Goal: Task Accomplishment & Management: Manage account settings

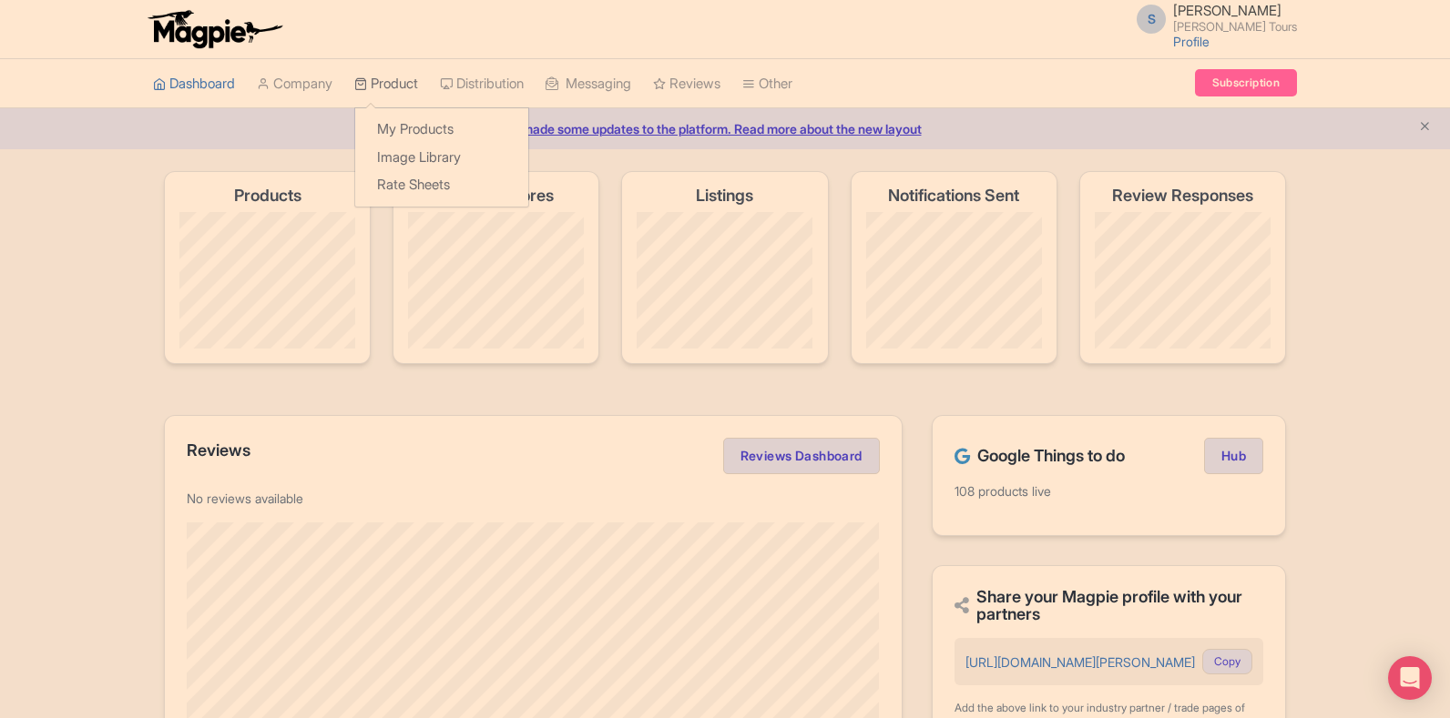
click at [382, 82] on link "Product" at bounding box center [386, 84] width 64 height 50
click at [402, 127] on link "My Products" at bounding box center [441, 130] width 173 height 28
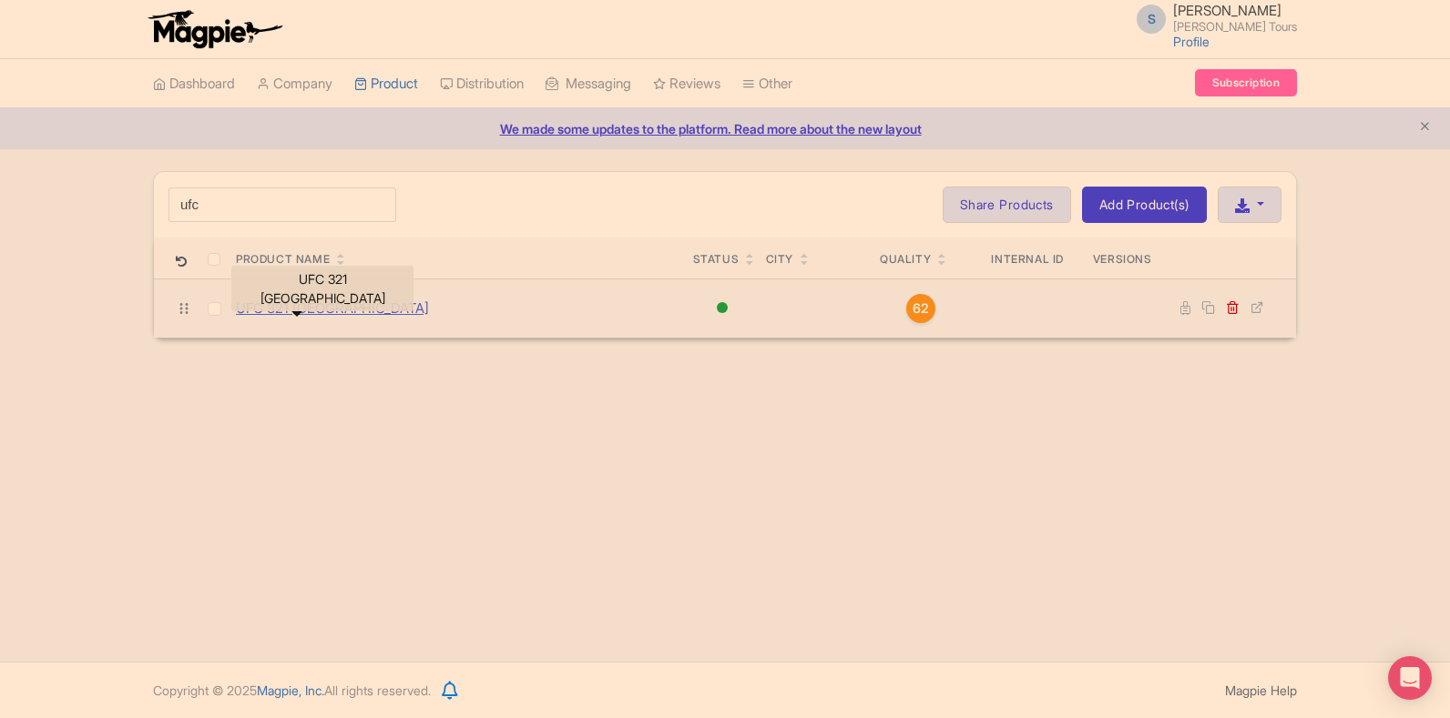
type input "ufc"
click at [294, 314] on link "UFC 321 [GEOGRAPHIC_DATA]" at bounding box center [332, 309] width 193 height 21
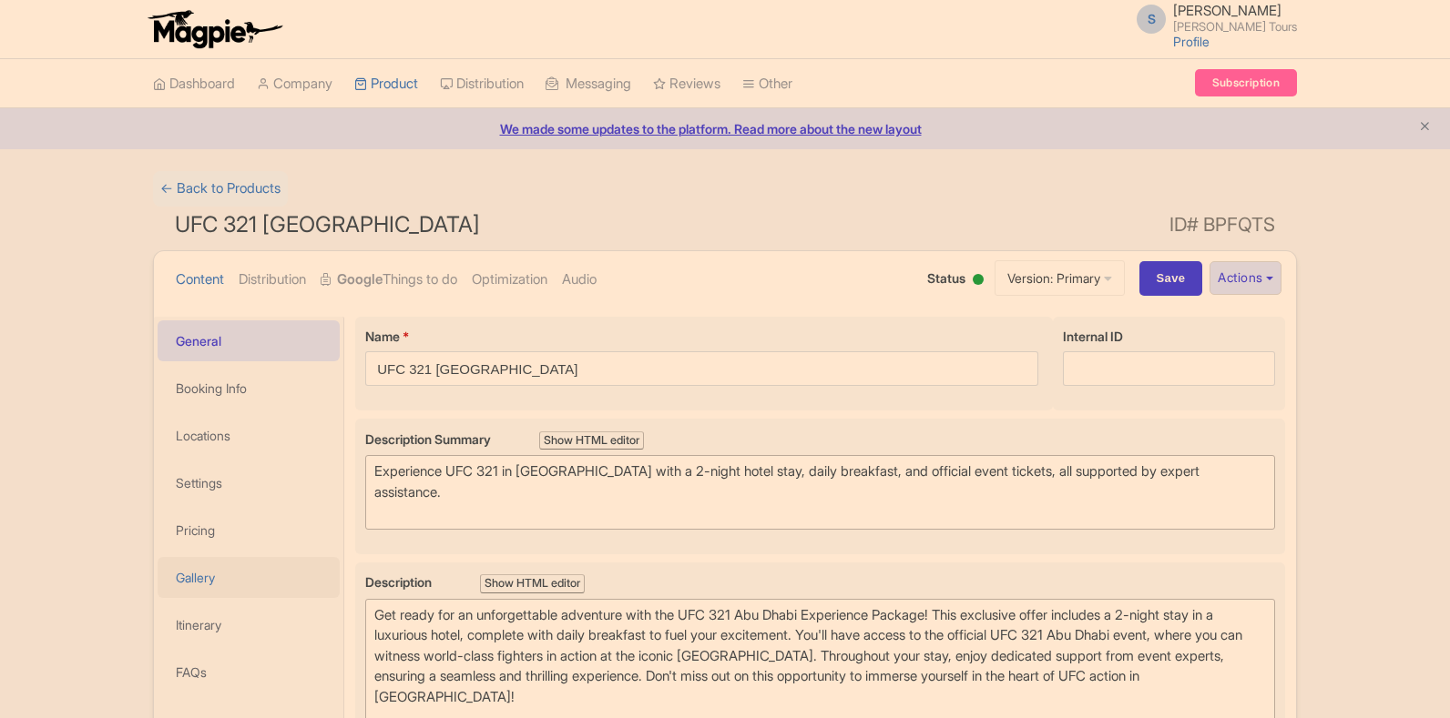
click at [188, 580] on link "Gallery" at bounding box center [249, 577] width 182 height 41
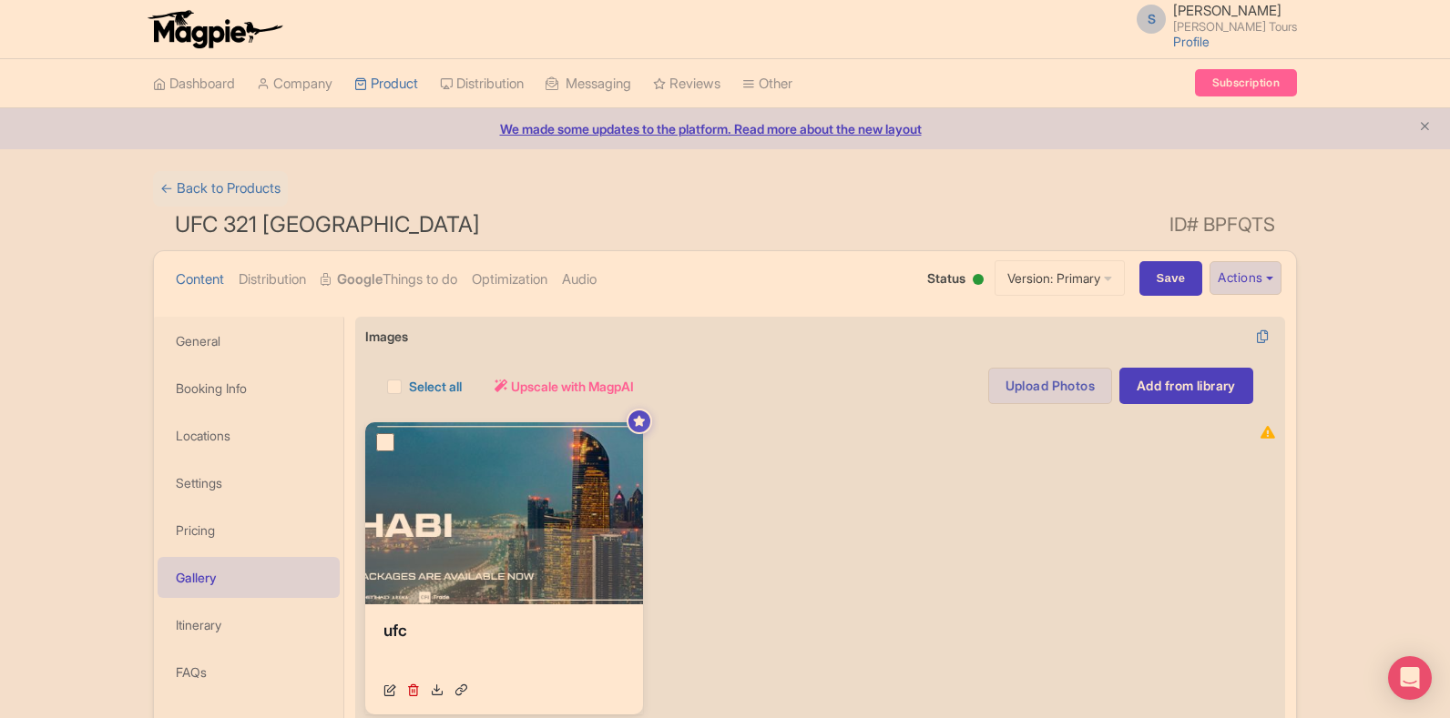
click at [847, 512] on div "View Details ufc [URL][DOMAIN_NAME] Your images are being upscaled" at bounding box center [803, 568] width 877 height 292
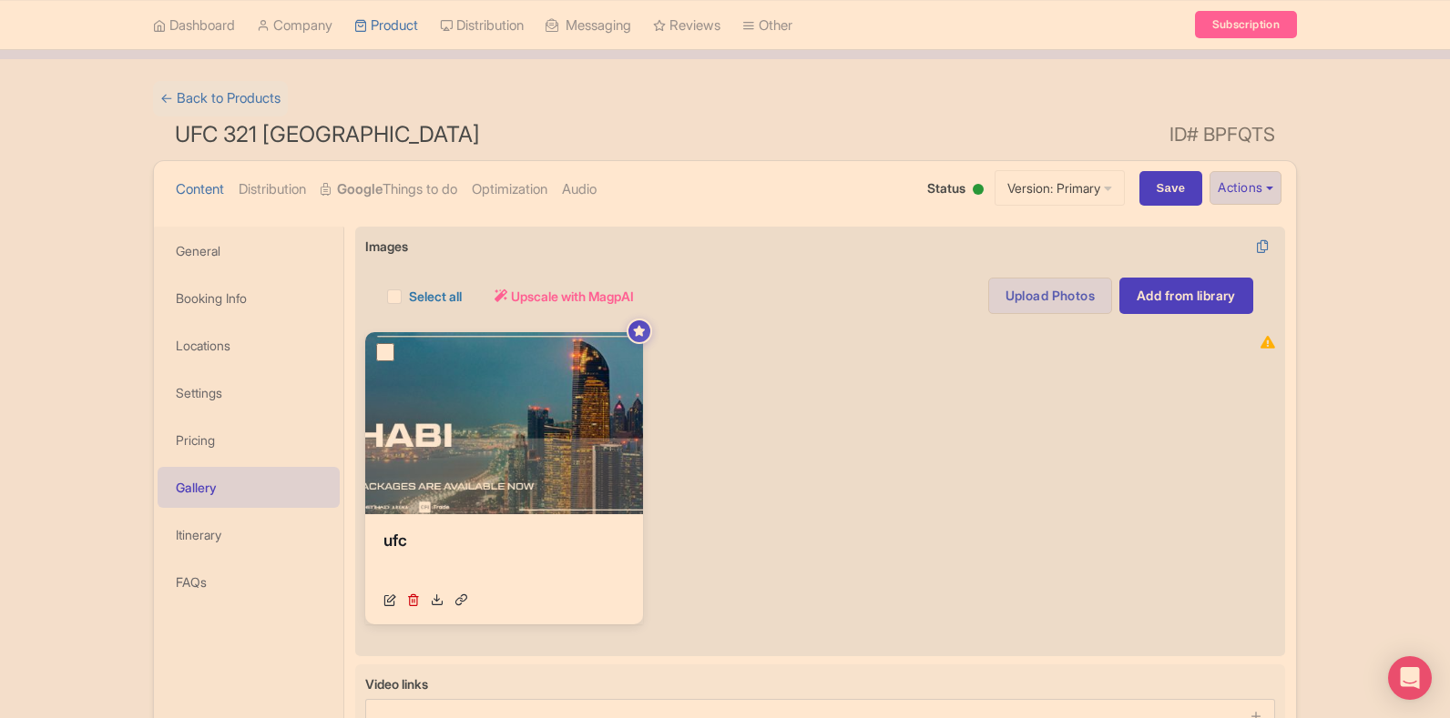
scroll to position [91, 0]
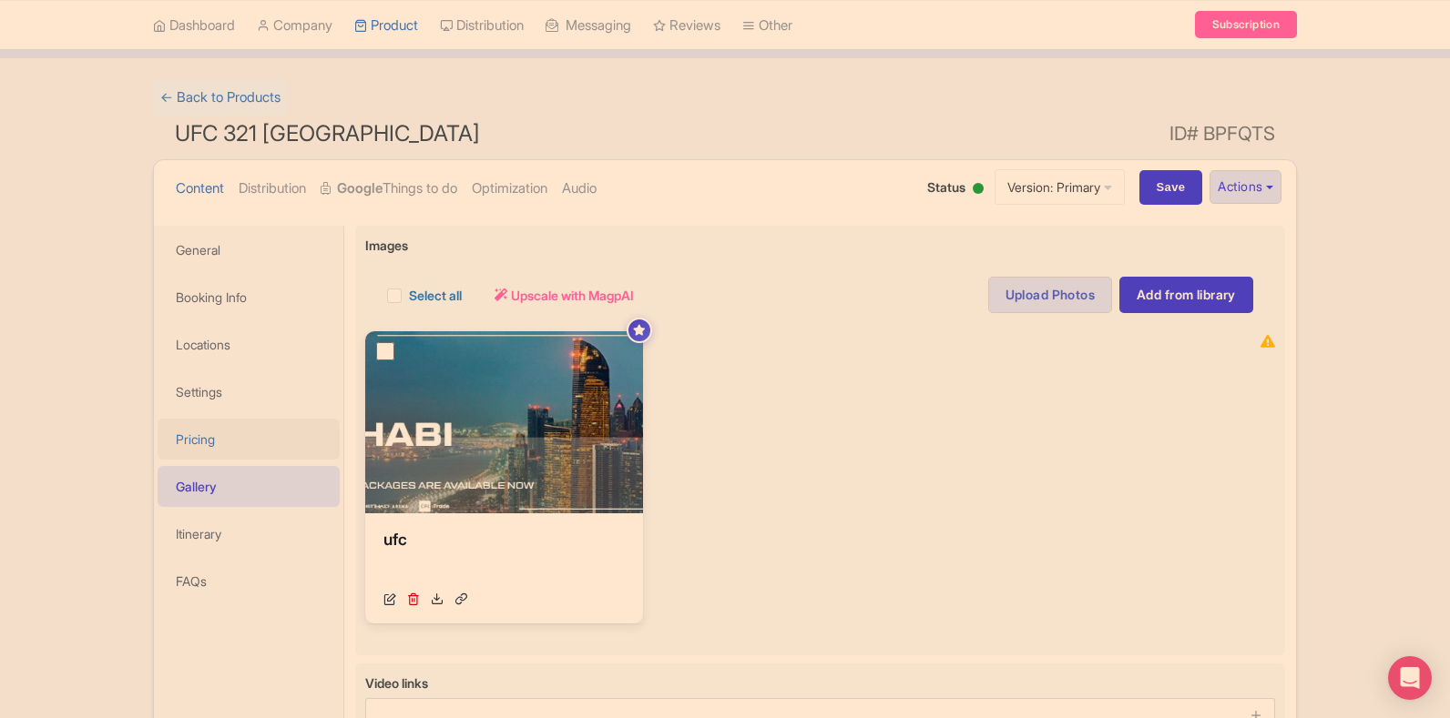
click at [235, 444] on link "Pricing" at bounding box center [249, 439] width 182 height 41
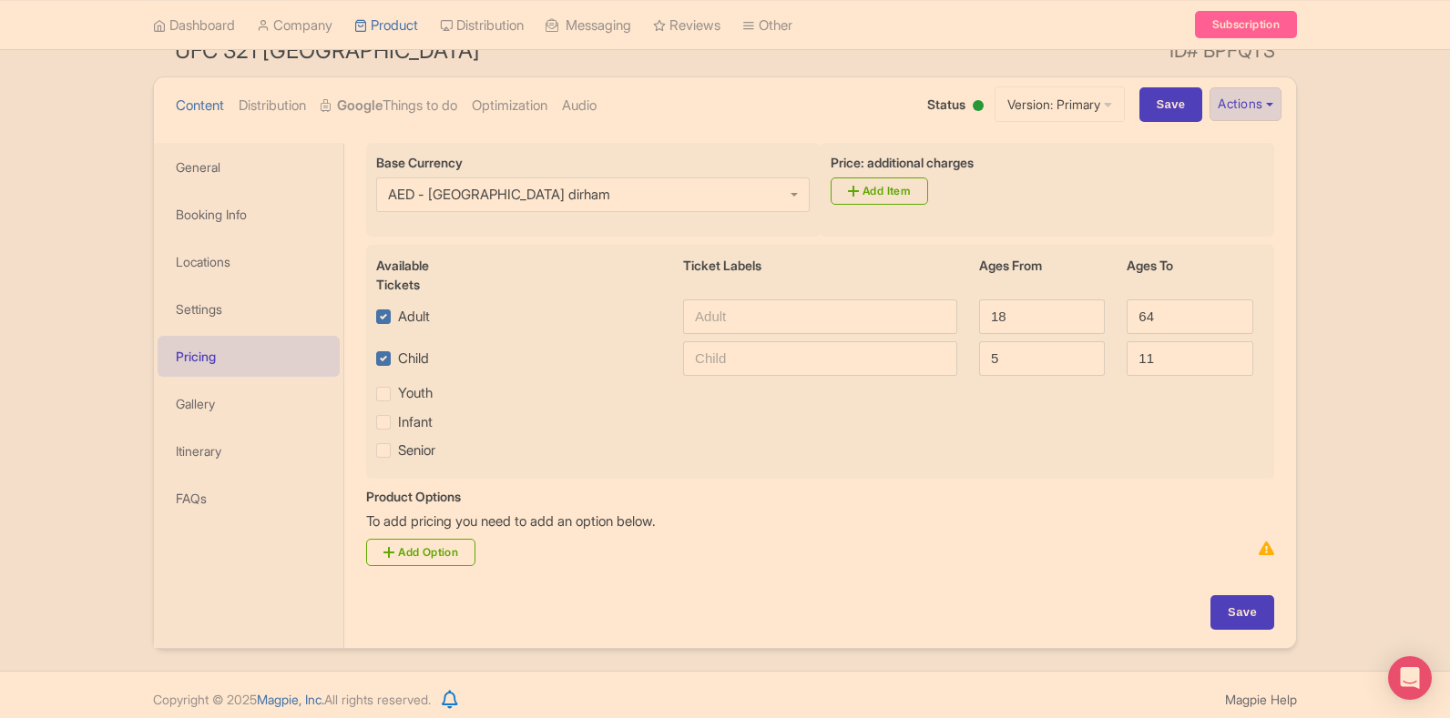
scroll to position [183, 0]
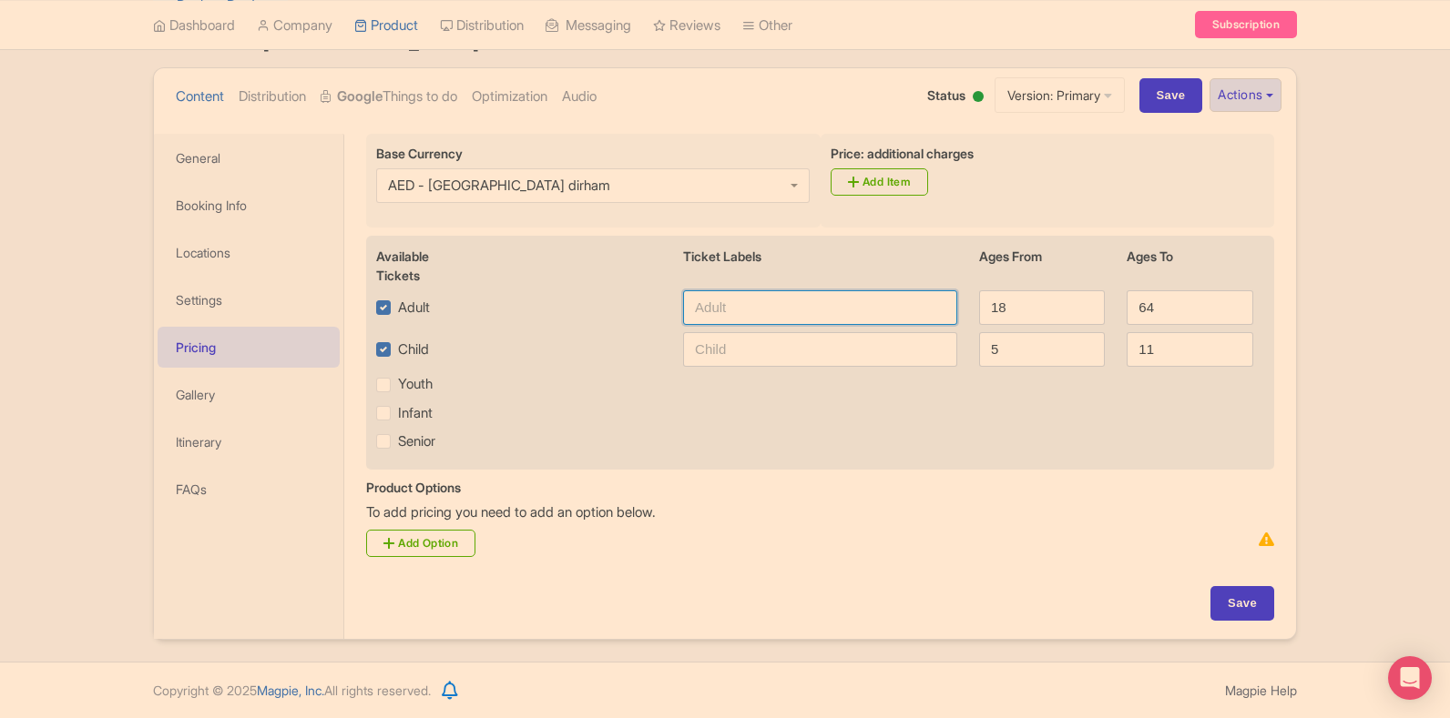
click at [762, 311] on input "text" at bounding box center [820, 307] width 274 height 35
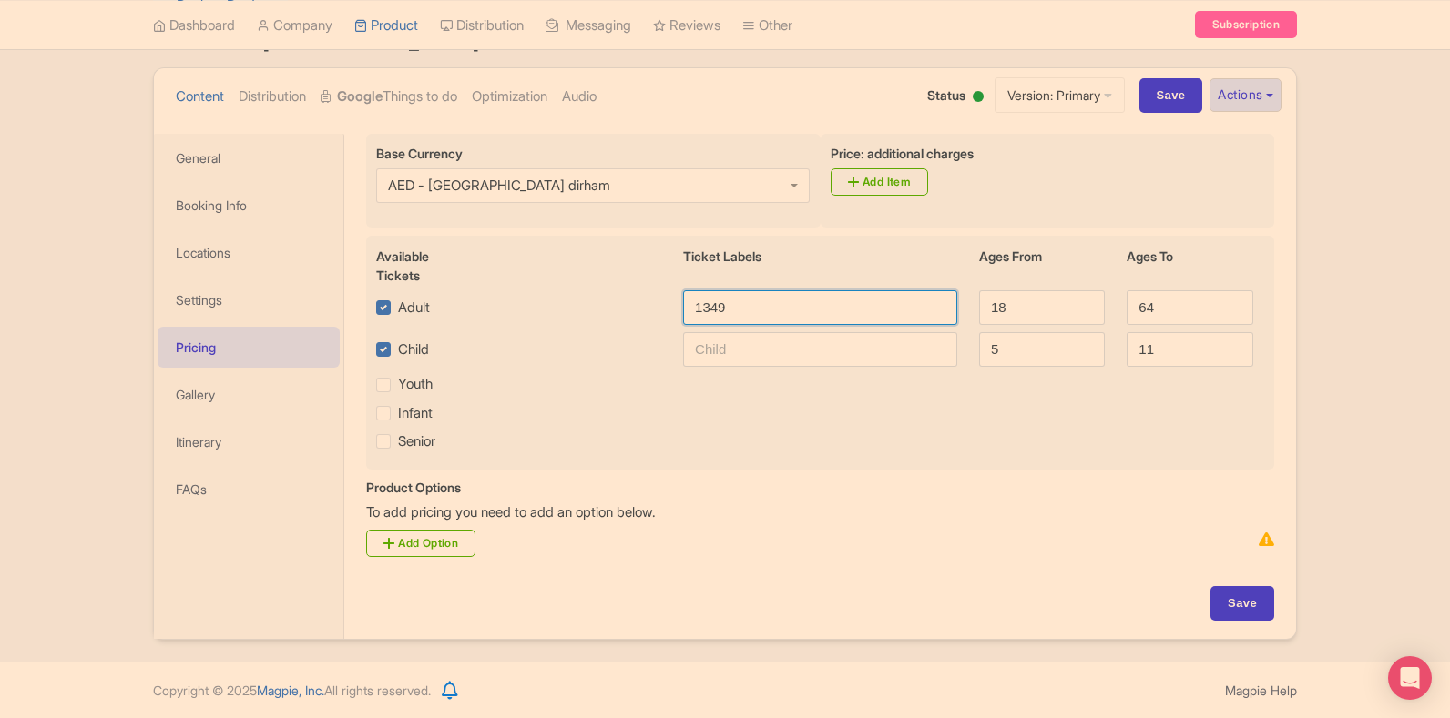
type input "1349"
click at [1249, 621] on div "Save" at bounding box center [820, 612] width 930 height 53
click at [1250, 608] on input "Save" at bounding box center [1242, 603] width 64 height 35
type input "Saving..."
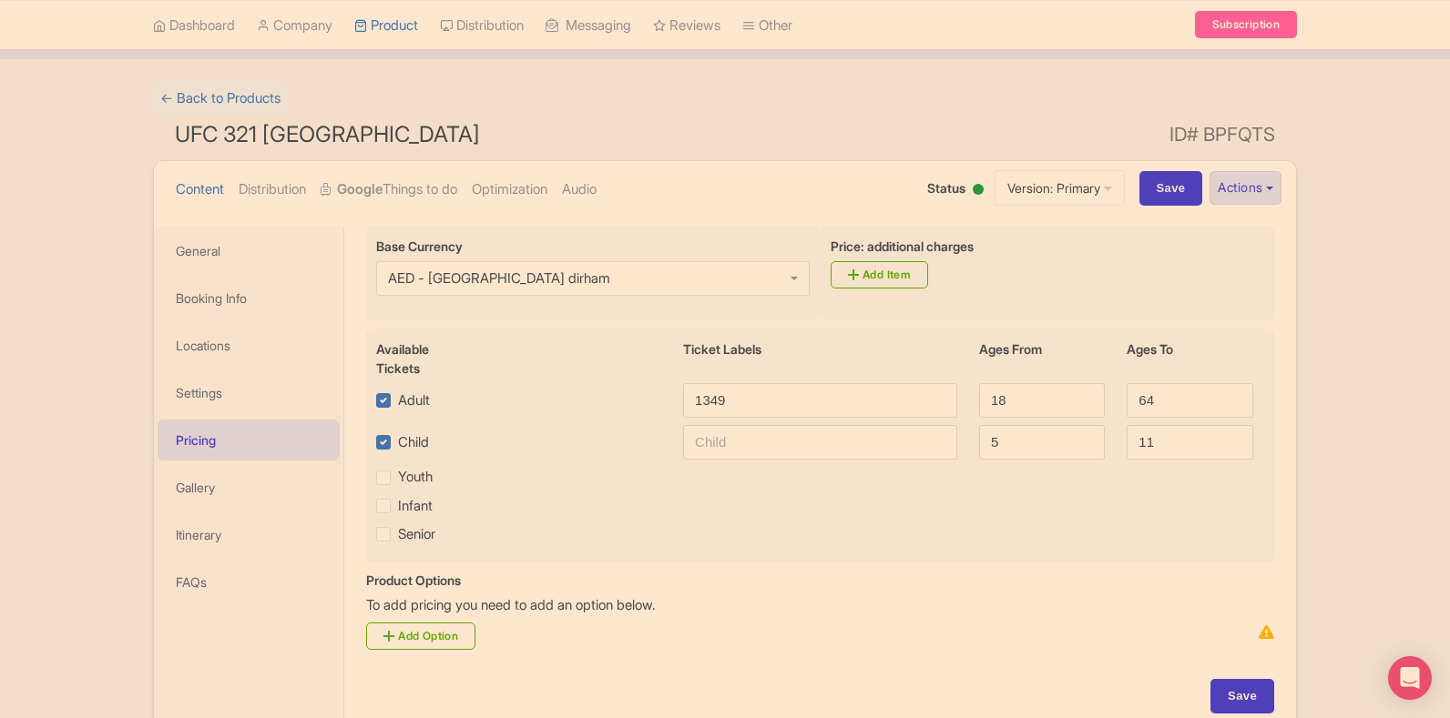
scroll to position [91, 0]
click at [224, 397] on link "Settings" at bounding box center [249, 392] width 182 height 41
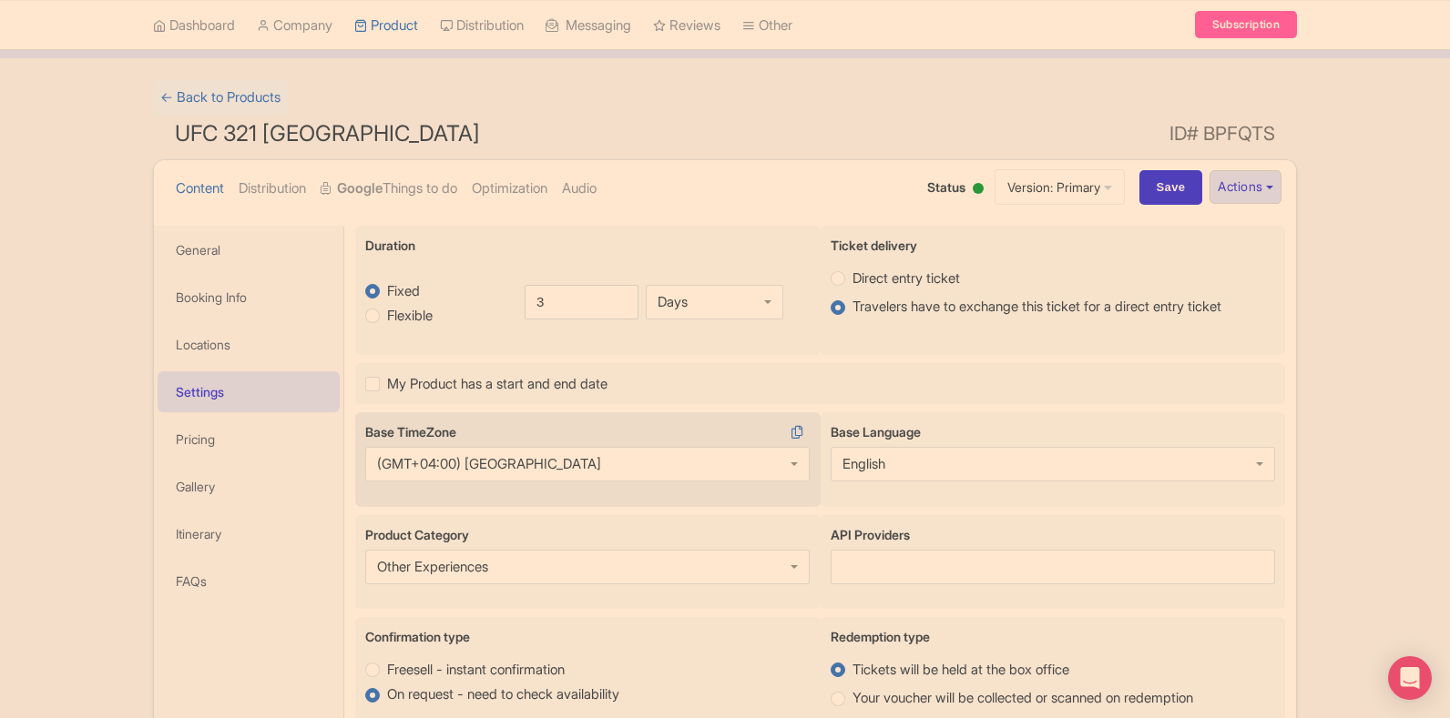
scroll to position [273, 0]
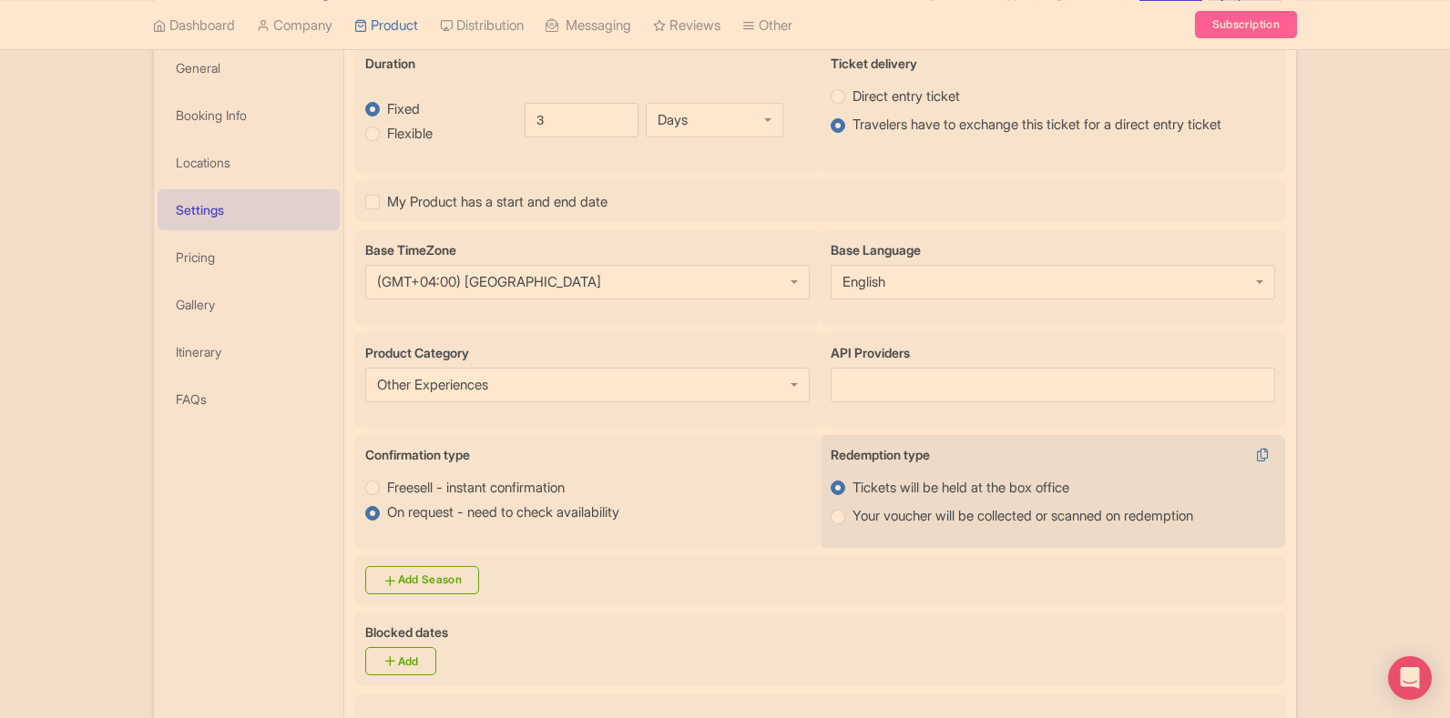
click at [852, 519] on label "Your voucher will be collected or scanned on redemption" at bounding box center [1022, 516] width 341 height 21
click at [852, 519] on input "Your voucher will be collected or scanned on redemption" at bounding box center [861, 515] width 18 height 18
radio input "true"
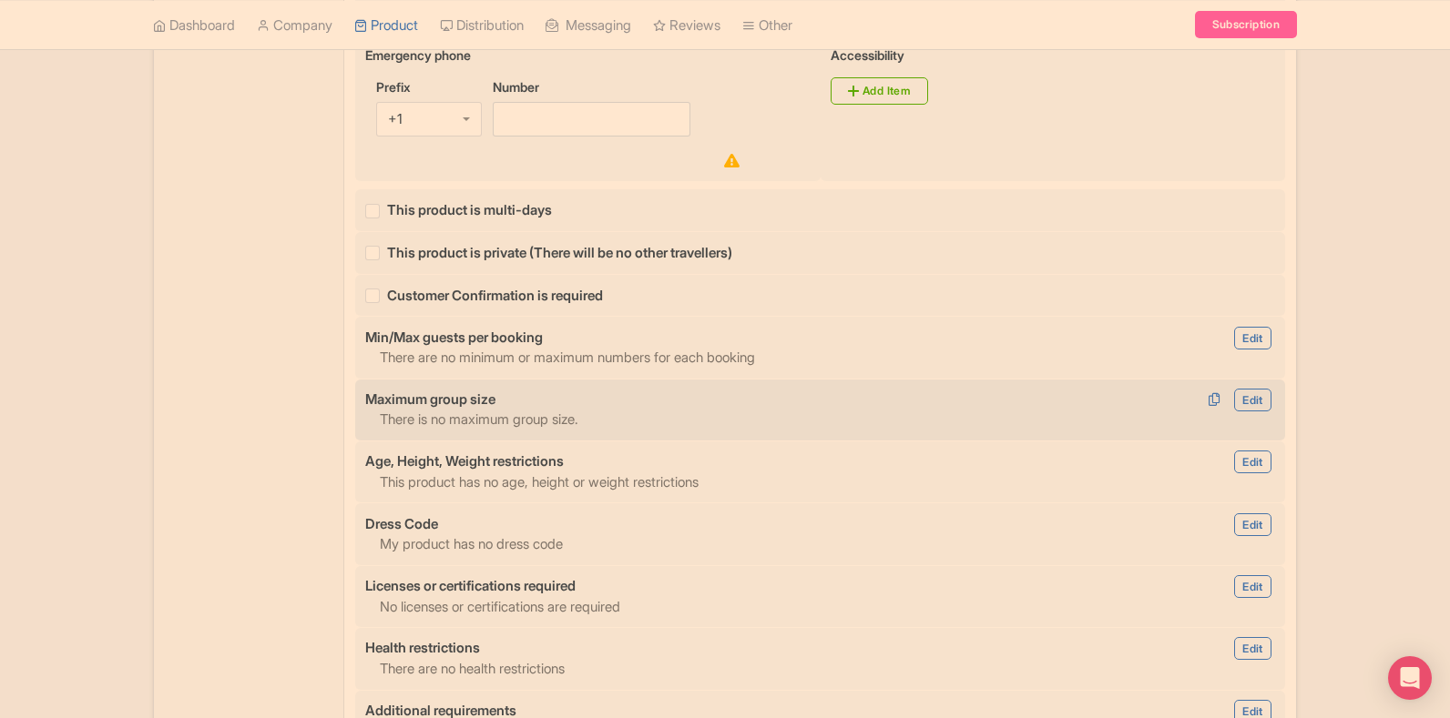
scroll to position [1093, 0]
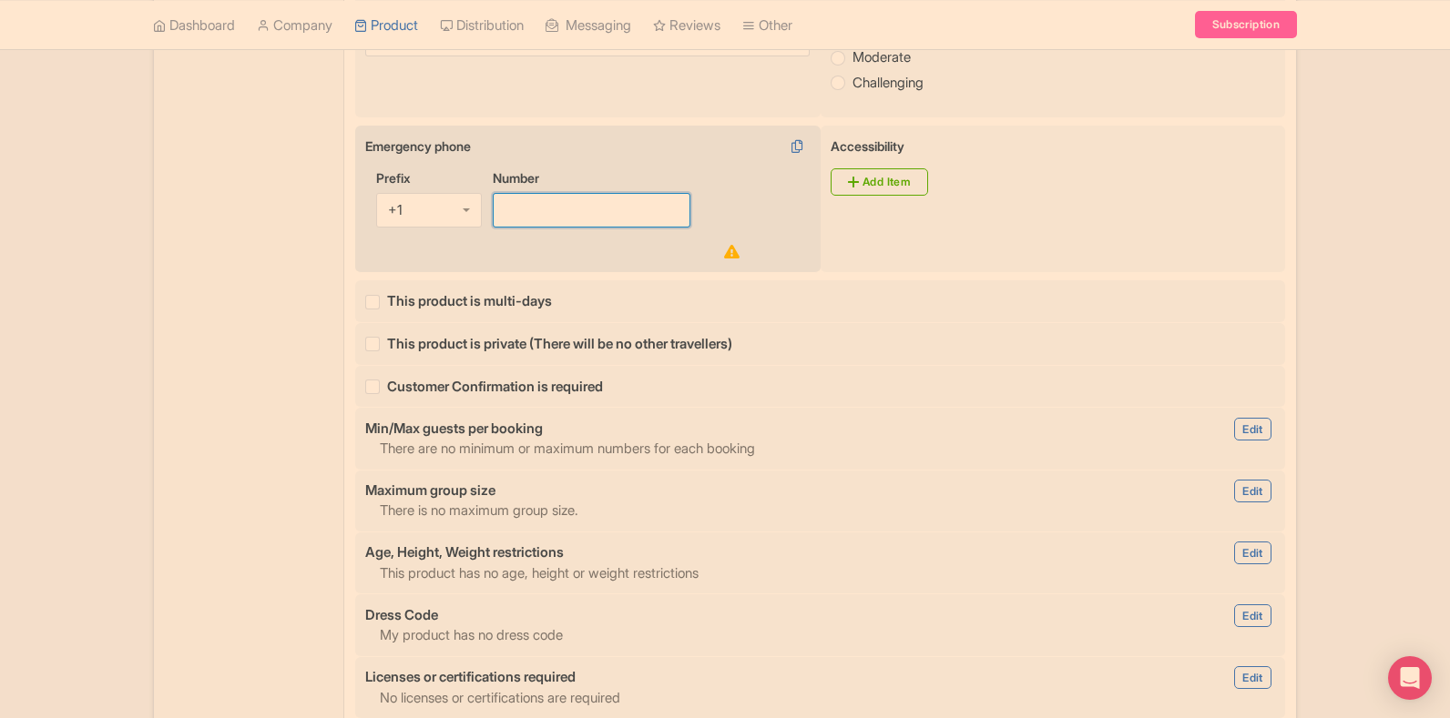
click at [555, 203] on input "Number" at bounding box center [592, 210] width 198 height 35
paste input "+919561018777"
drag, startPoint x: 529, startPoint y: 208, endPoint x: 506, endPoint y: 208, distance: 22.8
click at [506, 208] on input "+919561018777" at bounding box center [592, 210] width 198 height 35
type input "+919561018777"
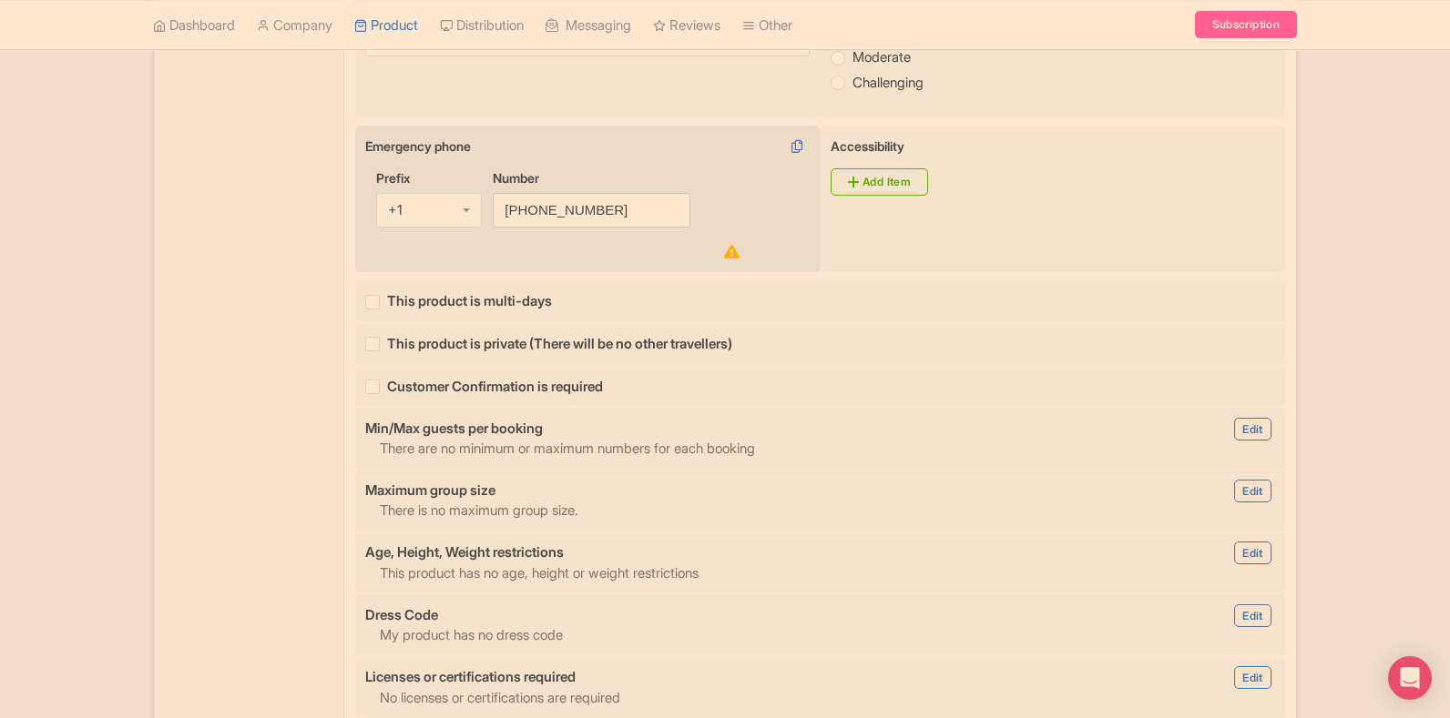
click at [405, 203] on input "Prefix" at bounding box center [404, 210] width 4 height 16
paste input "+91"
type input "+91"
click at [527, 213] on input "+919561018777" at bounding box center [592, 210] width 198 height 35
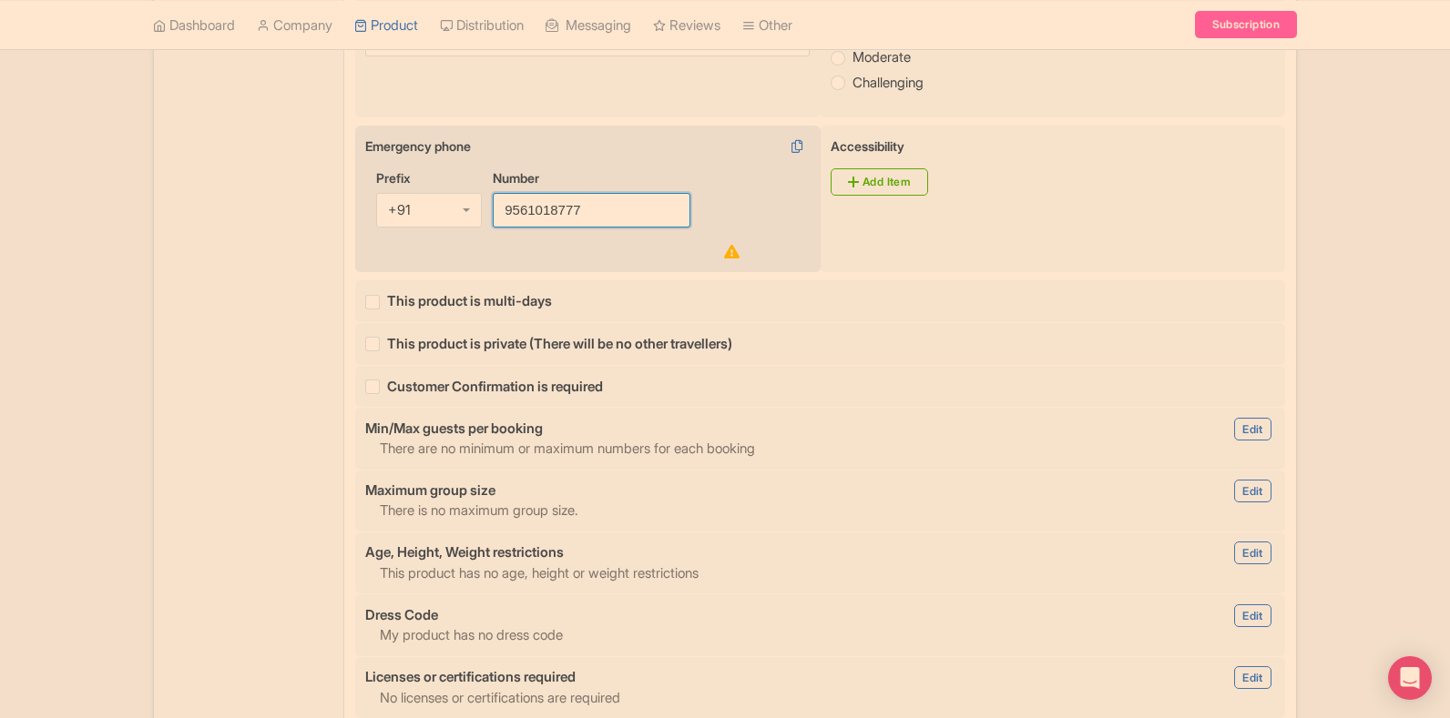
type input "9561018777"
click at [606, 270] on div "Emergency phone i Prefix +91 +91 +1 +7 +20 +27 +30 +31 +32 +33 +34 +36 +39 +40 …" at bounding box center [587, 200] width 465 height 148
click at [721, 249] on div "Number 9561018777" at bounding box center [616, 215] width 247 height 95
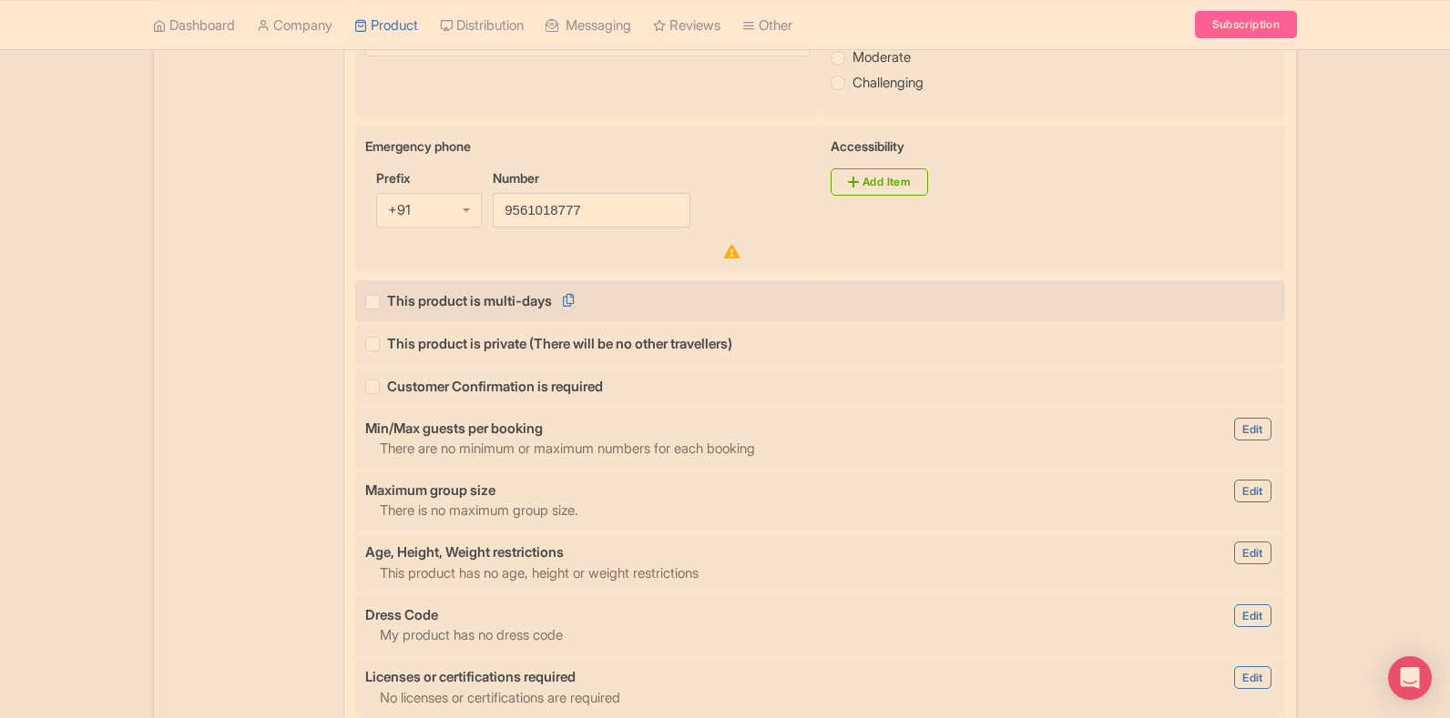
click at [707, 306] on div "false This product is multi-days" at bounding box center [820, 300] width 910 height 21
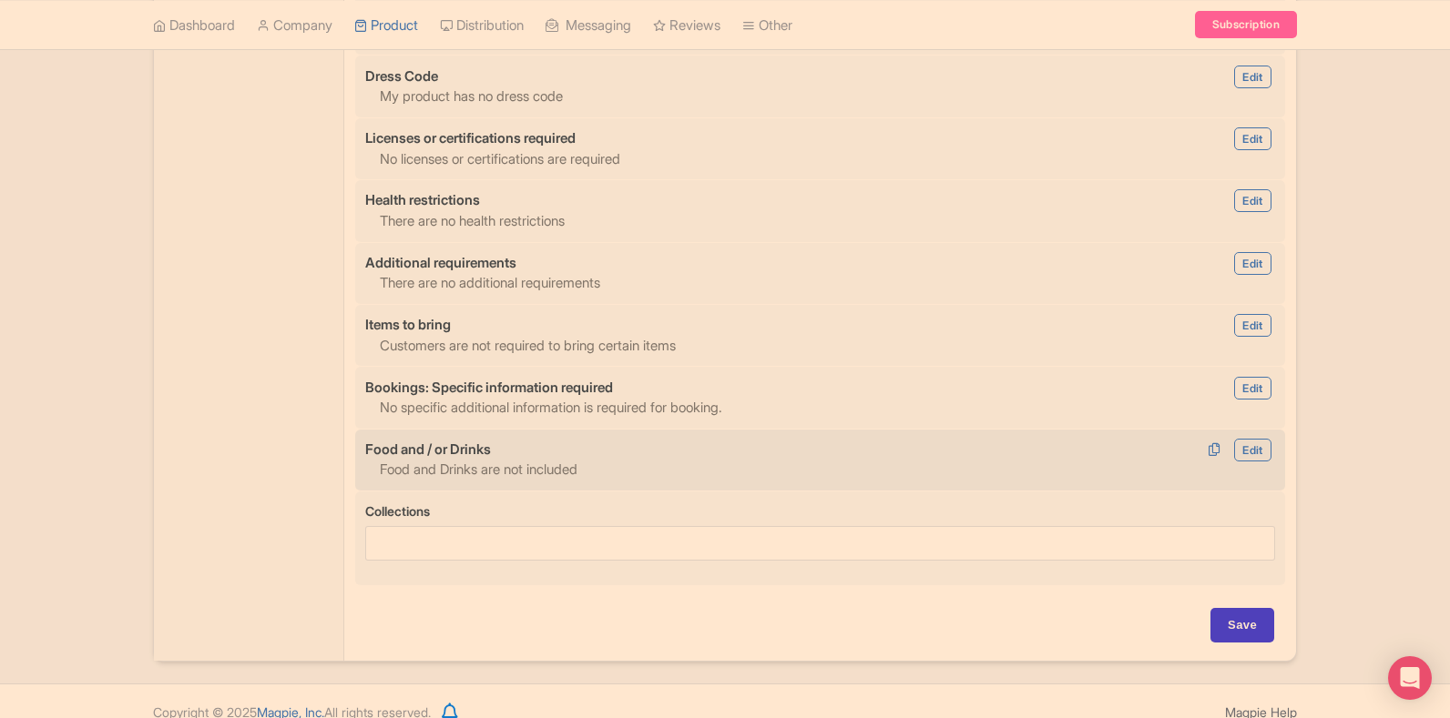
scroll to position [1653, 0]
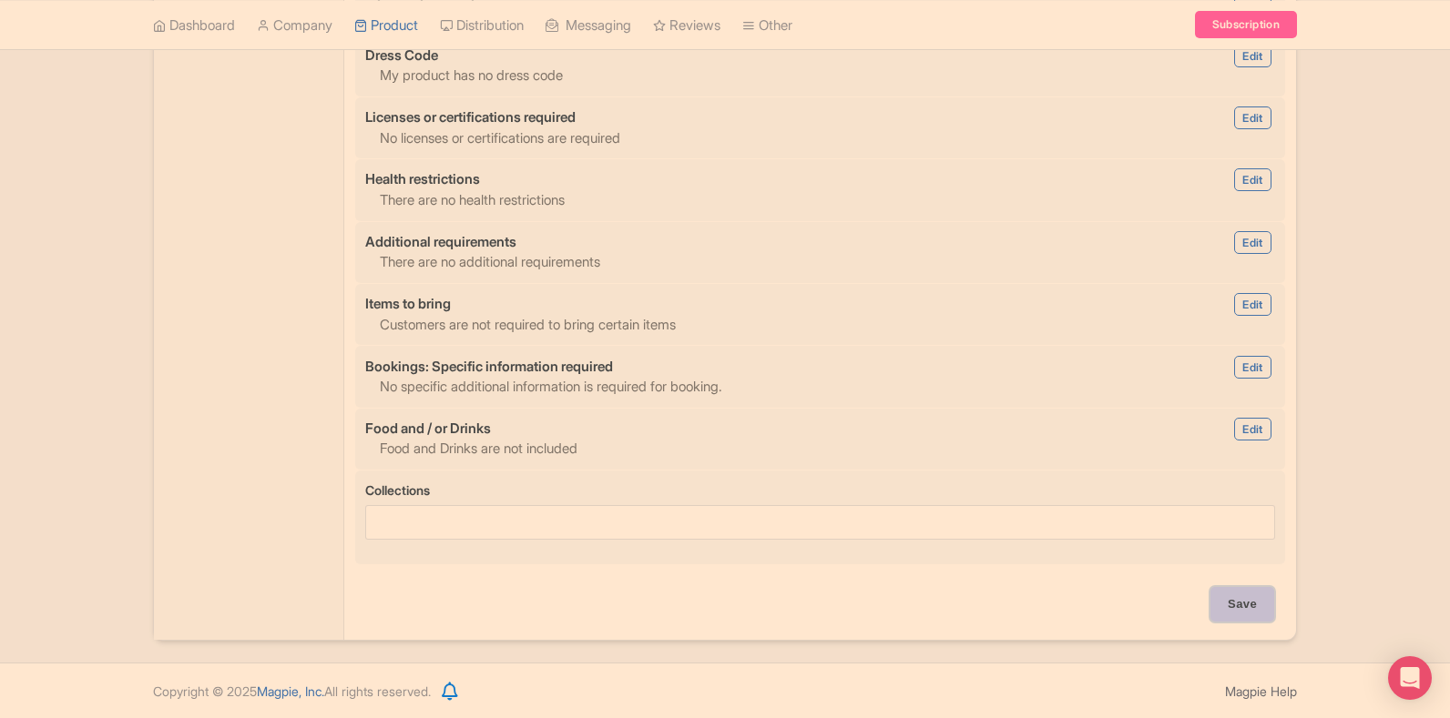
click at [1229, 616] on input "Save" at bounding box center [1242, 604] width 64 height 35
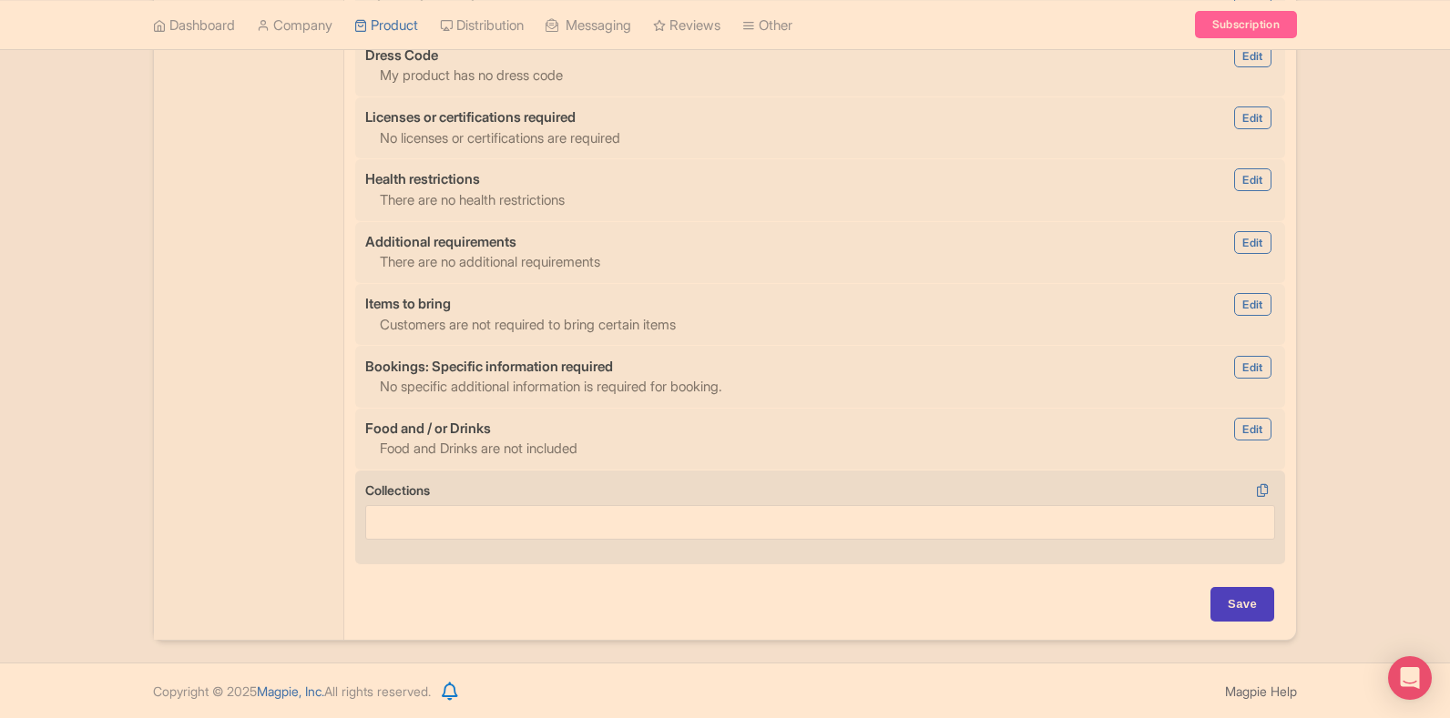
type input "Saving..."
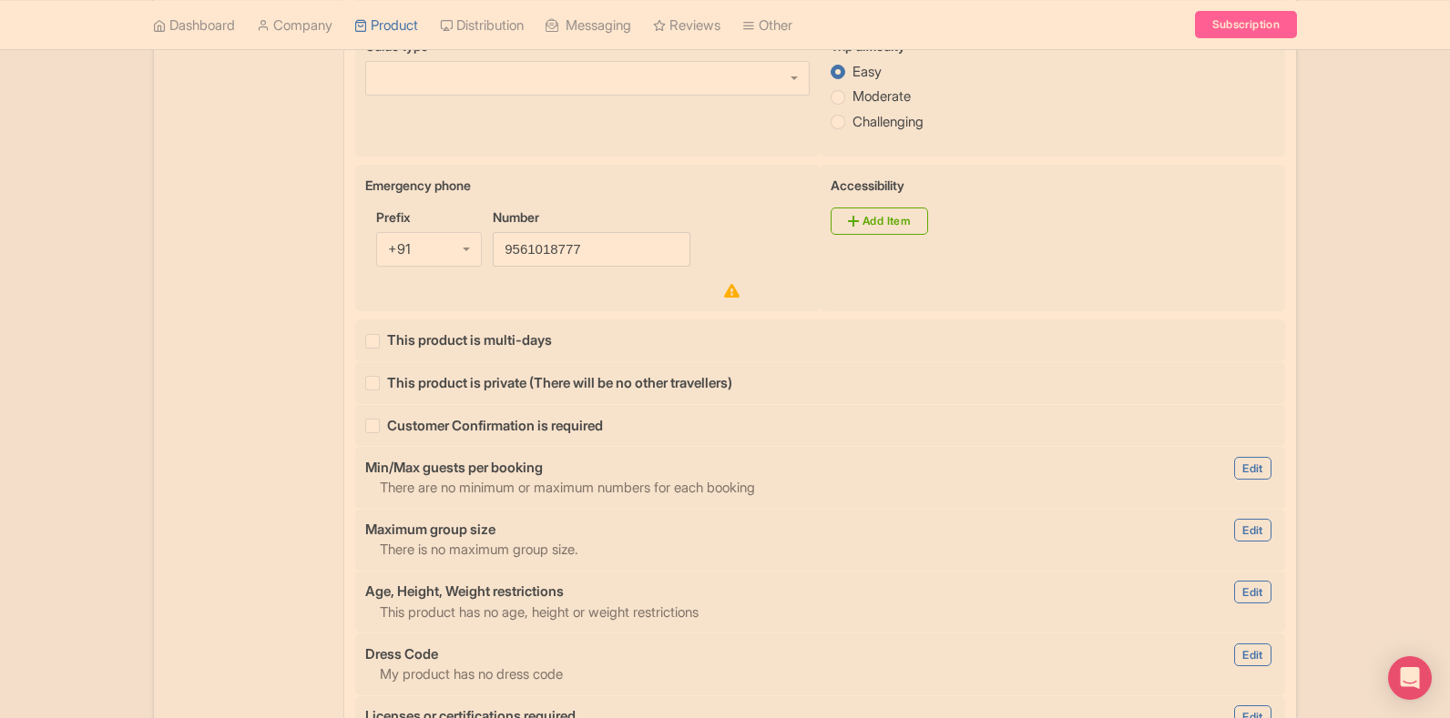
scroll to position [1015, 0]
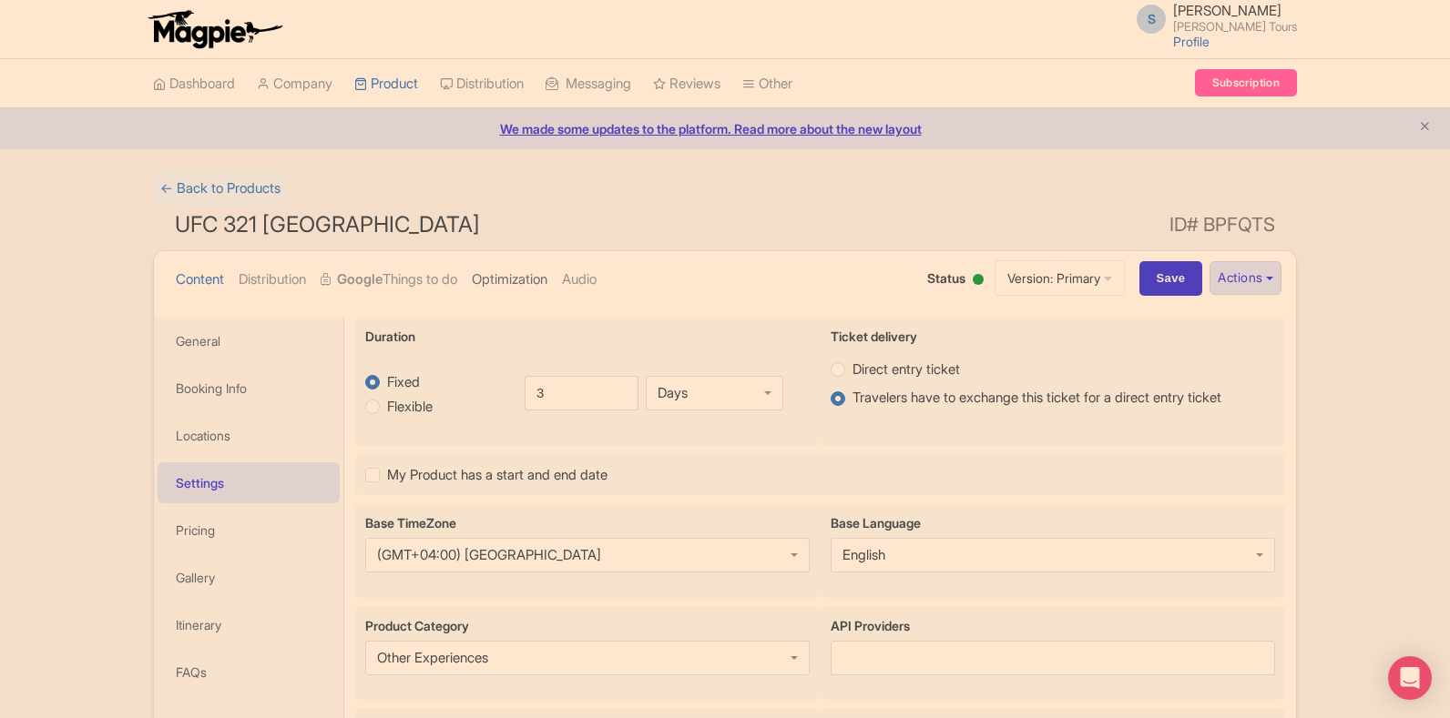
click at [534, 264] on link "Optimization" at bounding box center [510, 279] width 76 height 57
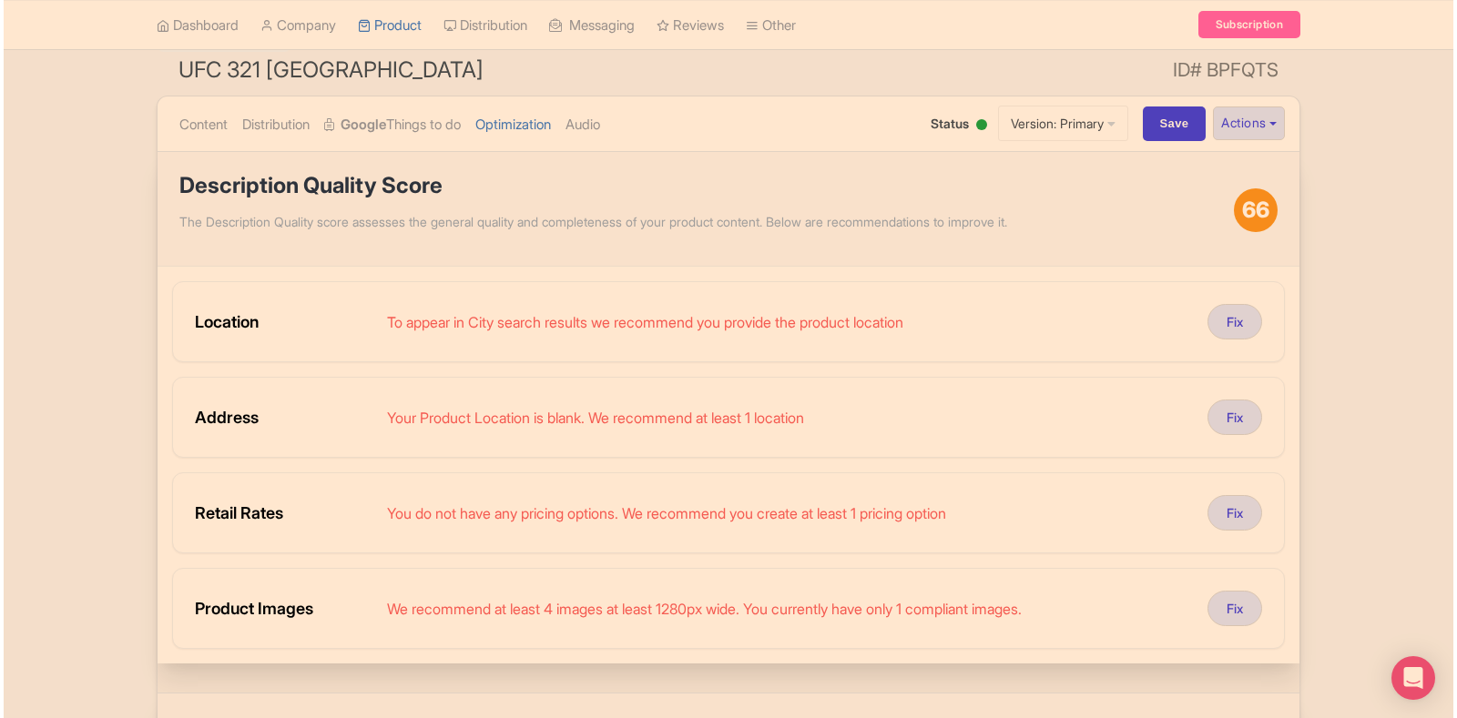
scroll to position [182, 0]
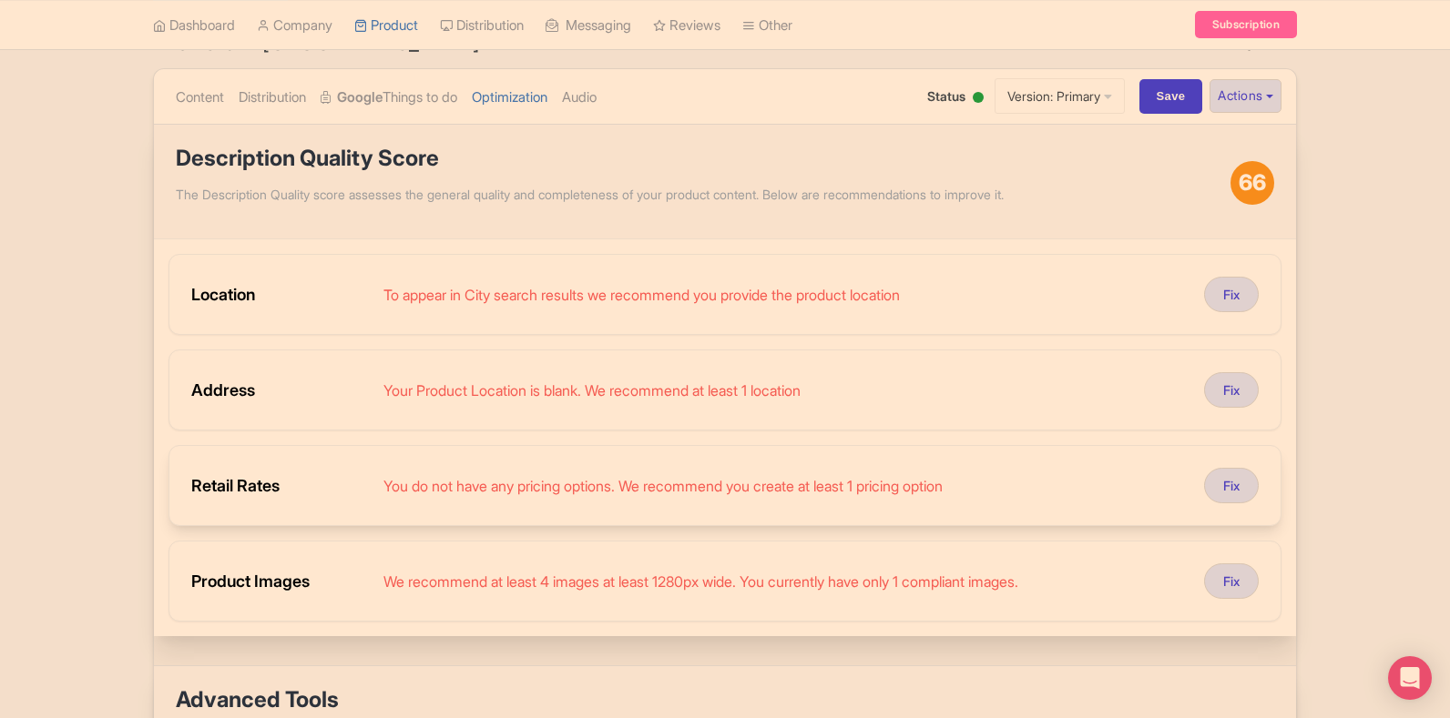
click at [855, 493] on div "You do not have any pricing options. We recommend you create at least 1 pricing…" at bounding box center [786, 486] width 806 height 22
click at [1233, 488] on button "Fix" at bounding box center [1231, 486] width 55 height 36
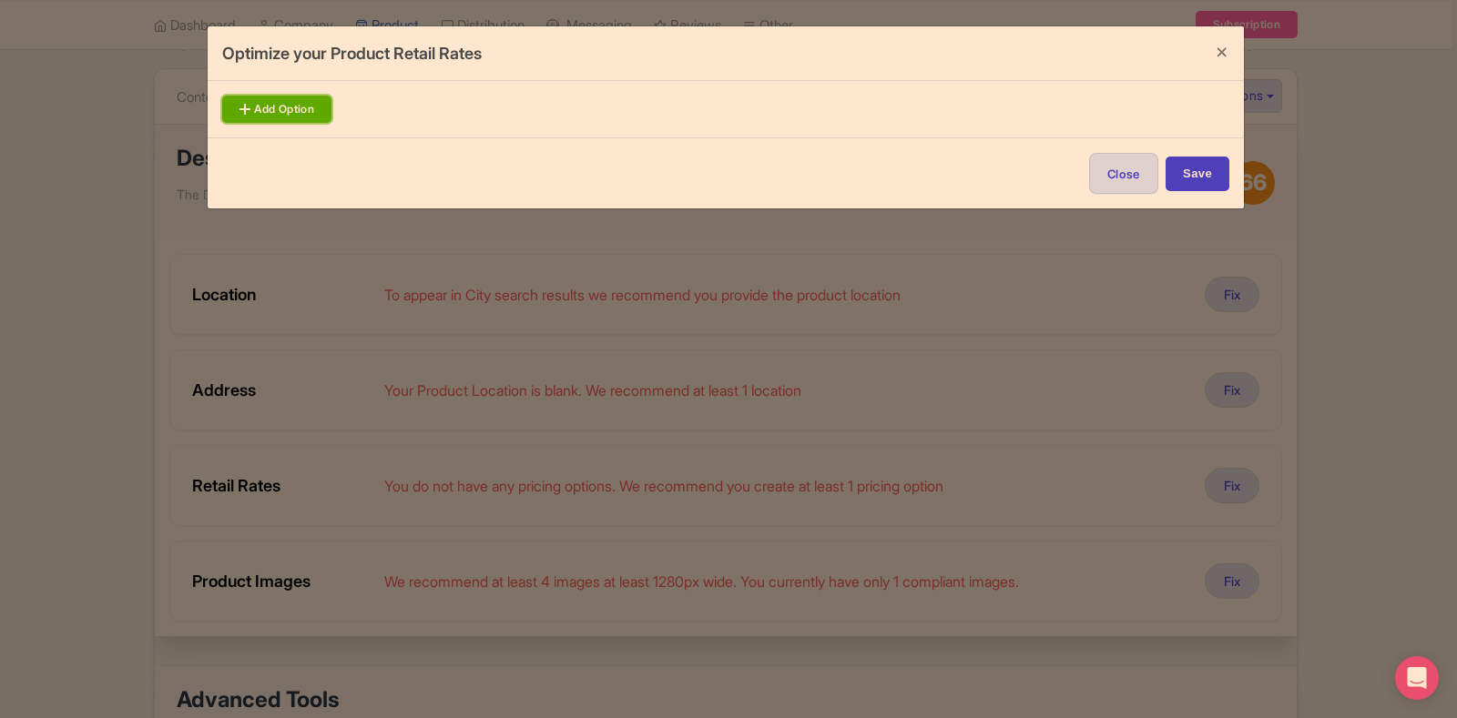
click at [286, 113] on link "Add Option" at bounding box center [276, 109] width 109 height 27
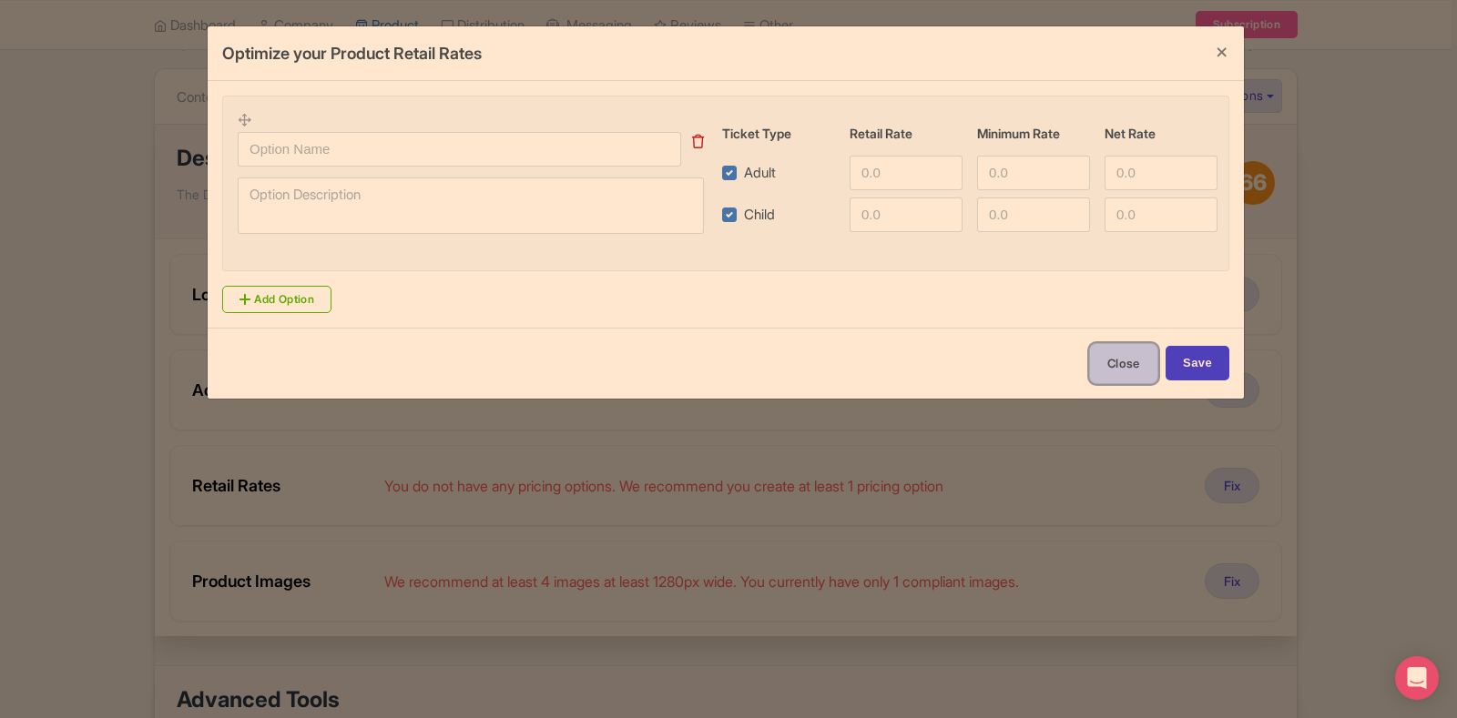
click at [1120, 375] on button "Close" at bounding box center [1123, 363] width 69 height 41
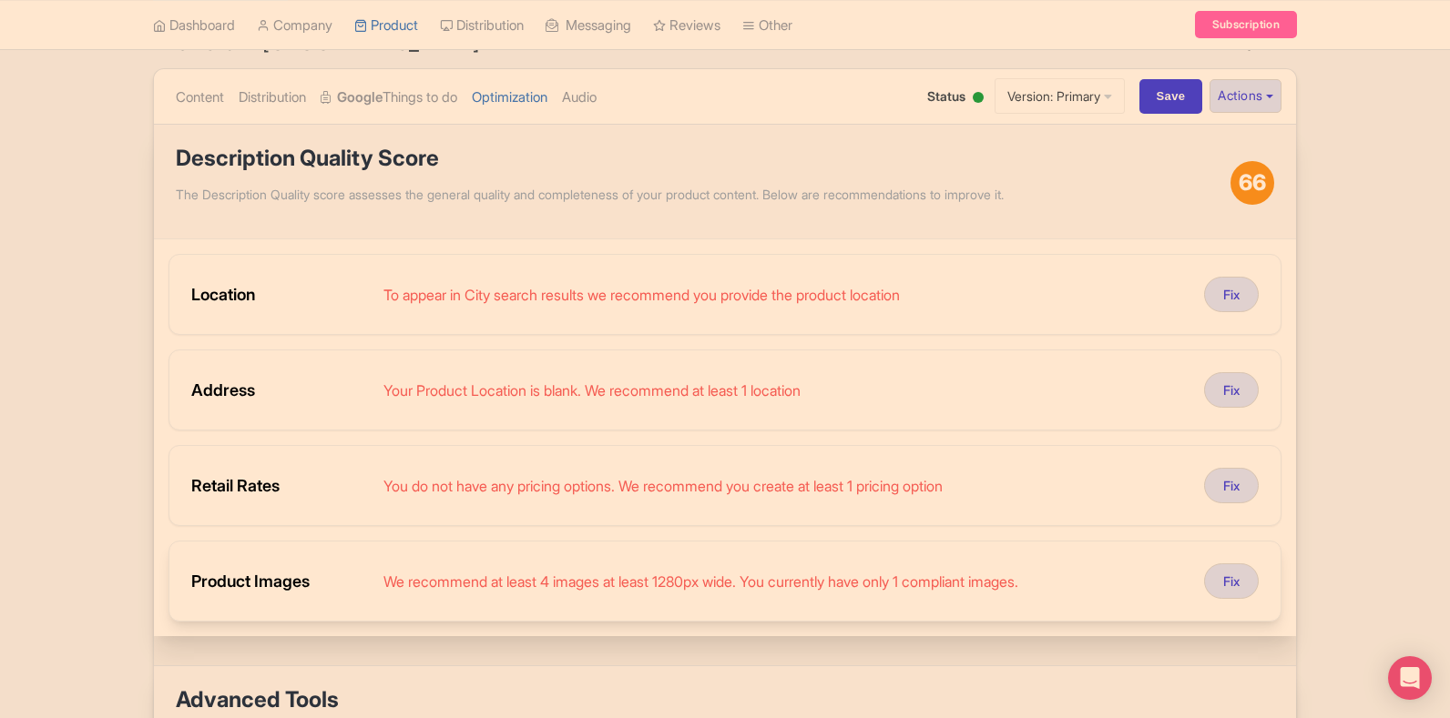
click at [677, 583] on div "We recommend at least 4 images at least 1280px wide. You currently have only 1 …" at bounding box center [786, 582] width 806 height 22
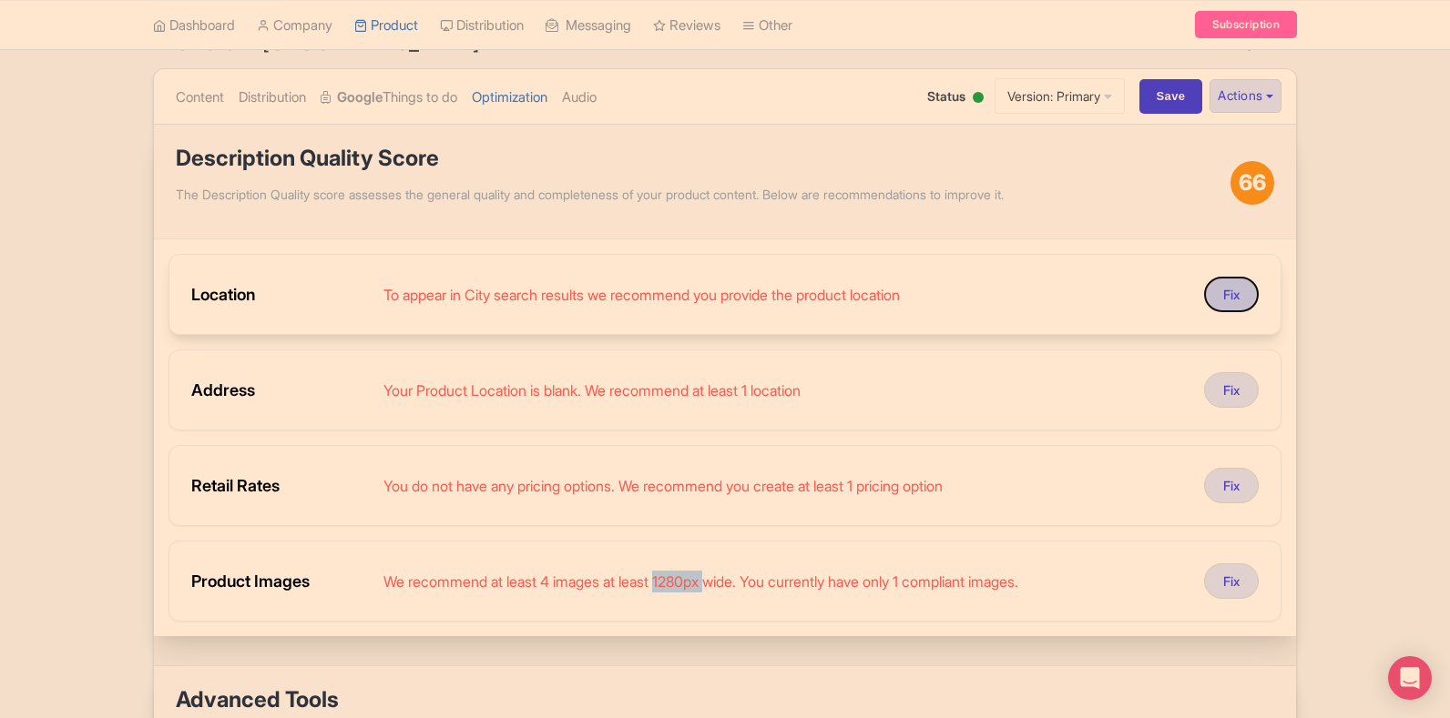
click at [1227, 294] on button "Fix" at bounding box center [1231, 295] width 55 height 36
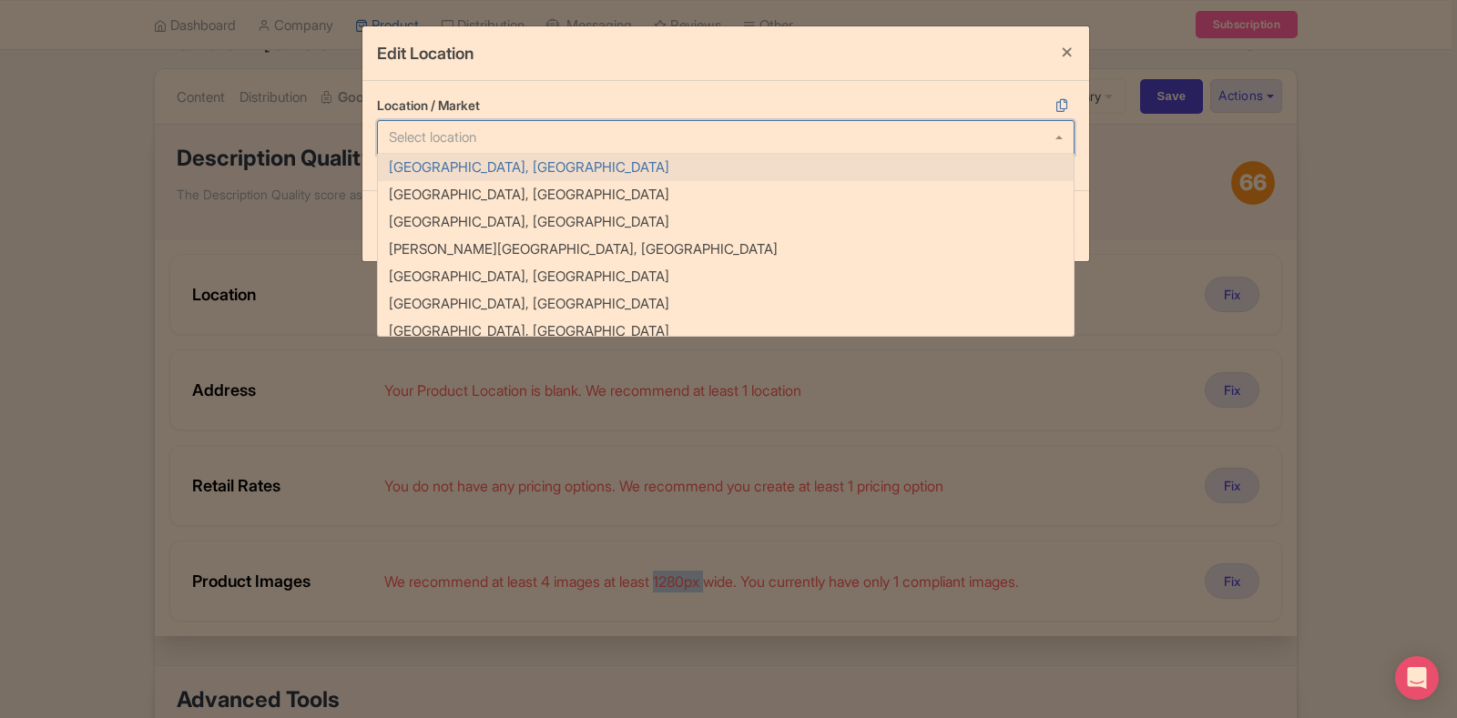
click at [483, 141] on input "Location / Market" at bounding box center [439, 137] width 101 height 16
click at [1067, 53] on button "Close" at bounding box center [1067, 52] width 44 height 52
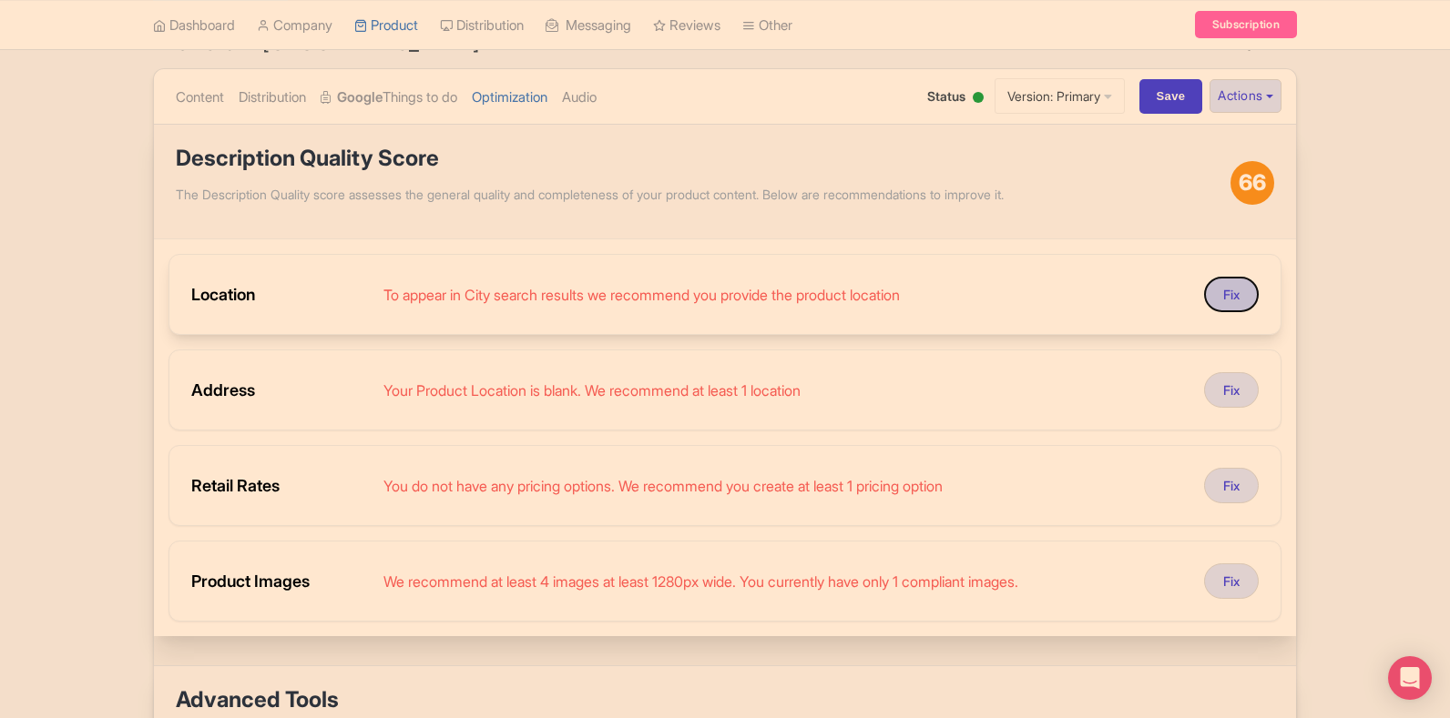
click at [1245, 287] on button "Fix" at bounding box center [1231, 295] width 55 height 36
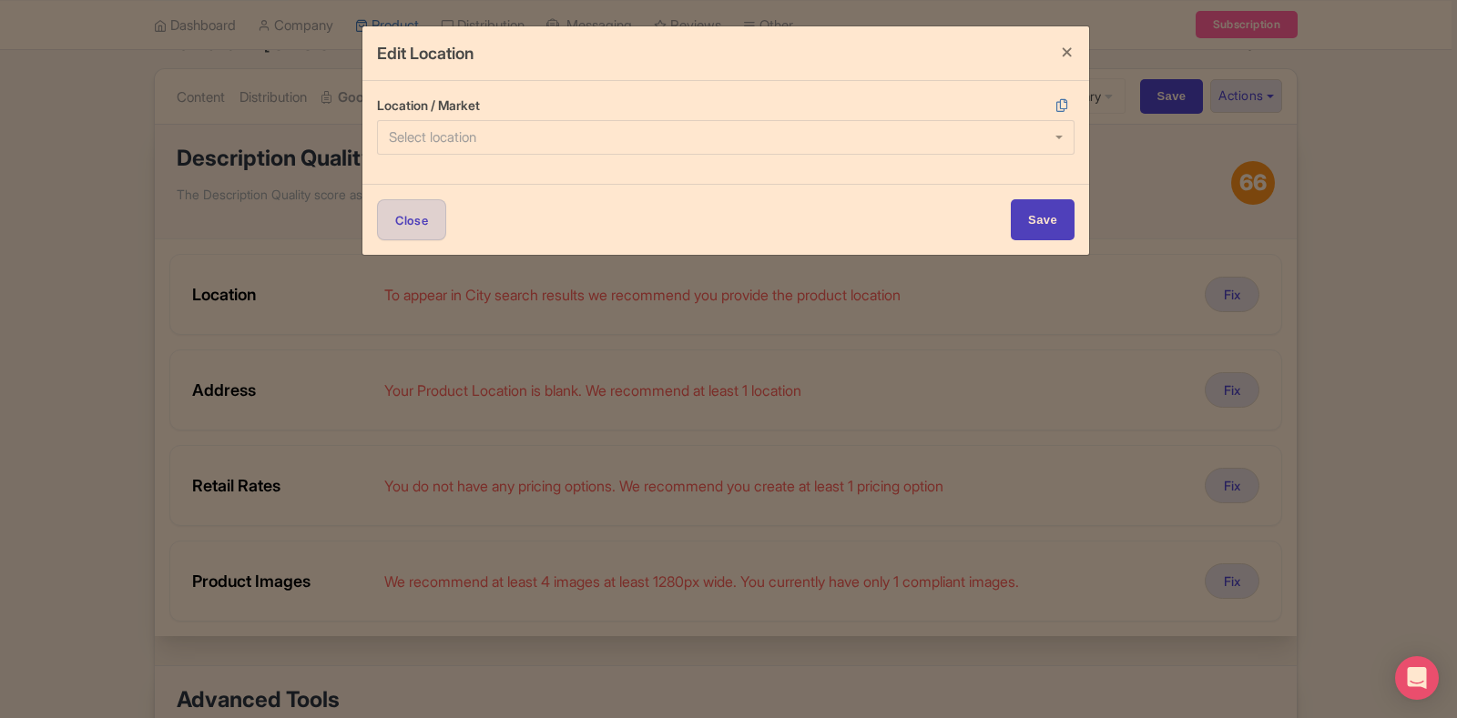
click at [596, 138] on div at bounding box center [725, 137] width 697 height 35
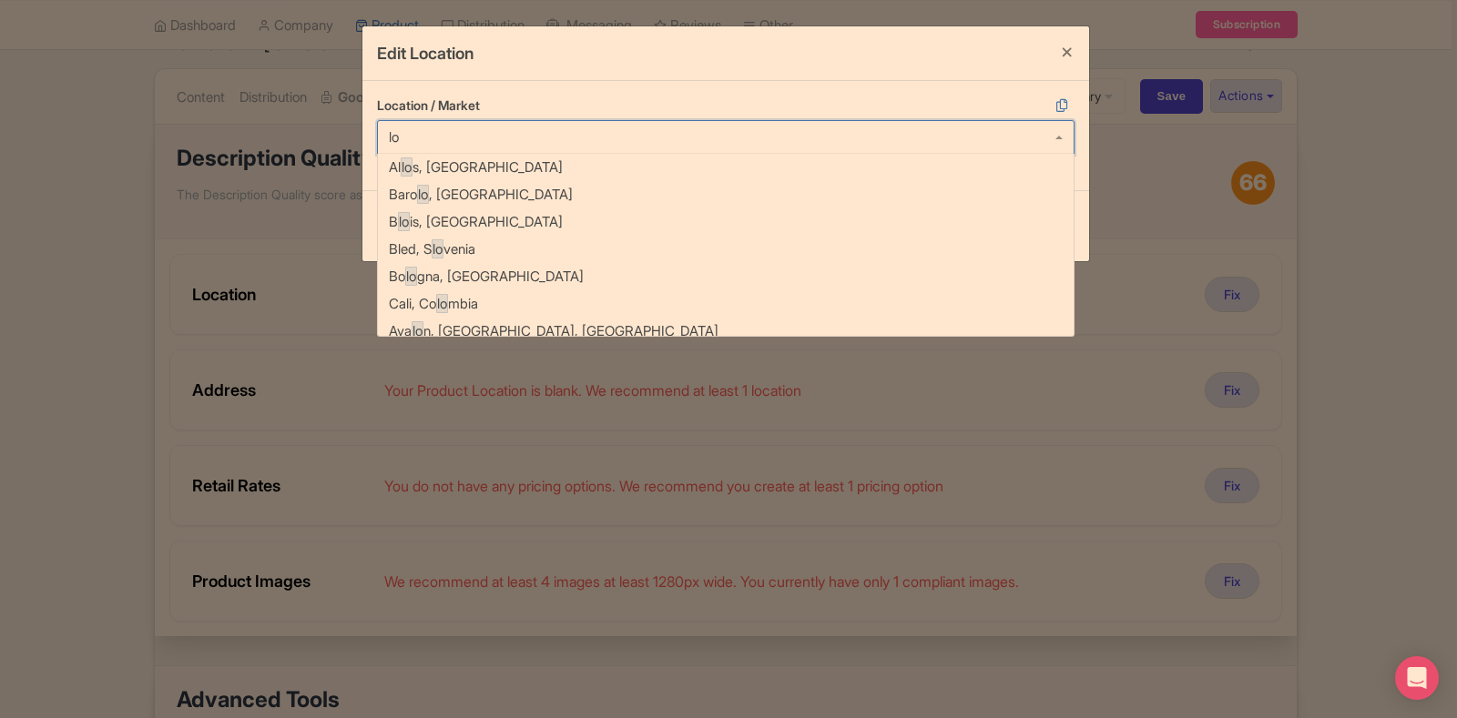
scroll to position [310, 0]
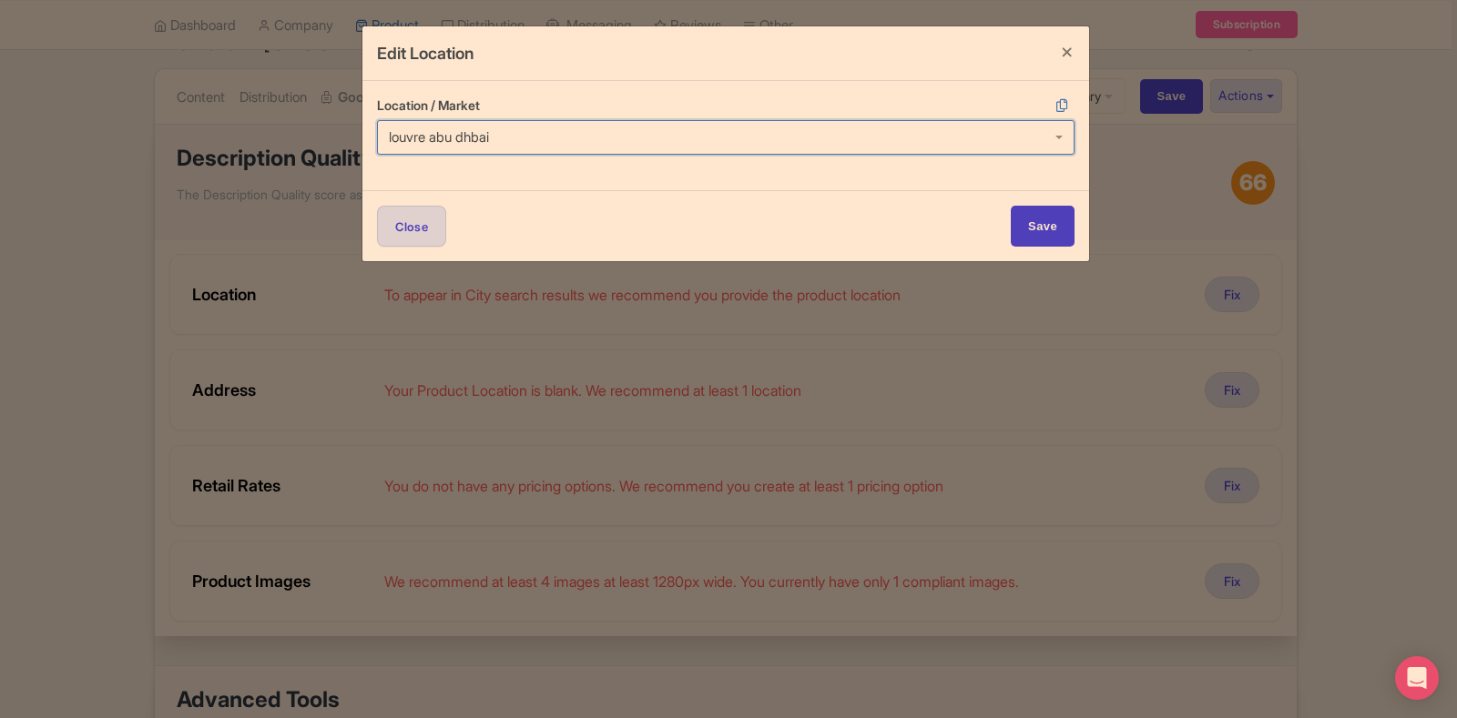
type input "louvre abu dhbai"
click at [1011, 206] on input "Save" at bounding box center [1043, 226] width 64 height 41
type input "Save"
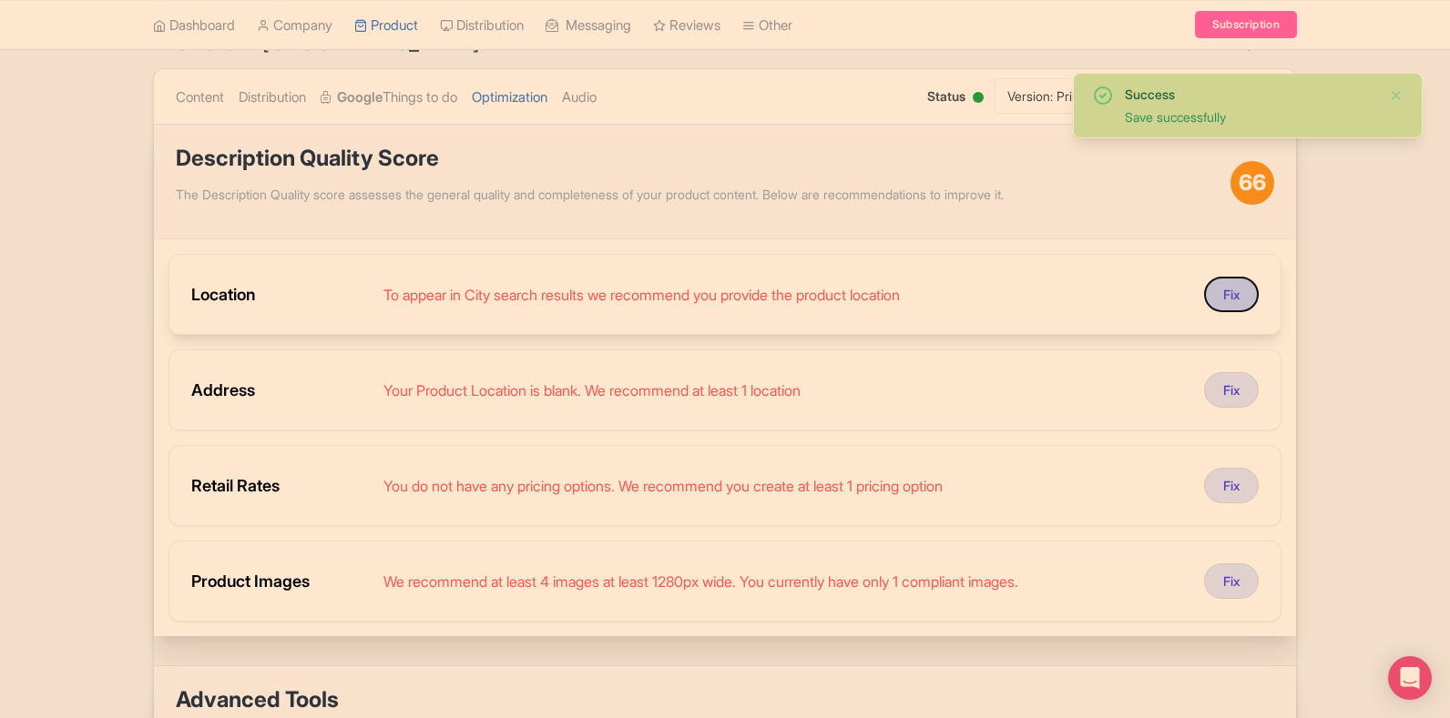
click at [1242, 299] on button "Fix" at bounding box center [1231, 295] width 55 height 36
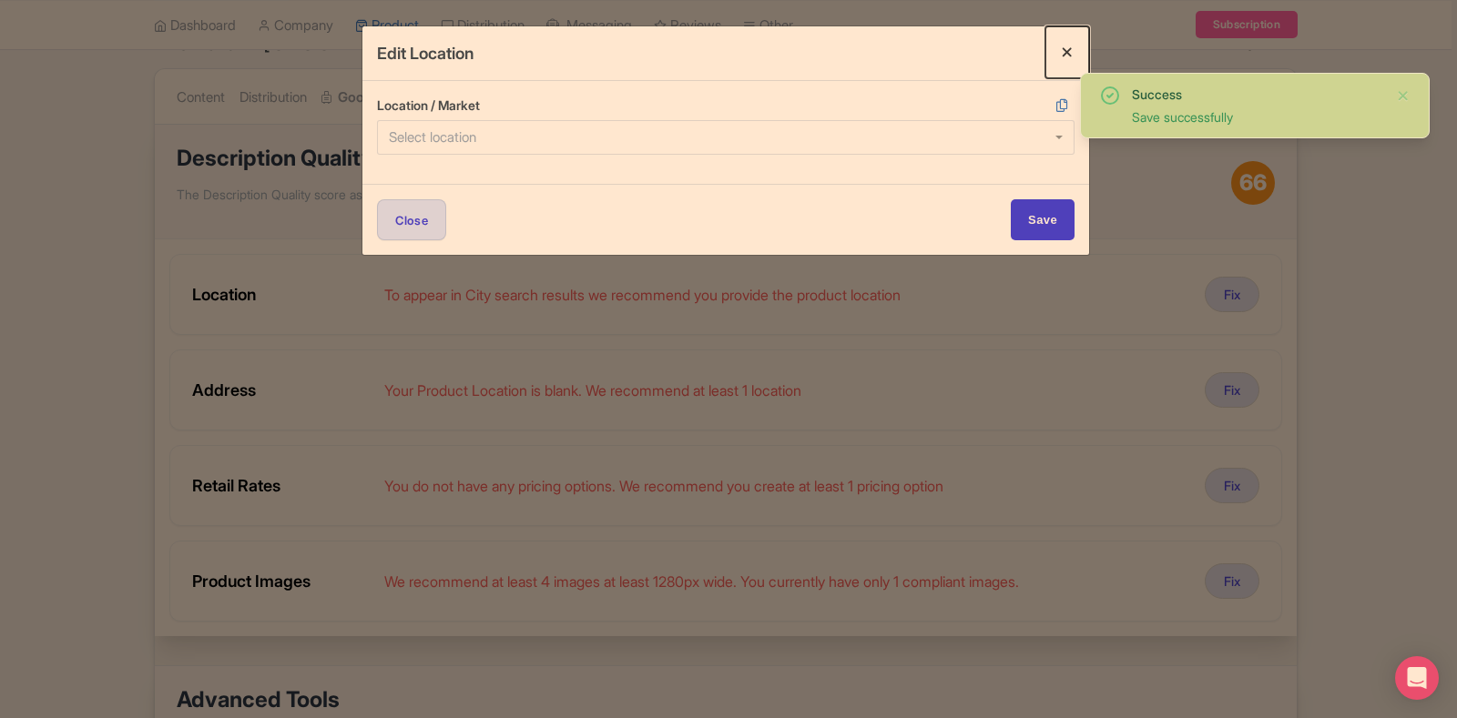
click at [1059, 48] on button "Close" at bounding box center [1067, 52] width 44 height 52
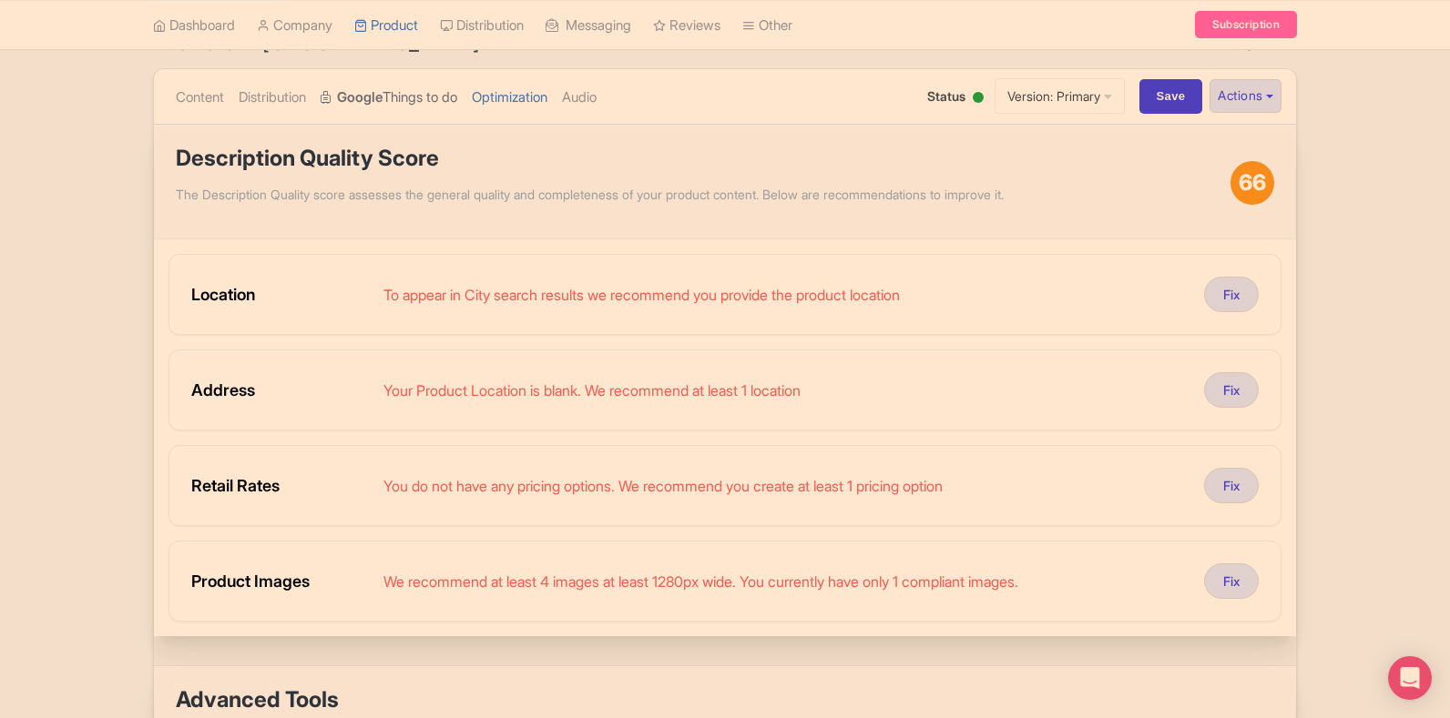
click at [414, 105] on link "Google Things to do" at bounding box center [389, 97] width 137 height 57
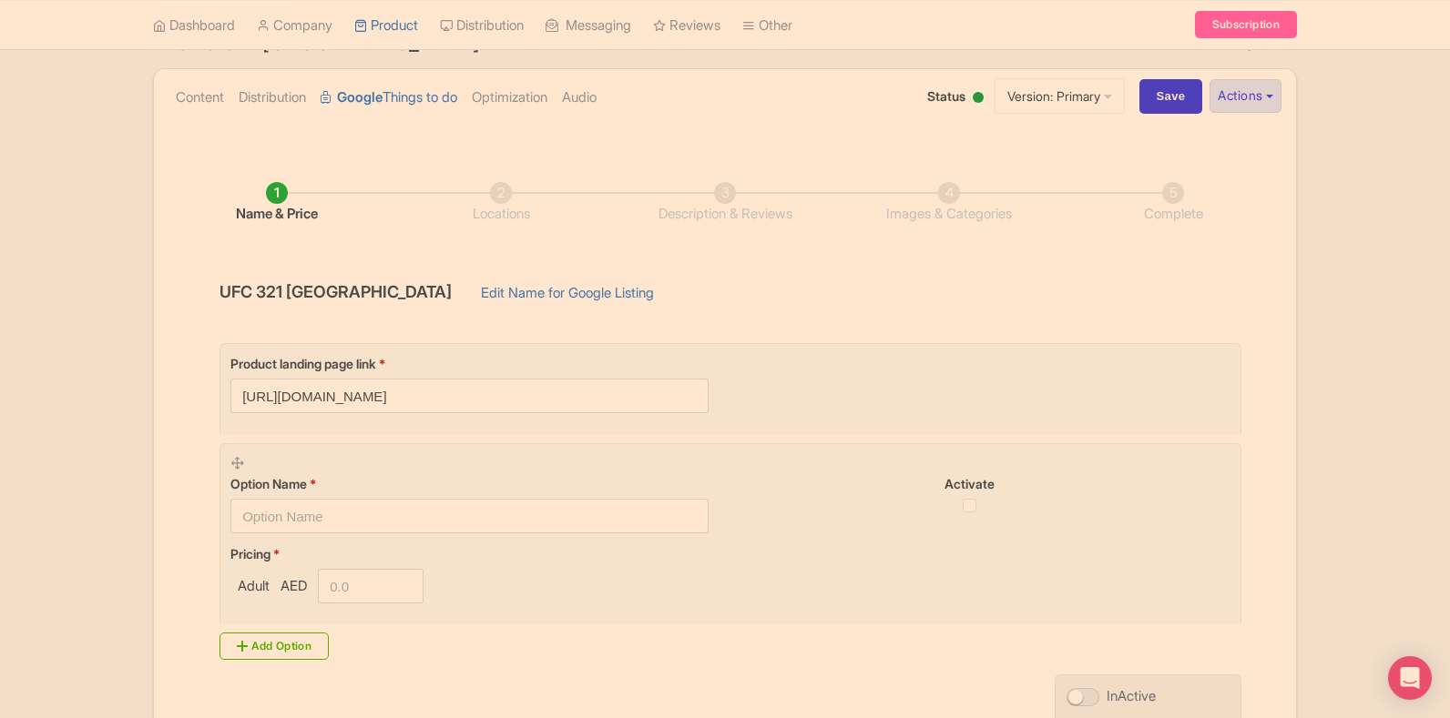
click at [165, 103] on div "Content Distribution Google Things to do Optimization Audio Status Active Inact…" at bounding box center [725, 97] width 1142 height 56
click at [196, 92] on link "Content" at bounding box center [200, 97] width 48 height 57
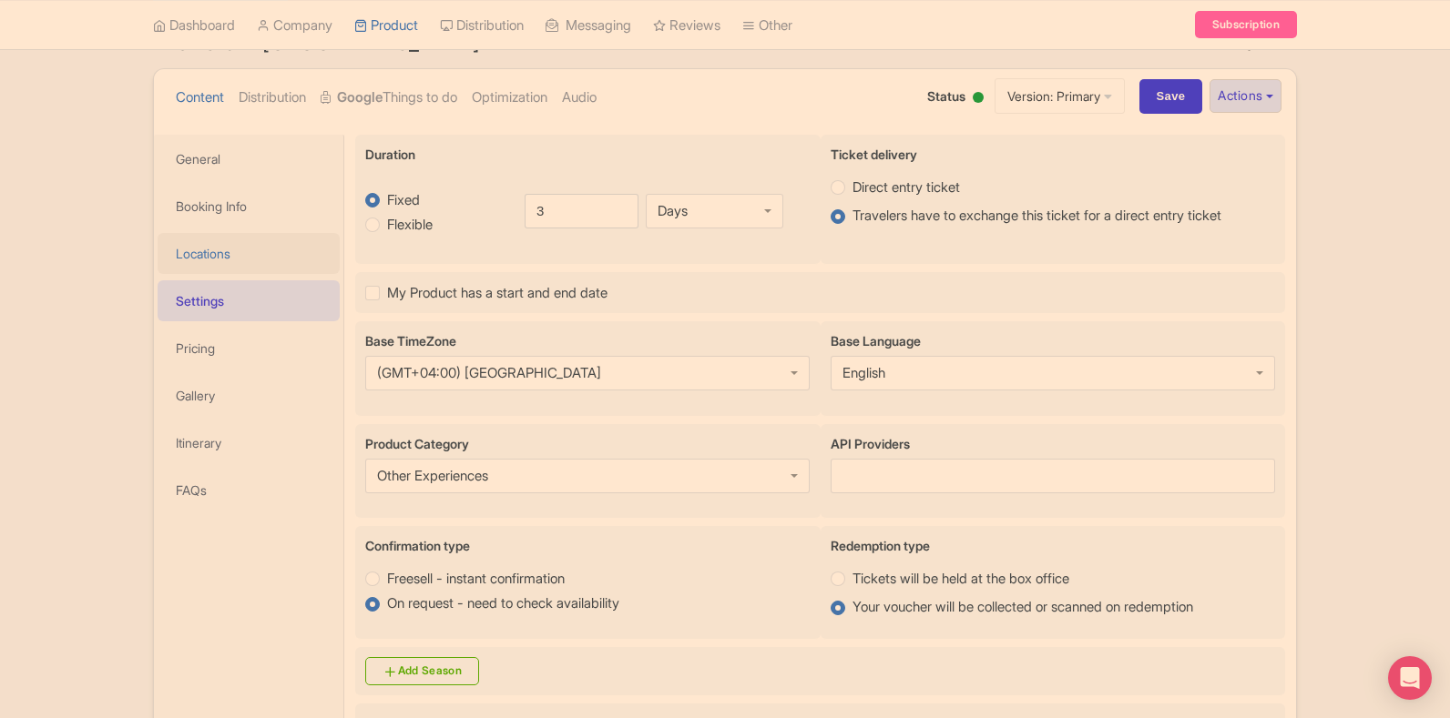
click at [209, 262] on link "Locations" at bounding box center [249, 253] width 182 height 41
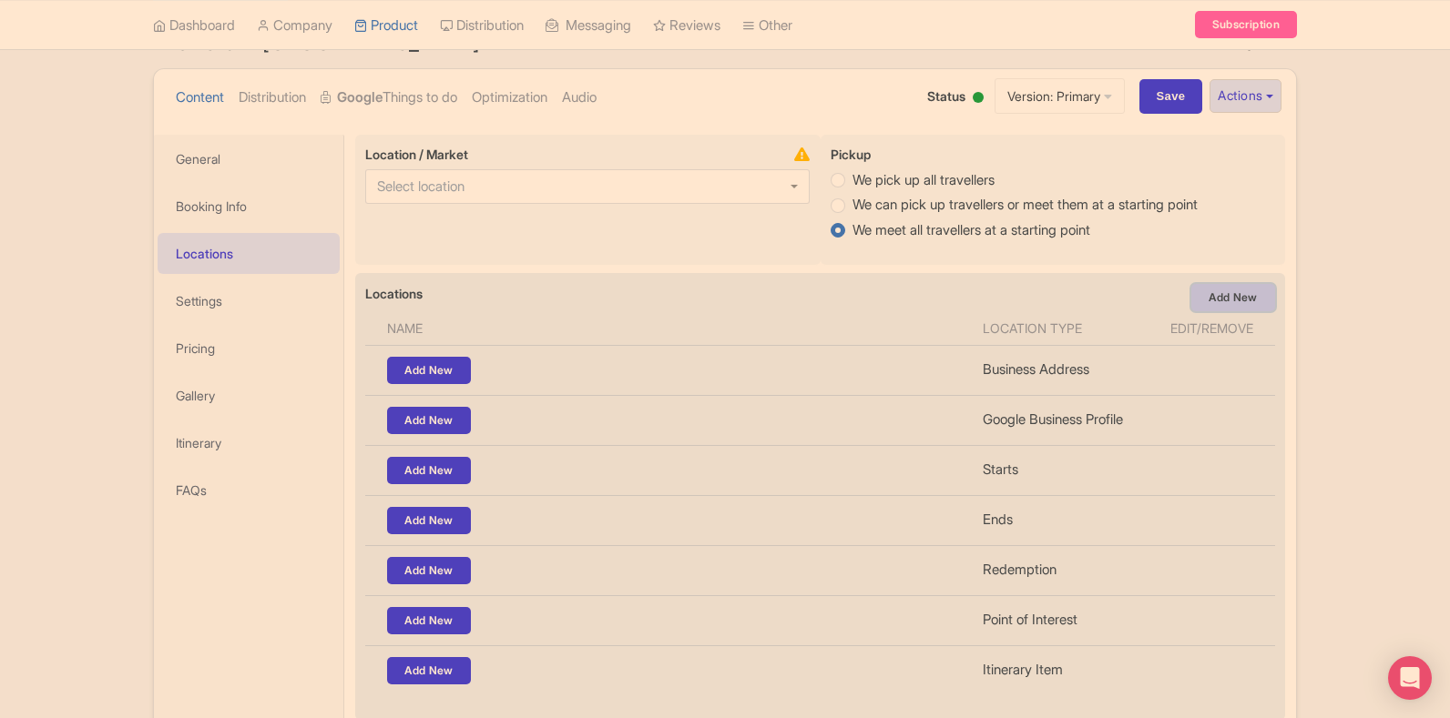
click at [1229, 296] on link "Add New" at bounding box center [1233, 297] width 84 height 27
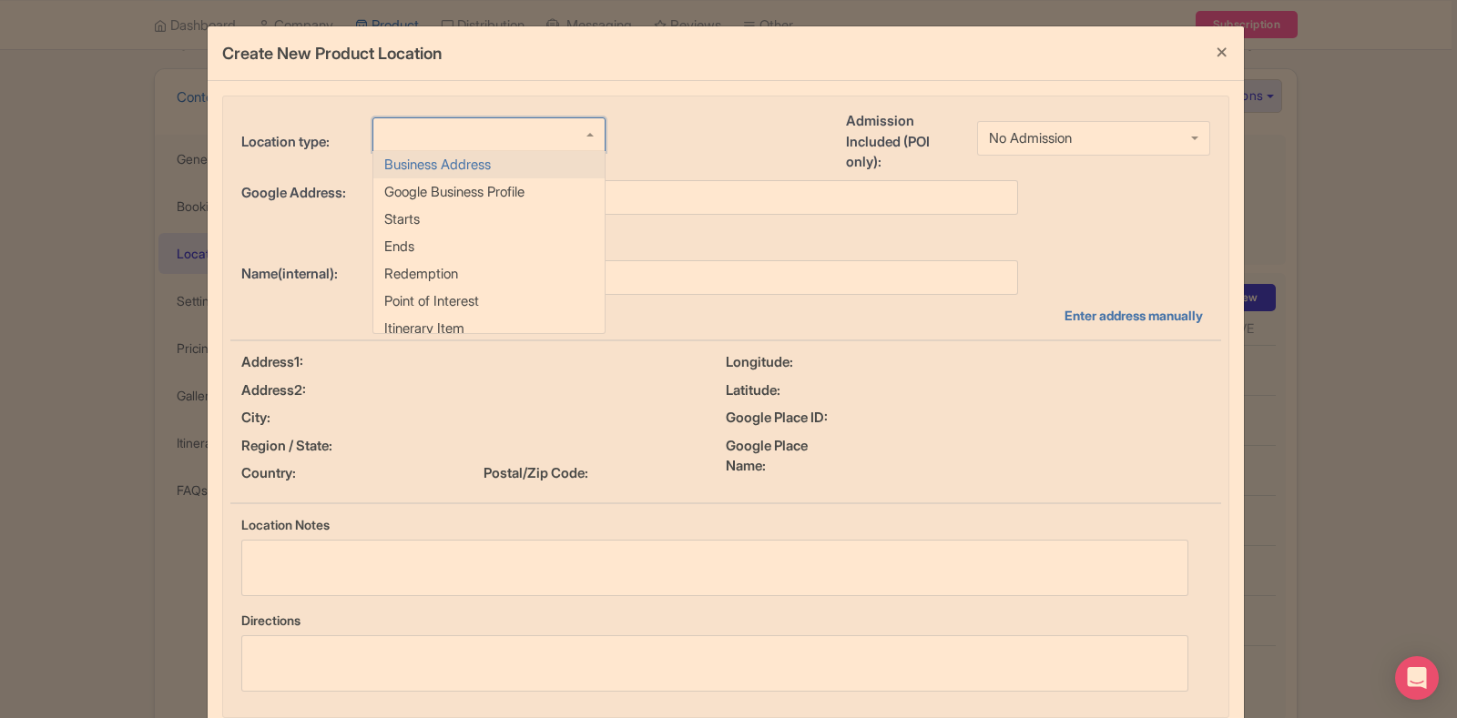
click at [473, 135] on div at bounding box center [488, 134] width 233 height 35
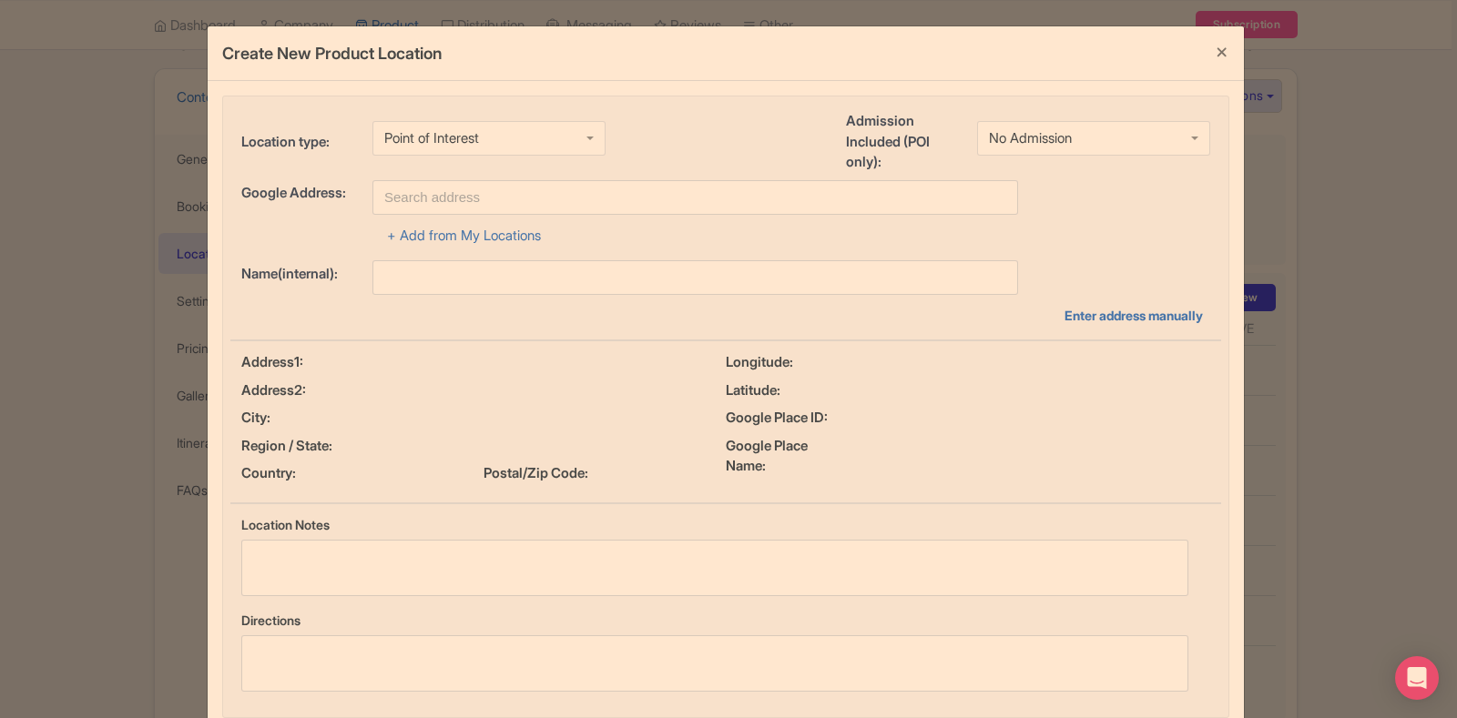
scroll to position [0, 0]
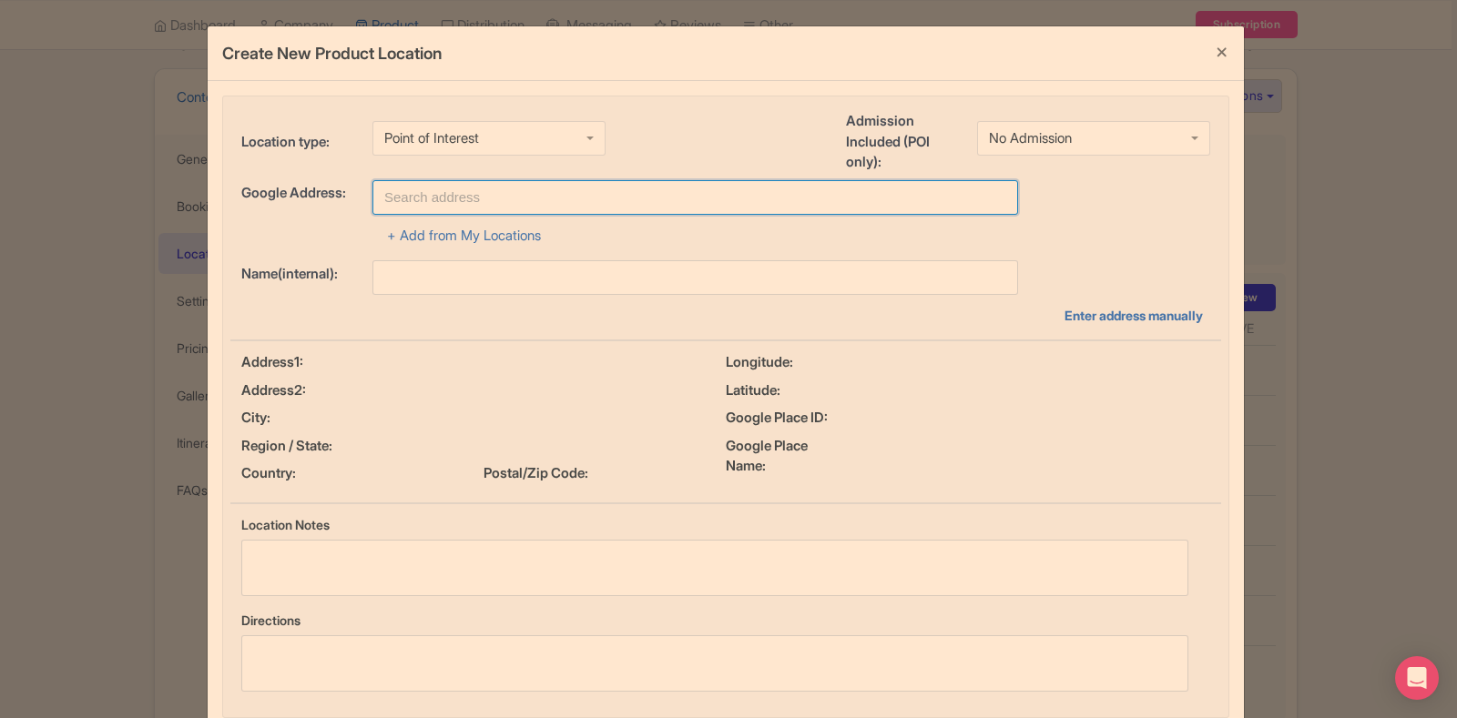
click at [450, 193] on input "text" at bounding box center [695, 197] width 646 height 35
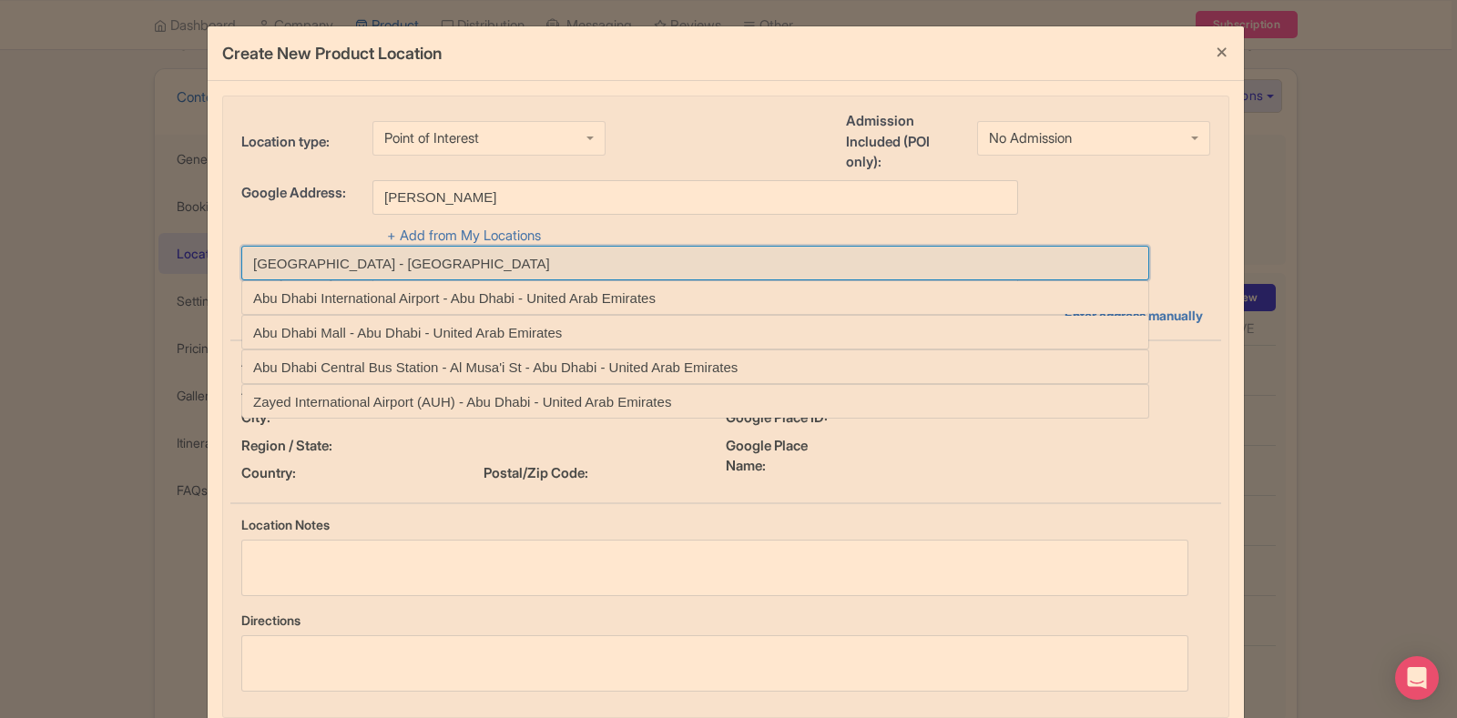
click at [432, 260] on input at bounding box center [695, 263] width 908 height 35
type input "Abu Dhabi - United Arab Emirates"
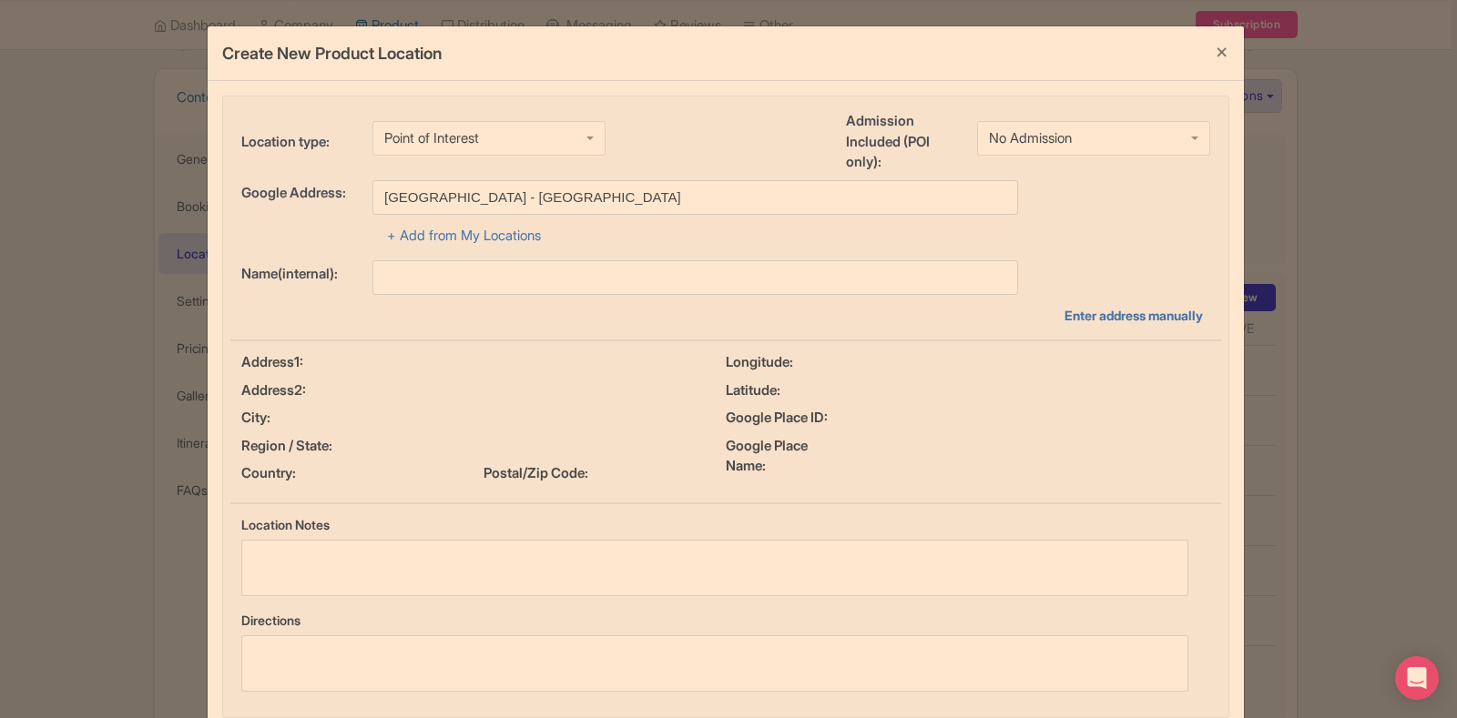
type input "Abu Dhabi - United Arab Emirates"
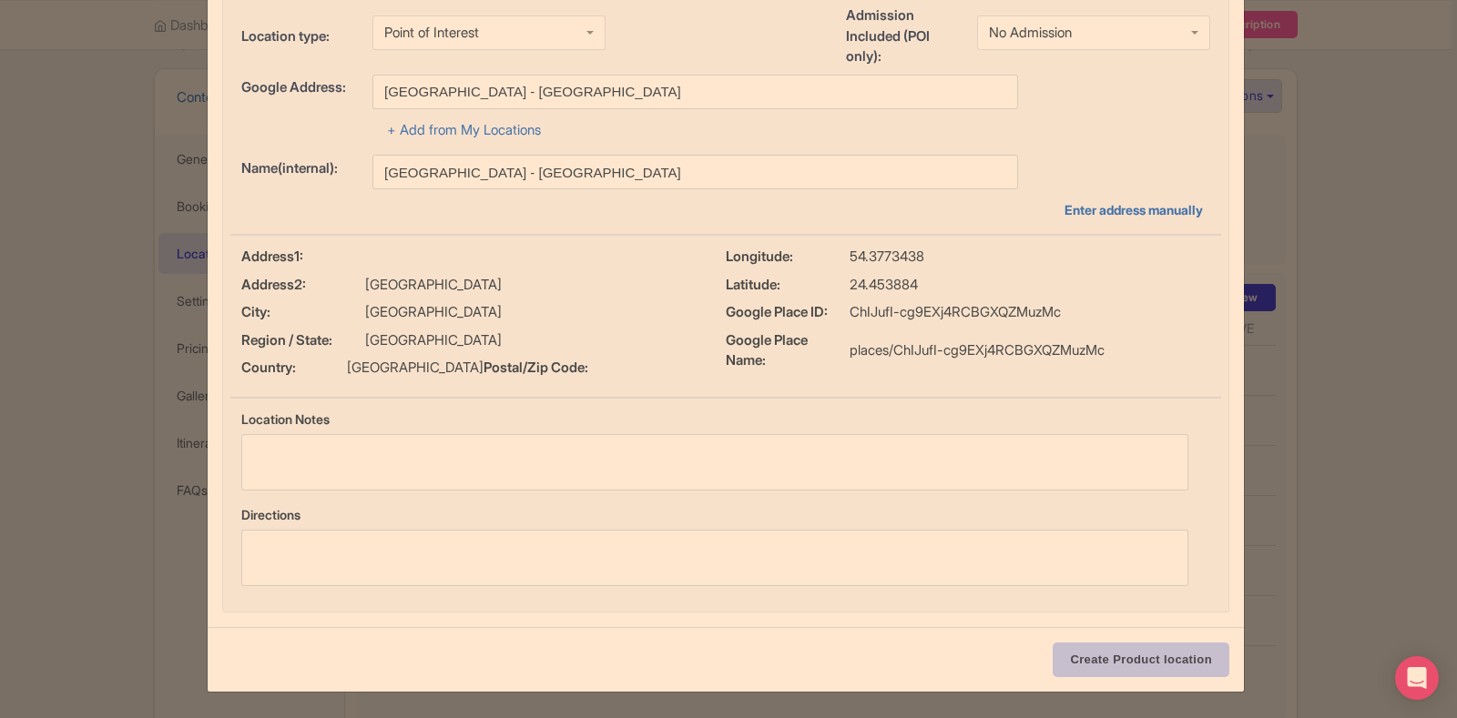
scroll to position [126, 0]
click at [1095, 646] on input "Create Product location" at bounding box center [1141, 660] width 177 height 35
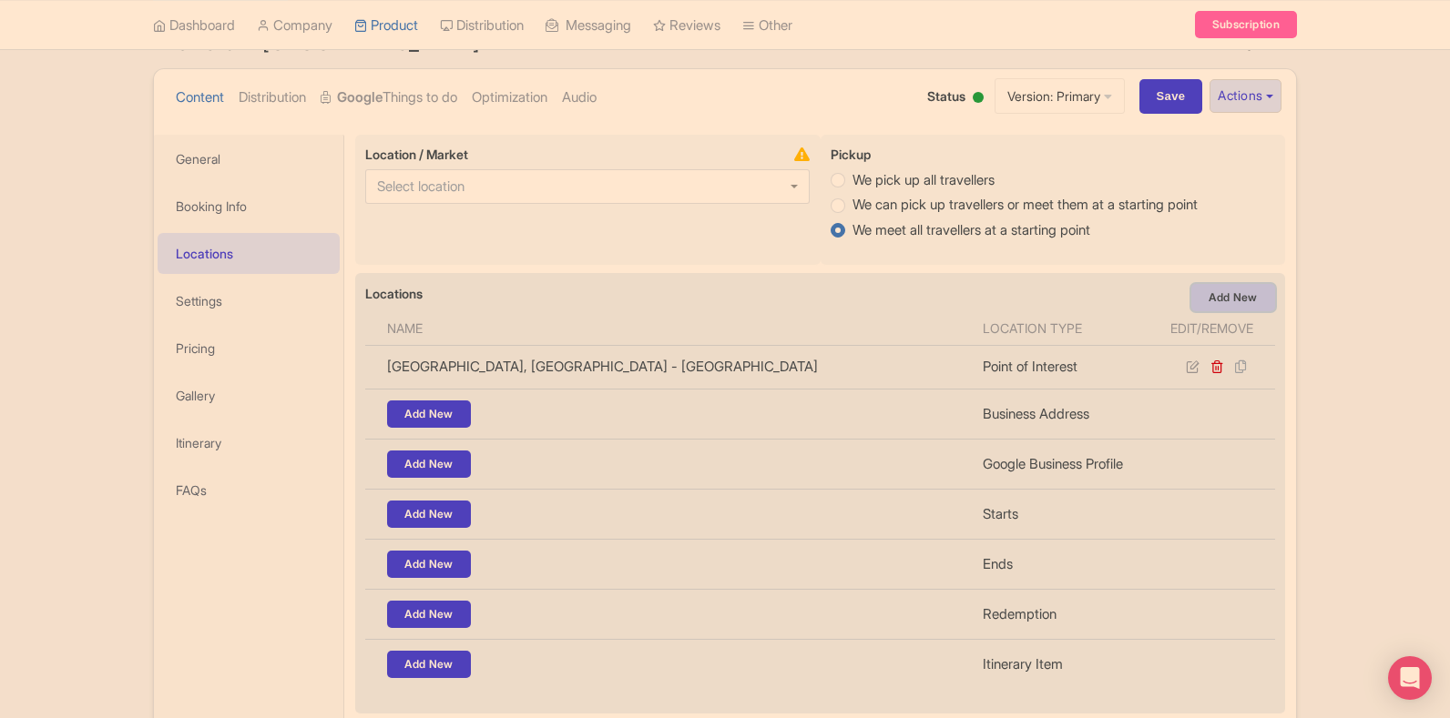
click at [1248, 298] on link "Add New" at bounding box center [1233, 297] width 84 height 27
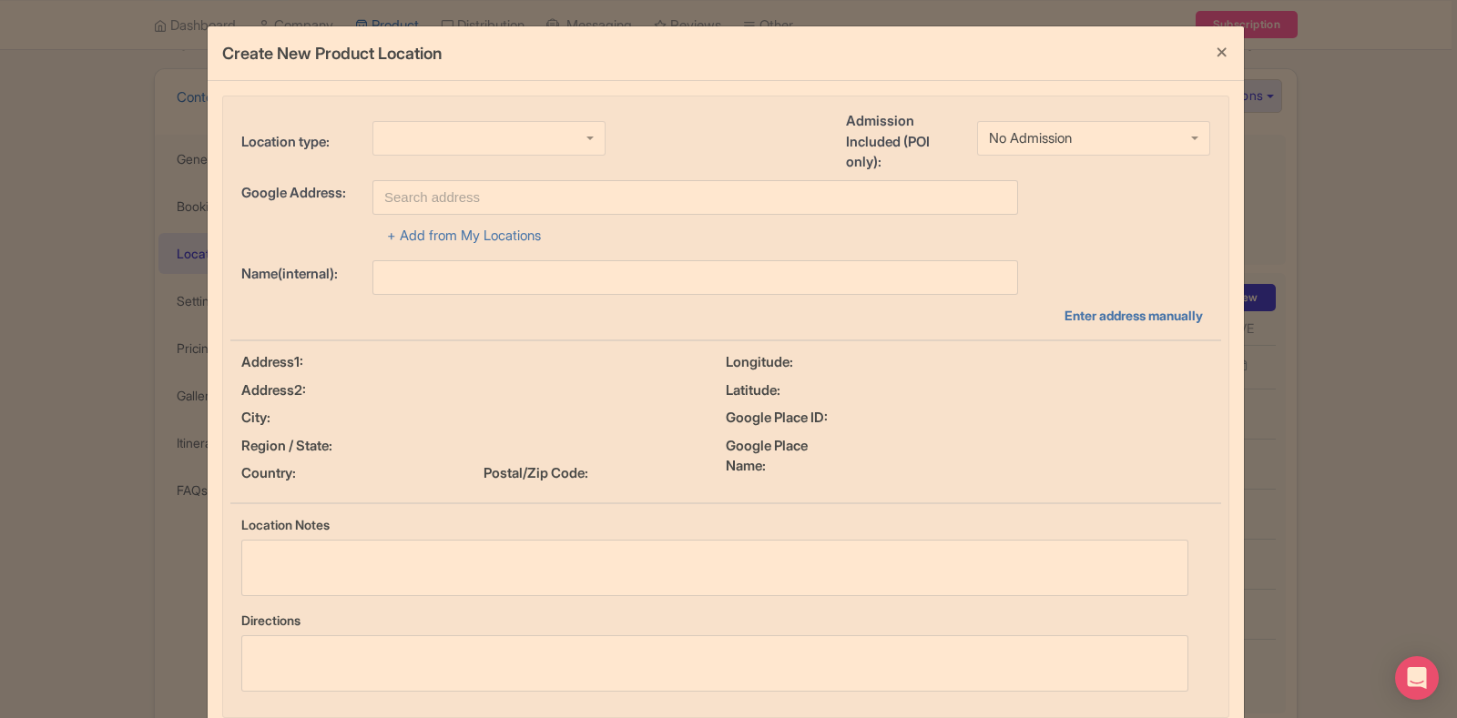
click at [496, 153] on div at bounding box center [488, 138] width 233 height 35
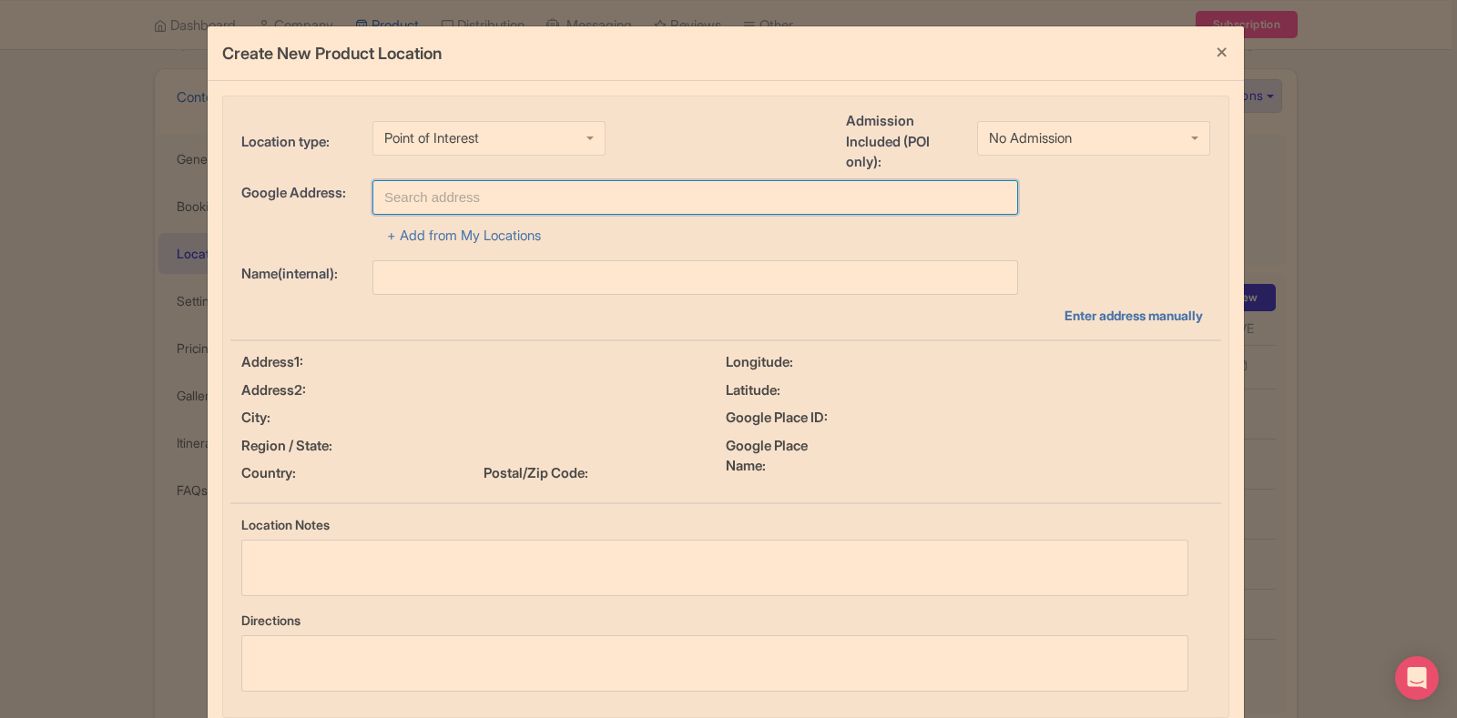
click at [397, 201] on input "text" at bounding box center [695, 197] width 646 height 35
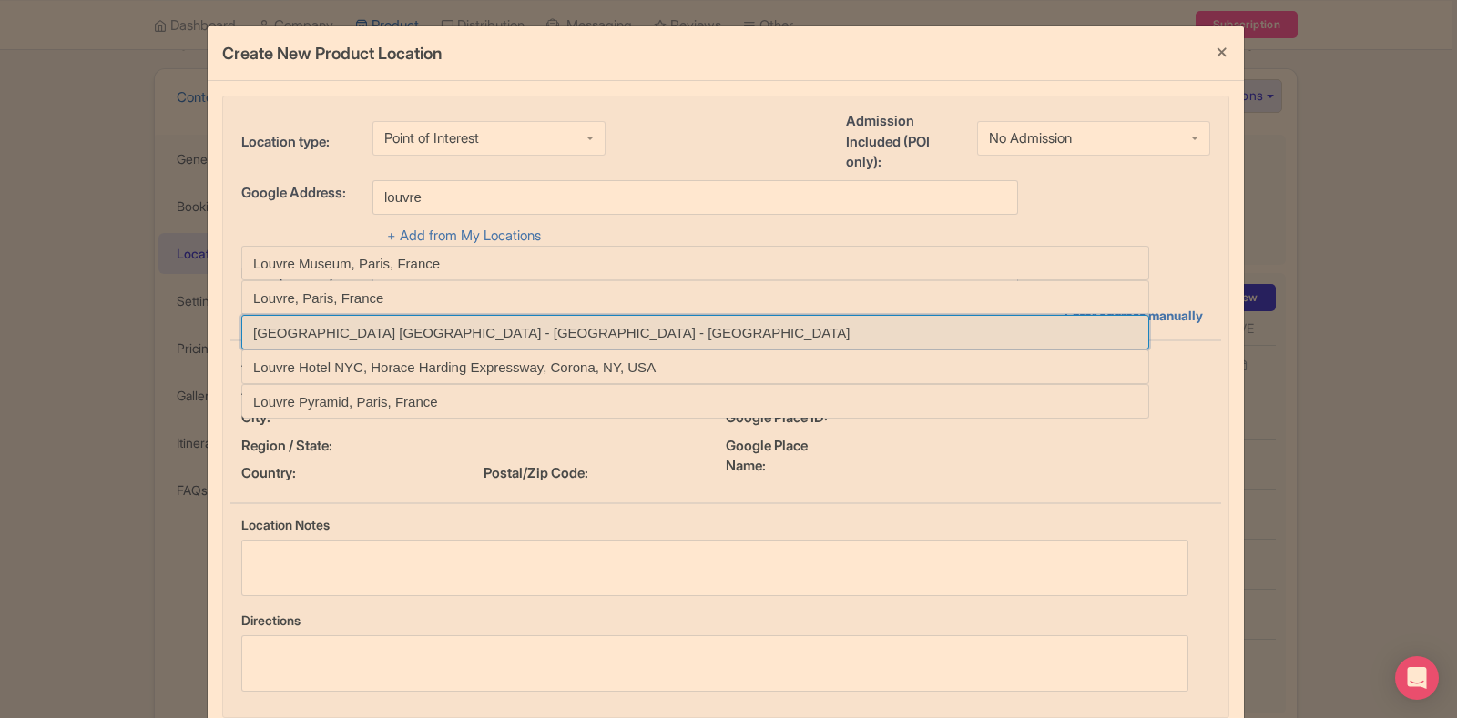
click at [402, 333] on input at bounding box center [695, 332] width 908 height 35
type input "Louvre Abu Dhabi - Abu Dhabi - United Arab Emirates"
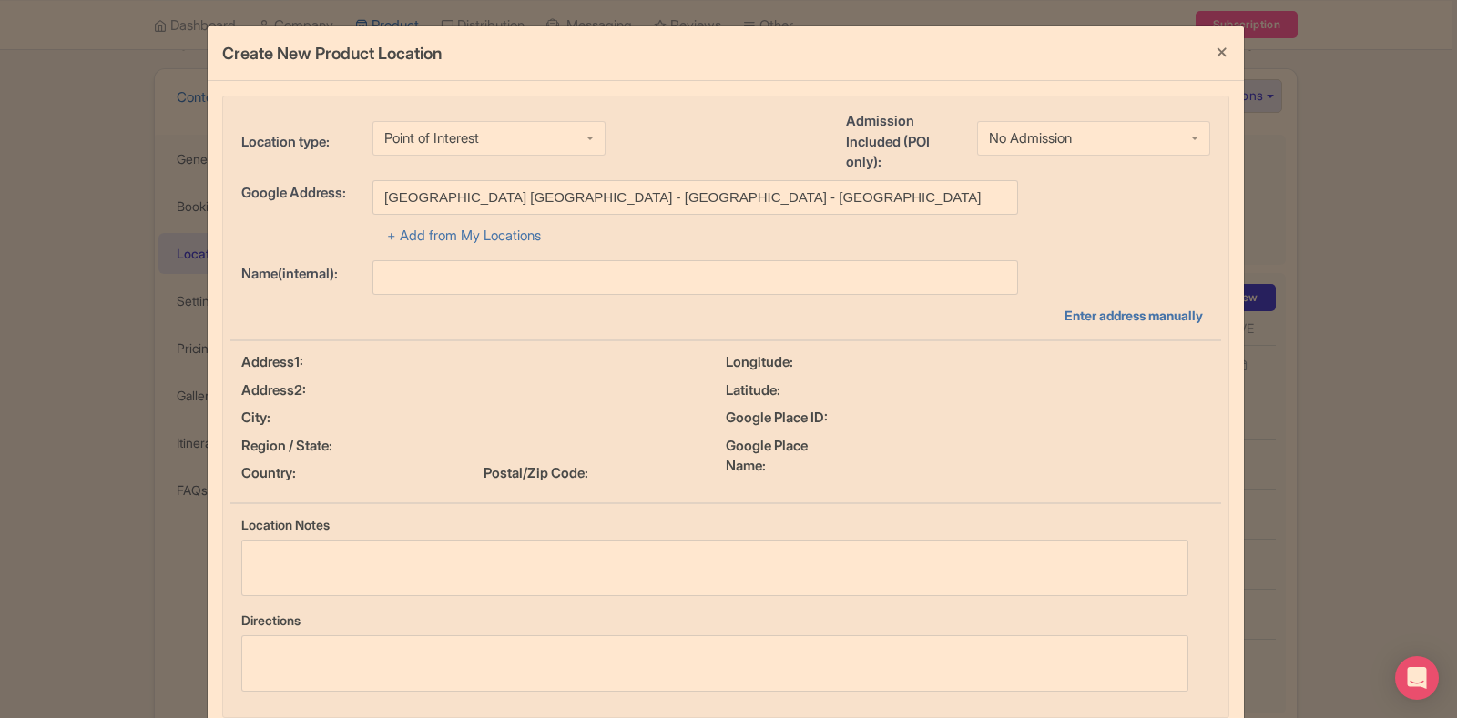
type input "Louvre Abu Dhabi - Abu Dhabi - United Arab Emirates"
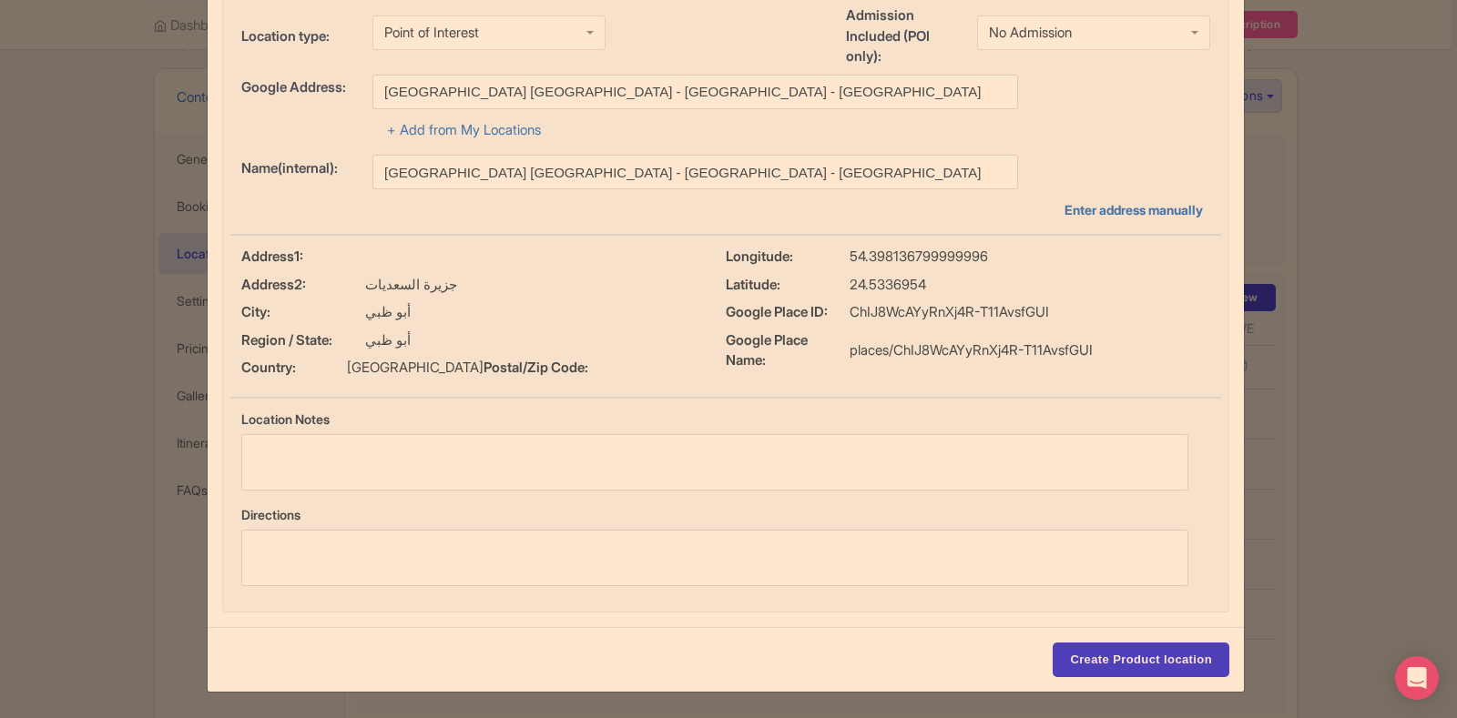
scroll to position [126, 0]
click at [1116, 656] on input "Create Product location" at bounding box center [1141, 660] width 177 height 35
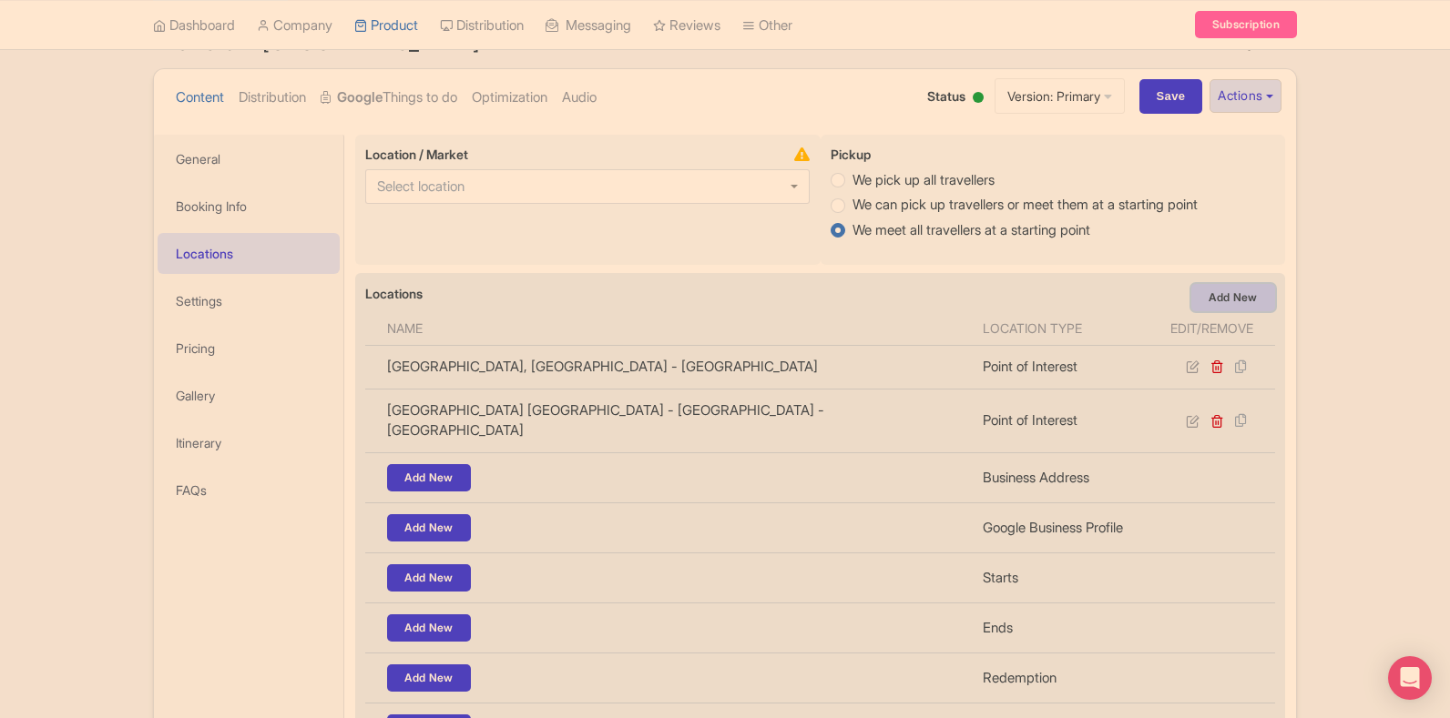
click at [1231, 296] on link "Add New" at bounding box center [1233, 297] width 84 height 27
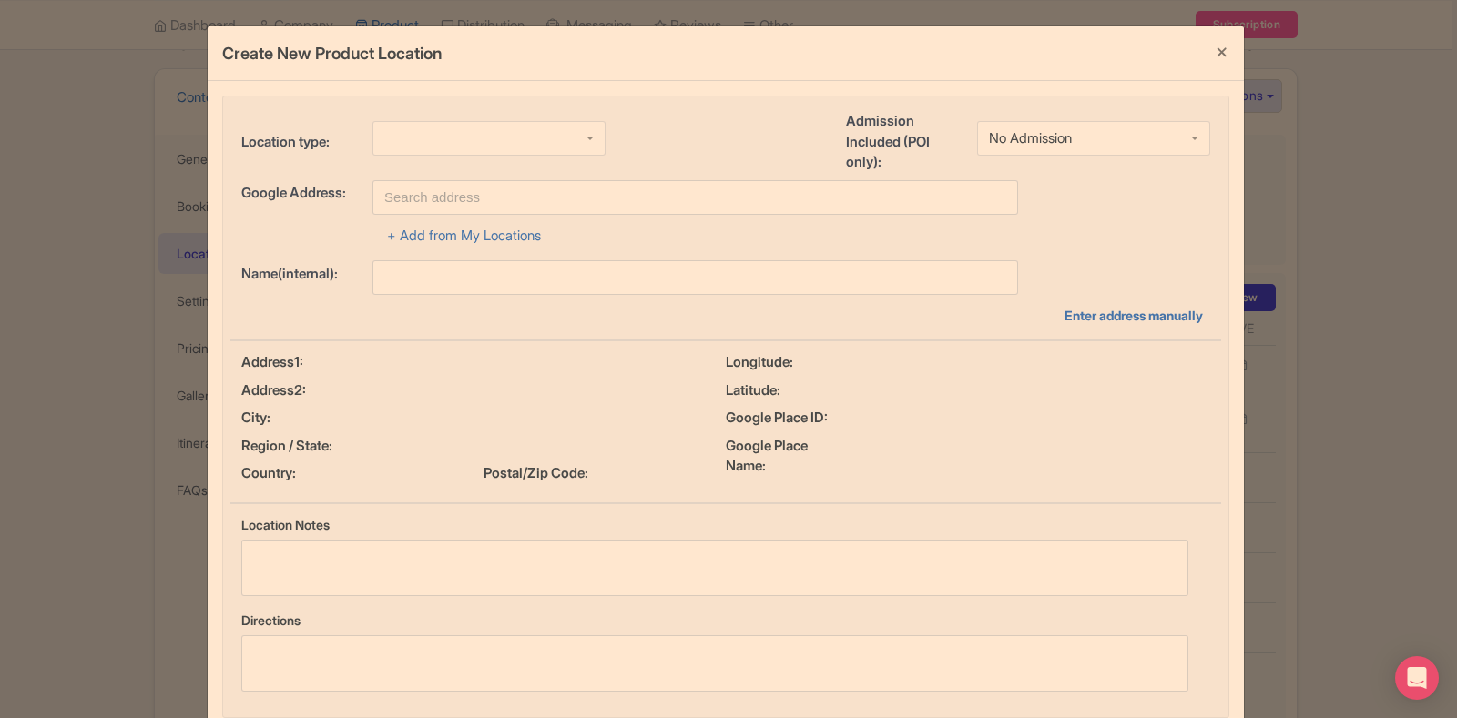
click at [483, 137] on div at bounding box center [488, 138] width 233 height 35
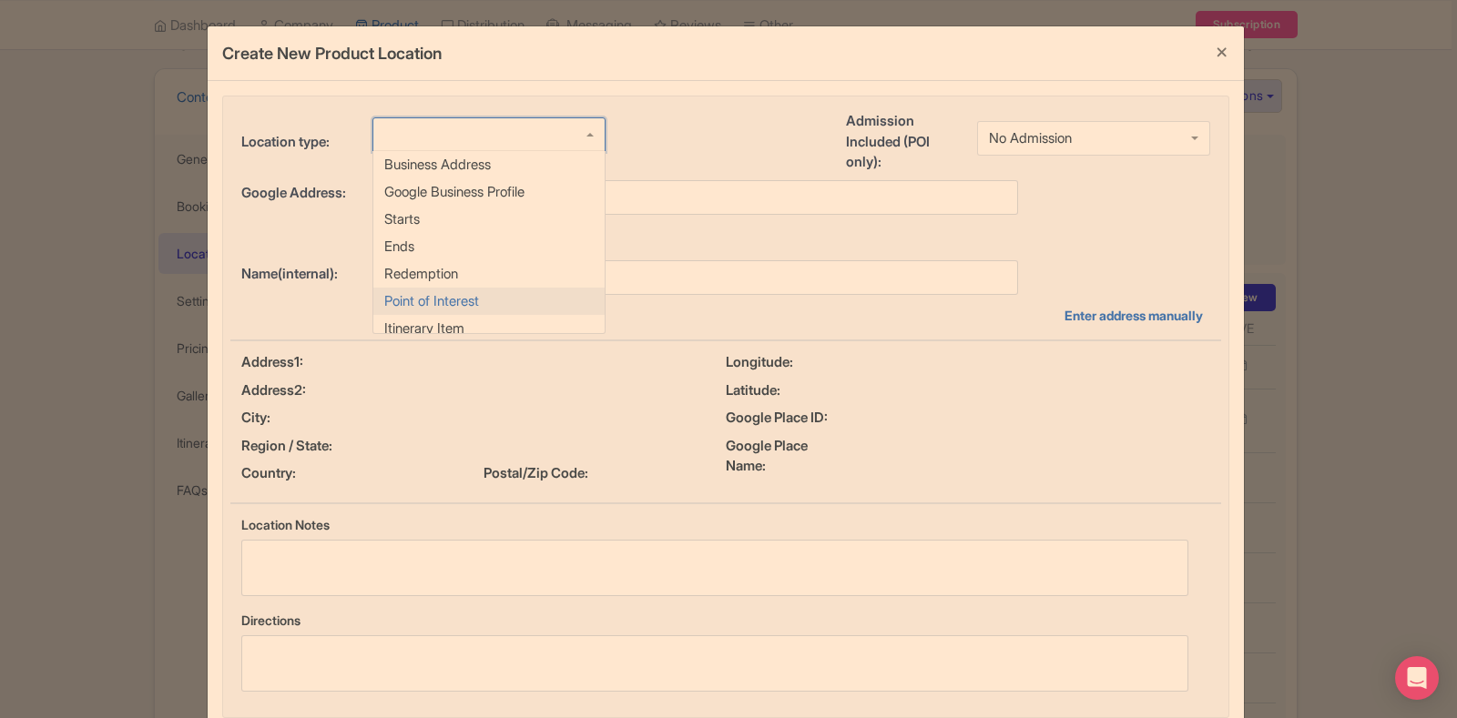
scroll to position [0, 0]
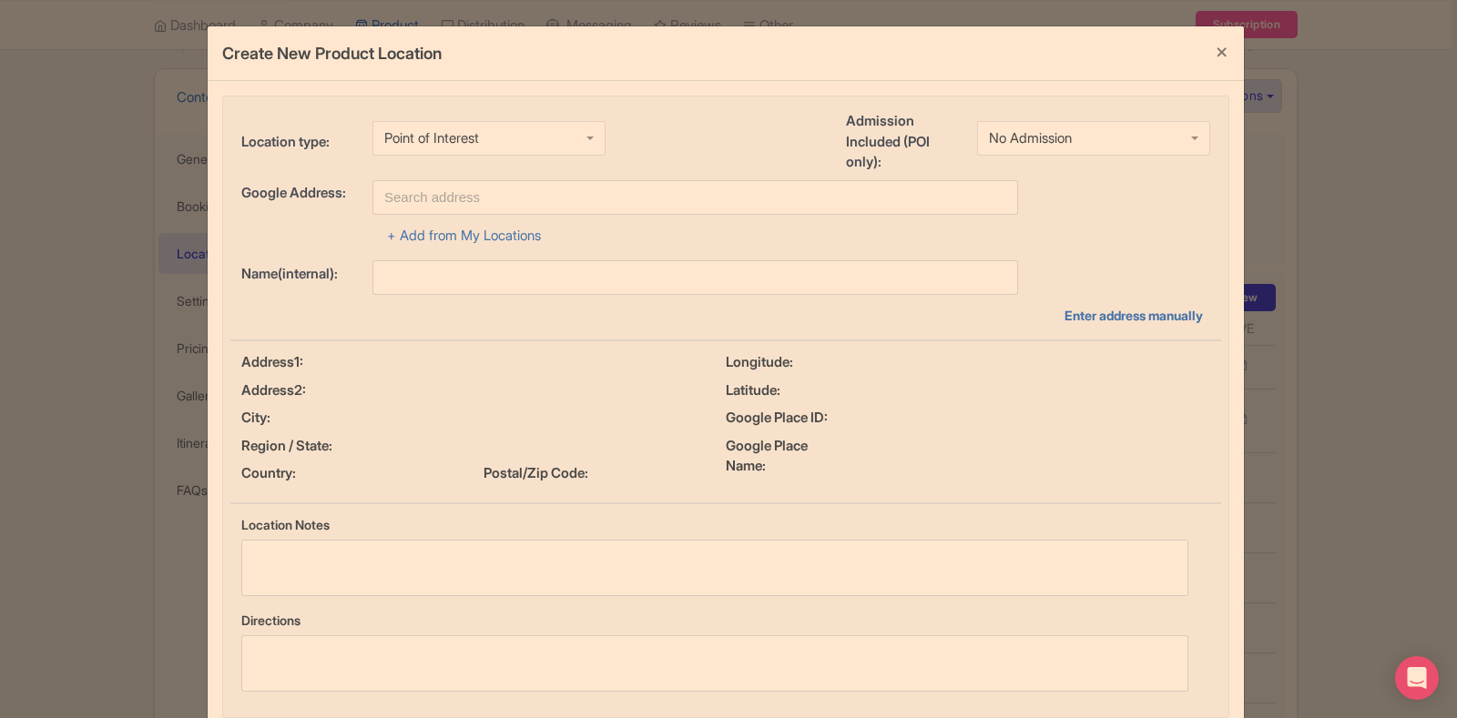
click at [1052, 147] on div "No Admission" at bounding box center [1093, 138] width 233 height 35
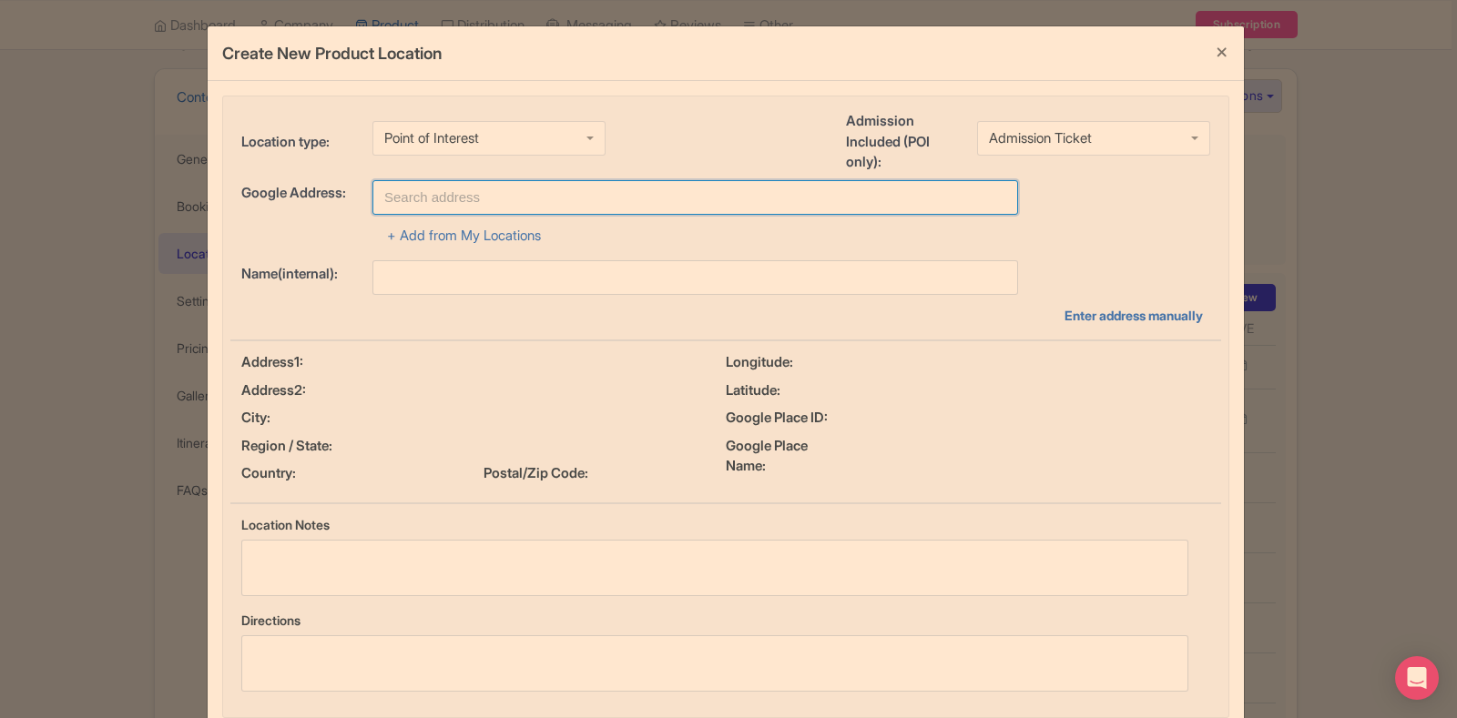
click at [714, 194] on input "text" at bounding box center [695, 197] width 646 height 35
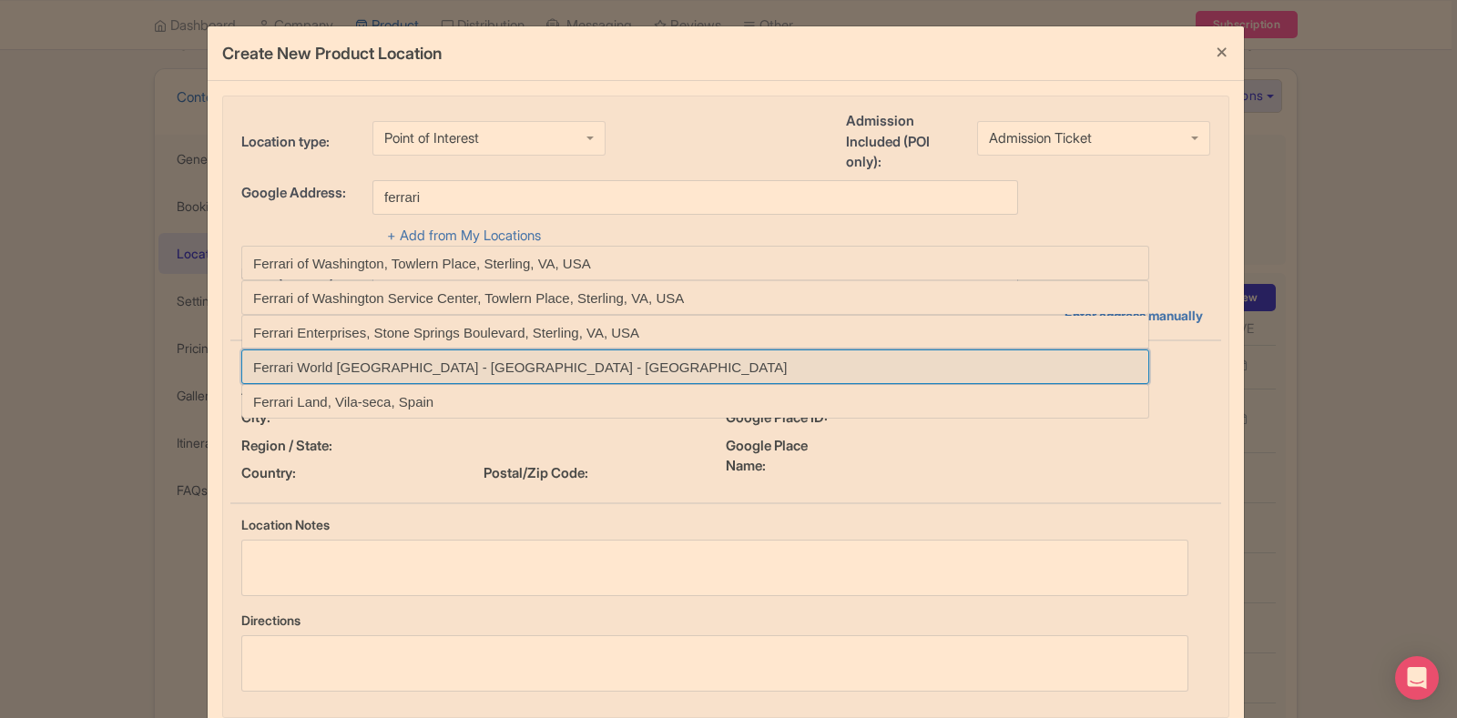
click at [583, 367] on input at bounding box center [695, 367] width 908 height 35
type input "Ferrari World Abu Dhabi - Abu Dhabi - United Arab Emirates"
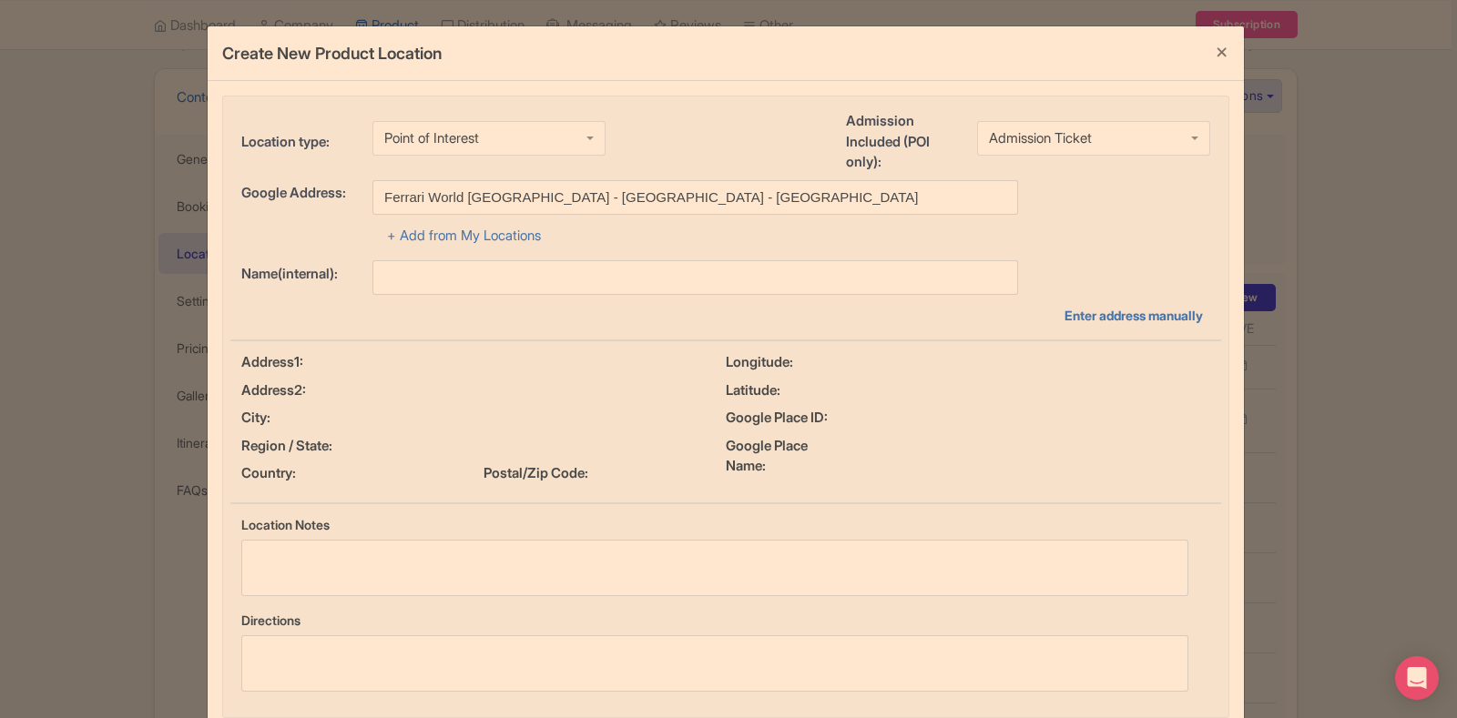
type input "Ferrari World Abu Dhabi - Abu Dhabi - United Arab Emirates"
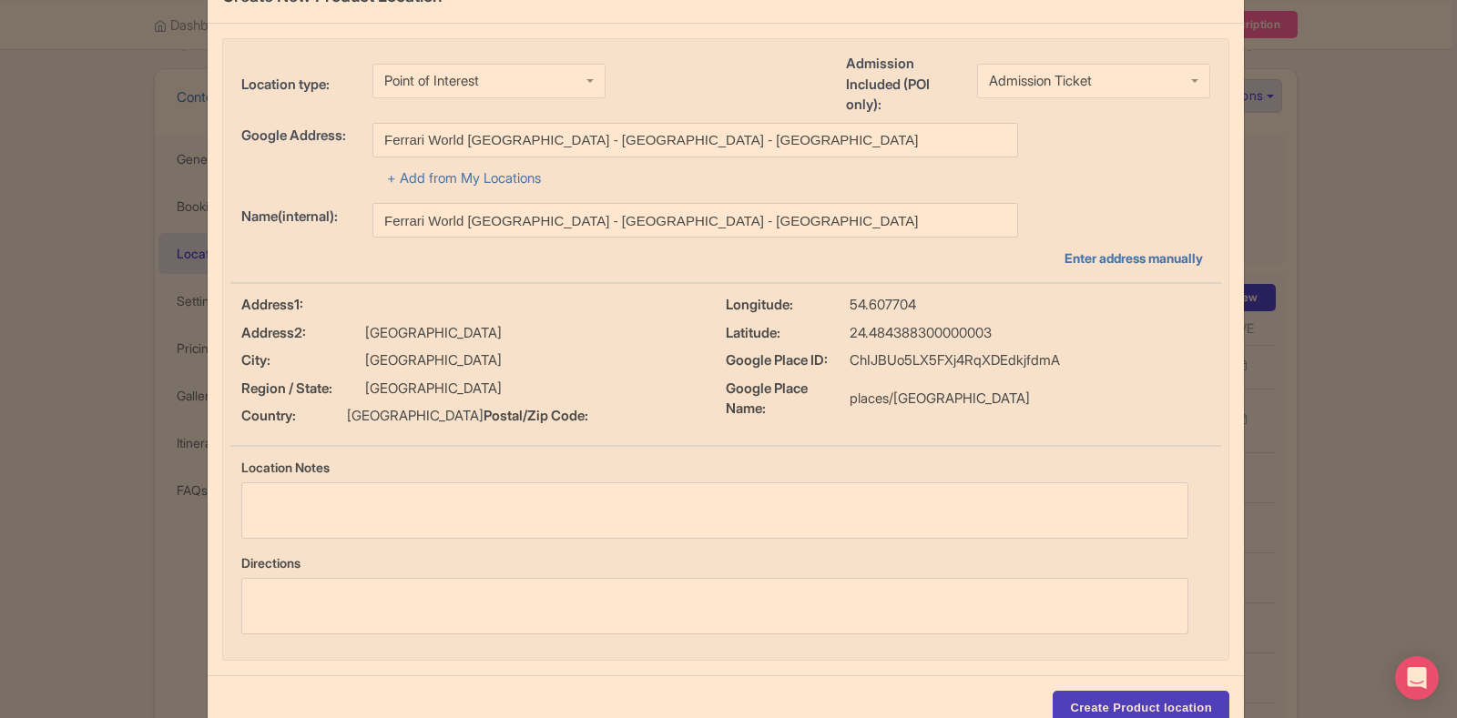
scroll to position [126, 0]
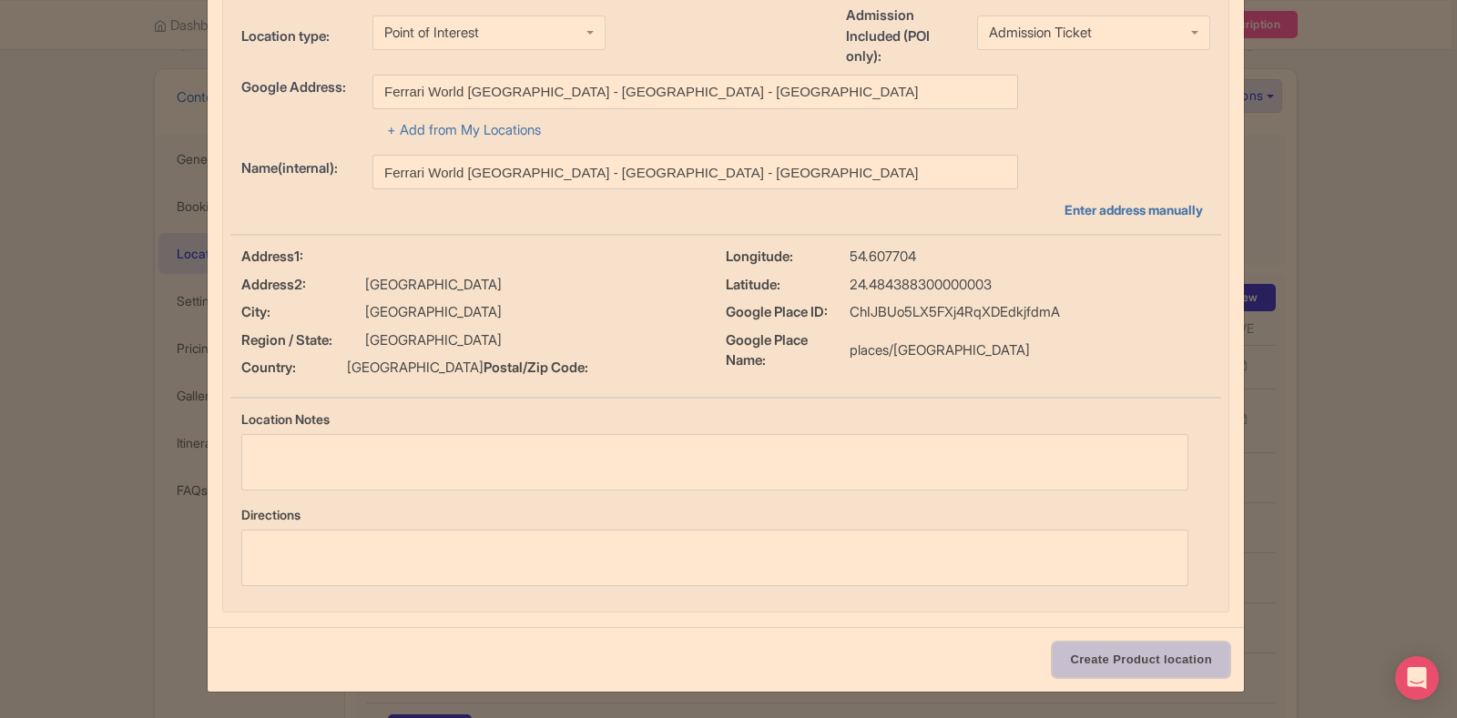
click at [1103, 659] on input "Create Product location" at bounding box center [1141, 660] width 177 height 35
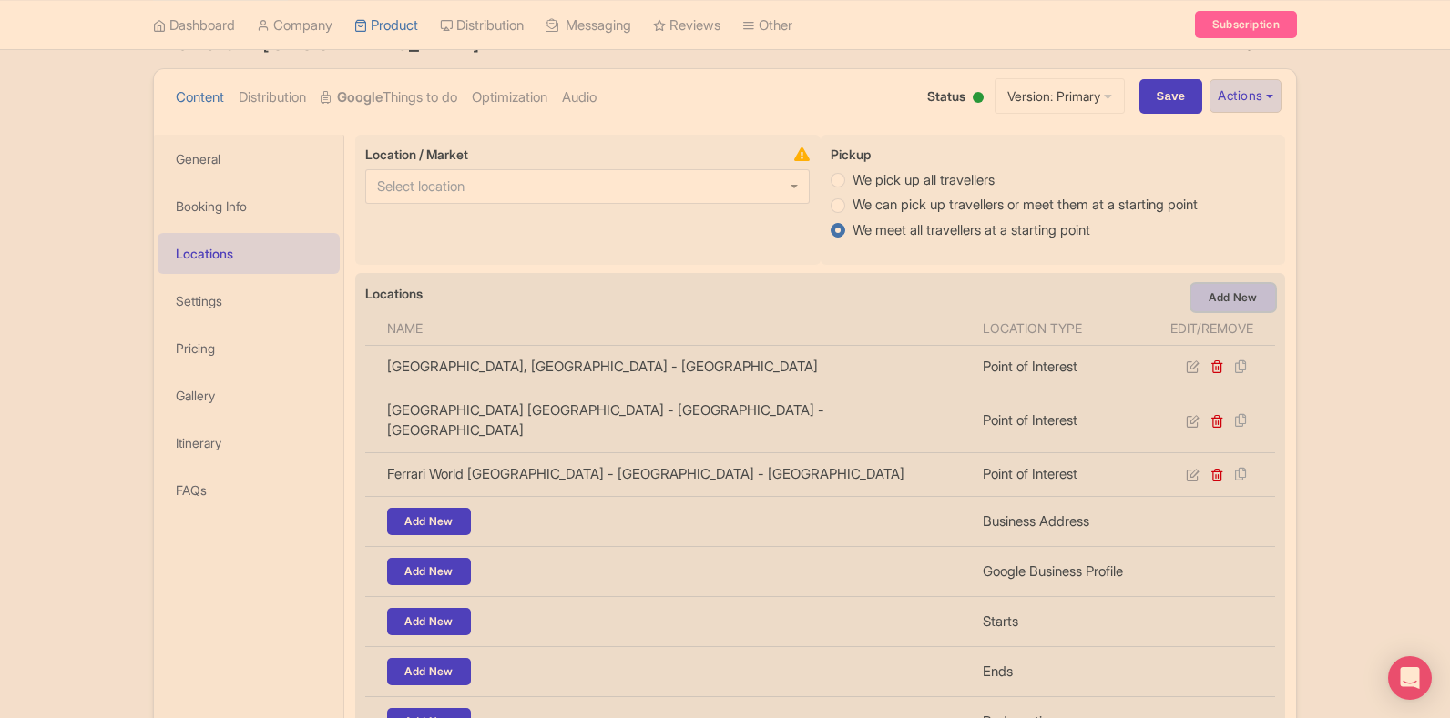
click at [1209, 302] on link "Add New" at bounding box center [1233, 297] width 84 height 27
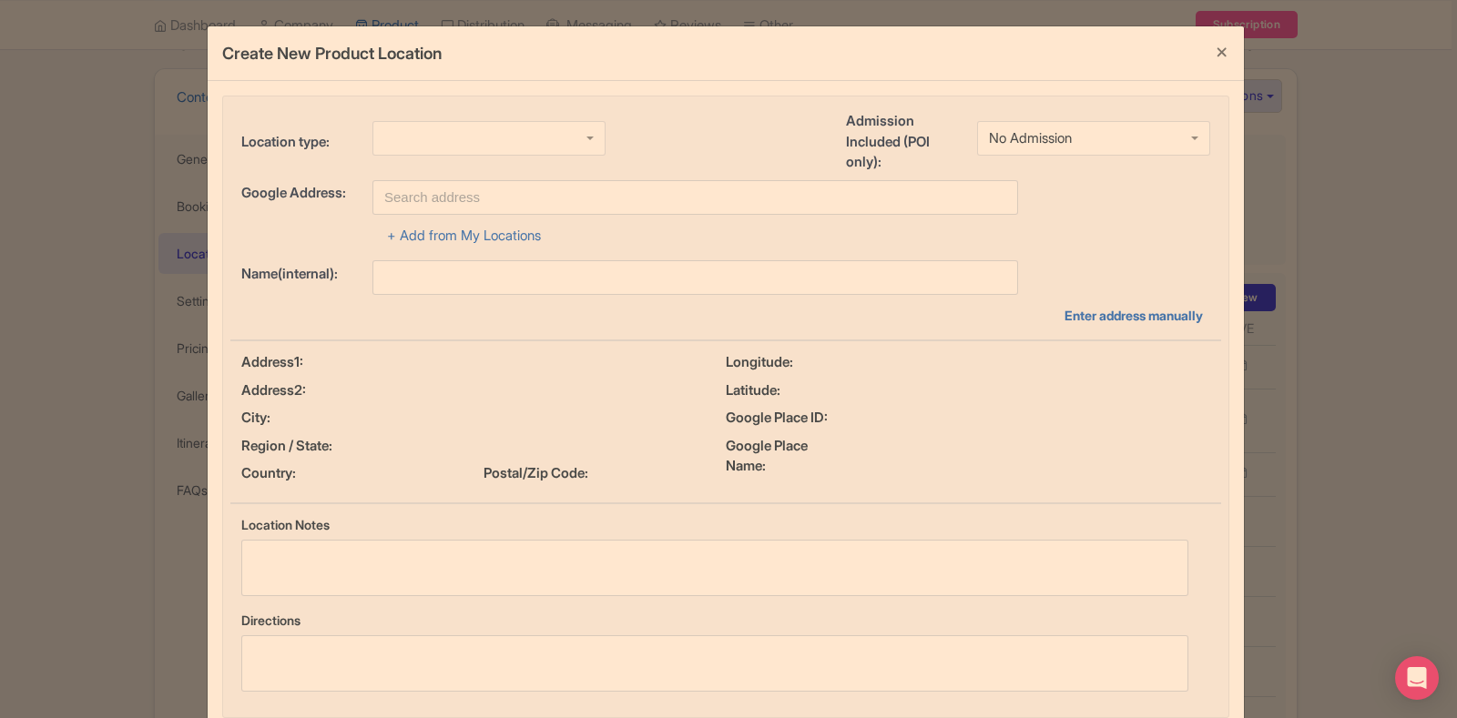
click at [456, 141] on div at bounding box center [488, 138] width 233 height 35
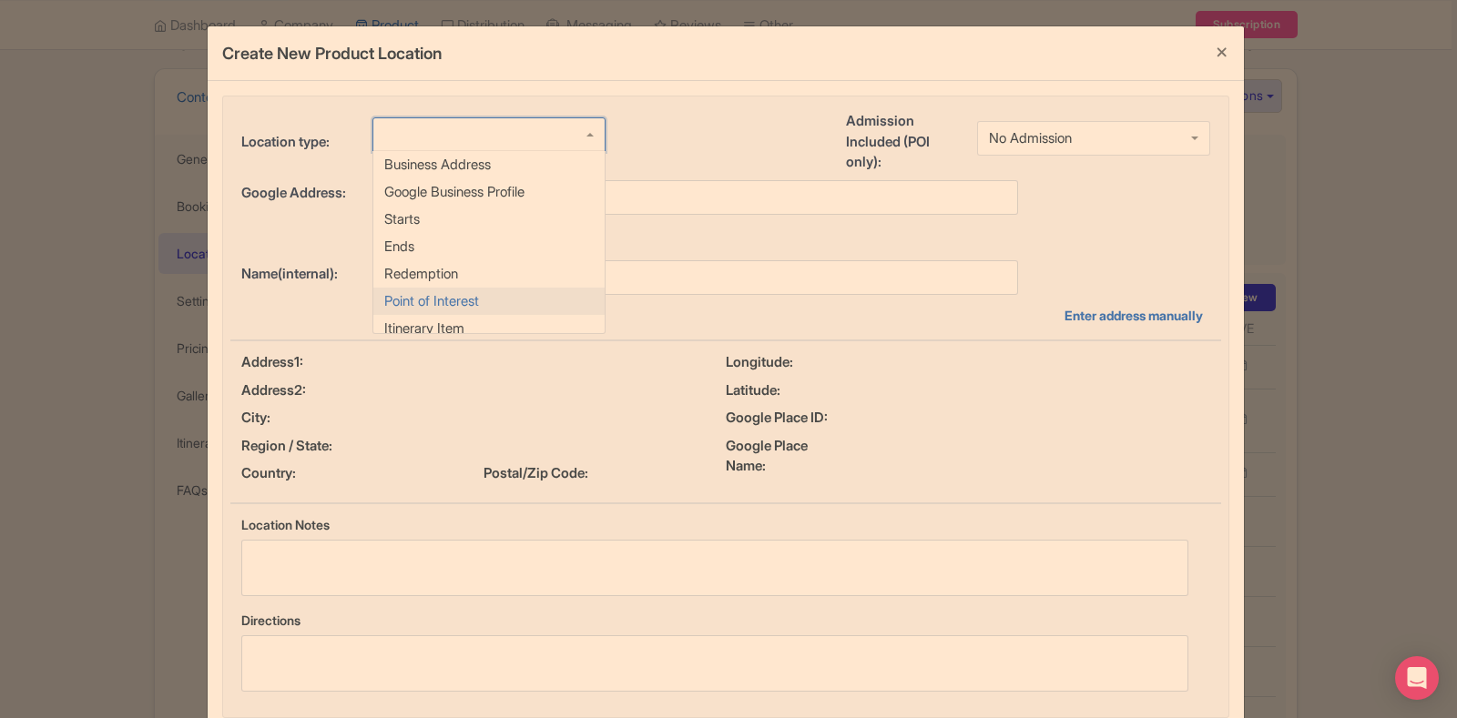
scroll to position [0, 0]
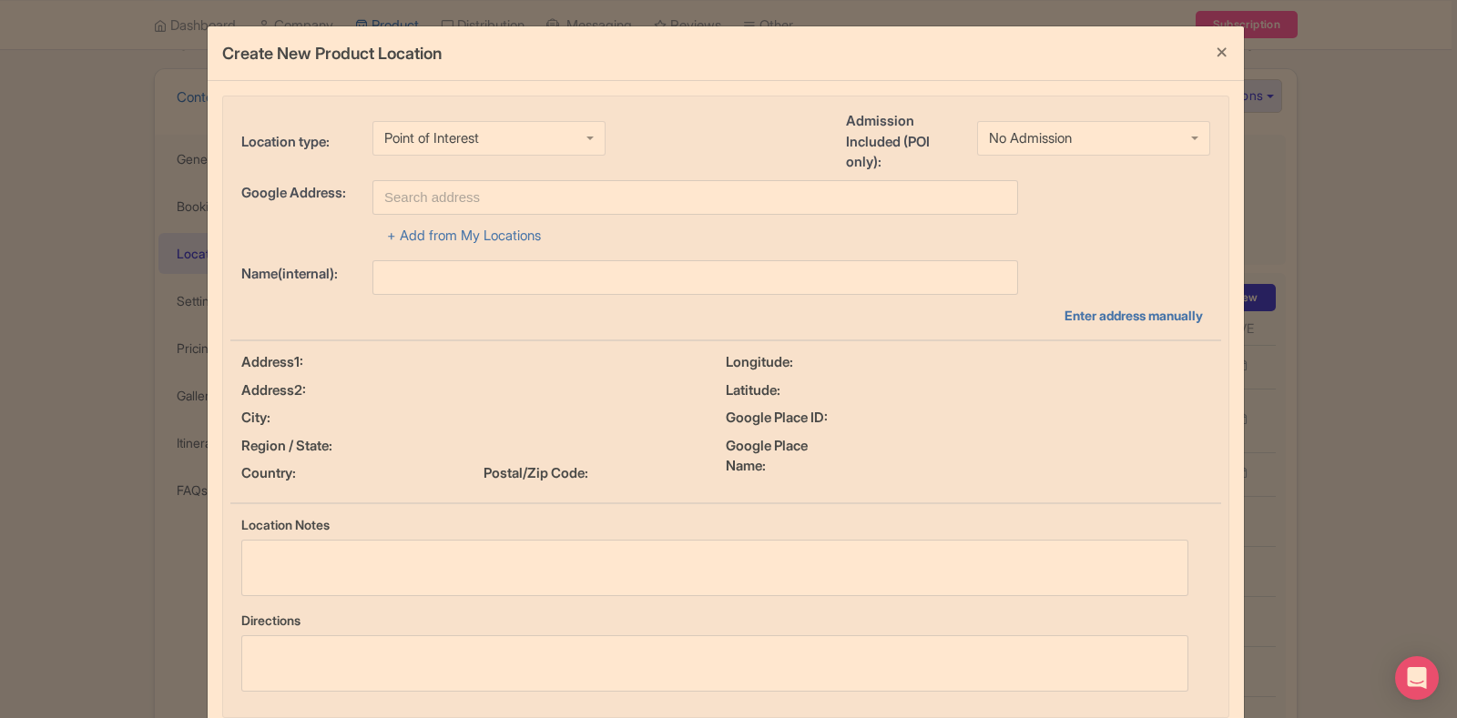
click at [1009, 130] on div "No Admission" at bounding box center [1030, 138] width 83 height 16
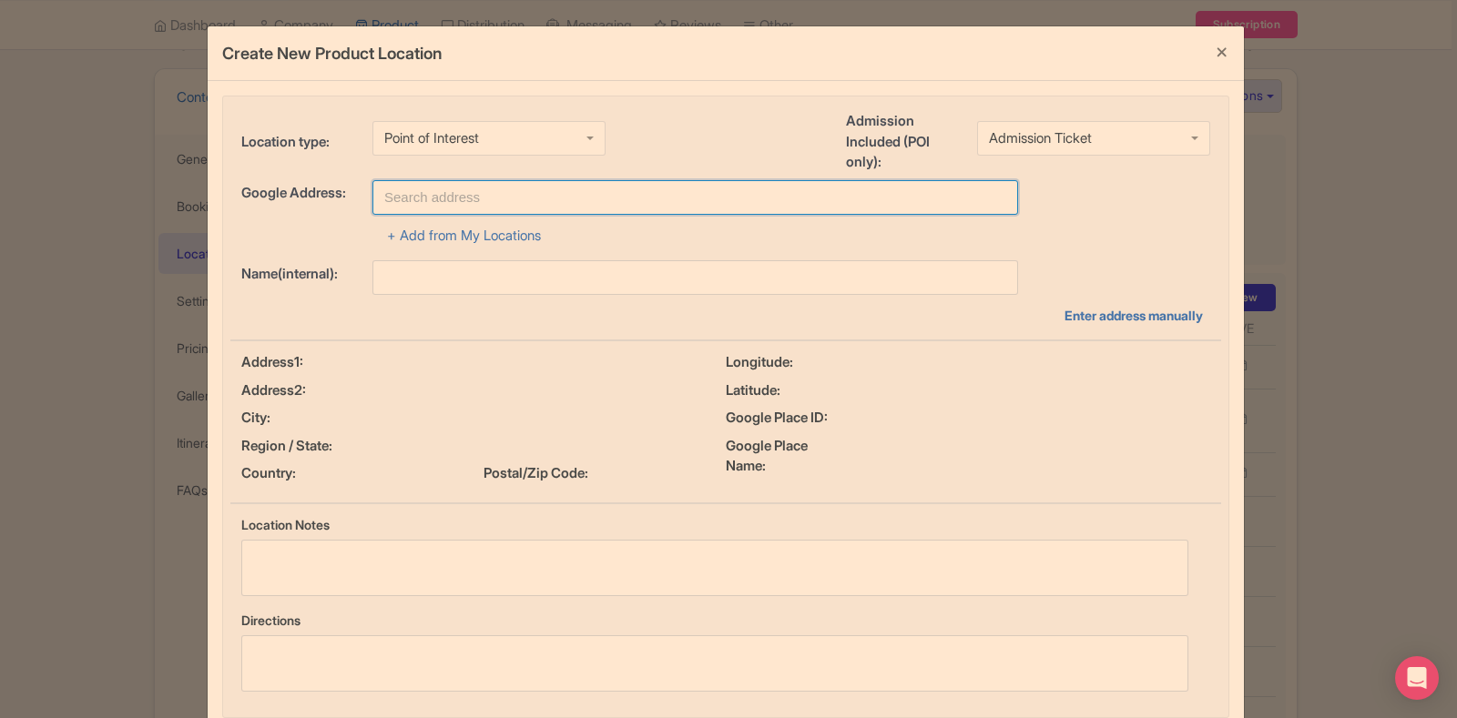
click at [629, 198] on input "text" at bounding box center [695, 197] width 646 height 35
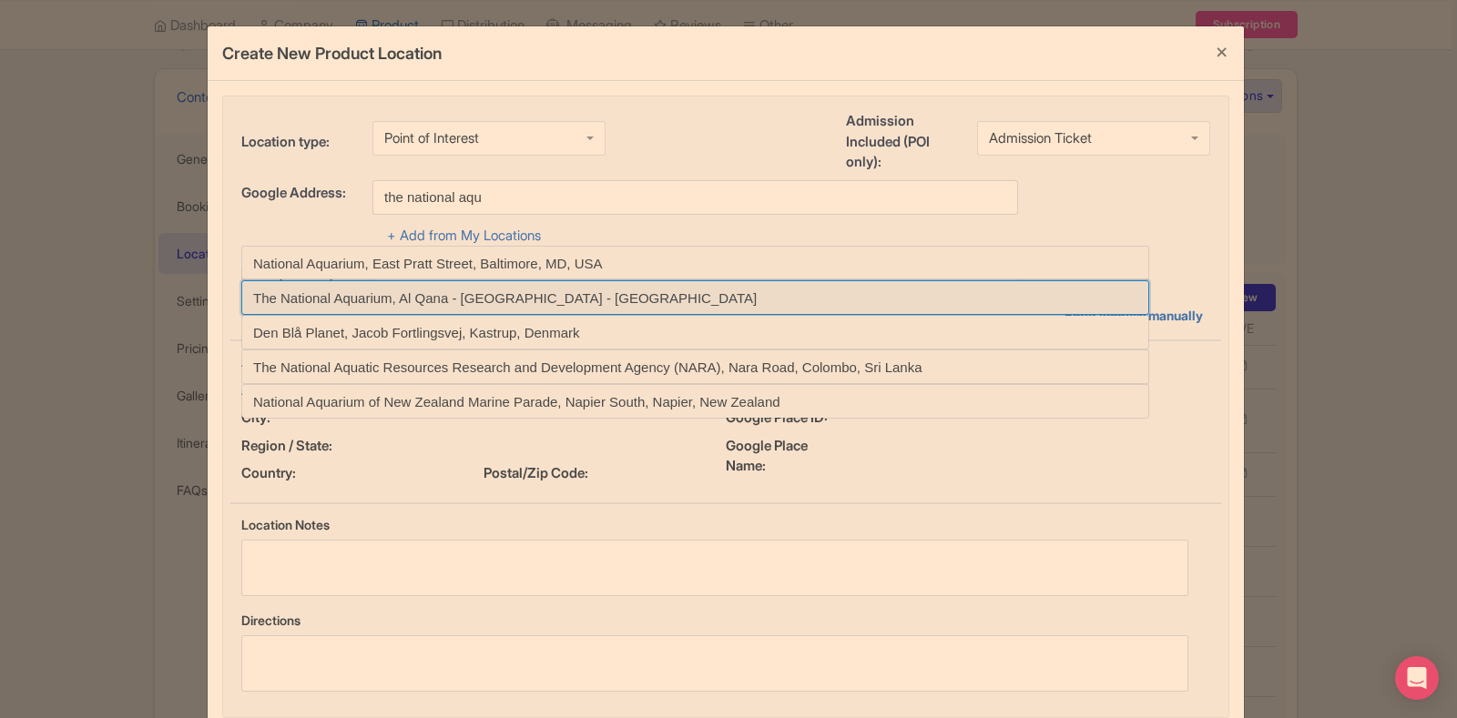
click at [497, 310] on input at bounding box center [695, 297] width 908 height 35
type input "The National Aquarium, Al Qana - Abu Dhabi - United Arab Emirates"
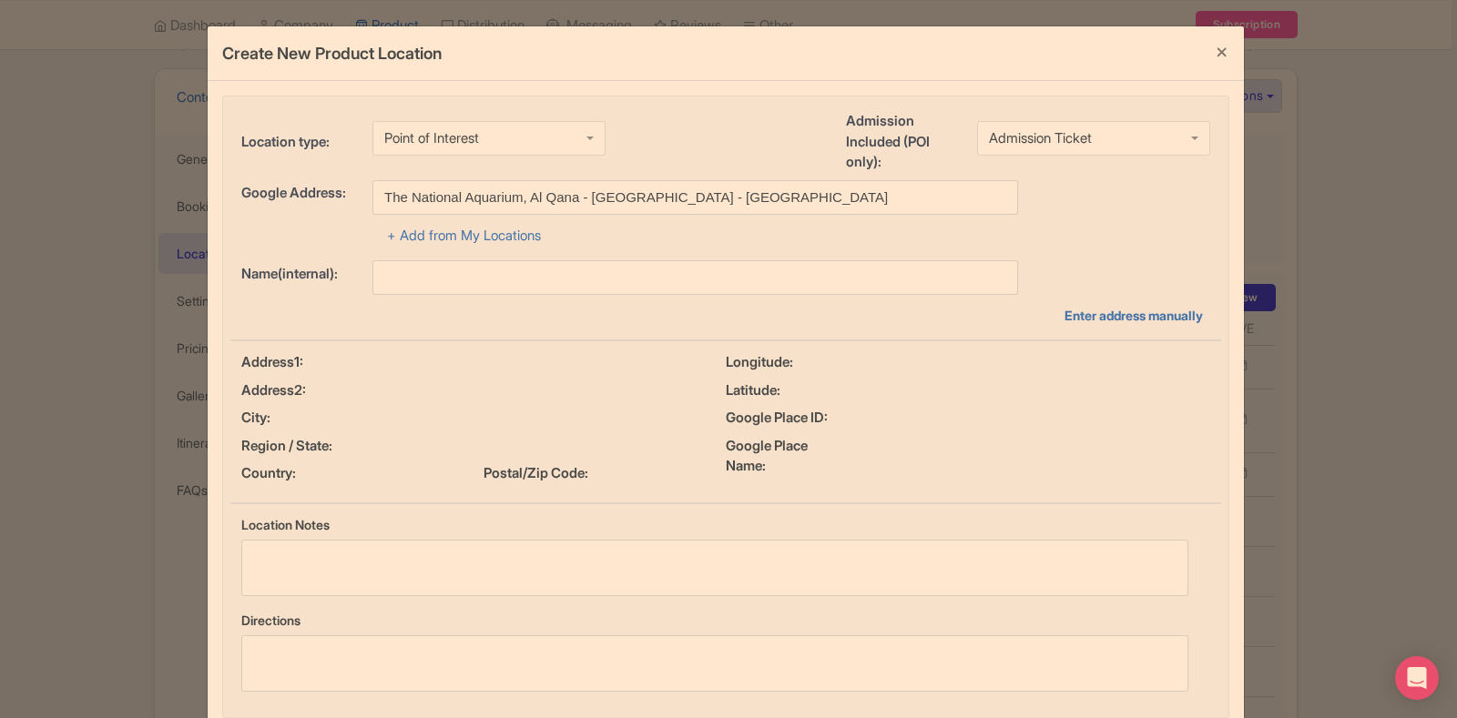
type input "The National Aquarium, Al Qana - Abu Dhabi - United Arab Emirates"
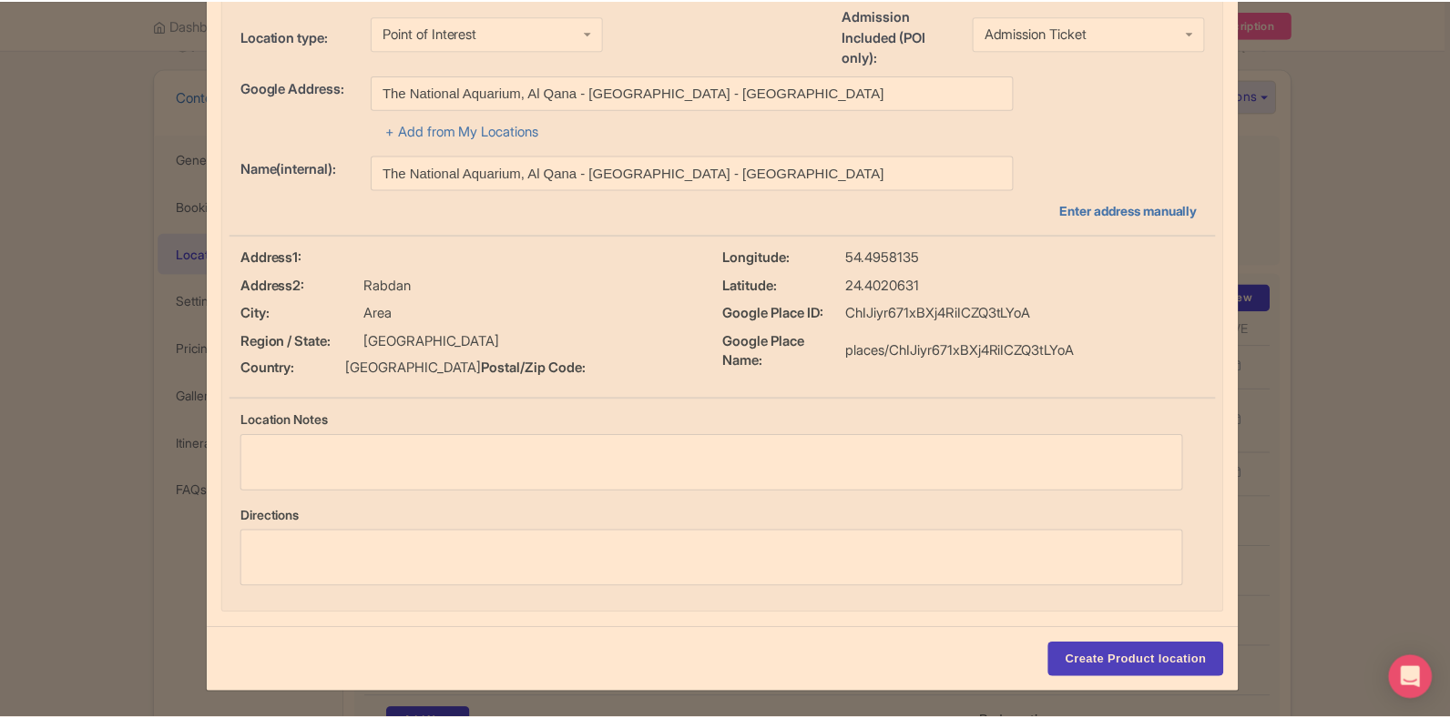
scroll to position [126, 0]
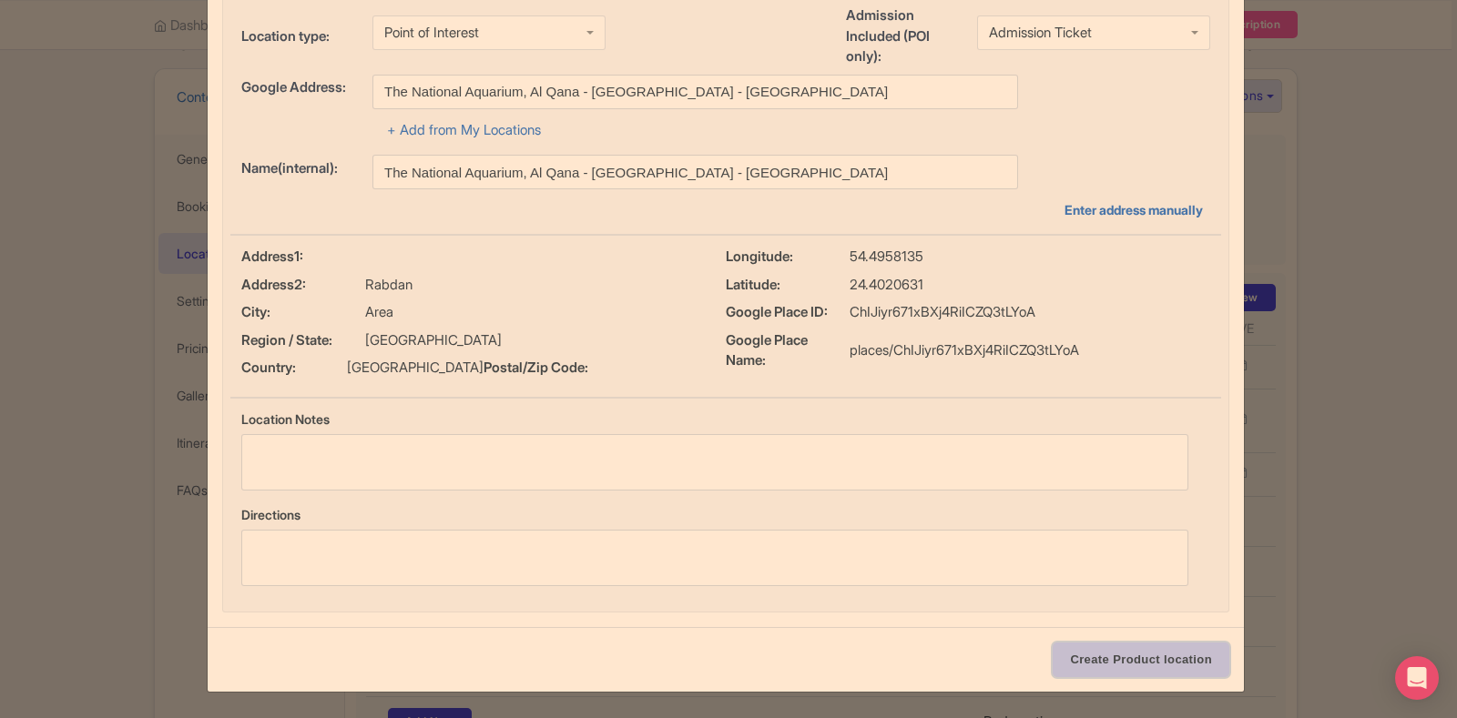
click at [1115, 668] on input "Create Product location" at bounding box center [1141, 660] width 177 height 35
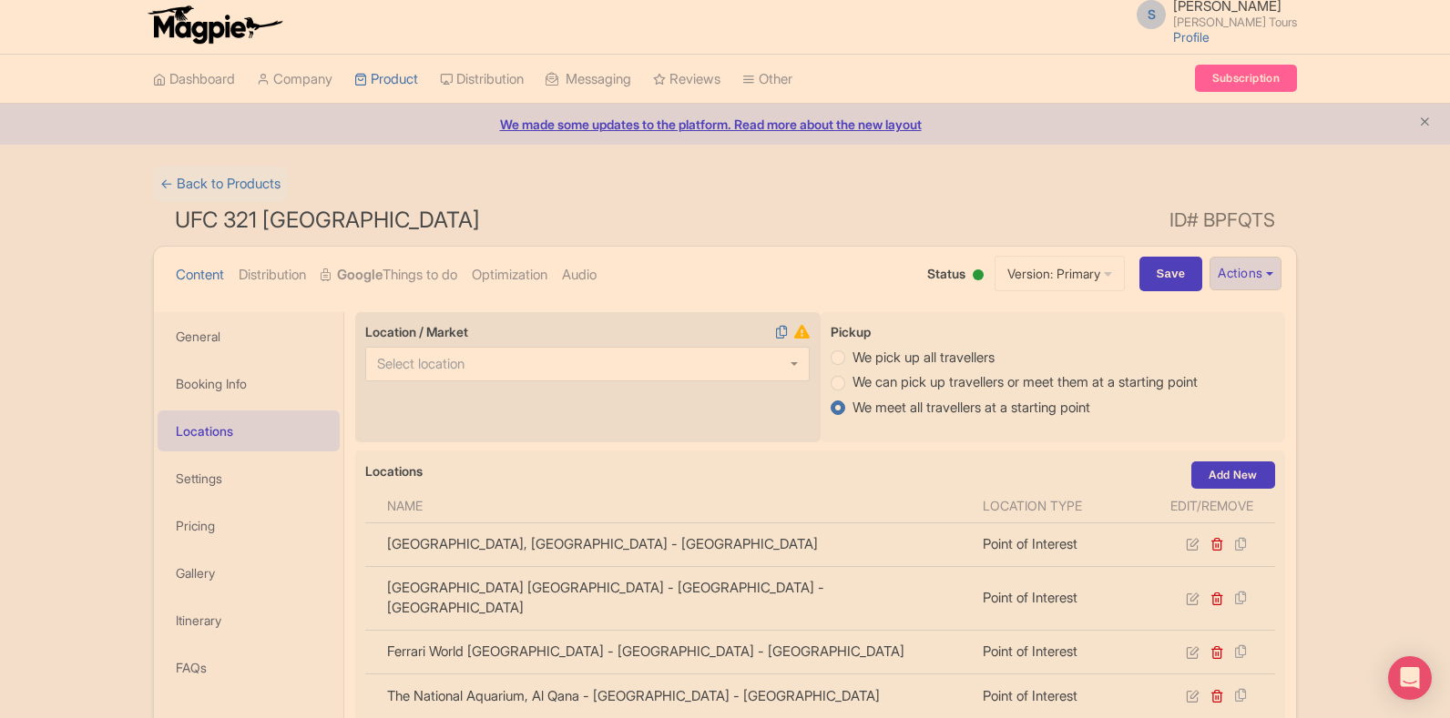
scroll to position [0, 0]
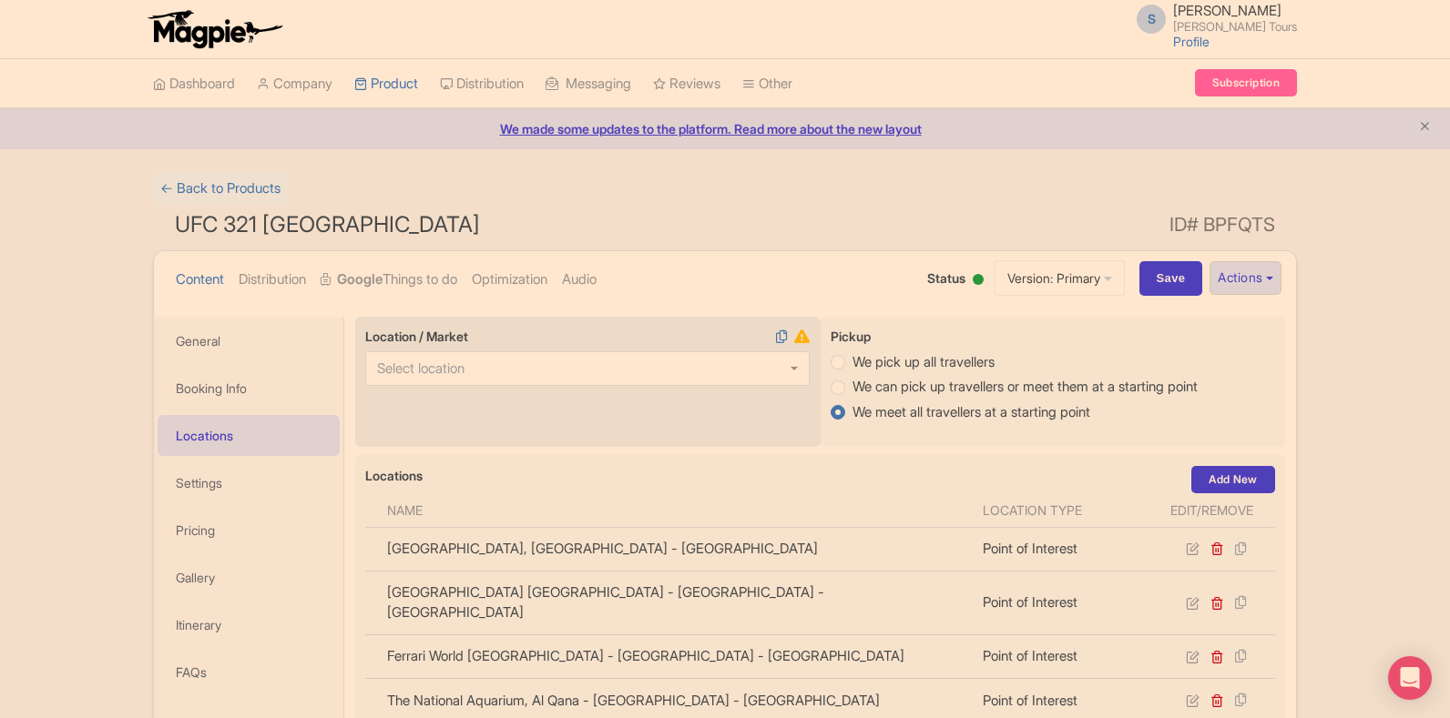
click at [419, 370] on input "Location / Market" at bounding box center [427, 369] width 101 height 16
type input "abu dha"
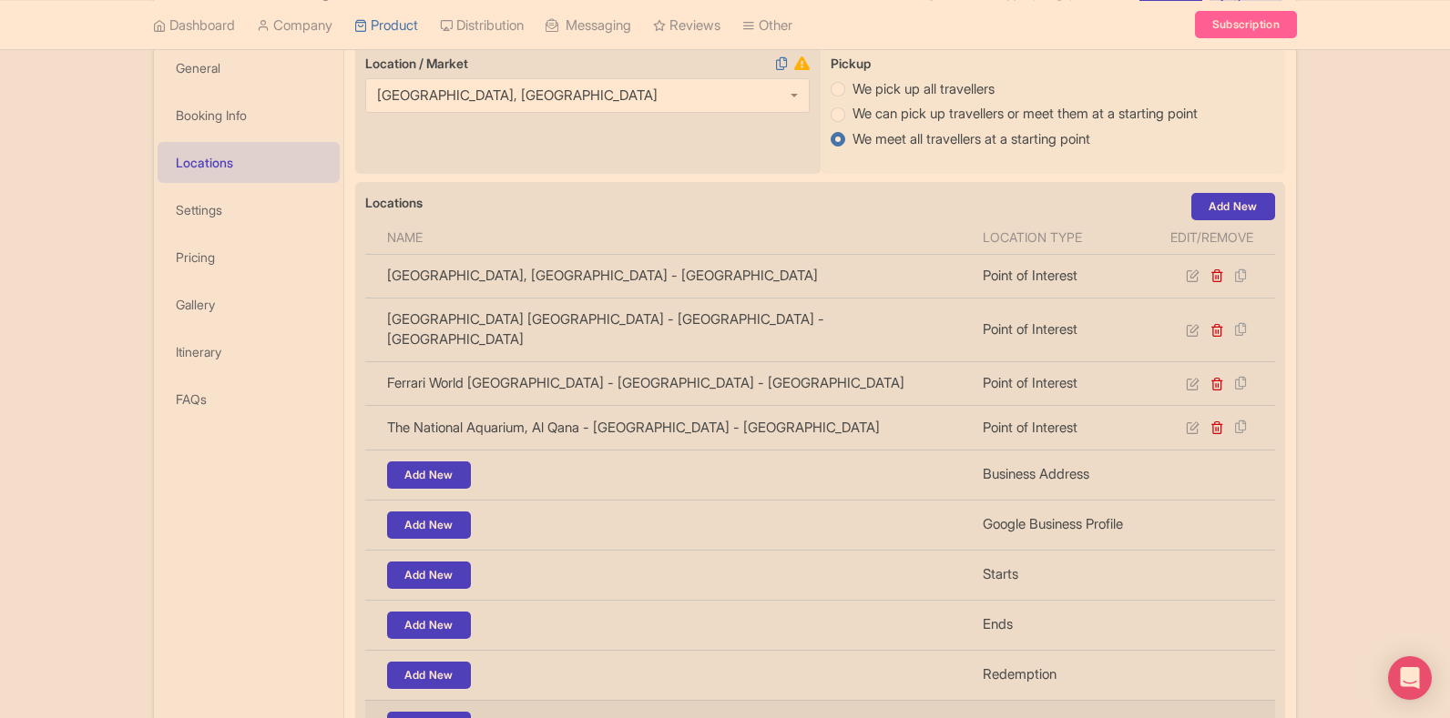
scroll to position [456, 0]
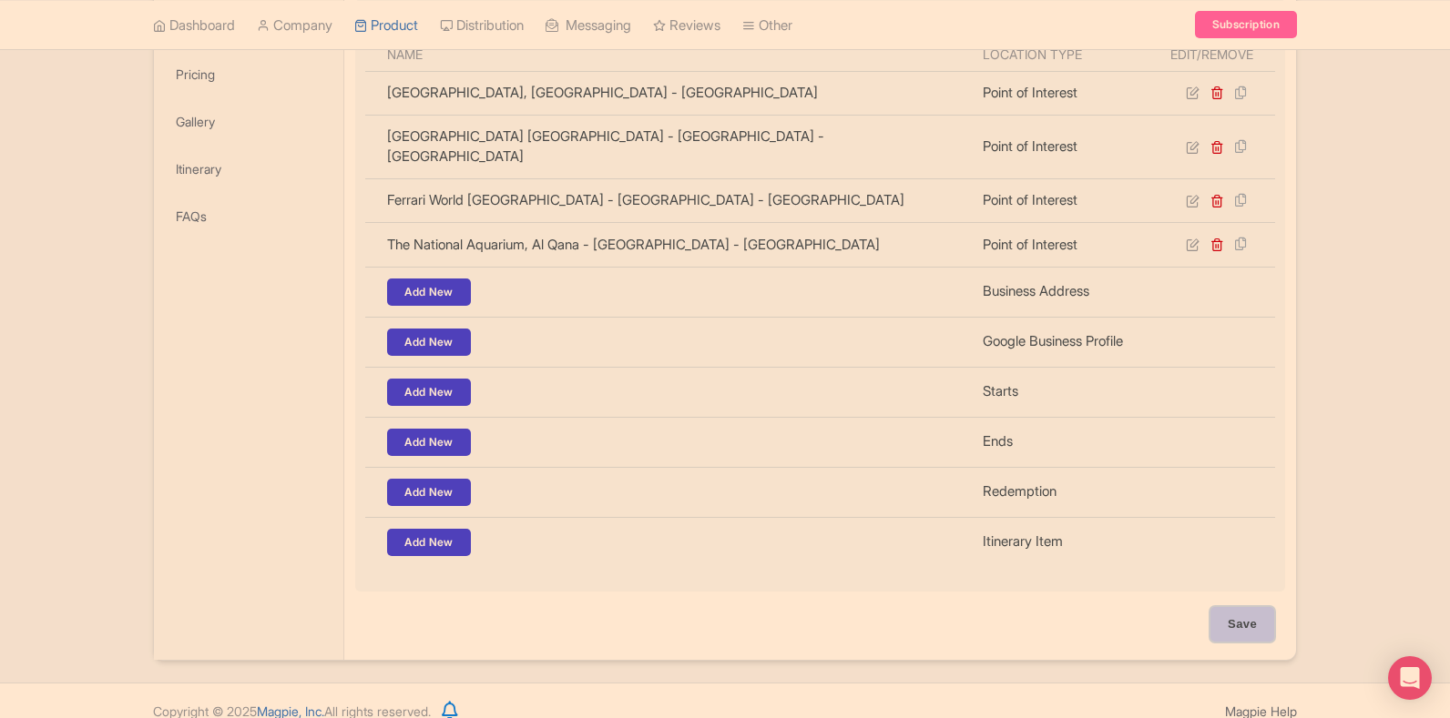
click at [1233, 608] on input "Save" at bounding box center [1242, 624] width 64 height 35
type input "Update Product"
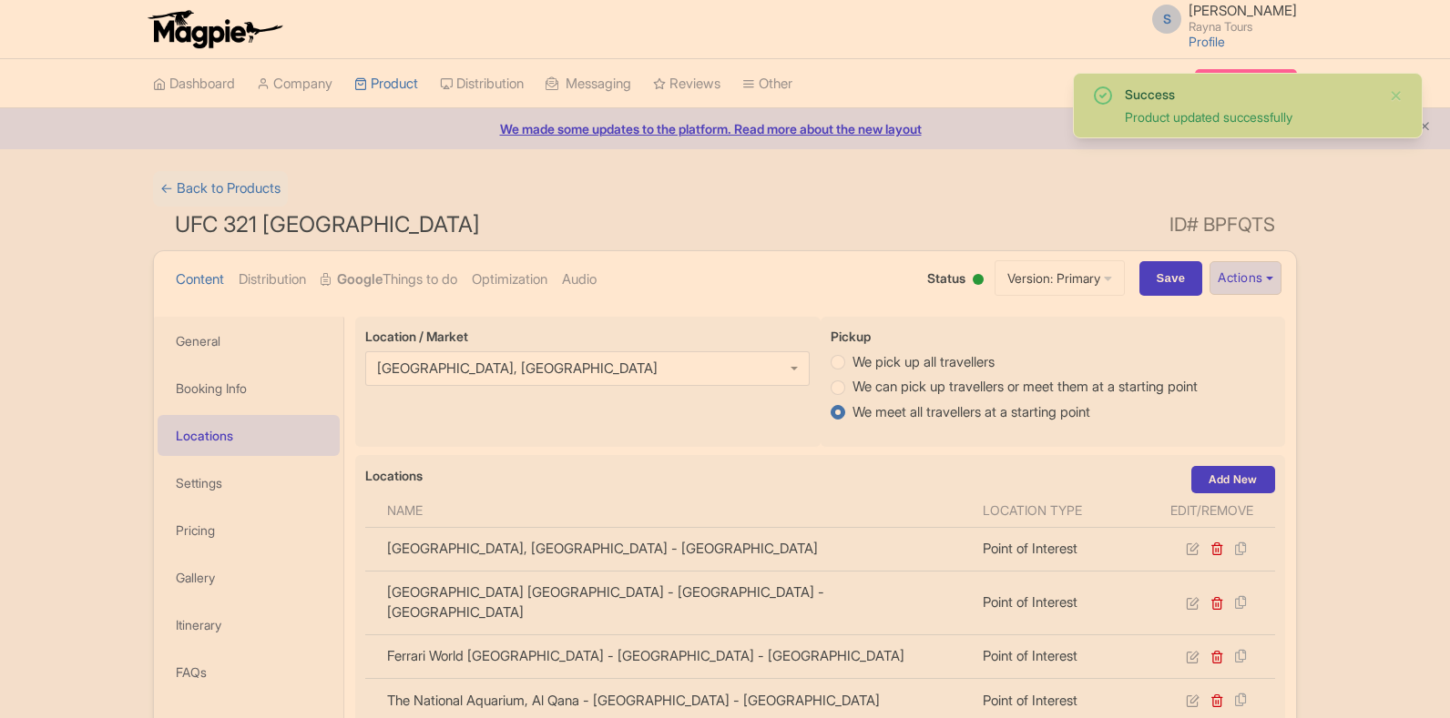
click at [502, 272] on link "Optimization" at bounding box center [510, 279] width 76 height 57
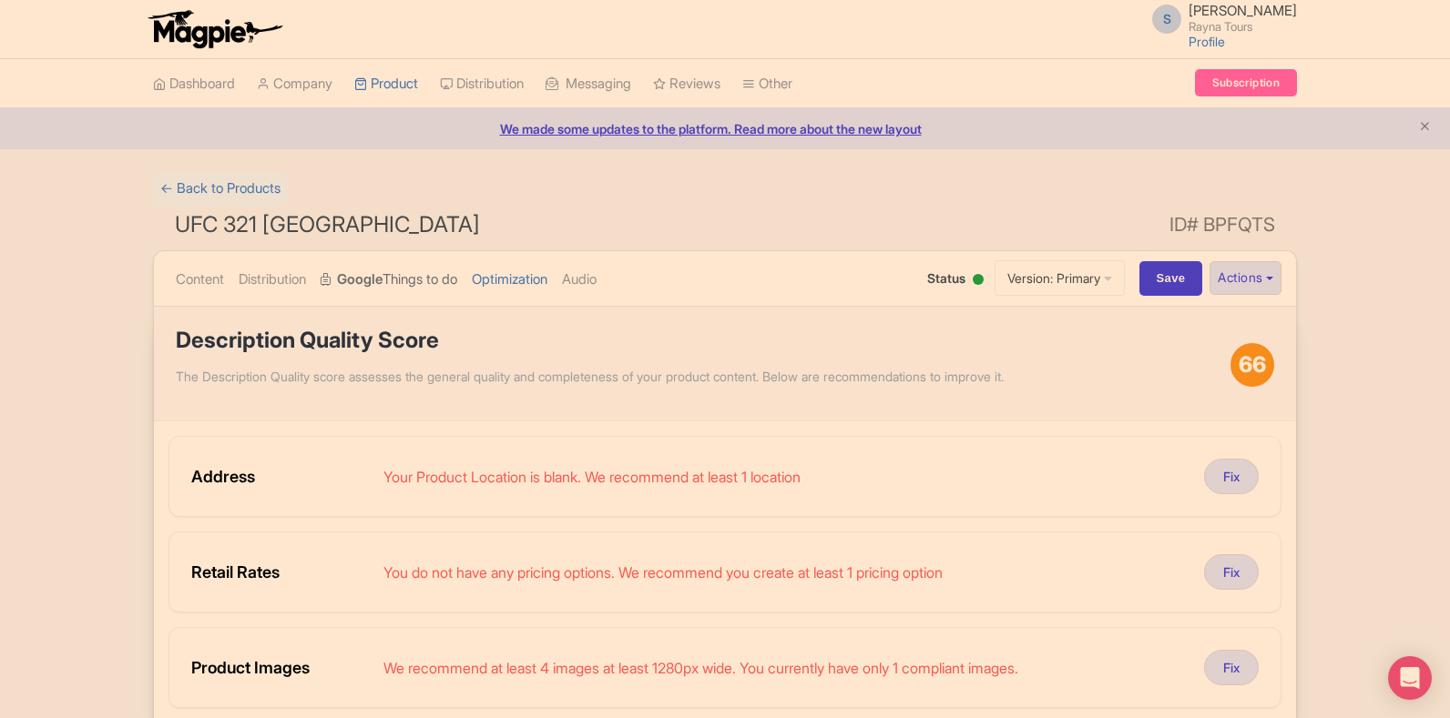
click at [402, 294] on link "Google Things to do" at bounding box center [389, 279] width 137 height 57
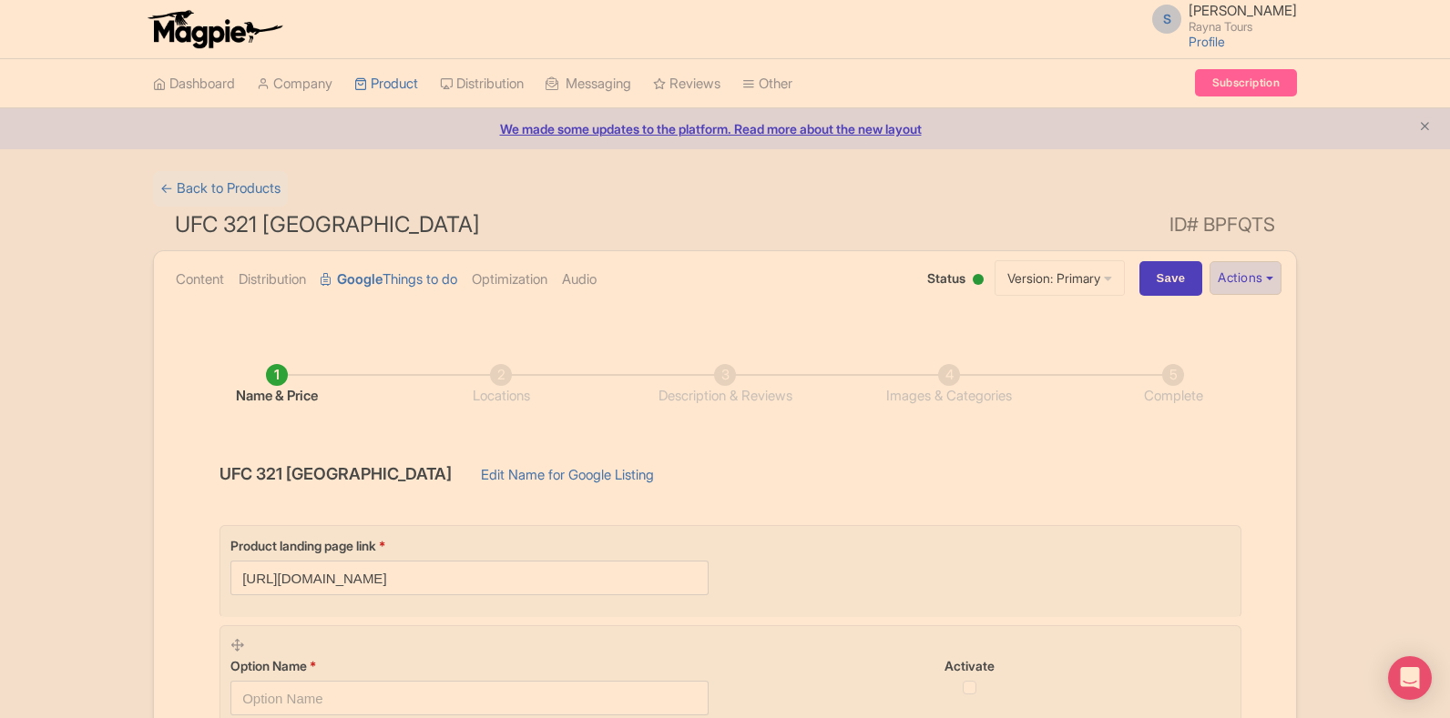
scroll to position [273, 0]
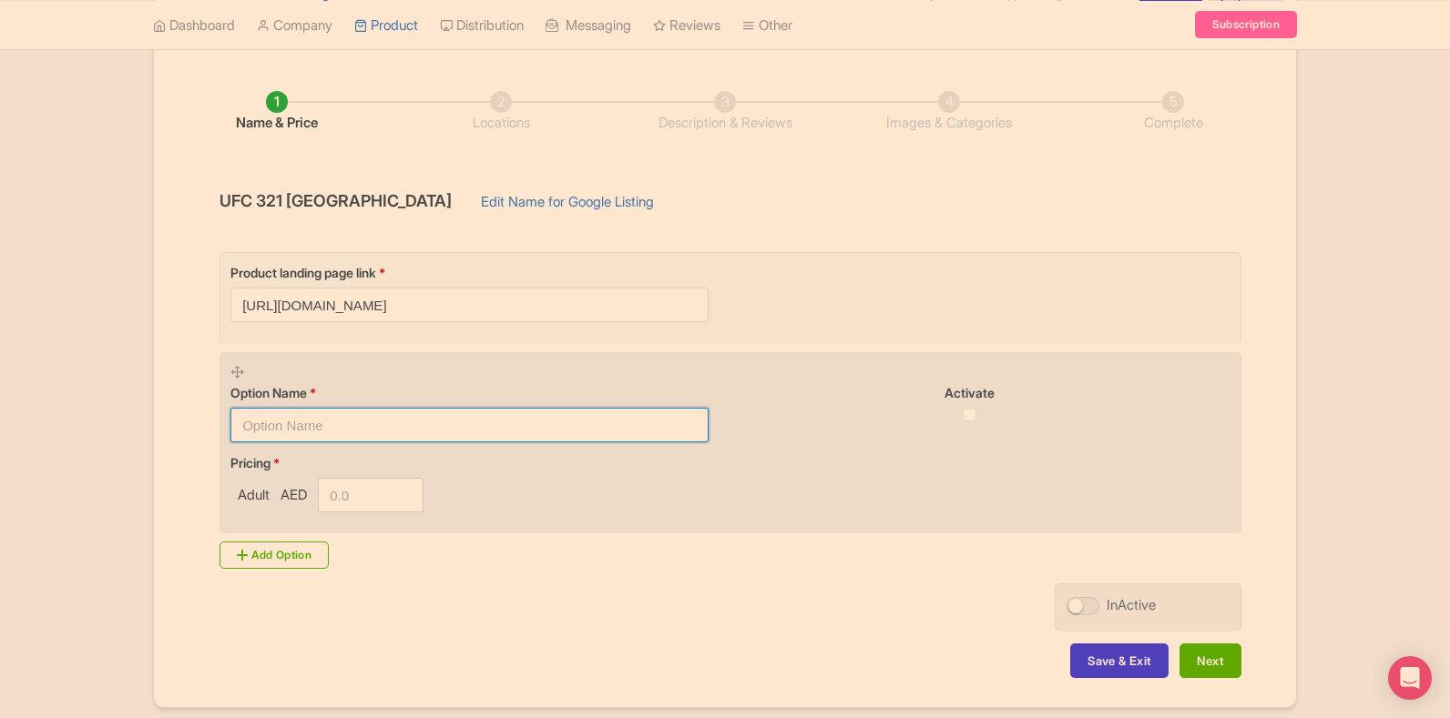
click at [327, 426] on input "text" at bounding box center [469, 425] width 478 height 35
paste input "Hotel Packages Available NOW!"
click at [241, 427] on input "Hotel Packages Available NOW!" at bounding box center [469, 425] width 478 height 35
click at [243, 426] on input "Tickets and Hotel Packages Available NOW!" at bounding box center [469, 425] width 478 height 35
type input "UFC 321 Tickets and Hotel Packages Available NOW!"
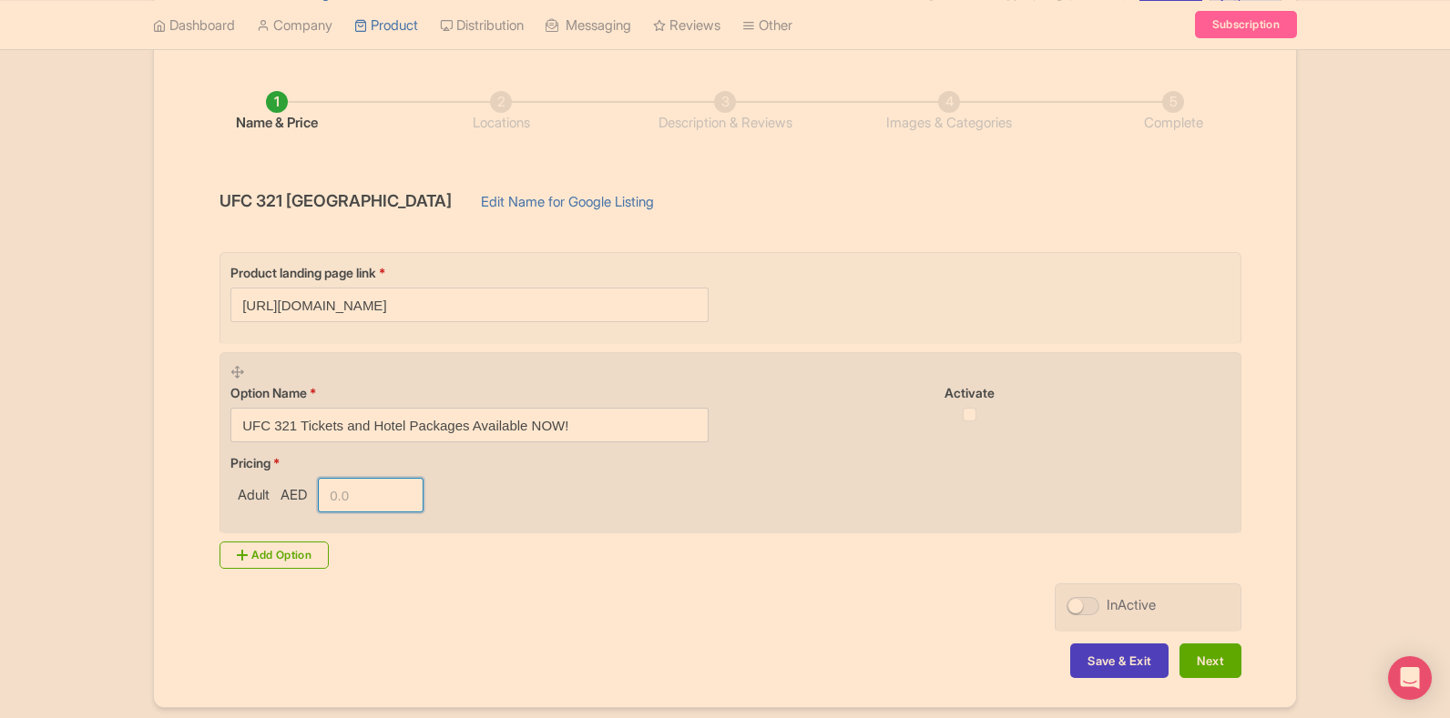
click at [351, 495] on input "number" at bounding box center [371, 495] width 106 height 35
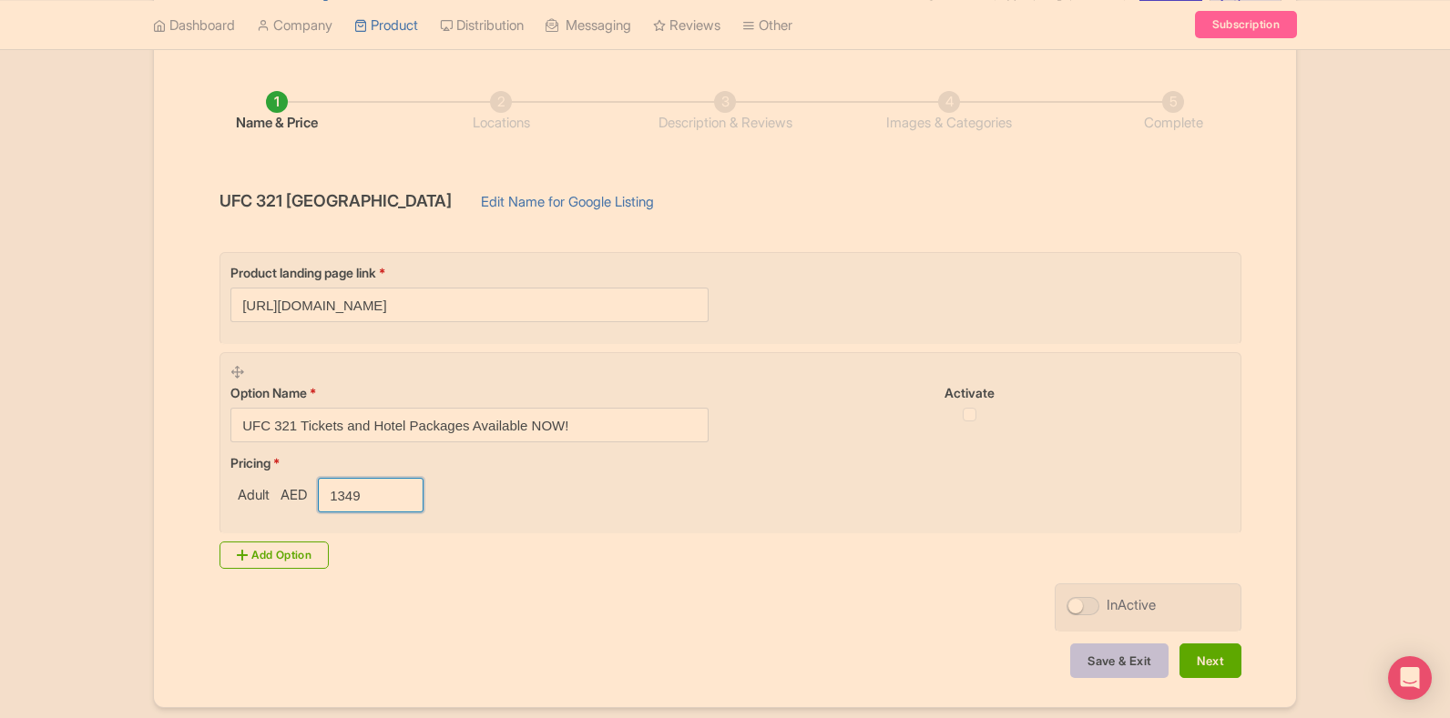
type input "1349"
click at [1135, 665] on button "Save & Exit" at bounding box center [1119, 661] width 98 height 35
click at [1084, 609] on div at bounding box center [1082, 606] width 33 height 18
click at [1078, 609] on input "InActive" at bounding box center [1072, 606] width 12 height 12
checkbox input "true"
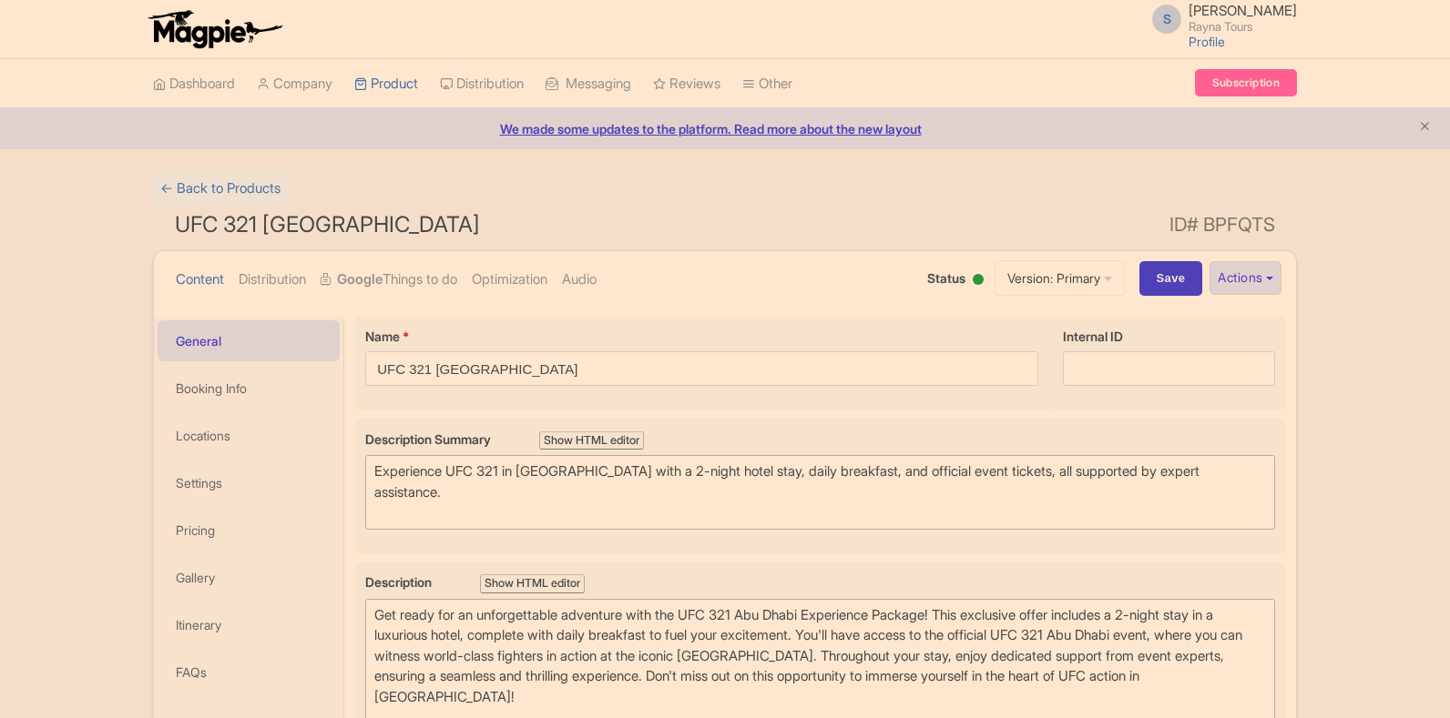
click at [505, 283] on link "Optimization" at bounding box center [510, 279] width 76 height 57
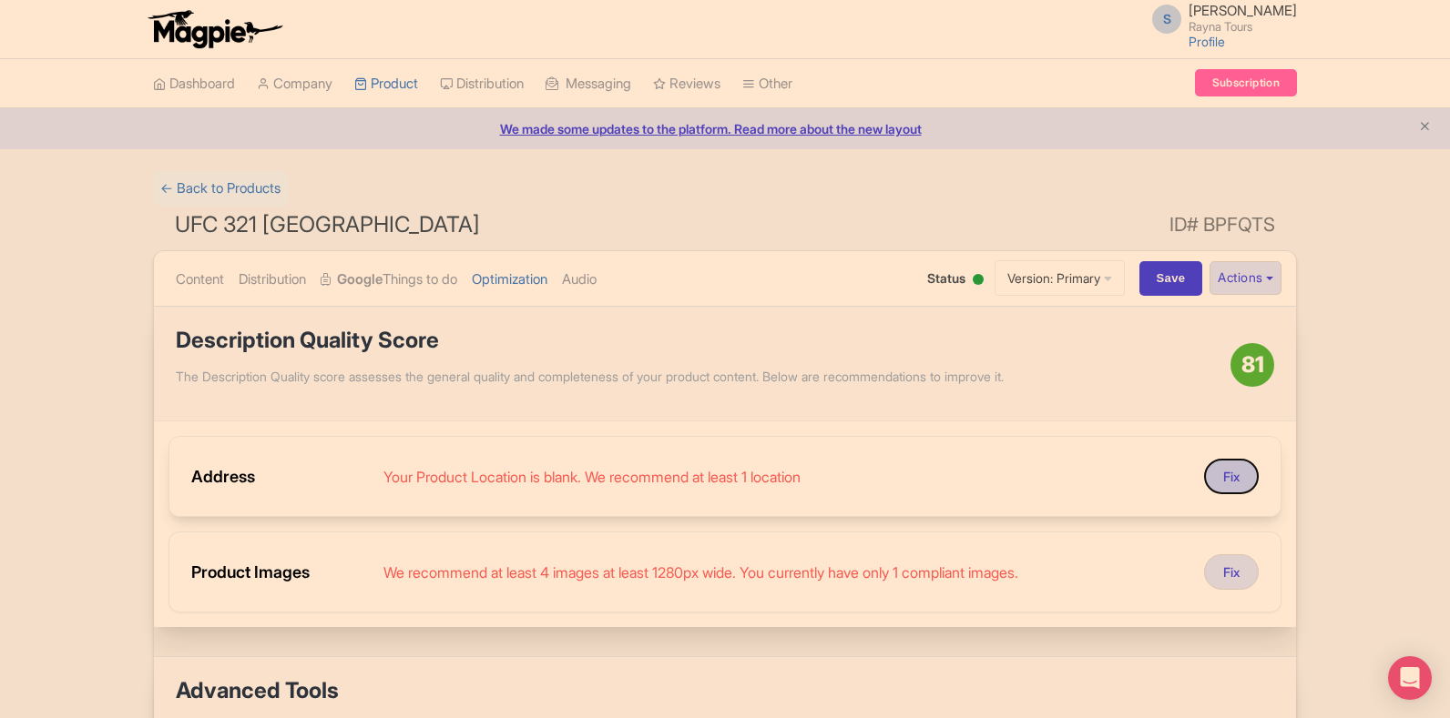
click at [1230, 483] on button "Fix" at bounding box center [1231, 477] width 55 height 36
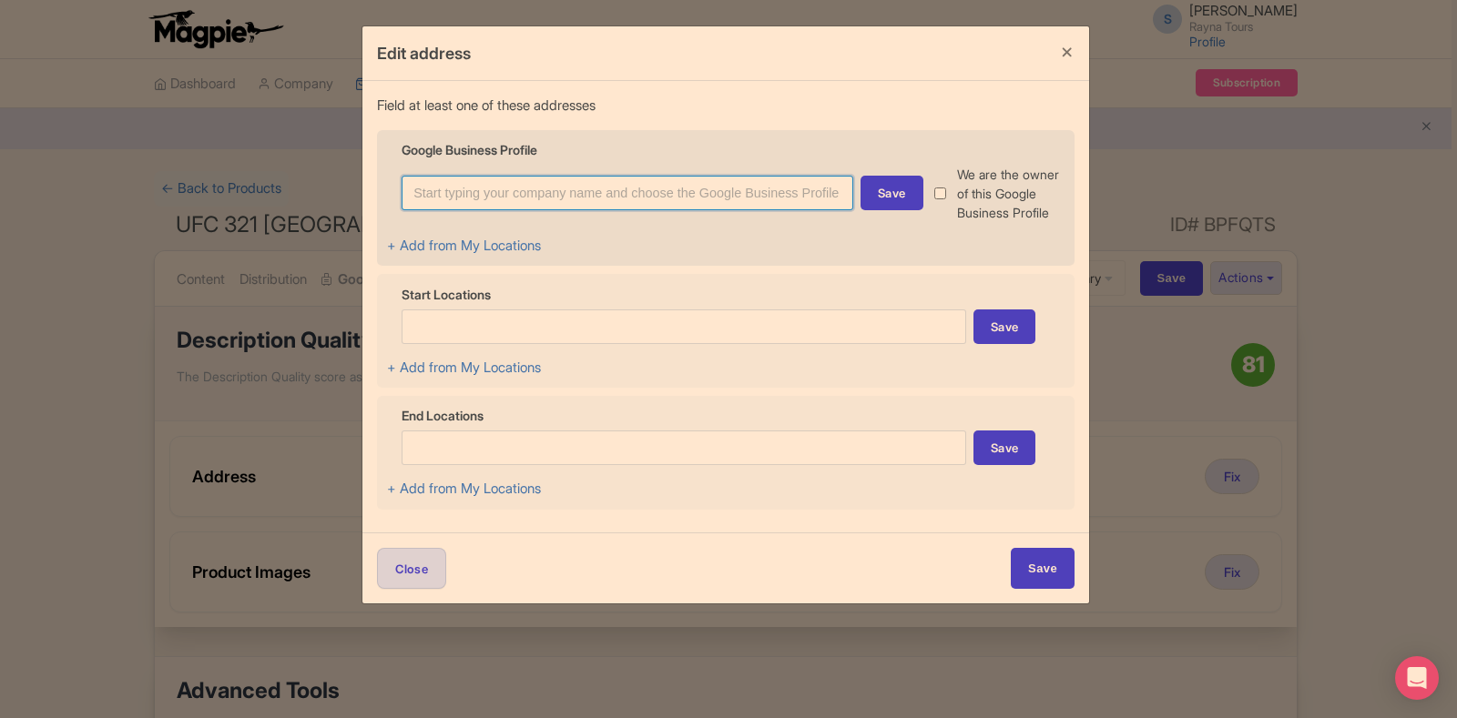
click at [547, 196] on input at bounding box center [628, 193] width 452 height 35
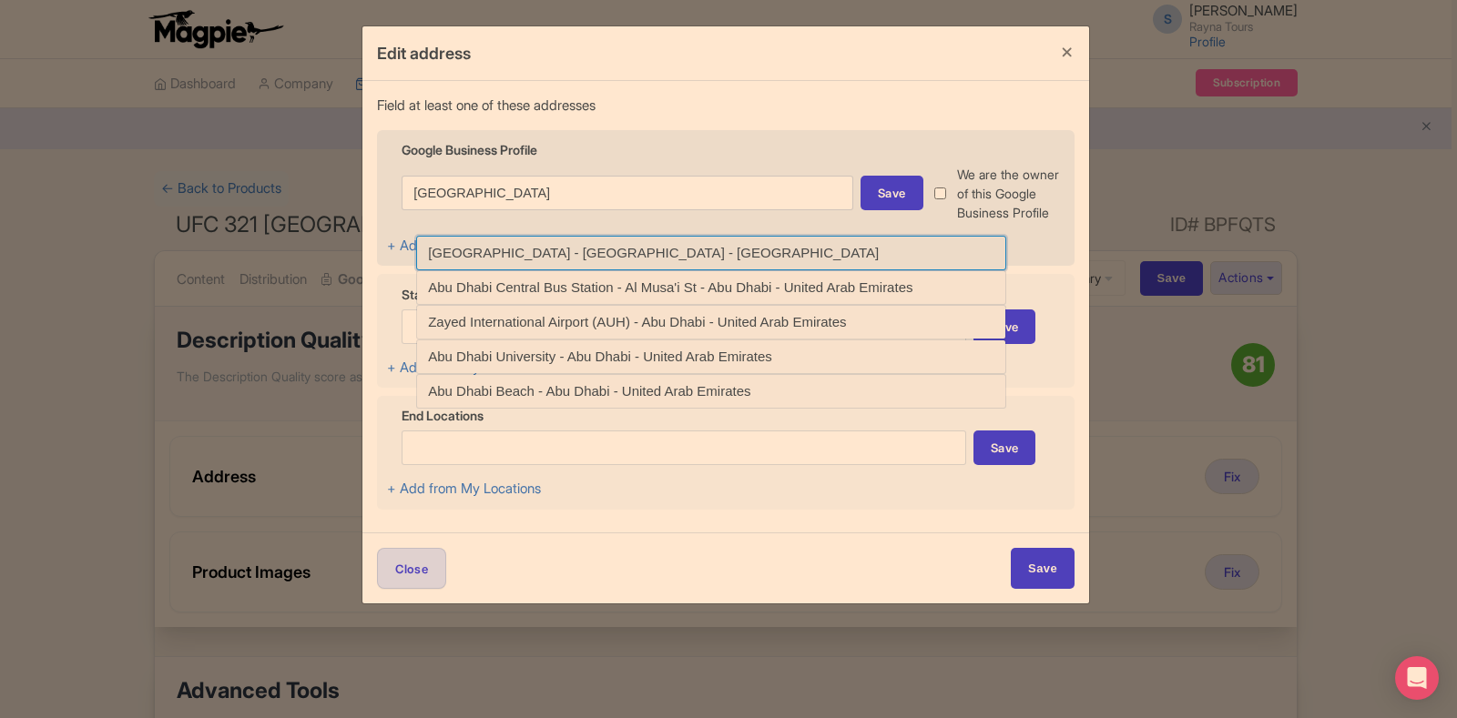
click at [579, 259] on input at bounding box center [711, 253] width 590 height 35
type input "[GEOGRAPHIC_DATA] - [GEOGRAPHIC_DATA] - [GEOGRAPHIC_DATA]"
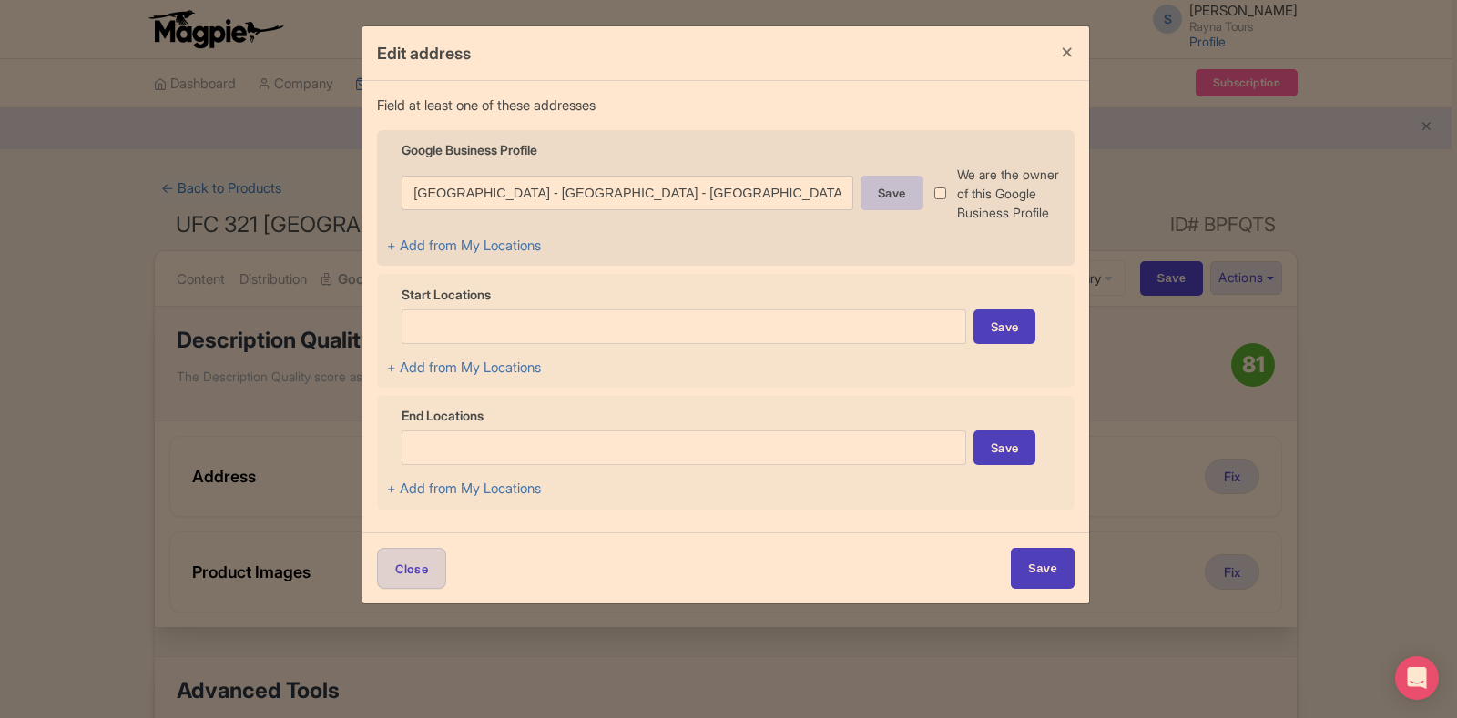
click at [867, 198] on div "Save" at bounding box center [891, 193] width 63 height 35
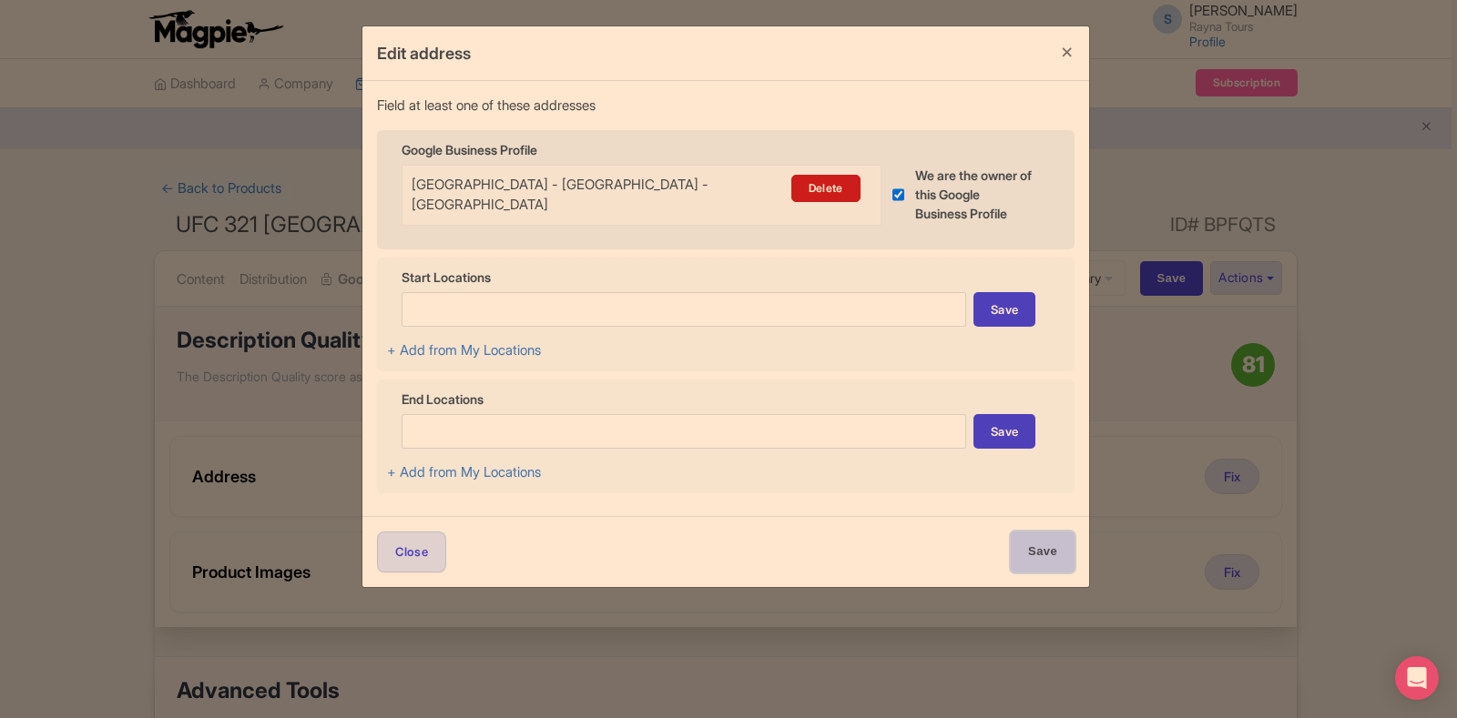
click at [1034, 559] on input "Save" at bounding box center [1043, 552] width 64 height 41
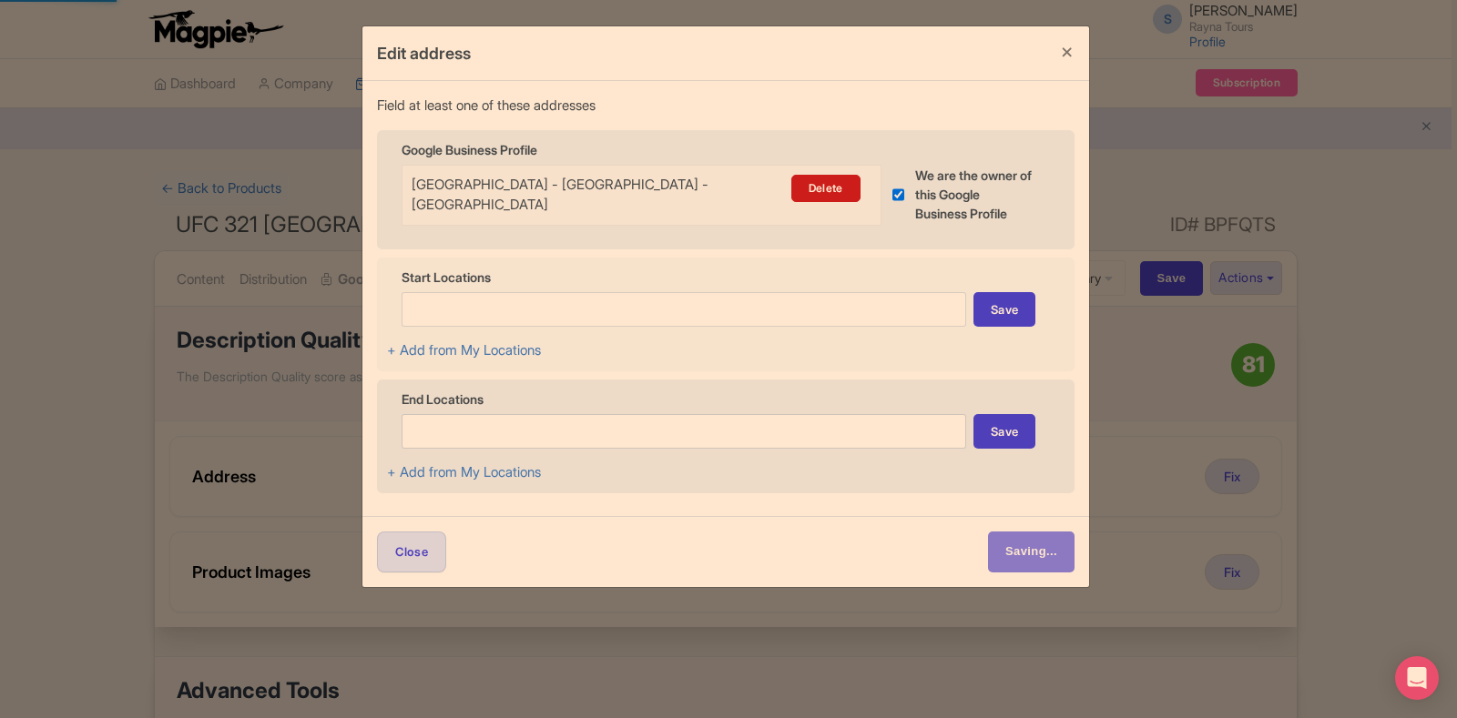
type input "Save"
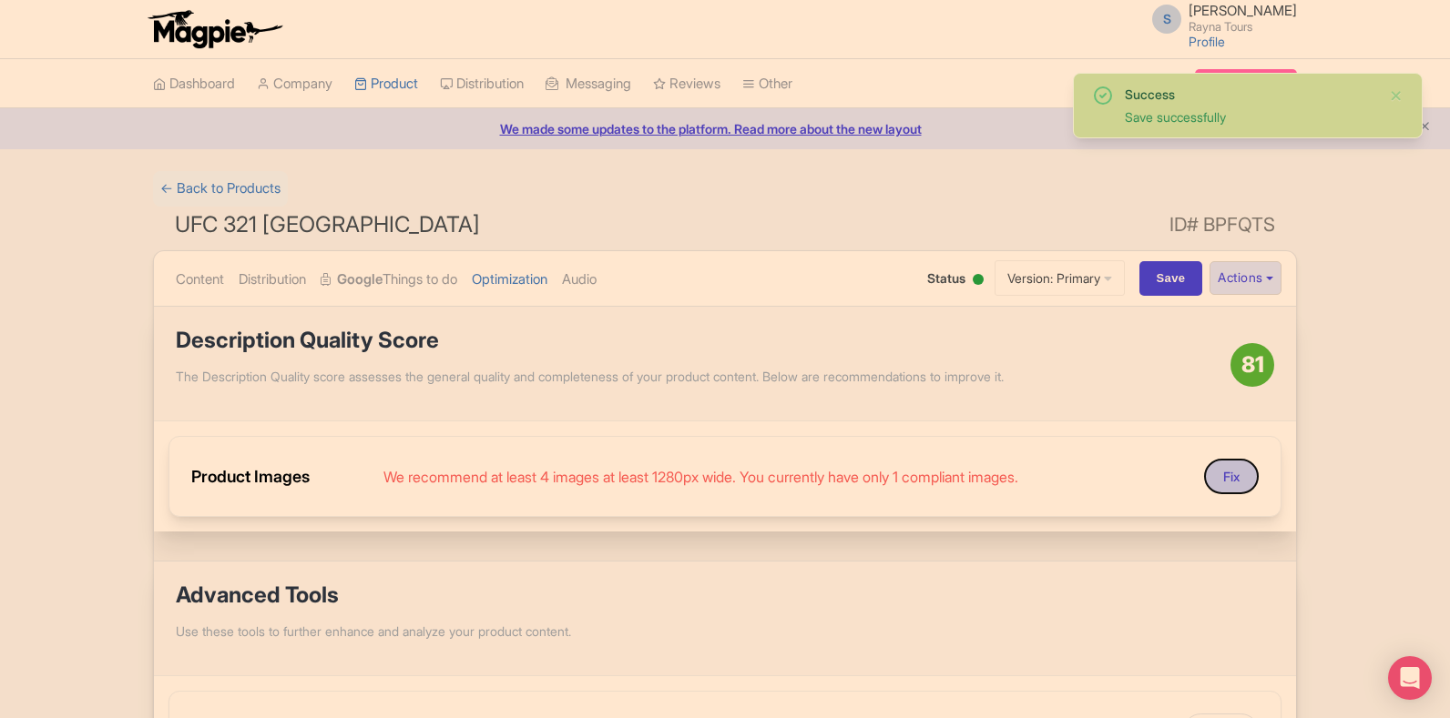
click at [1231, 484] on button "Fix" at bounding box center [1231, 477] width 55 height 36
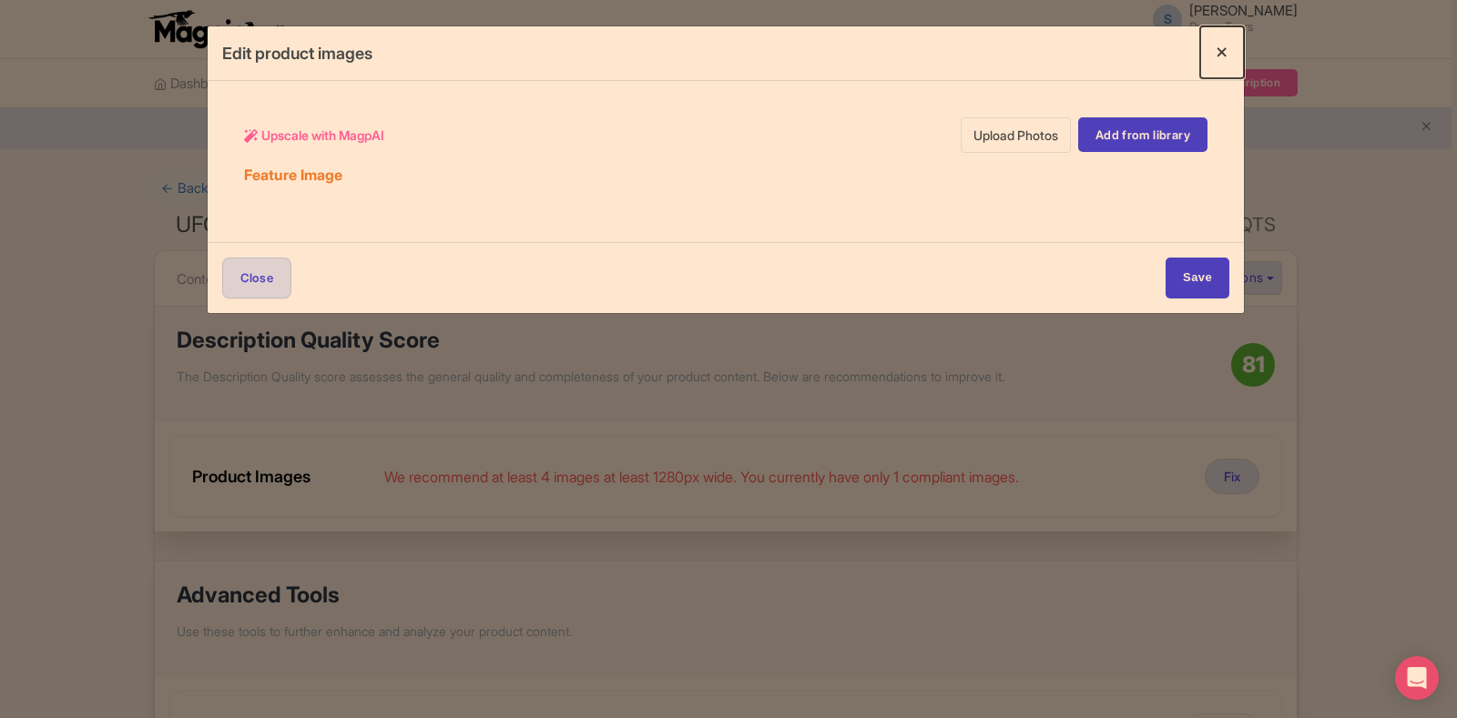
click at [1224, 46] on button "Close" at bounding box center [1222, 52] width 44 height 52
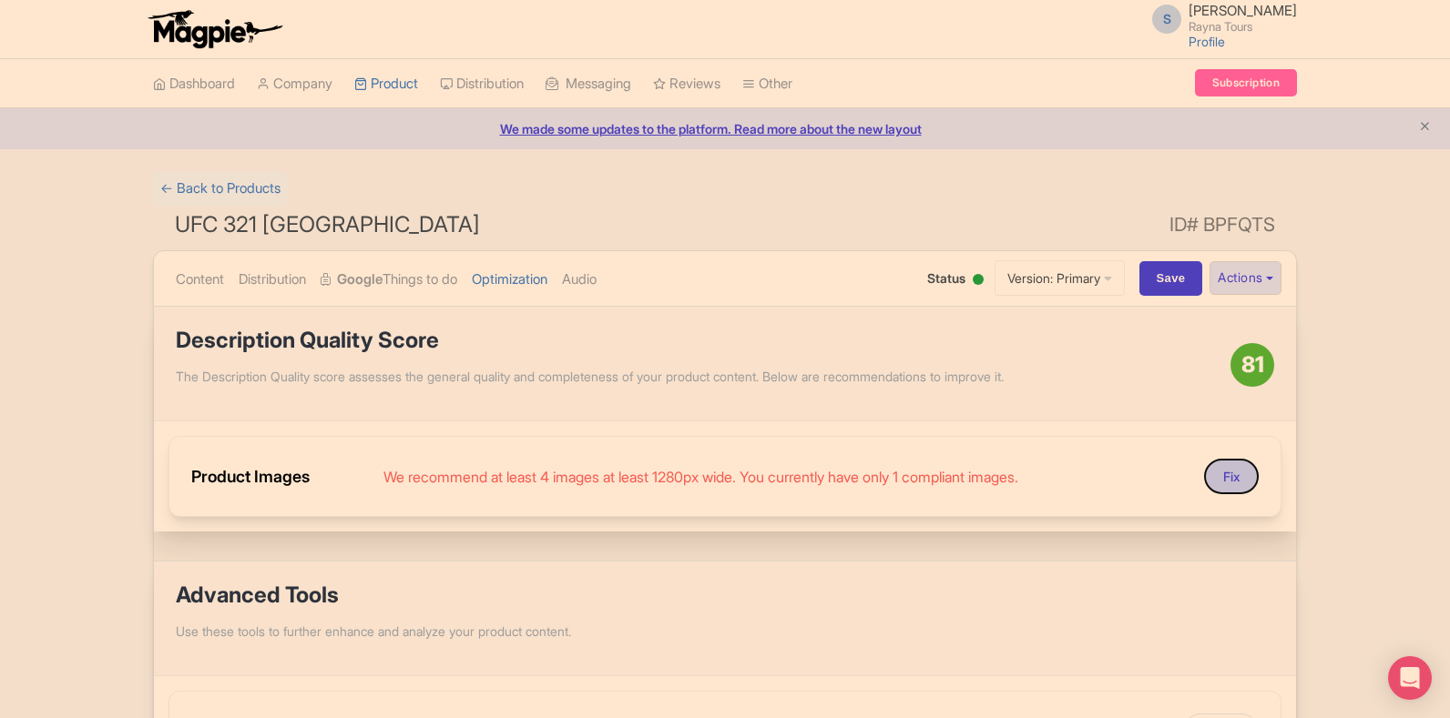
click at [1237, 484] on button "Fix" at bounding box center [1231, 477] width 55 height 36
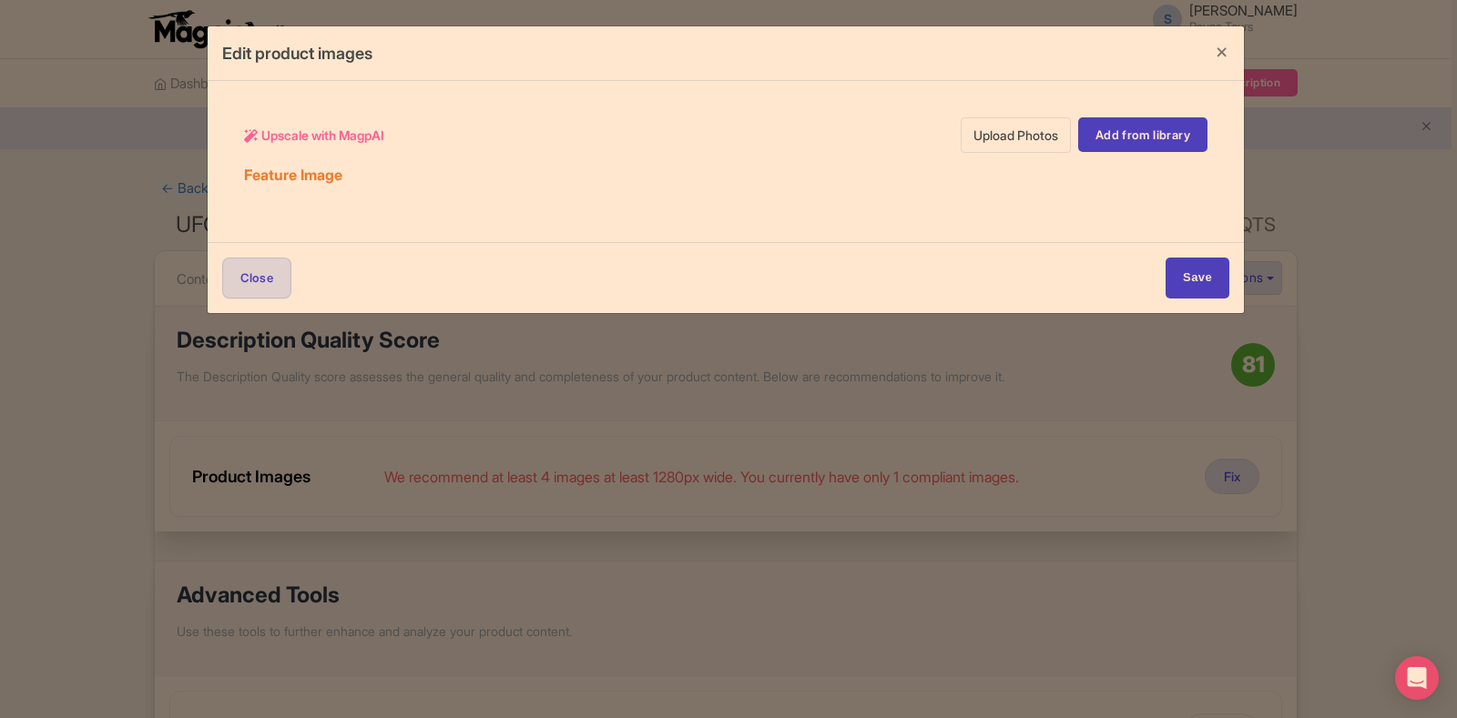
click at [1022, 137] on link "Upload Photos" at bounding box center [1016, 135] width 110 height 36
click at [1099, 127] on link "Add from library" at bounding box center [1142, 134] width 129 height 35
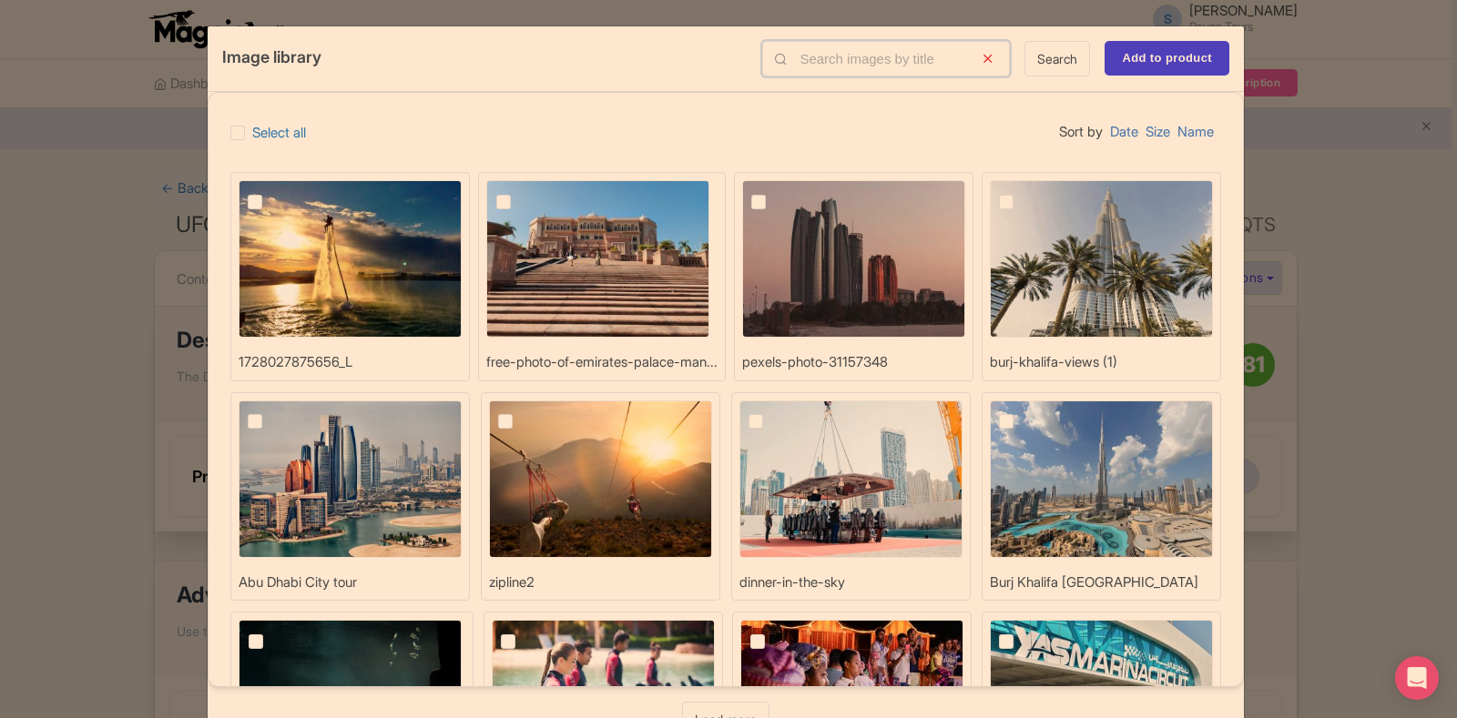
click at [824, 56] on input "text" at bounding box center [886, 59] width 248 height 36
type input "lourve"
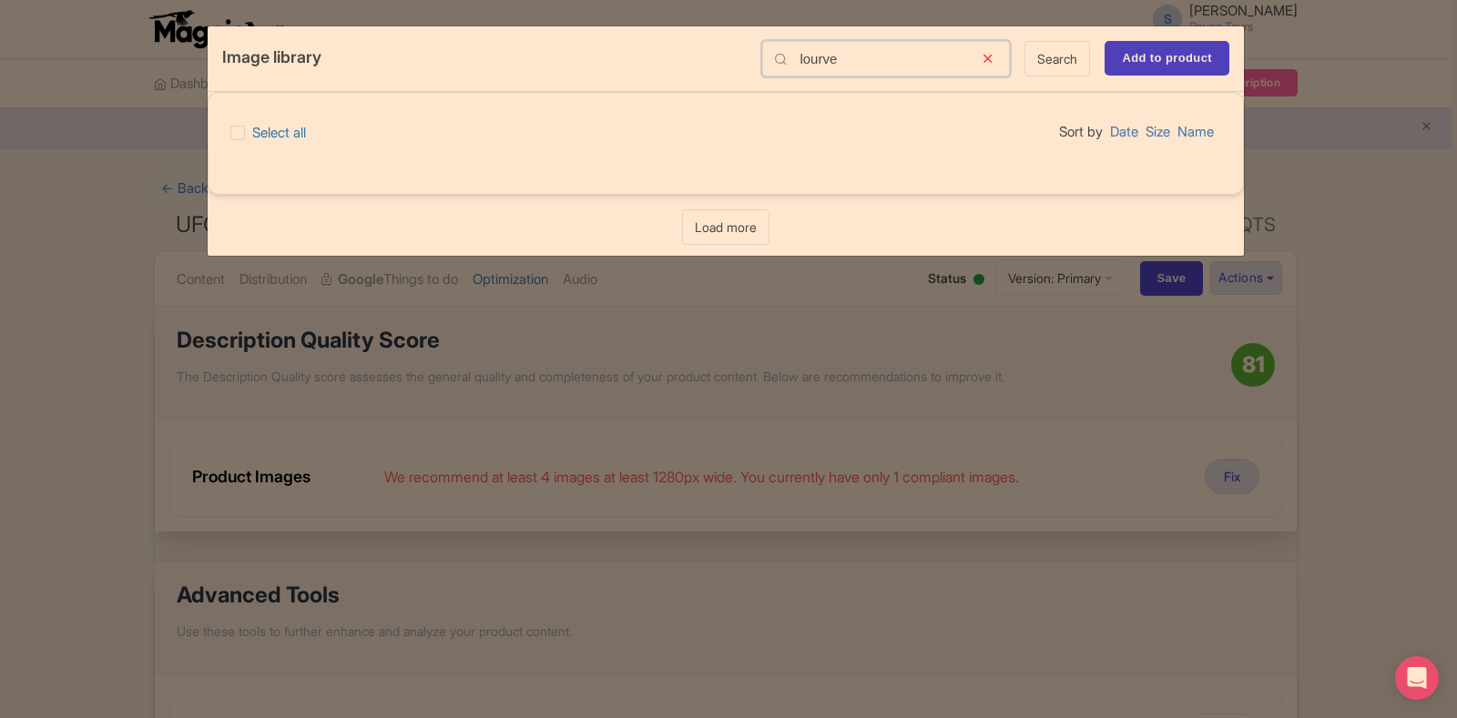
drag, startPoint x: 846, startPoint y: 64, endPoint x: 727, endPoint y: 72, distance: 119.6
click at [727, 72] on div "Image library lourve Search Add to product" at bounding box center [726, 59] width 1036 height 66
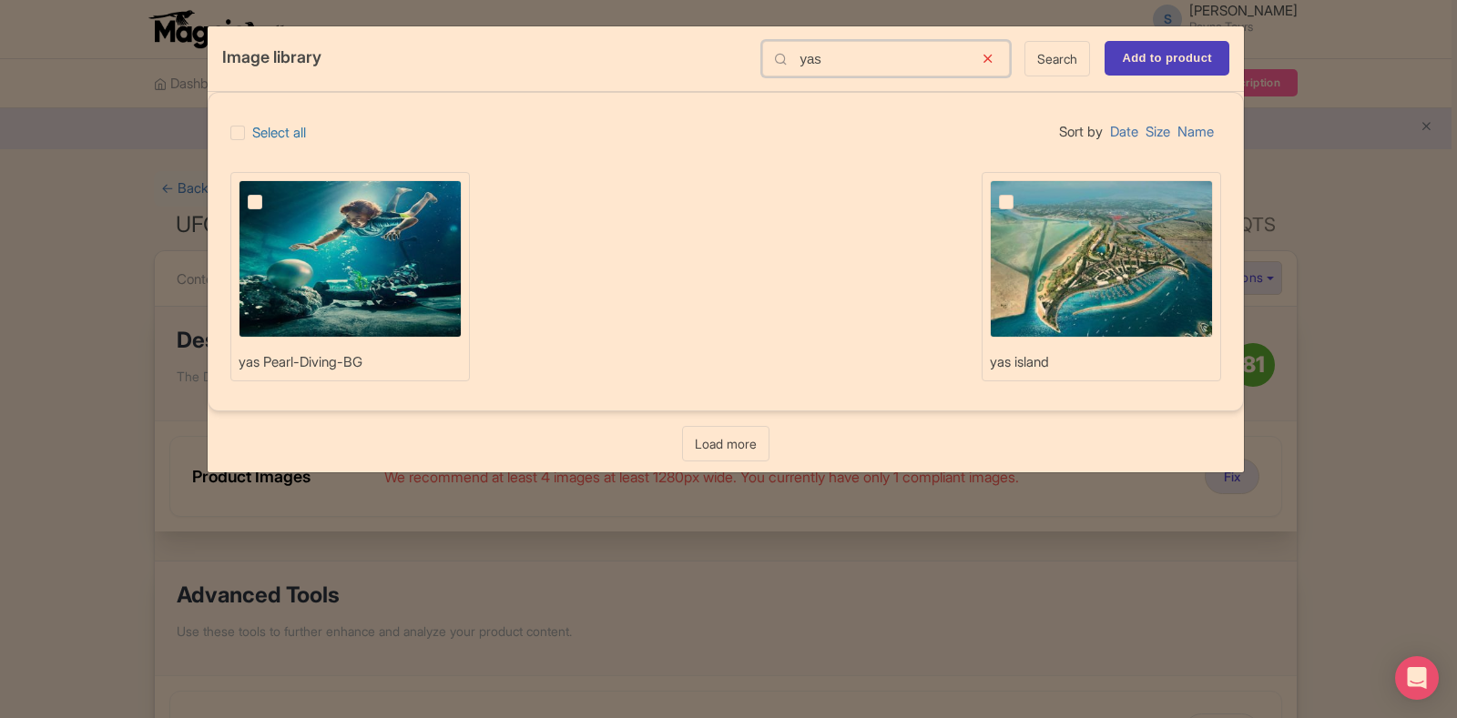
type input "yas"
click at [1021, 191] on label at bounding box center [1021, 191] width 0 height 0
click at [1021, 192] on input "checkbox" at bounding box center [1027, 186] width 12 height 12
checkbox input "true"
click at [1135, 61] on input "Add to product" at bounding box center [1166, 58] width 125 height 35
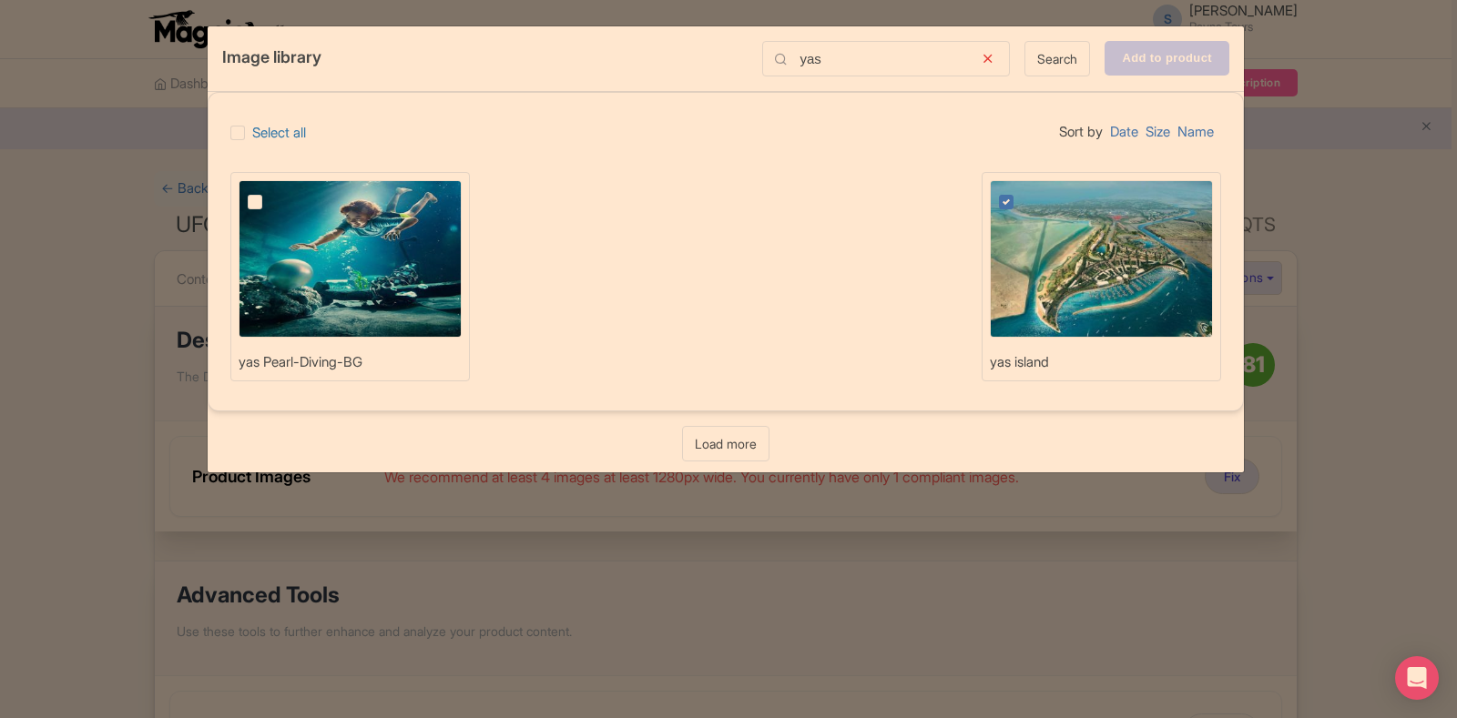
type input "Adding..."
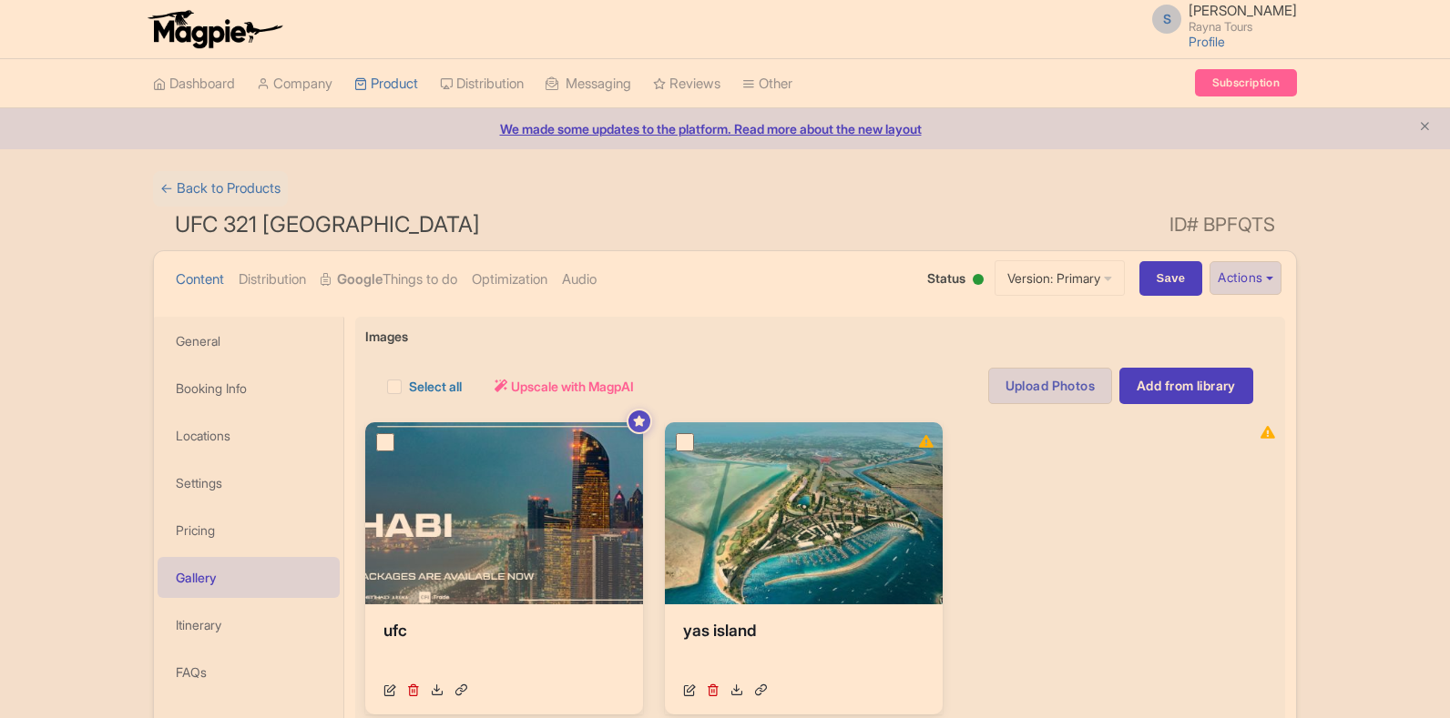
scroll to position [271, 0]
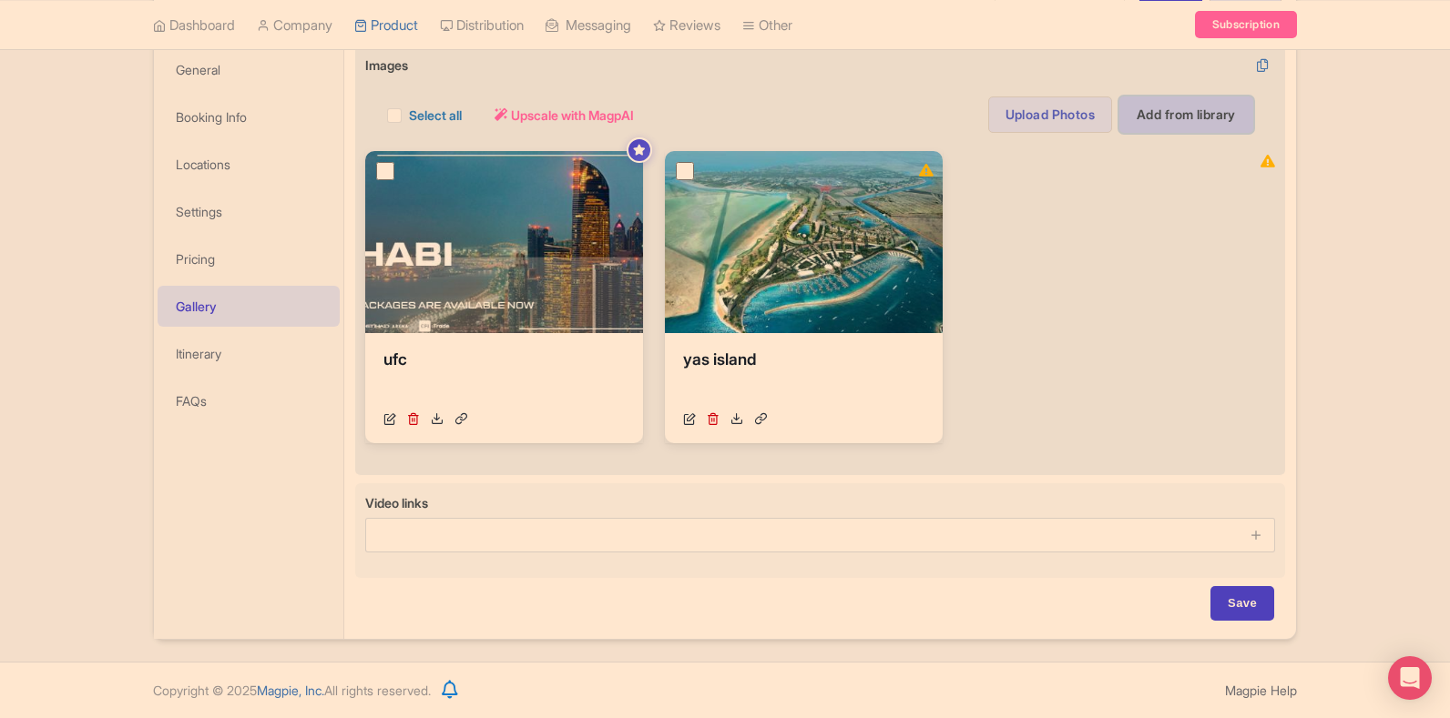
click at [1146, 115] on link "Add from library" at bounding box center [1186, 115] width 134 height 36
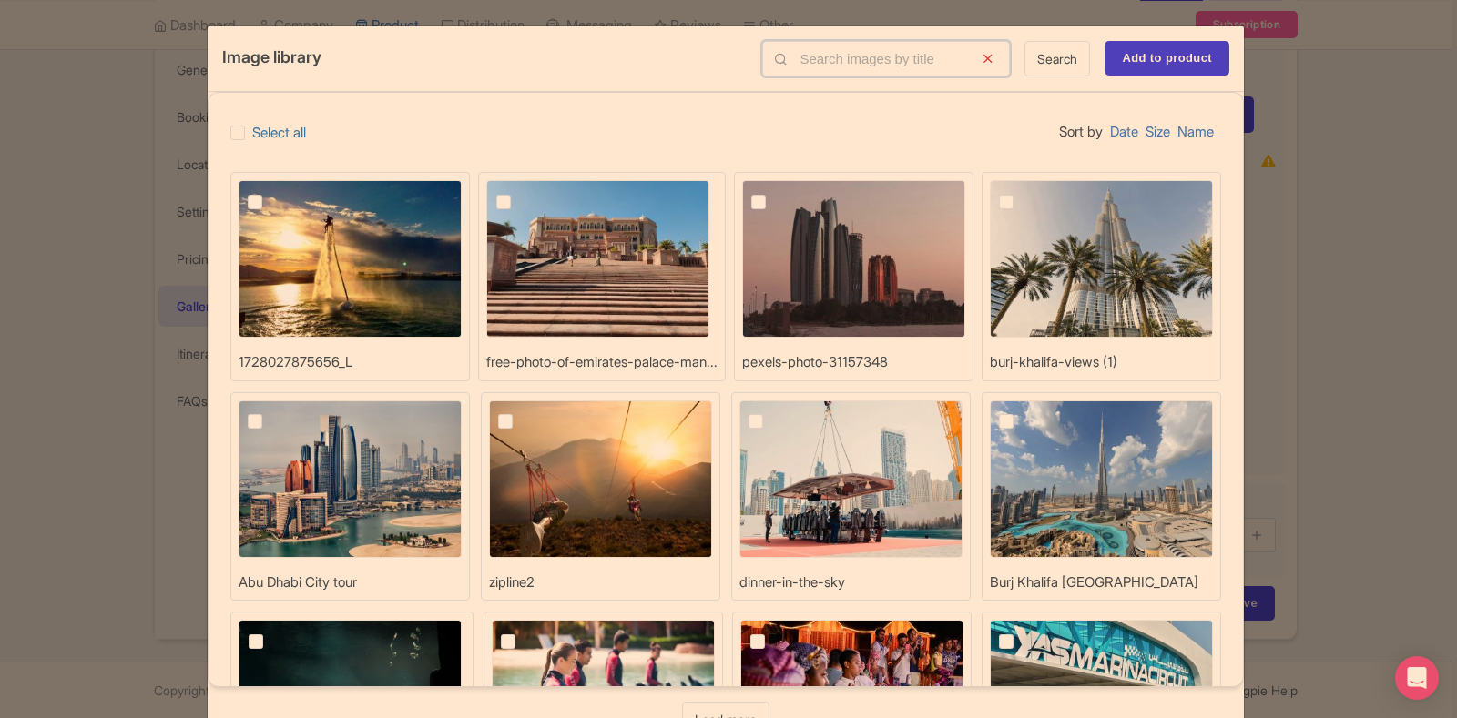
click at [837, 53] on input "text" at bounding box center [886, 59] width 248 height 36
type input "f"
click at [1322, 174] on div "Image library Search Add to product Select all Sort by Date Size Name 172802787…" at bounding box center [728, 359] width 1457 height 718
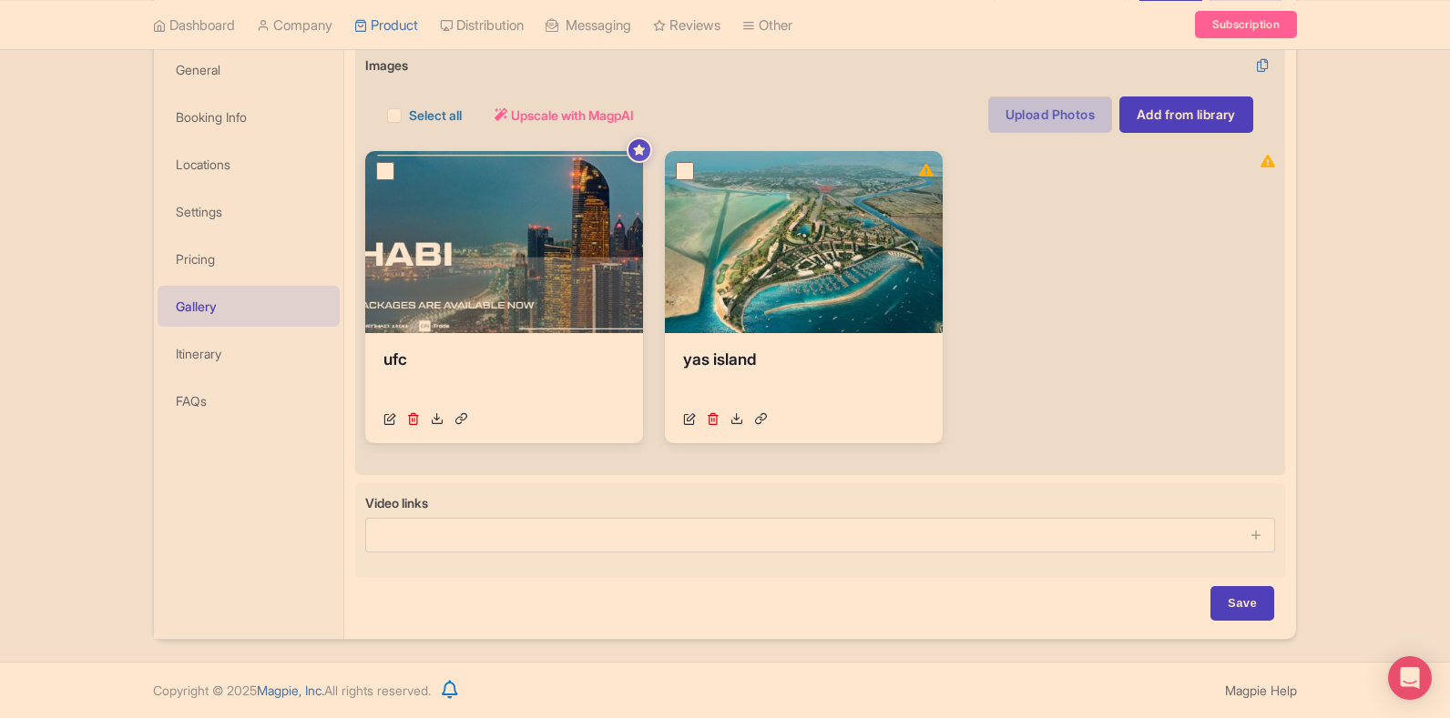
click at [1054, 127] on link "Upload Photos" at bounding box center [1050, 115] width 124 height 36
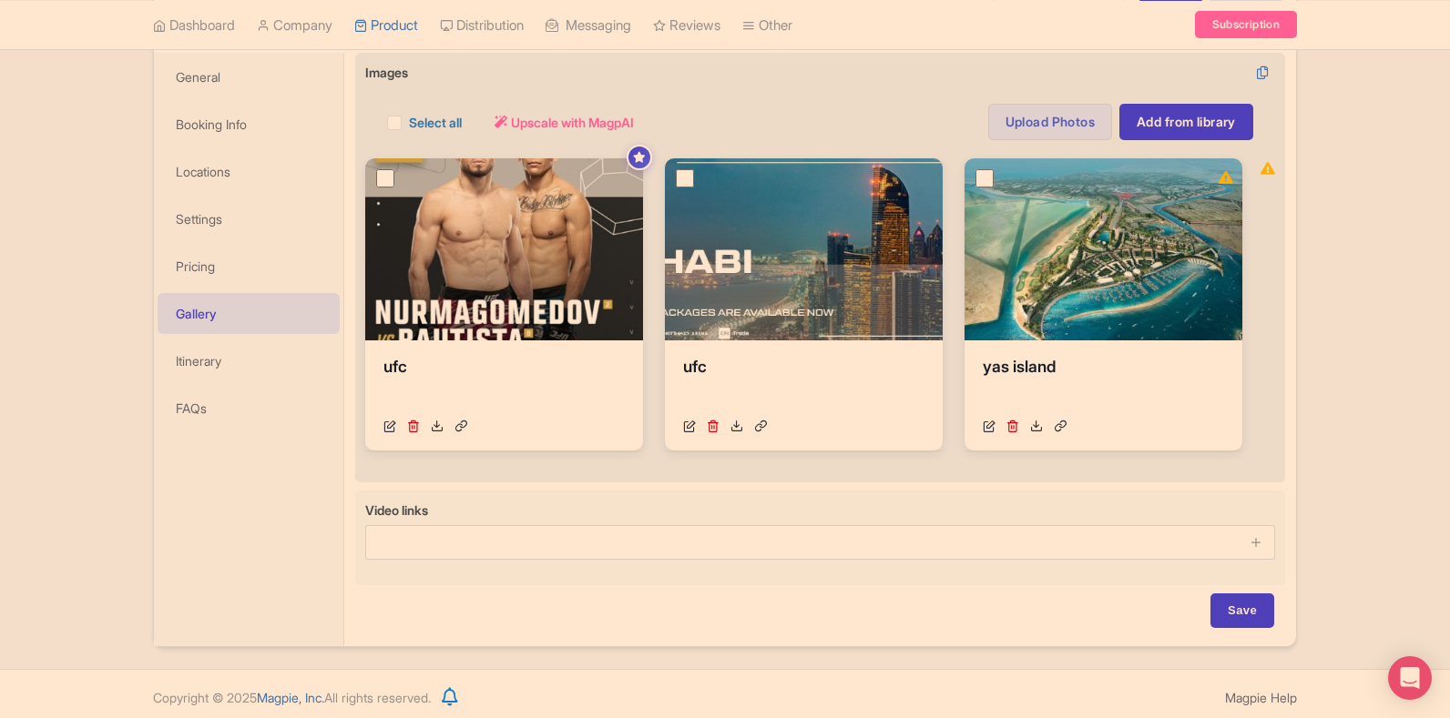
scroll to position [271, 0]
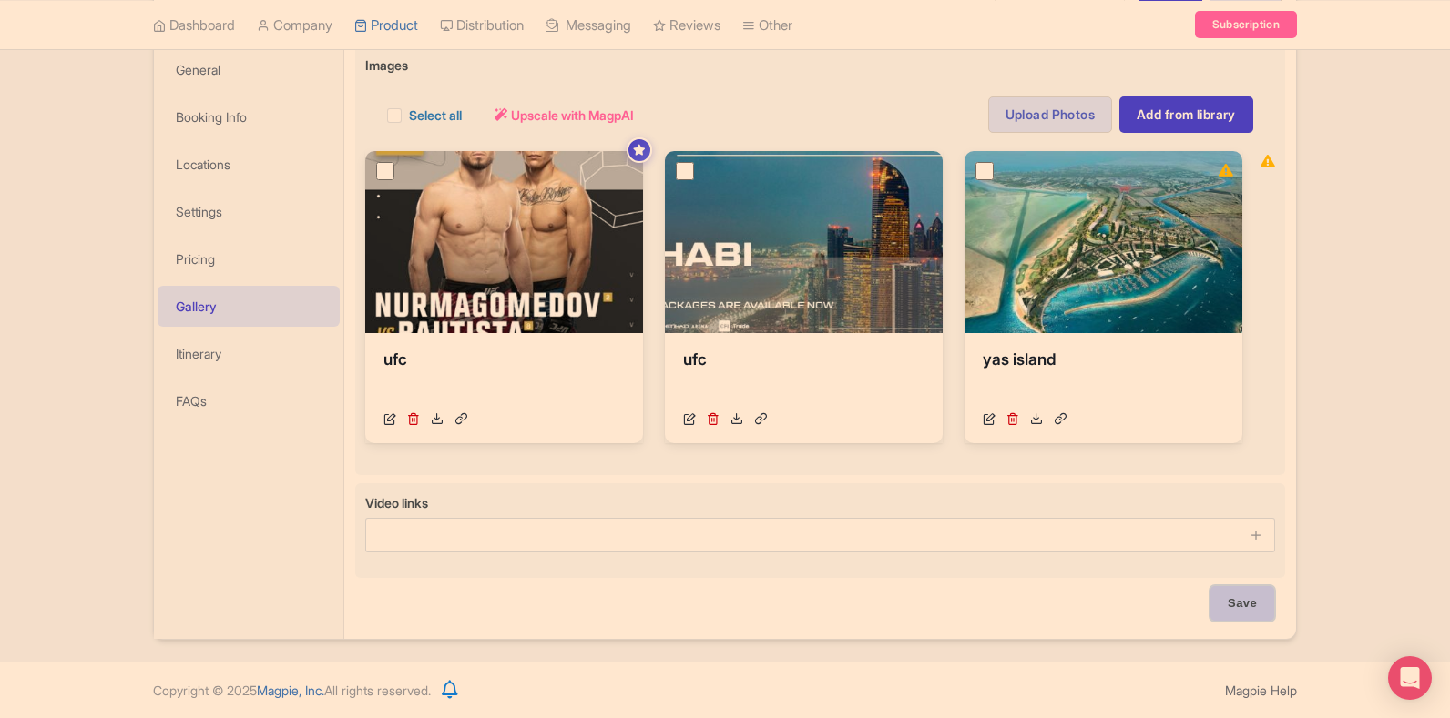
click at [1247, 597] on input "Save" at bounding box center [1242, 603] width 64 height 35
type input "Saving..."
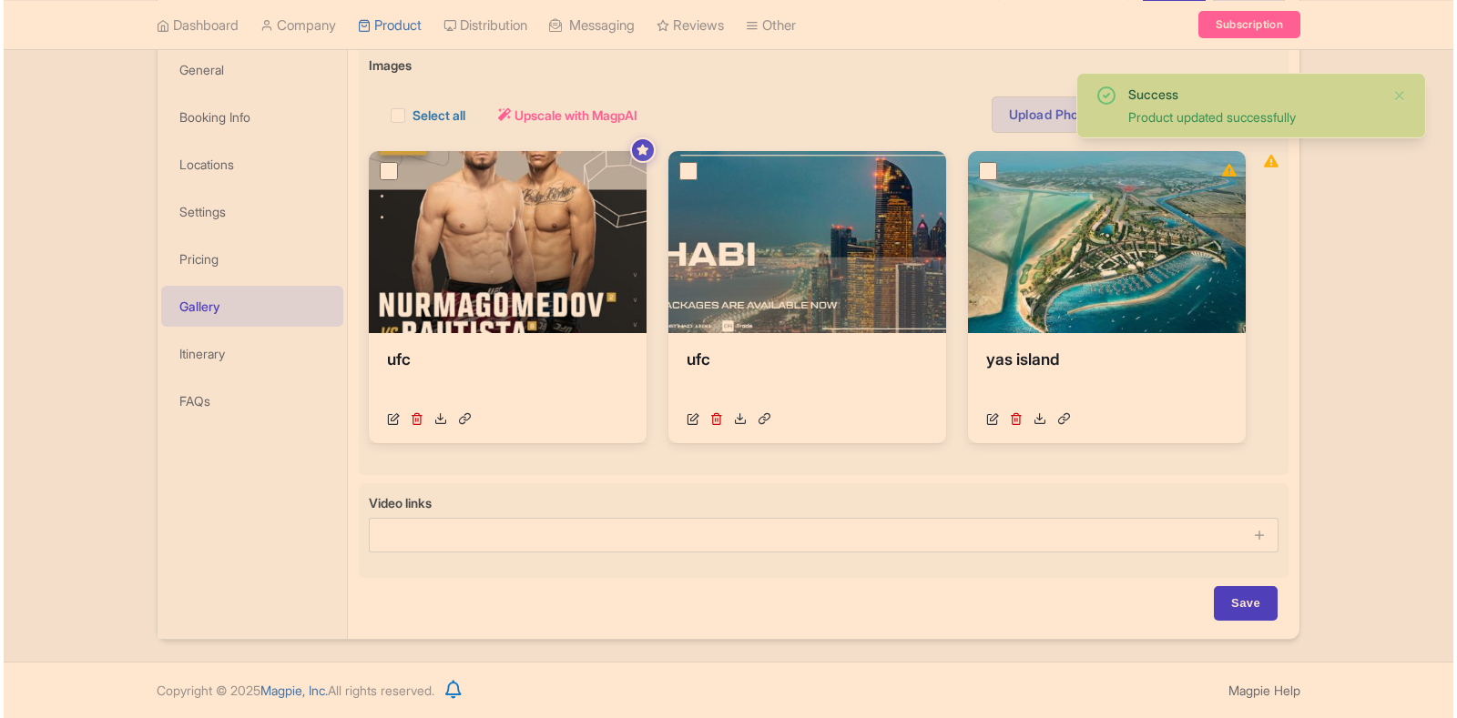
scroll to position [271, 0]
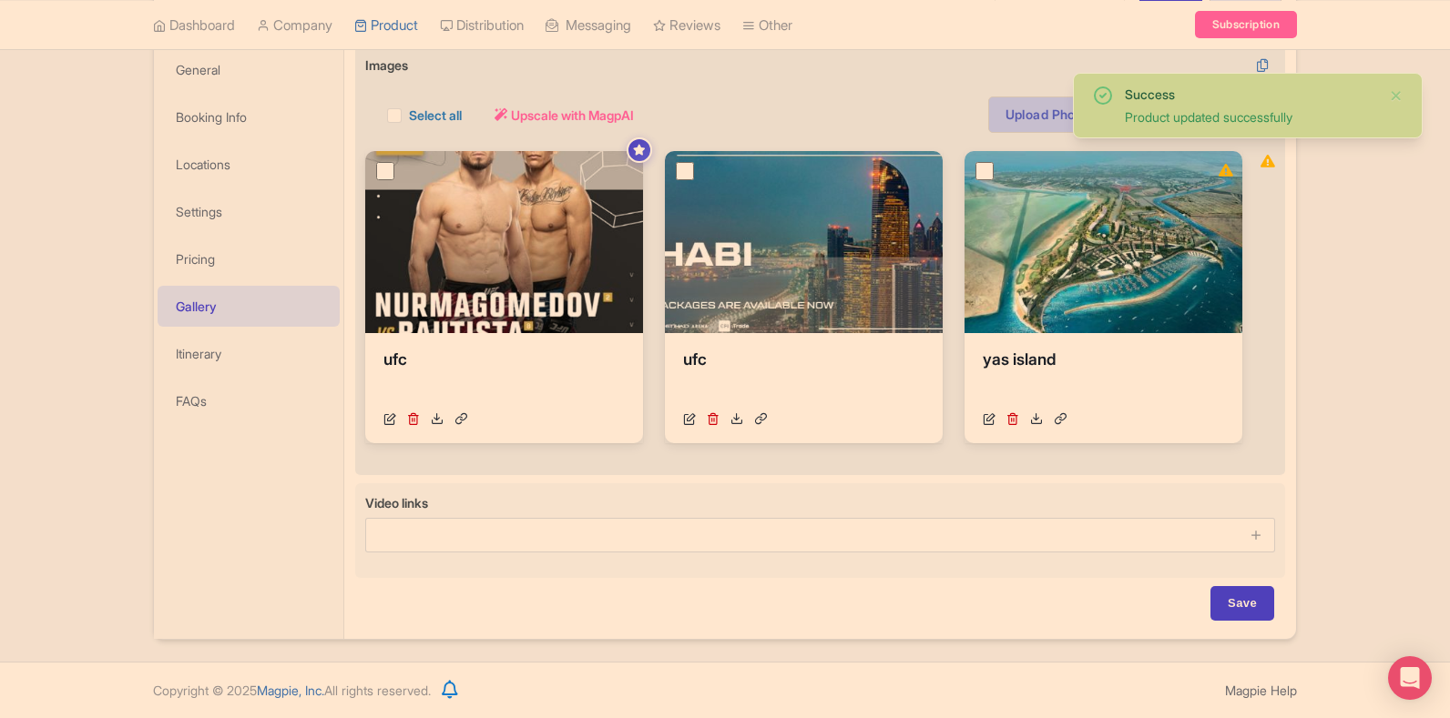
click at [1034, 114] on link "Upload Photos" at bounding box center [1050, 115] width 124 height 36
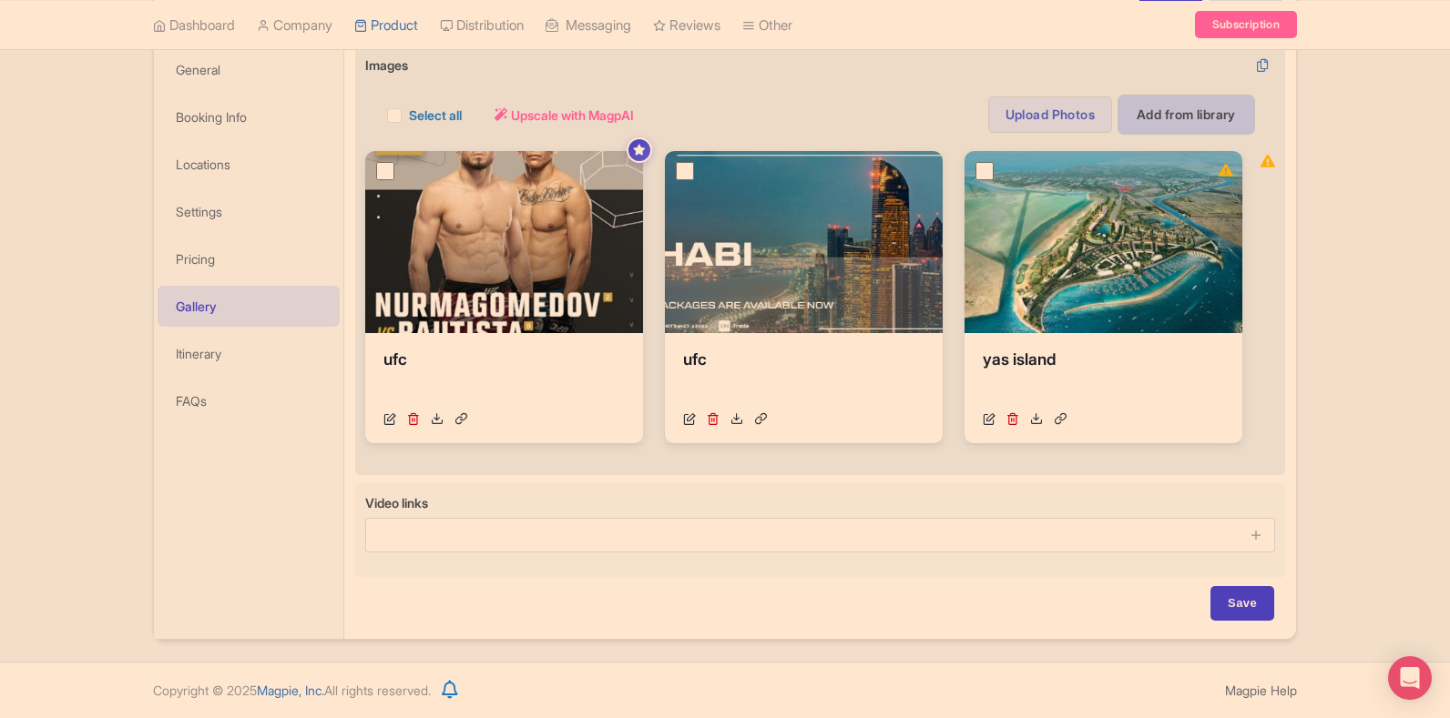
click at [1216, 121] on link "Add from library" at bounding box center [1186, 115] width 134 height 36
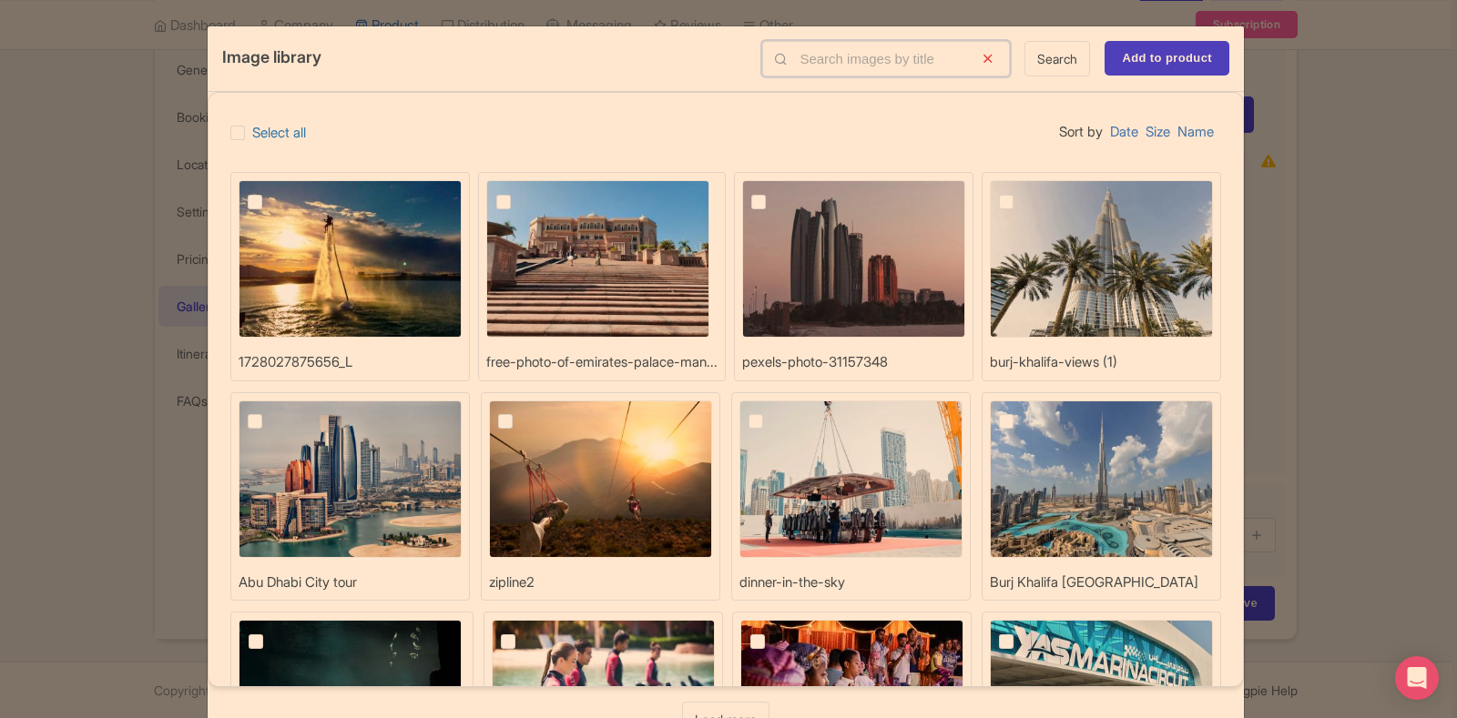
click at [880, 58] on input "text" at bounding box center [886, 59] width 248 height 36
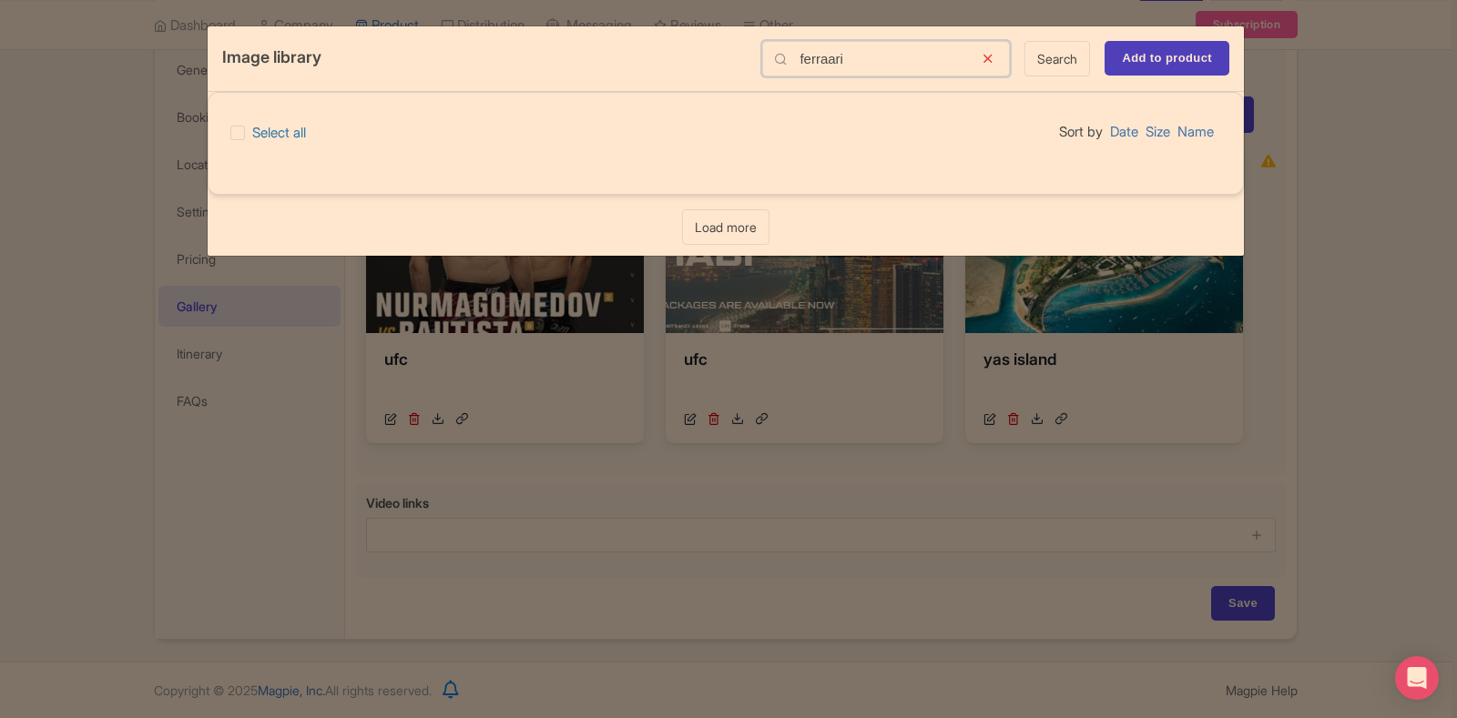
click at [824, 65] on input "ferraari" at bounding box center [886, 59] width 248 height 36
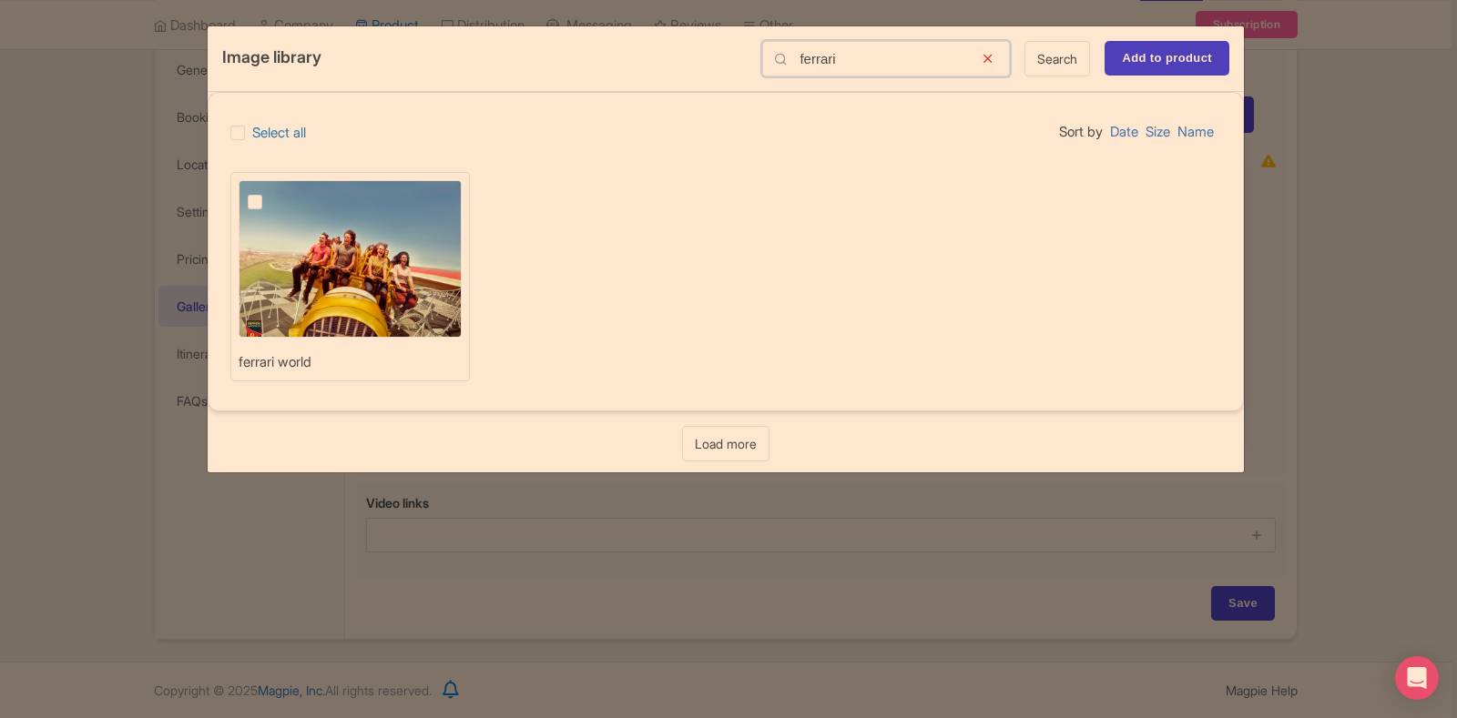
type input "ferrari"
click at [270, 191] on label at bounding box center [270, 191] width 0 height 0
click at [270, 192] on input "checkbox" at bounding box center [276, 186] width 12 height 12
checkbox input "true"
click at [1168, 51] on input "Add to product" at bounding box center [1166, 58] width 125 height 35
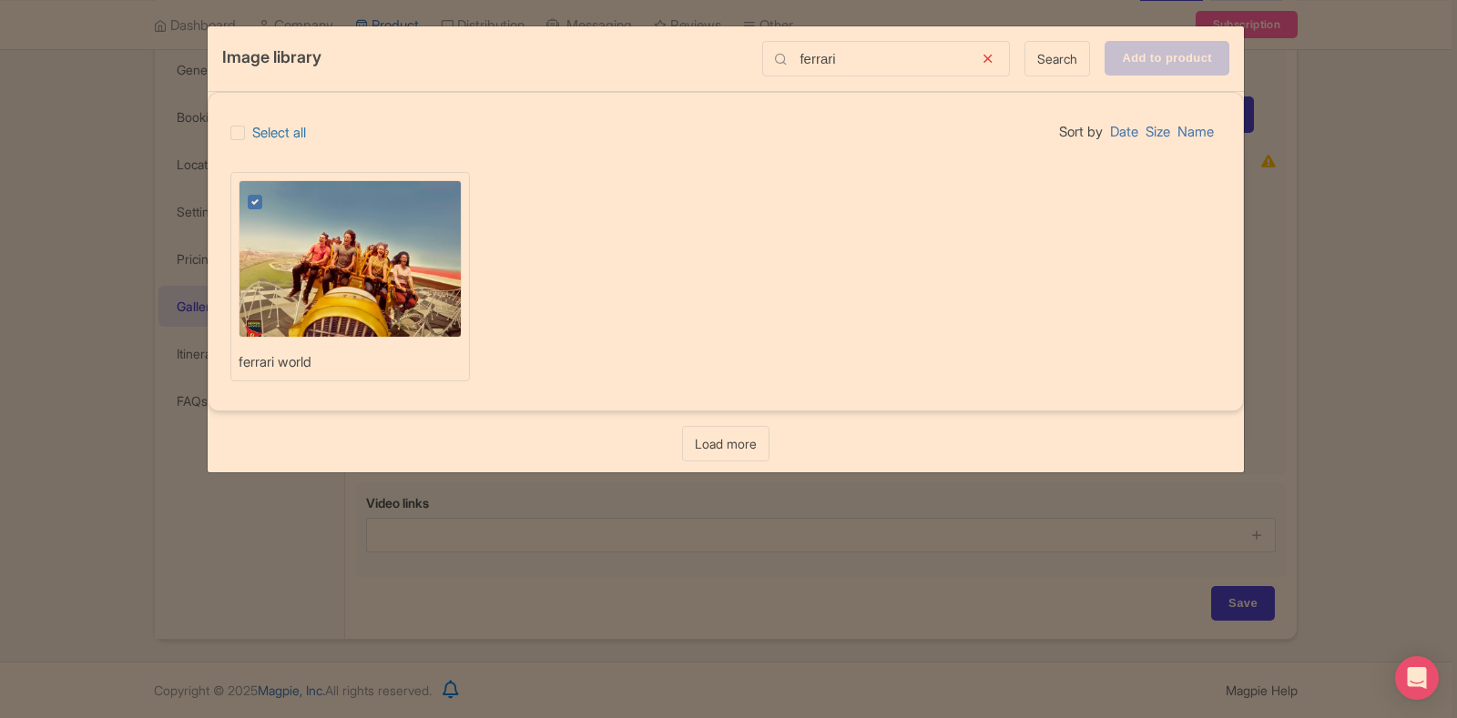
type input "Adding..."
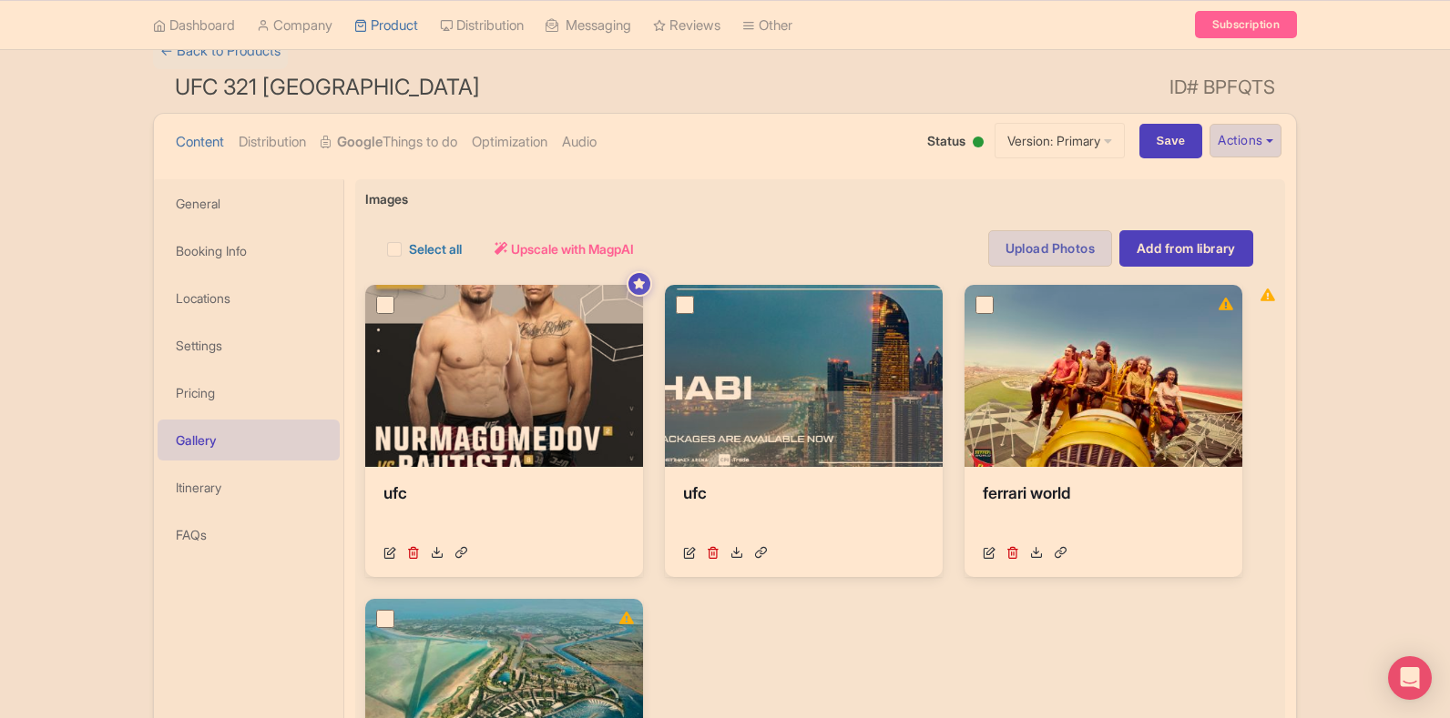
scroll to position [260, 0]
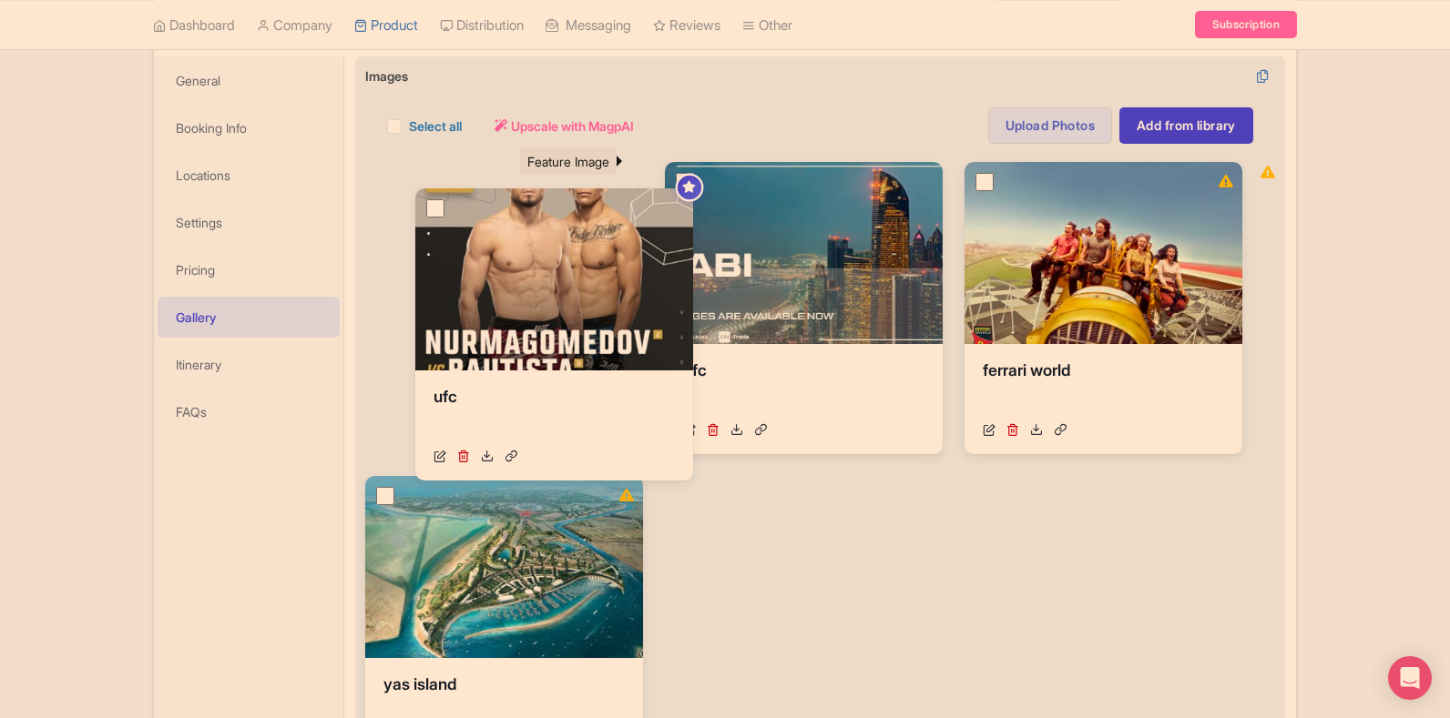
drag, startPoint x: 635, startPoint y: 159, endPoint x: 685, endPoint y: 186, distance: 56.6
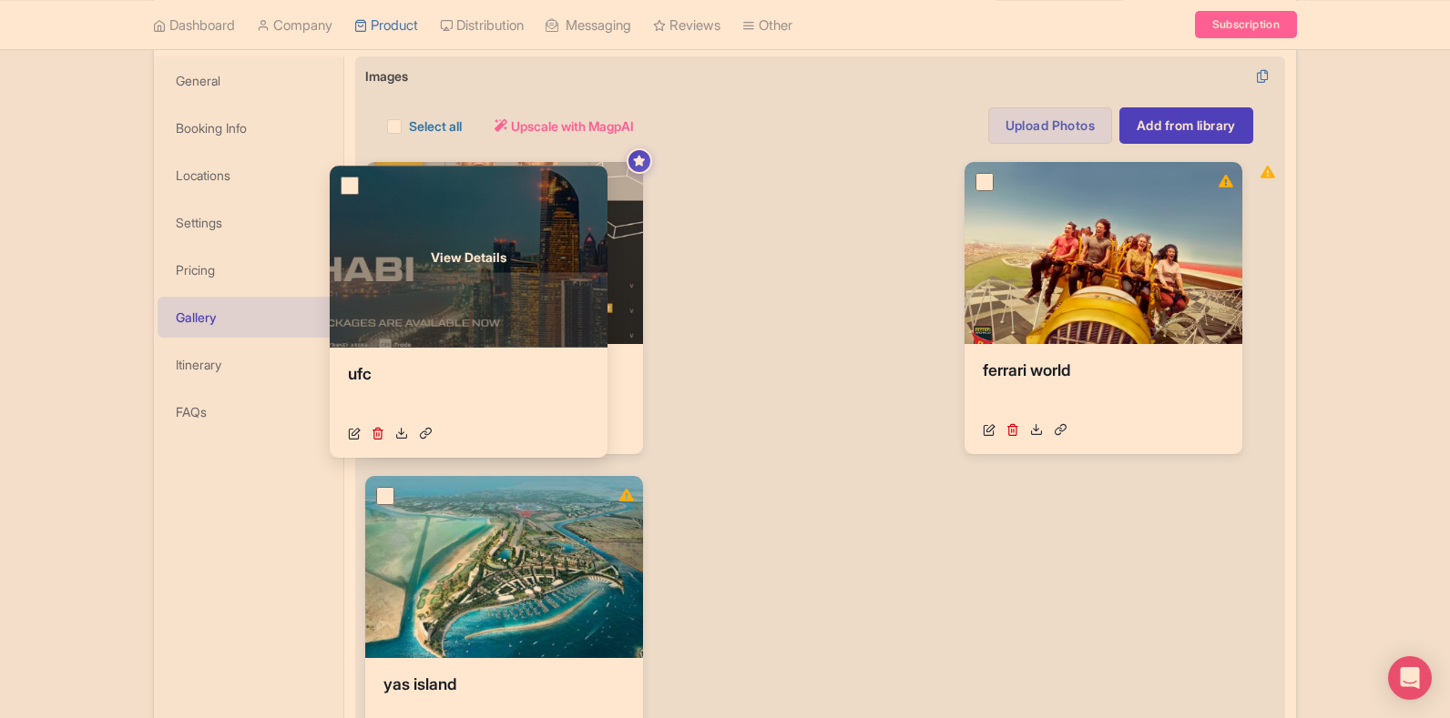
drag, startPoint x: 738, startPoint y: 198, endPoint x: 402, endPoint y: 201, distance: 335.1
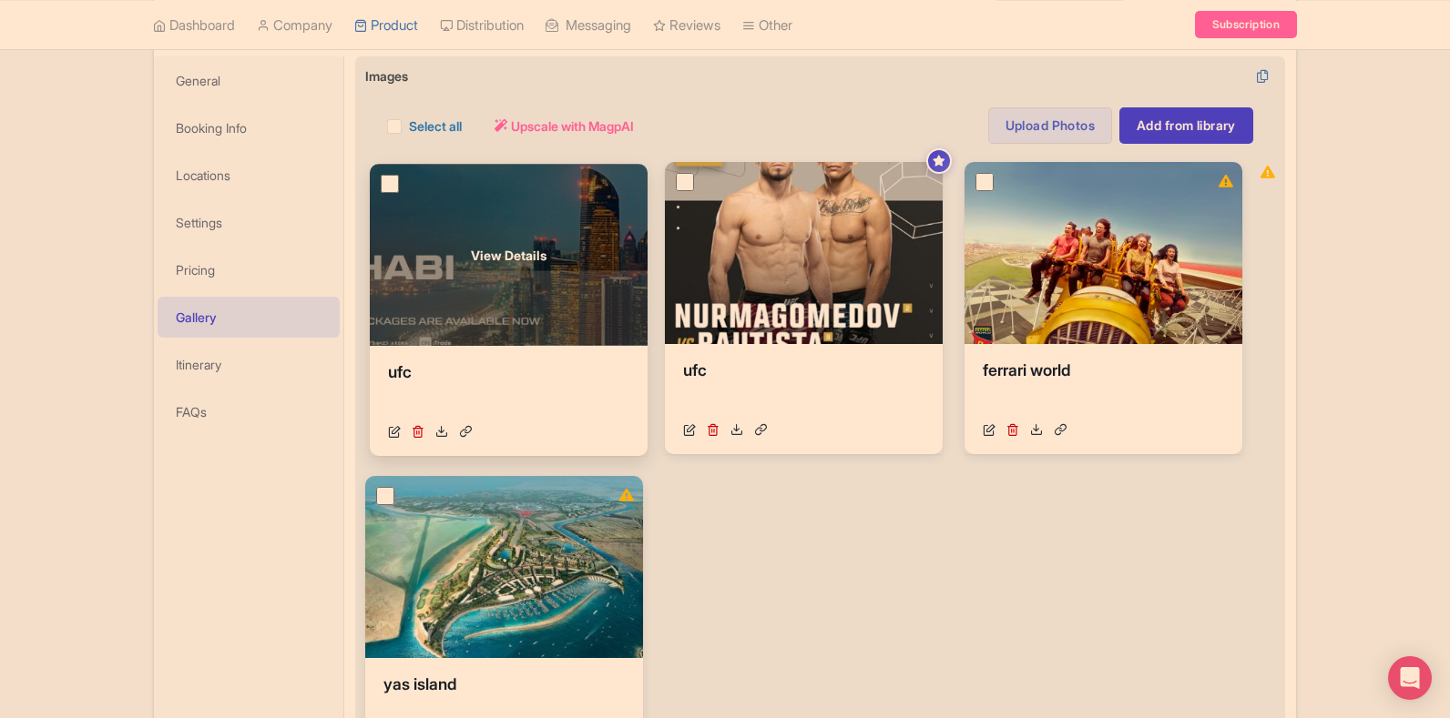
drag, startPoint x: 704, startPoint y: 178, endPoint x: 409, endPoint y: 180, distance: 295.0
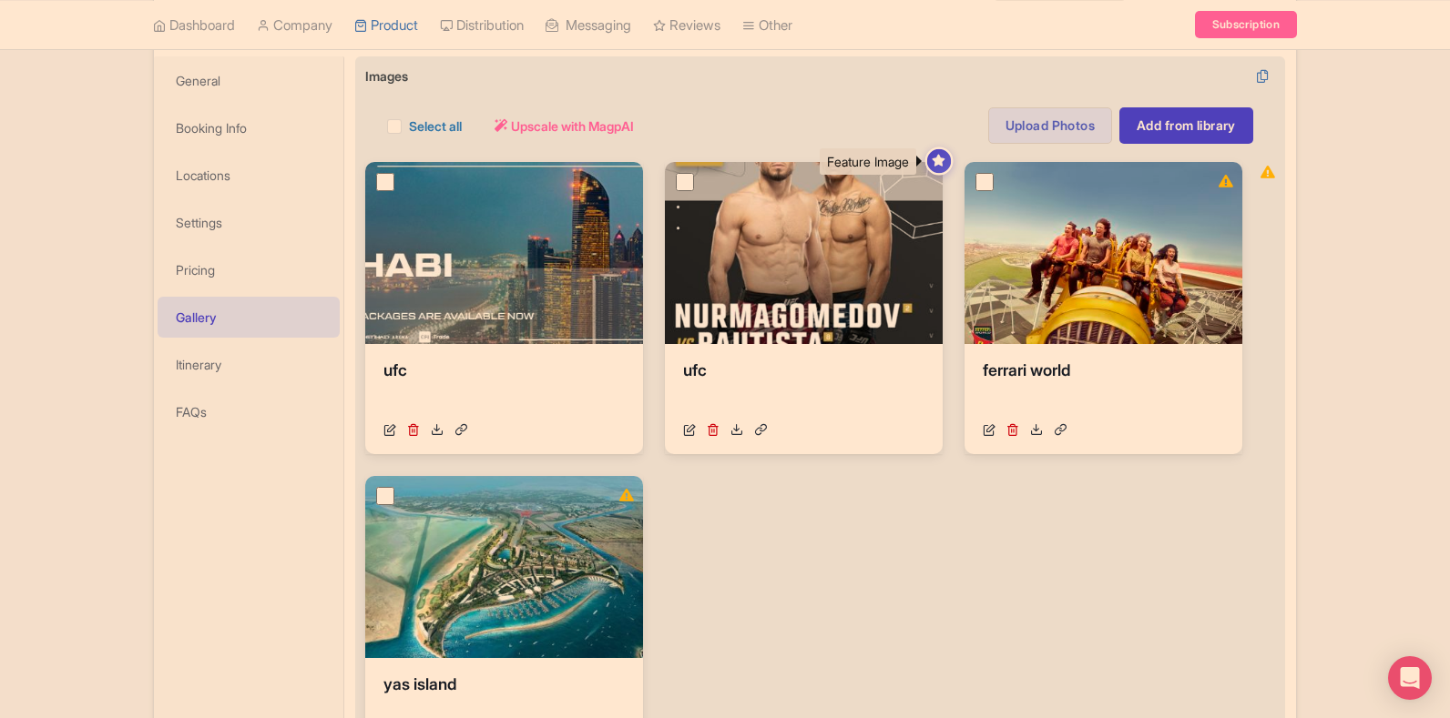
click at [934, 165] on icon at bounding box center [938, 161] width 14 height 12
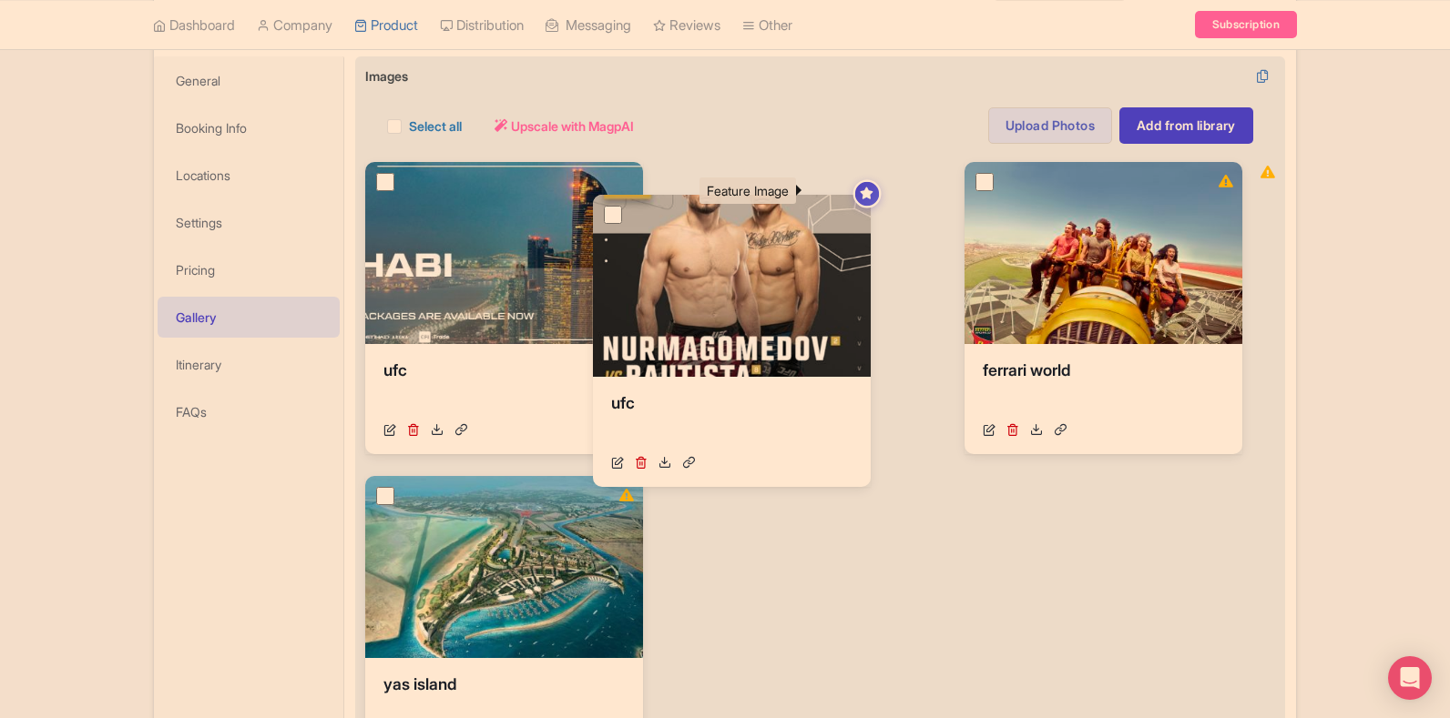
drag, startPoint x: 931, startPoint y: 160, endPoint x: 864, endPoint y: 193, distance: 74.9
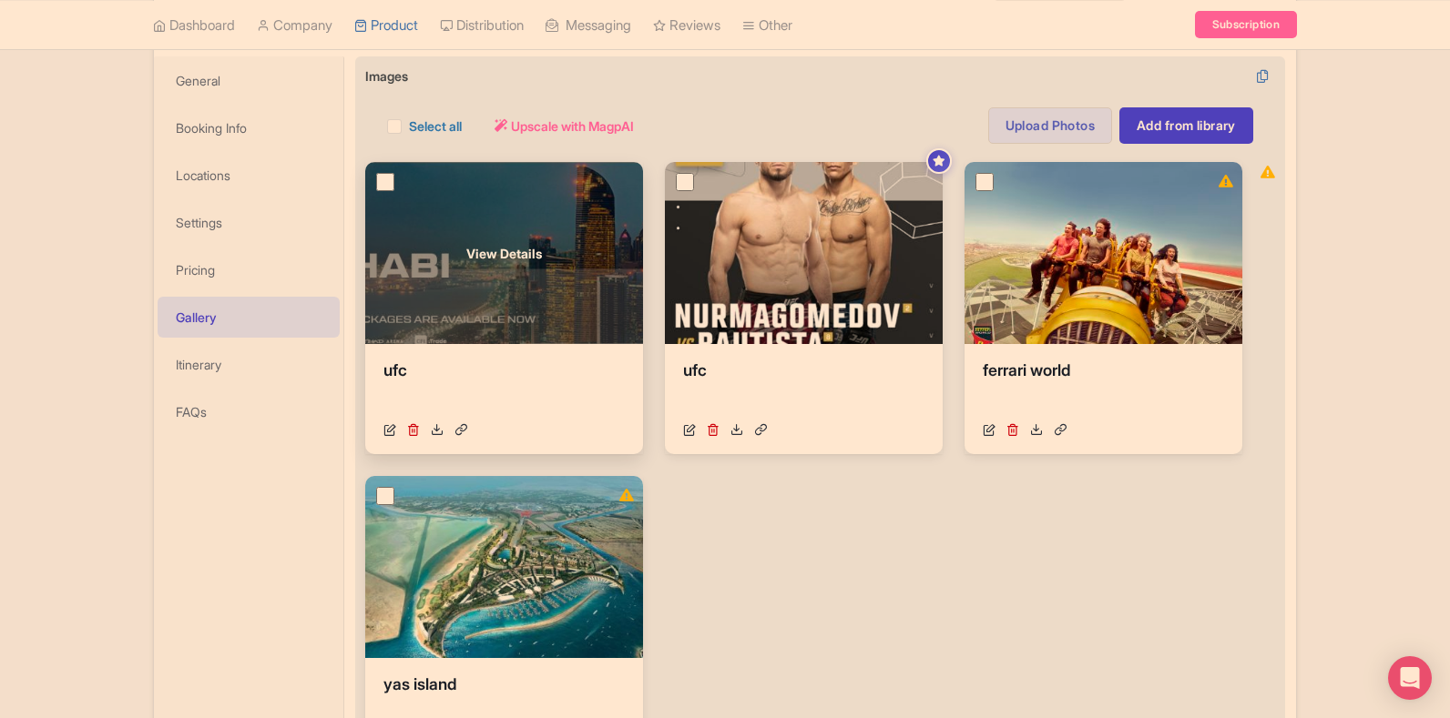
click at [595, 198] on div "View Details" at bounding box center [504, 253] width 278 height 182
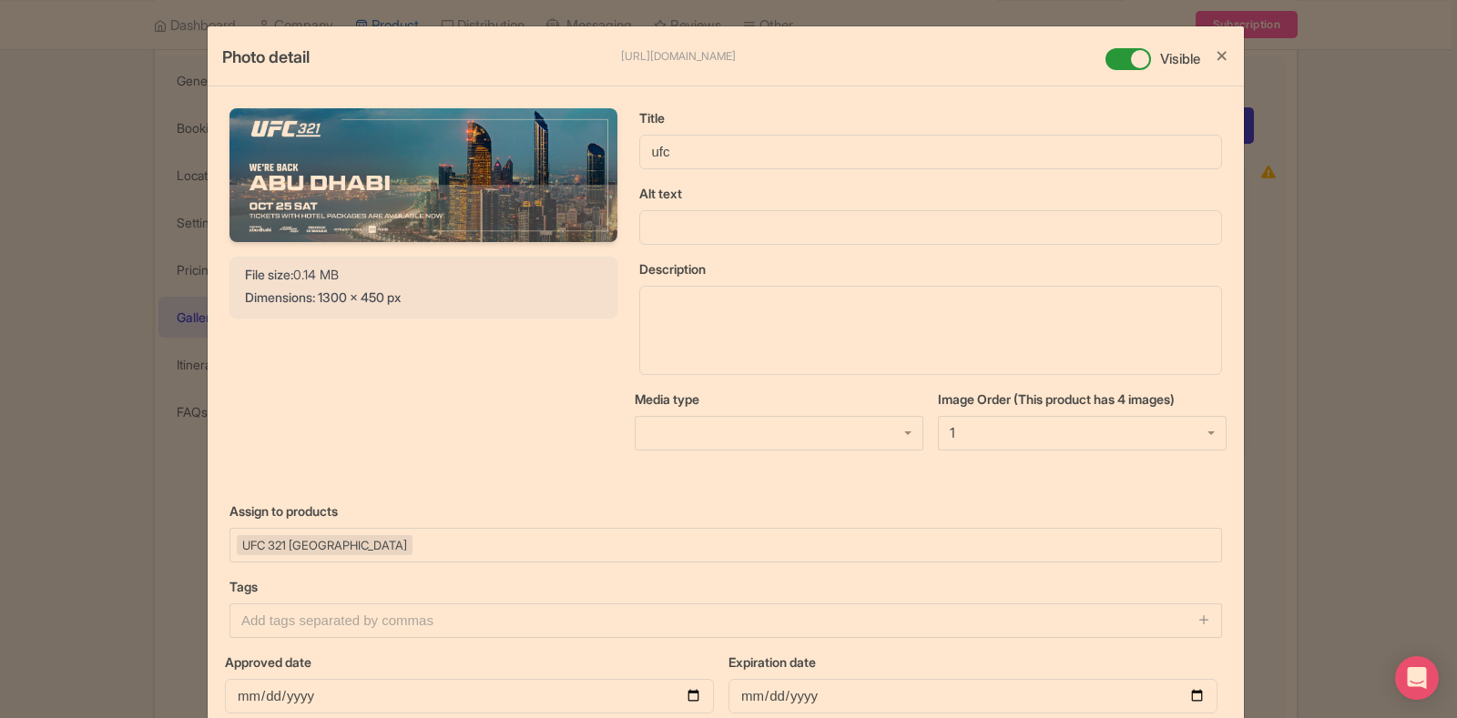
drag, startPoint x: 595, startPoint y: 198, endPoint x: 1342, endPoint y: 209, distance: 746.7
click at [1342, 209] on div "Photo detail [URL][DOMAIN_NAME] [URL][DOMAIN_NAME] Visible Your Image is being …" at bounding box center [728, 359] width 1457 height 718
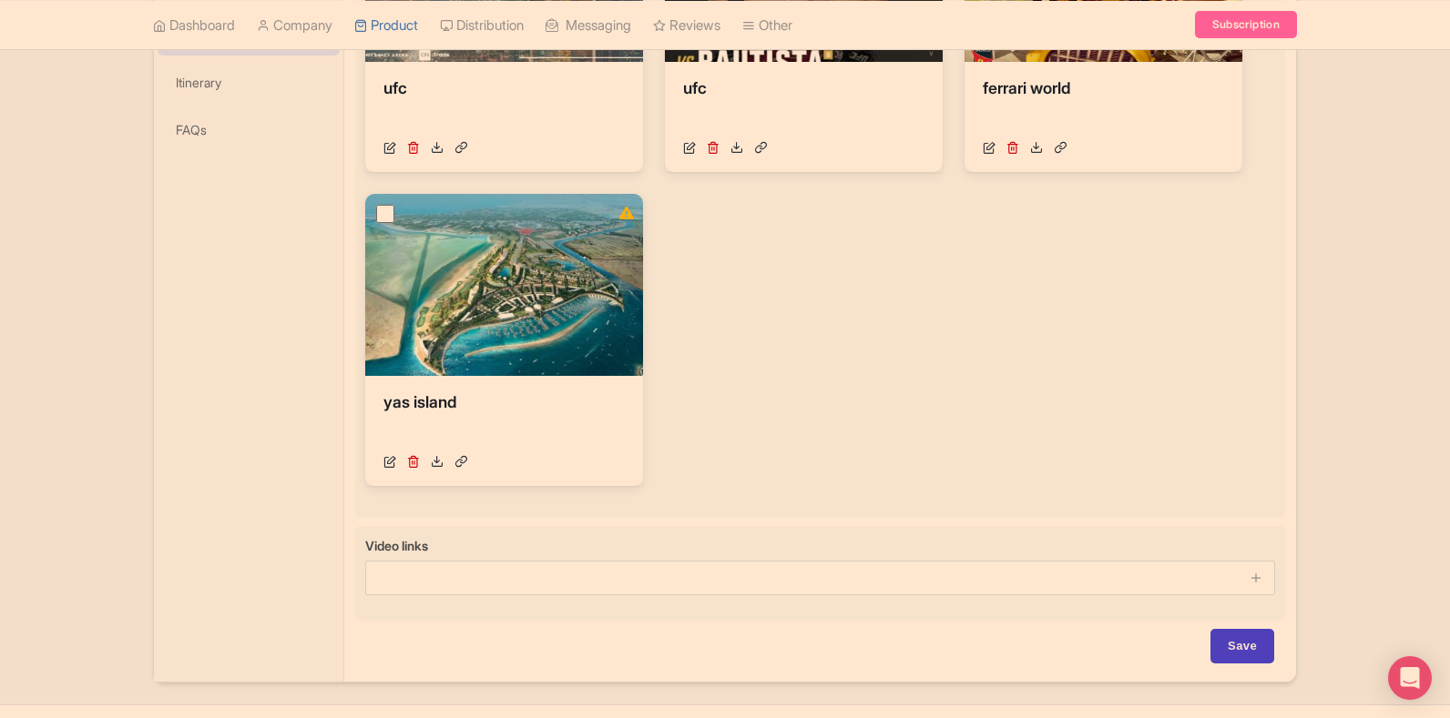
scroll to position [585, 0]
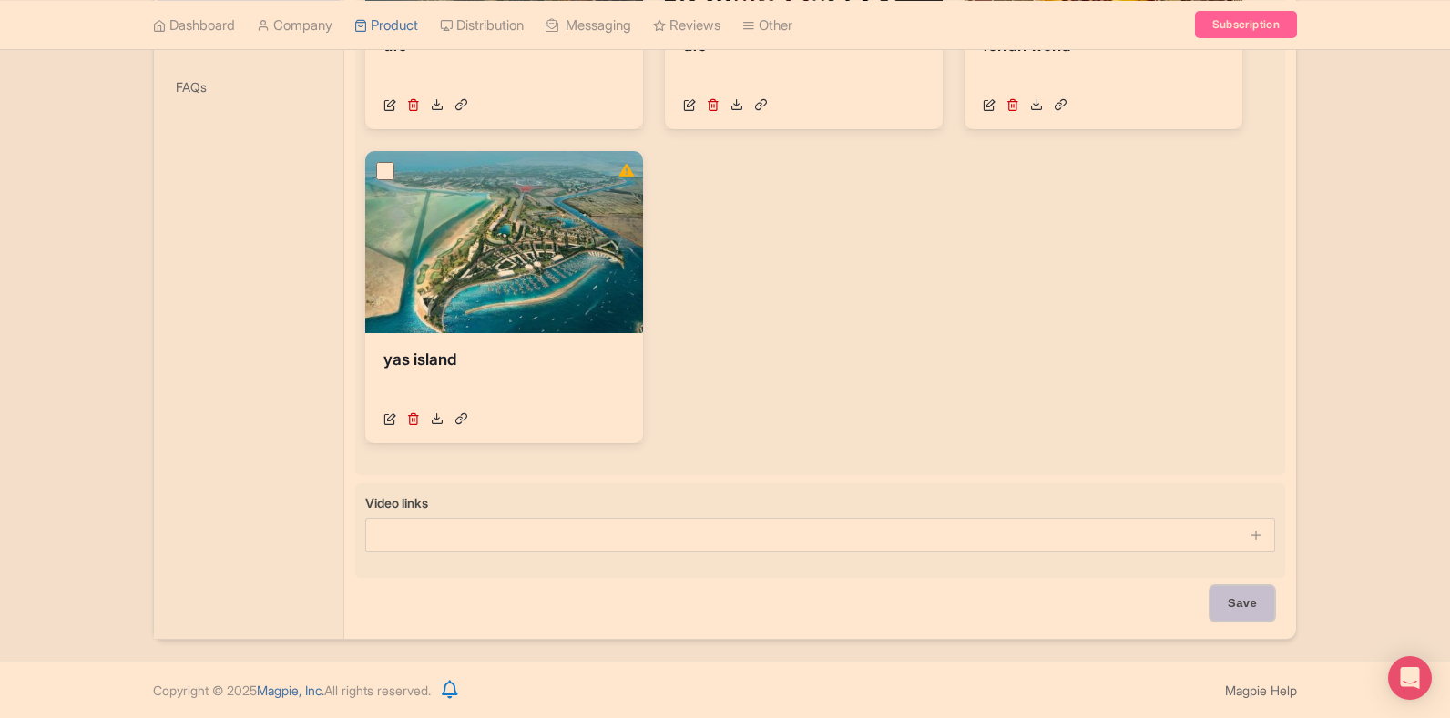
click at [1247, 610] on input "Save" at bounding box center [1242, 603] width 64 height 35
type input "Saving..."
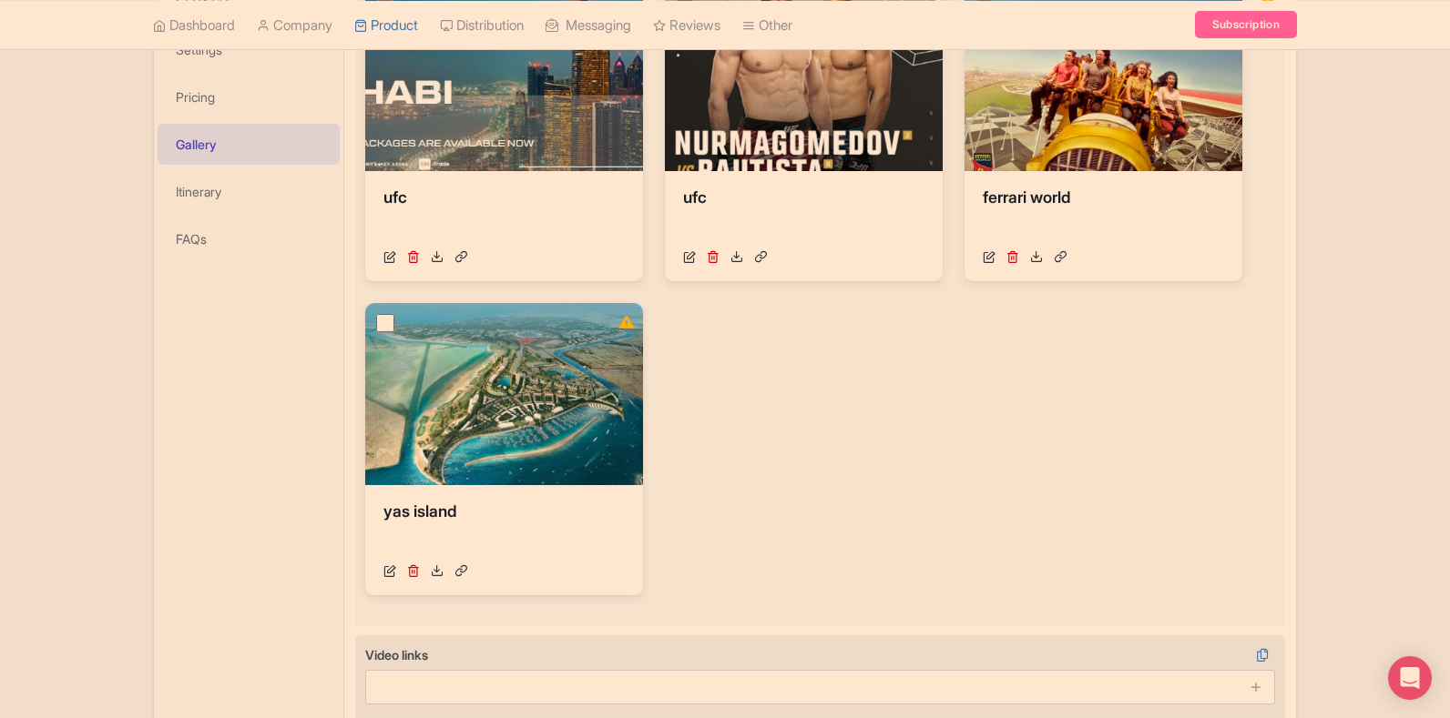
scroll to position [403, 0]
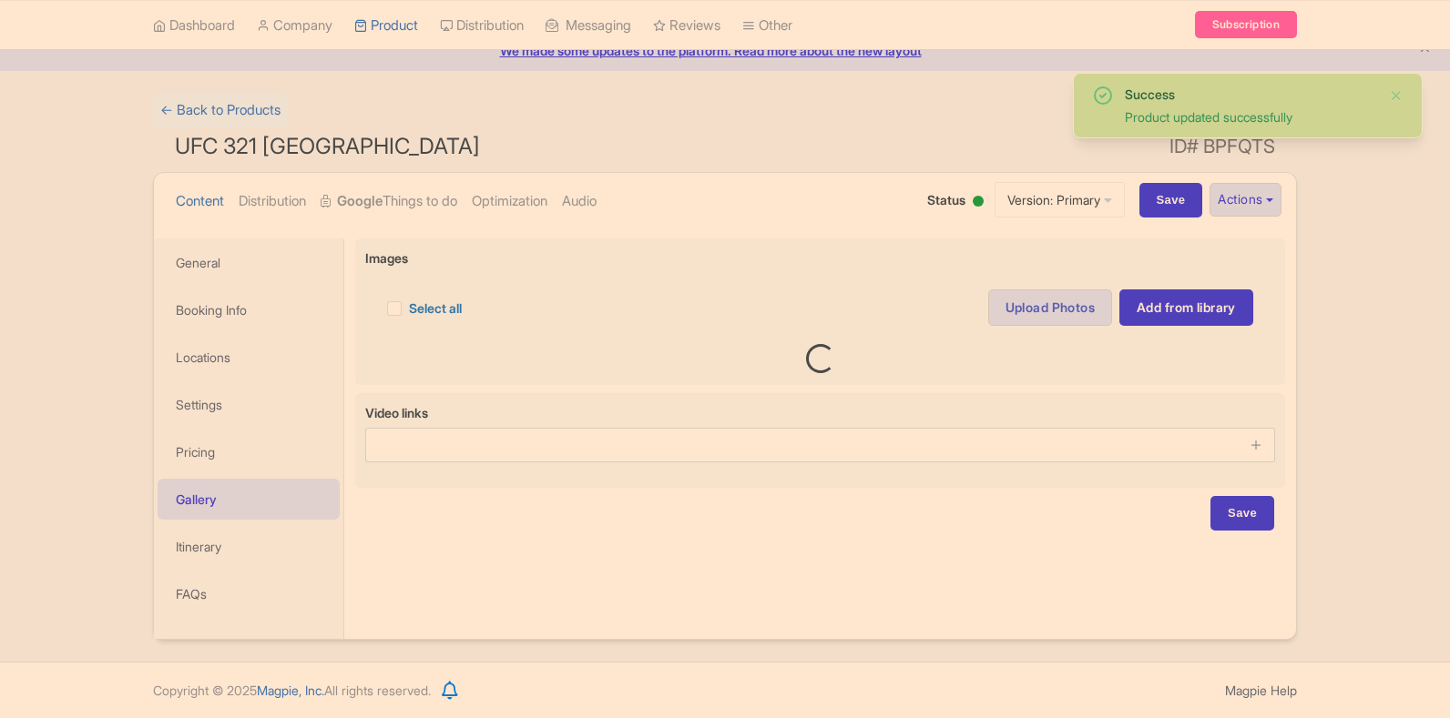
scroll to position [78, 0]
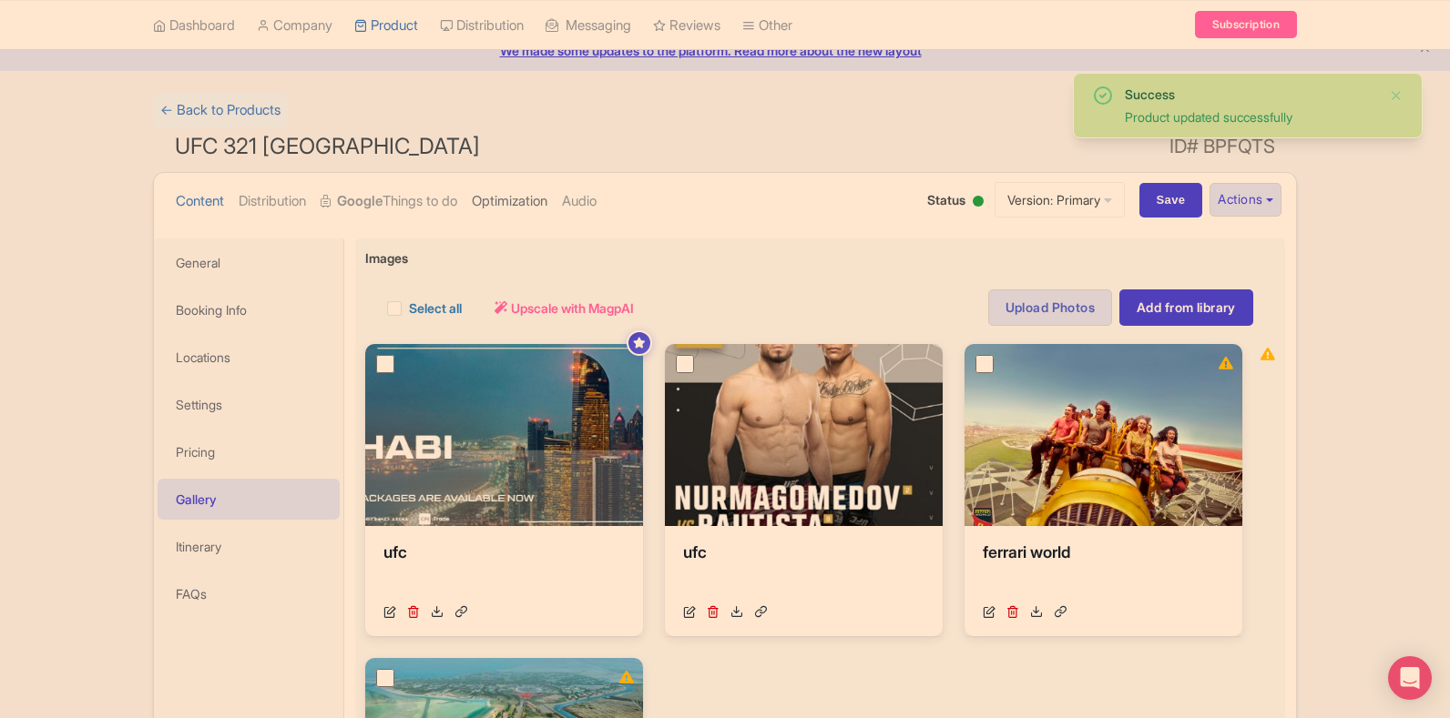
click at [513, 189] on link "Optimization" at bounding box center [510, 201] width 76 height 57
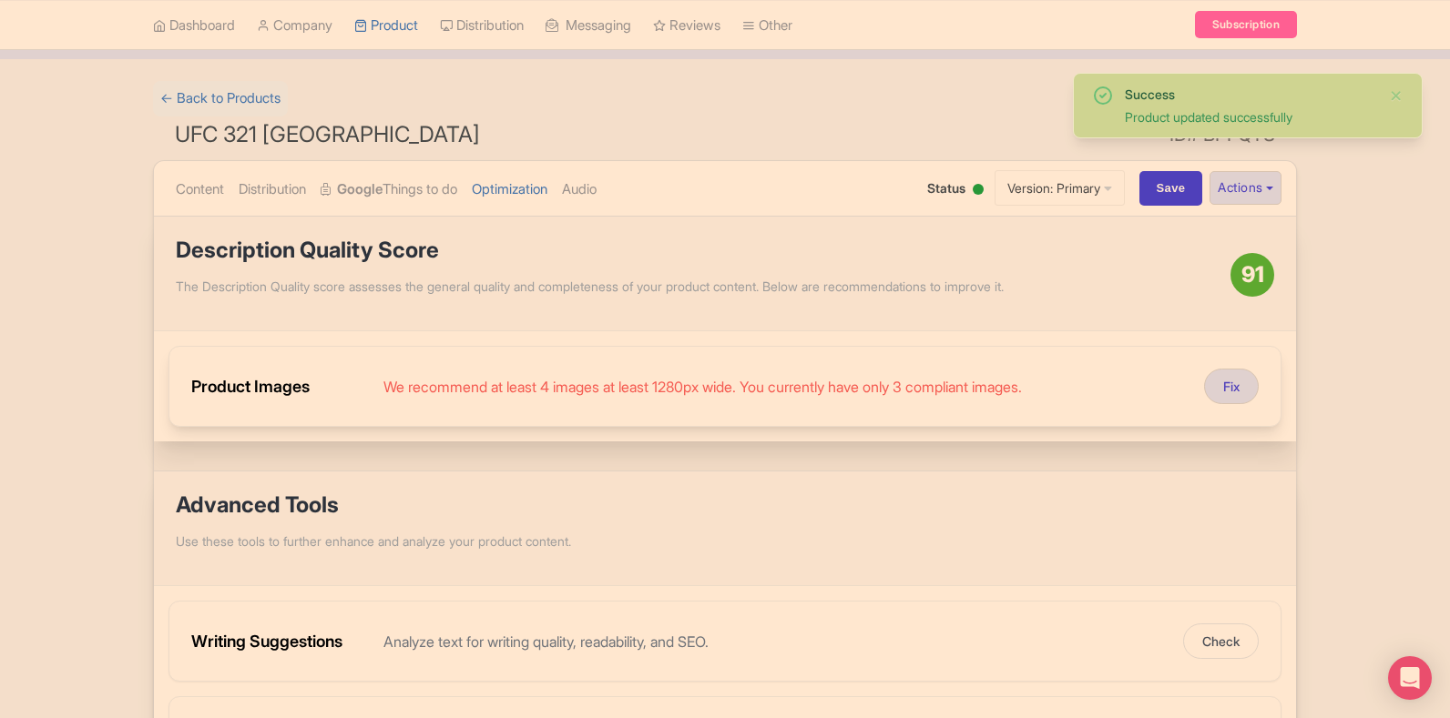
scroll to position [91, 0]
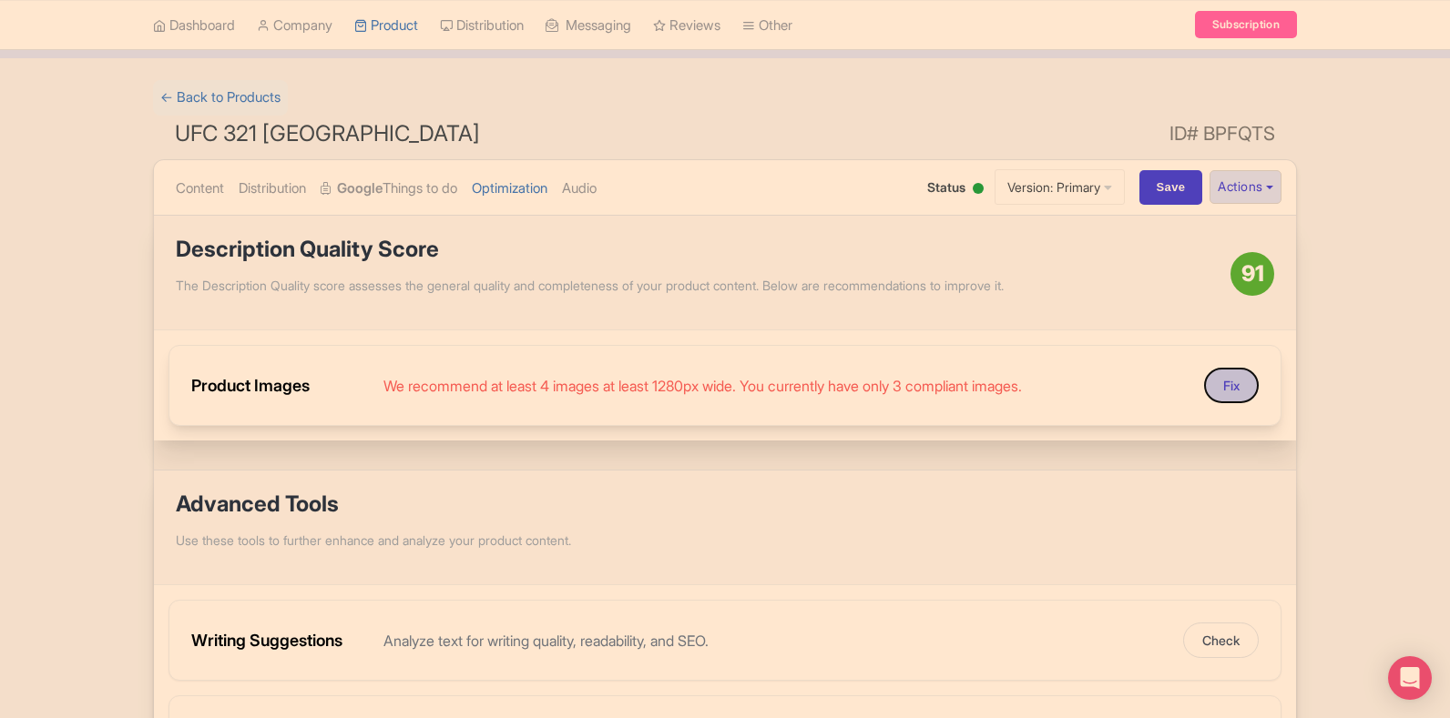
click at [1226, 386] on button "Fix" at bounding box center [1231, 386] width 55 height 36
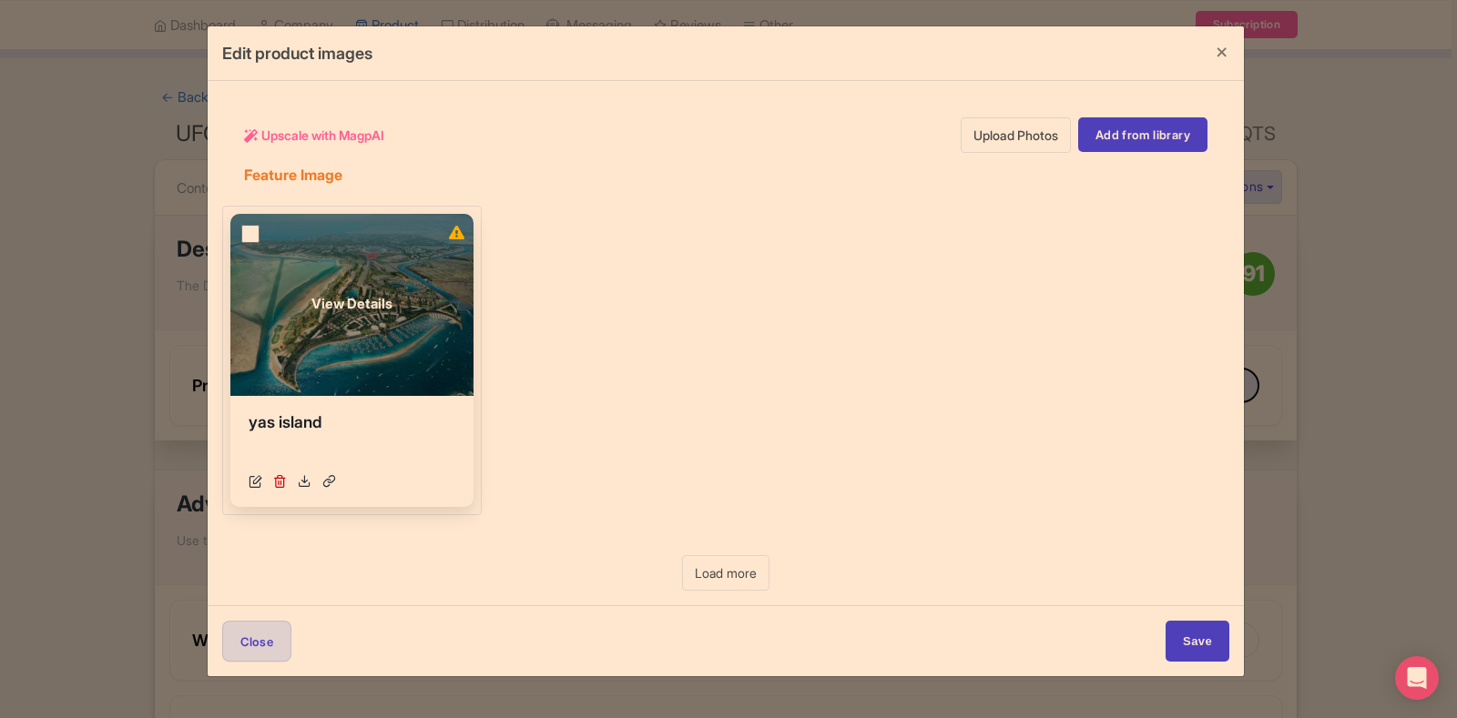
click at [259, 243] on div "View Details" at bounding box center [351, 305] width 243 height 182
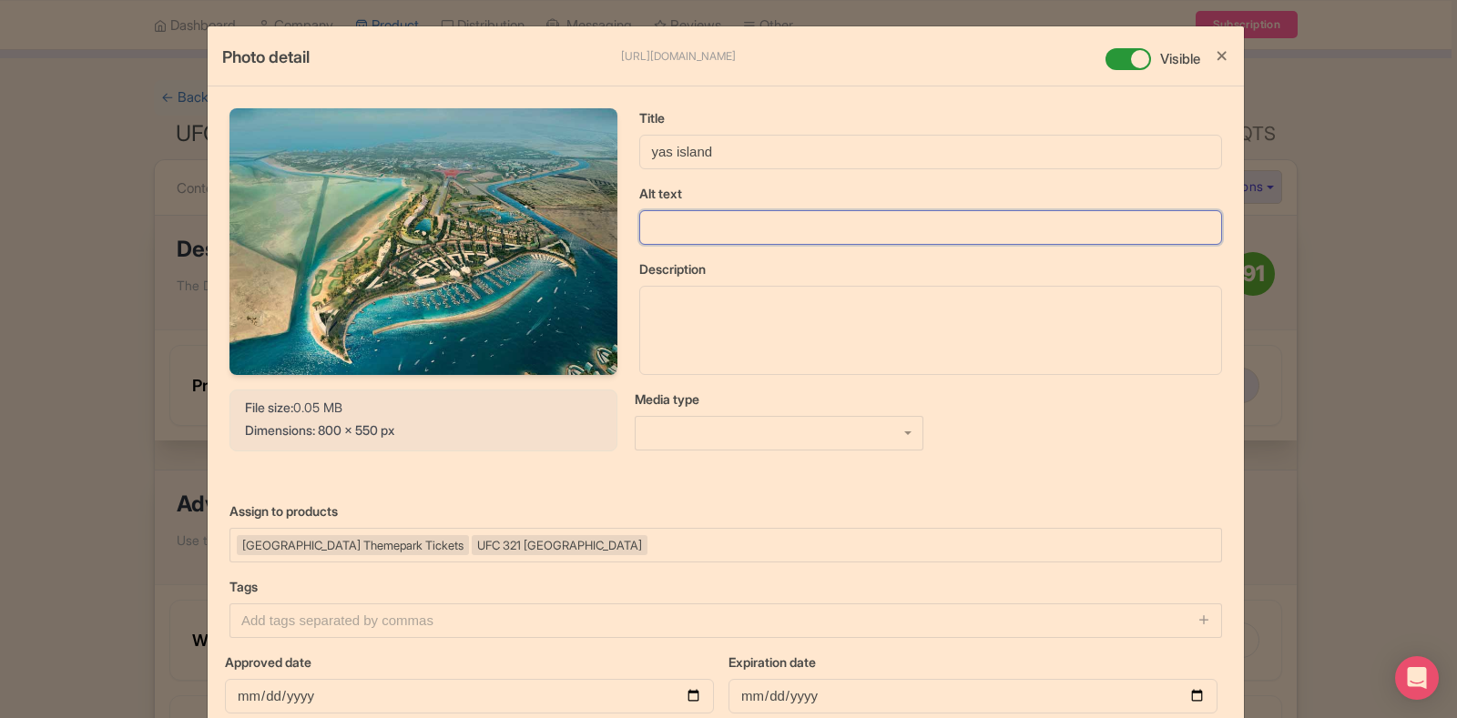
click at [706, 231] on input "Alt text" at bounding box center [930, 227] width 583 height 35
type input "yas-island"
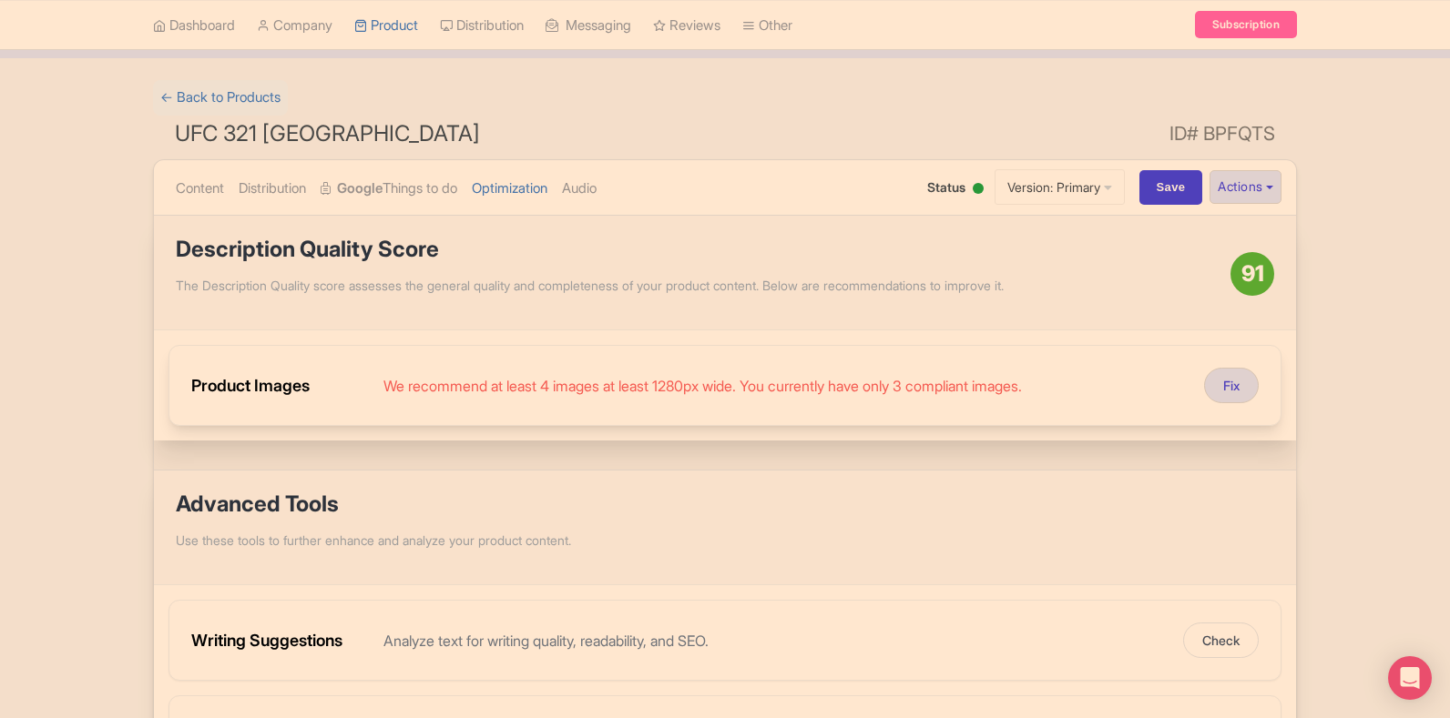
scroll to position [243, 0]
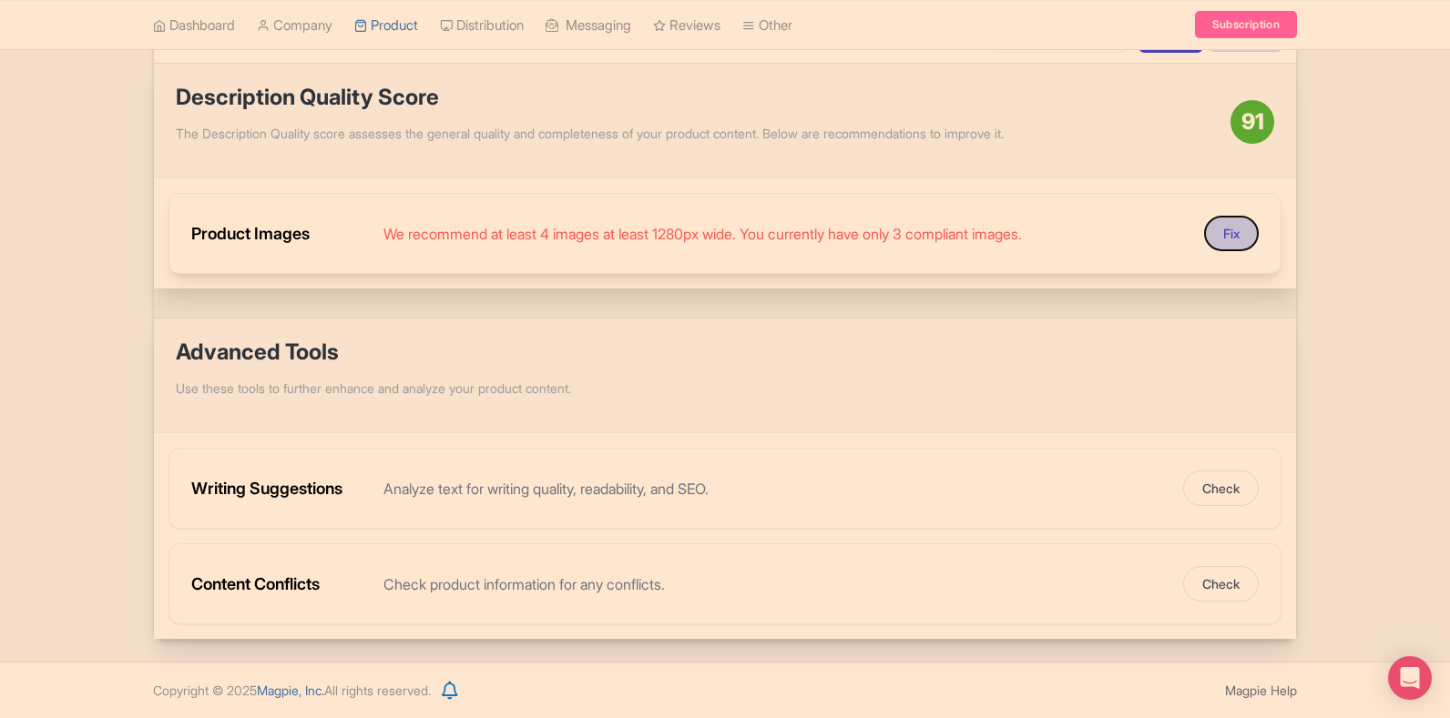
click at [1227, 242] on button "Fix" at bounding box center [1231, 234] width 55 height 36
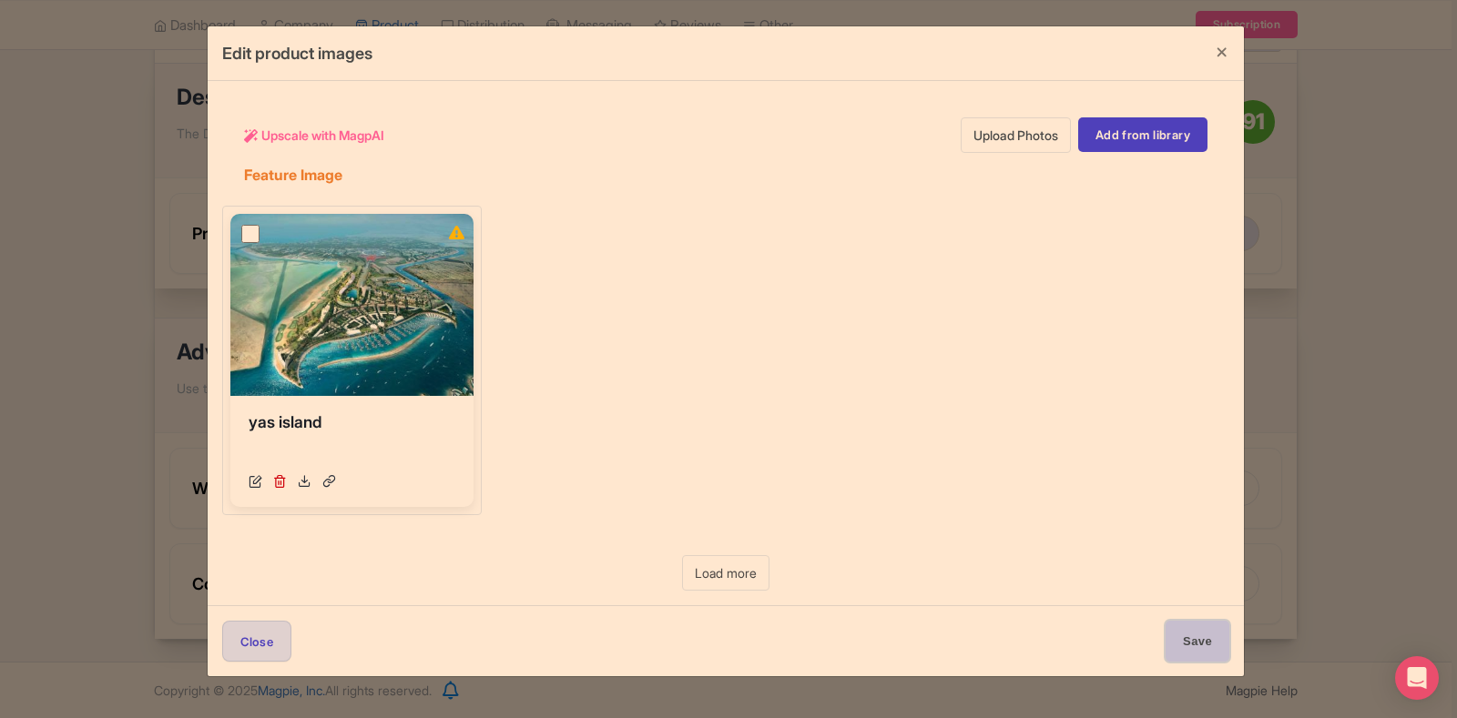
click at [1182, 640] on input "Save" at bounding box center [1197, 641] width 64 height 41
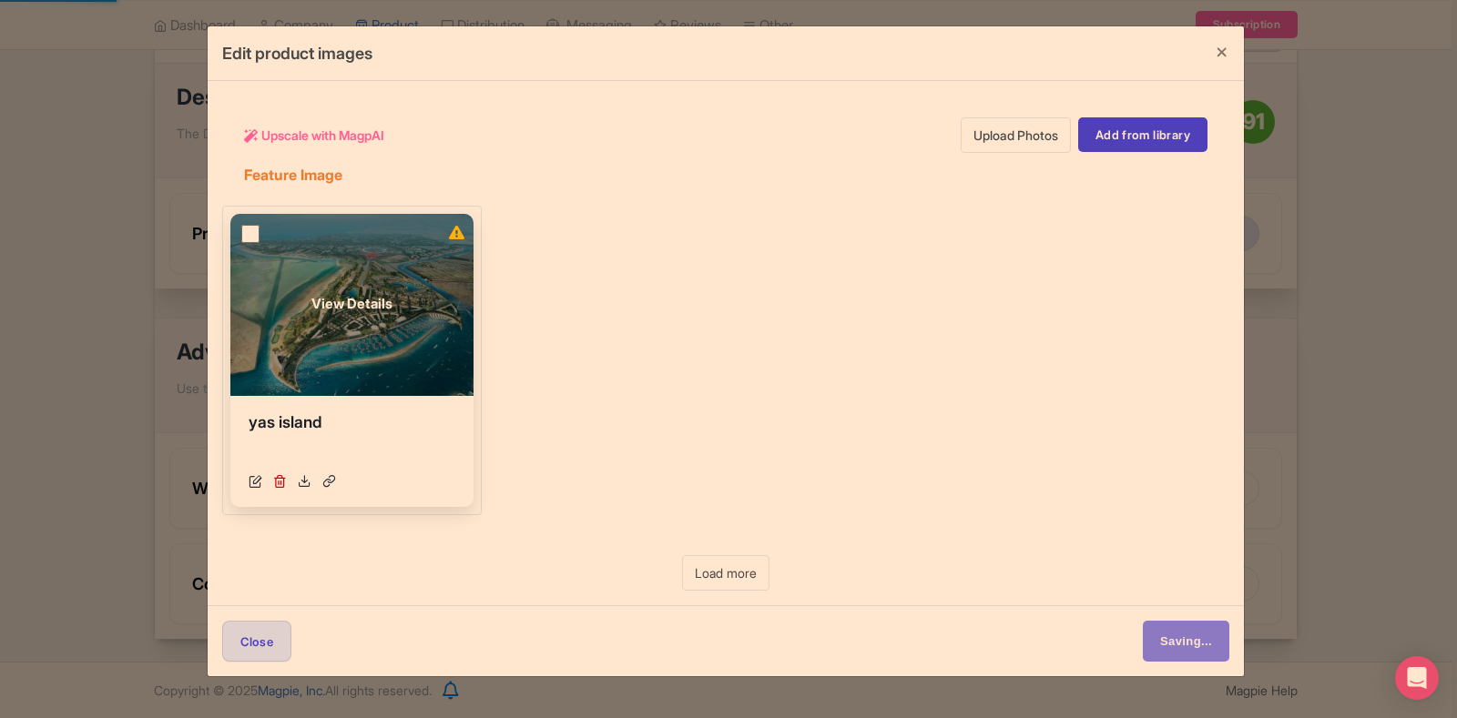
type input "Save"
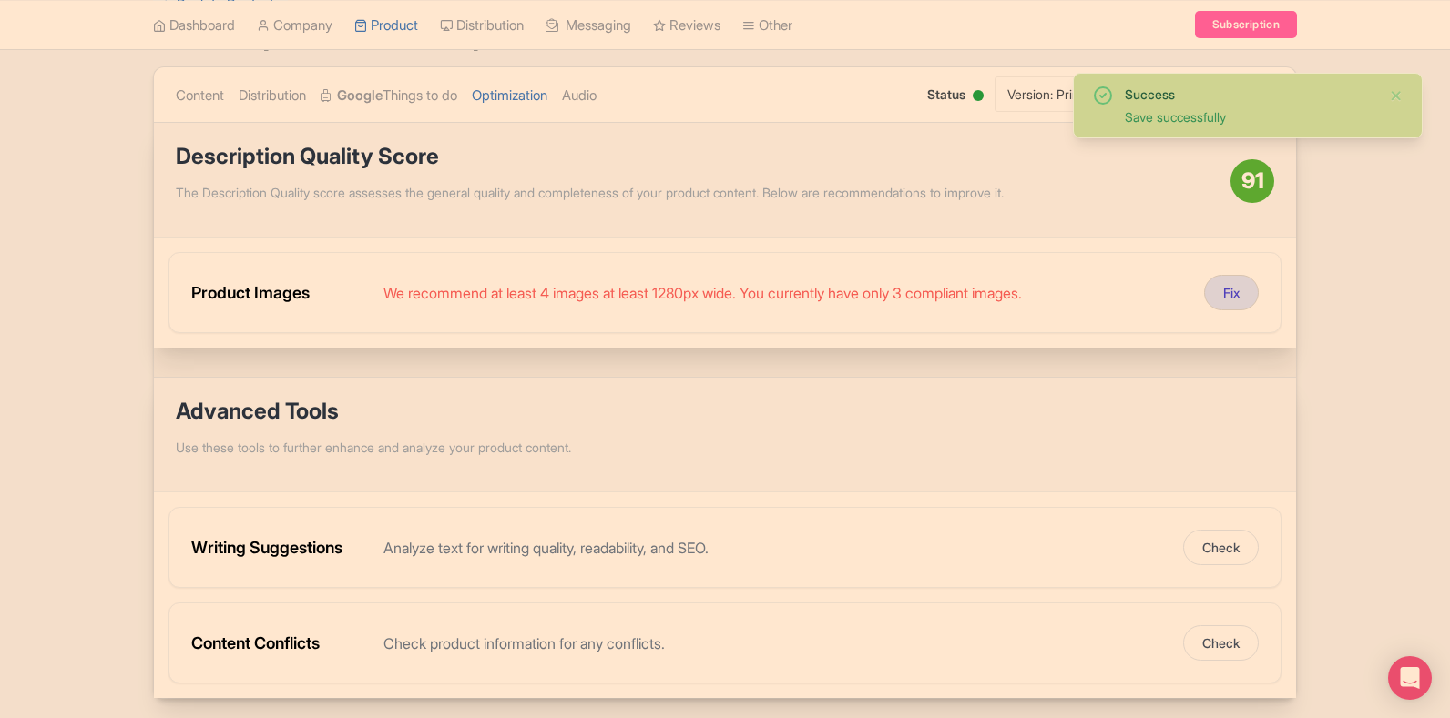
scroll to position [152, 0]
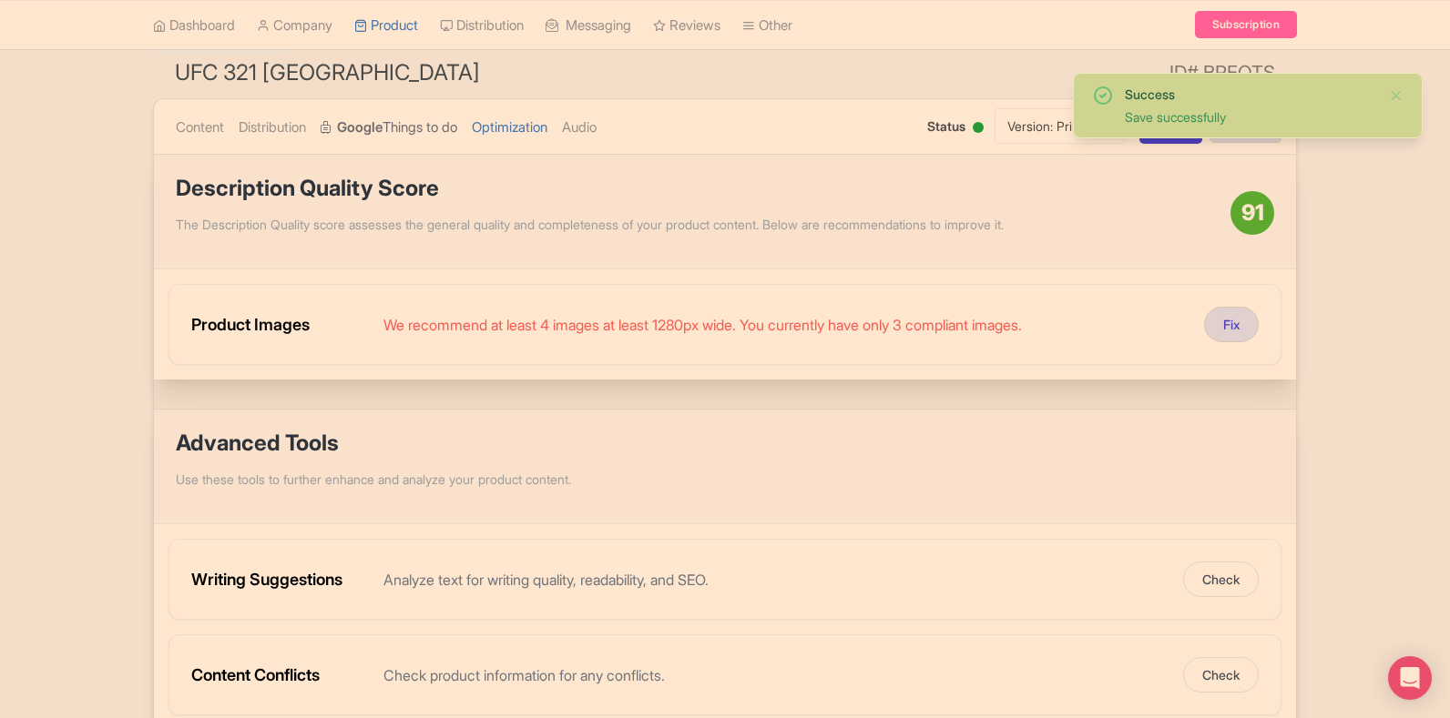
click at [355, 122] on strong "Google" at bounding box center [360, 127] width 46 height 21
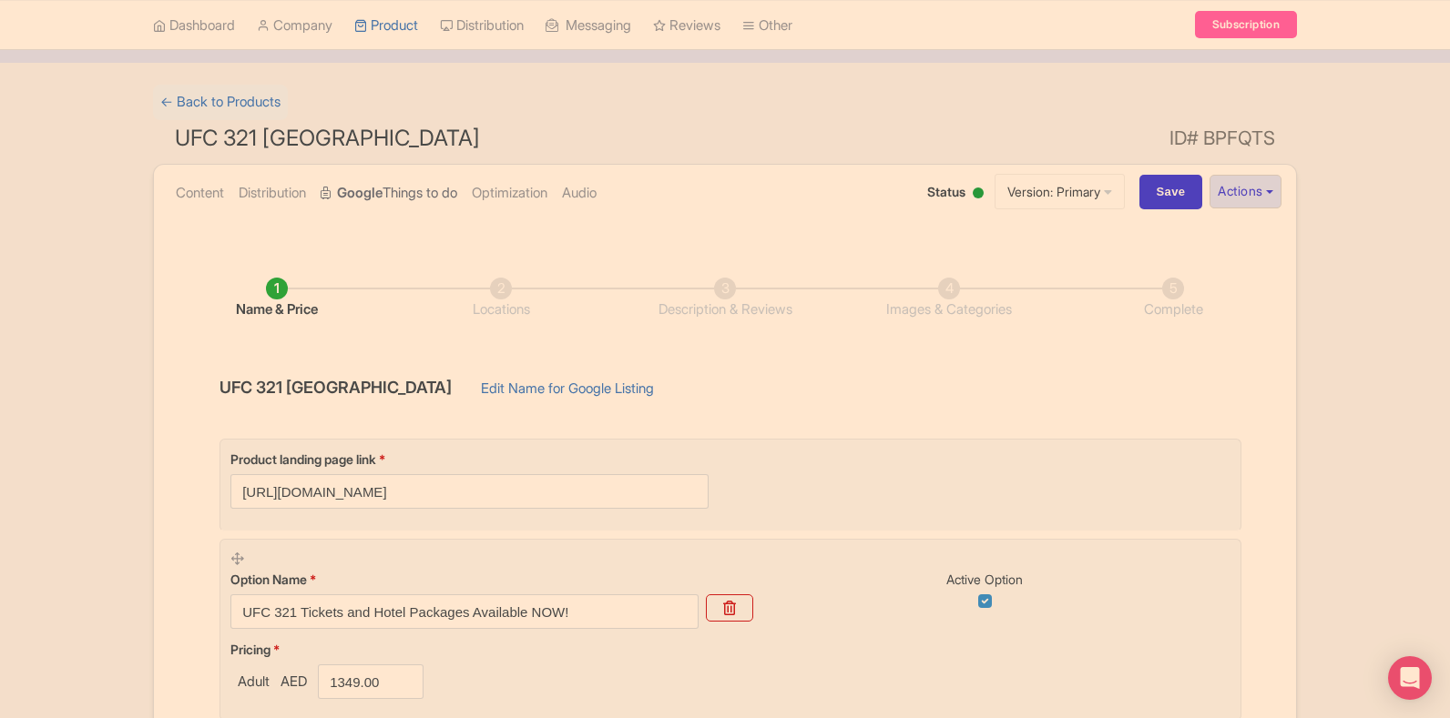
scroll to position [0, 0]
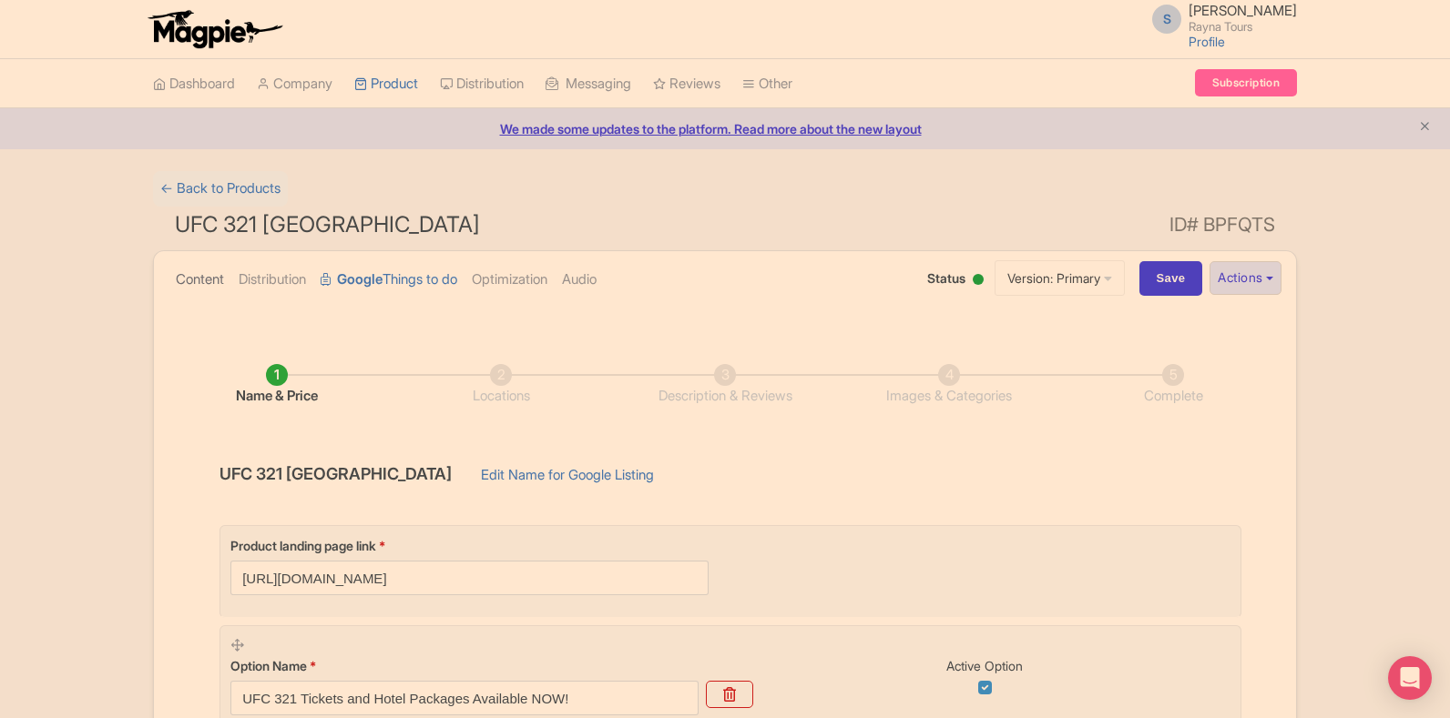
click at [206, 280] on link "Content" at bounding box center [200, 279] width 48 height 57
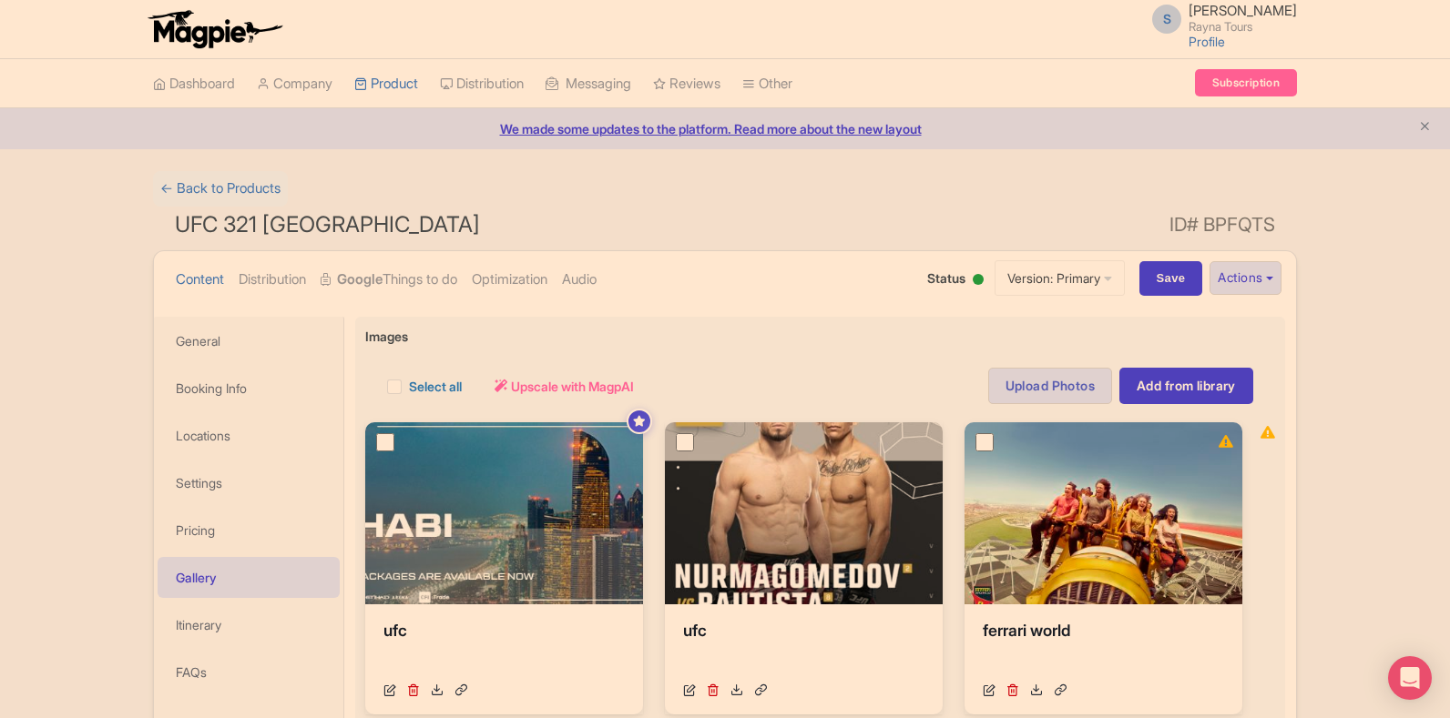
drag, startPoint x: 1161, startPoint y: 221, endPoint x: 1279, endPoint y: 236, distance: 119.3
click at [1279, 236] on h1 "UFC 321 Abu Dhabi ID# BPFQTS" at bounding box center [725, 229] width 1144 height 44
click at [1274, 229] on h1 "UFC 321 Abu Dhabi ID# BPFQTS" at bounding box center [725, 229] width 1144 height 44
copy h1 "ID# BPFQTS"
drag, startPoint x: 173, startPoint y: 224, endPoint x: 379, endPoint y: 229, distance: 205.8
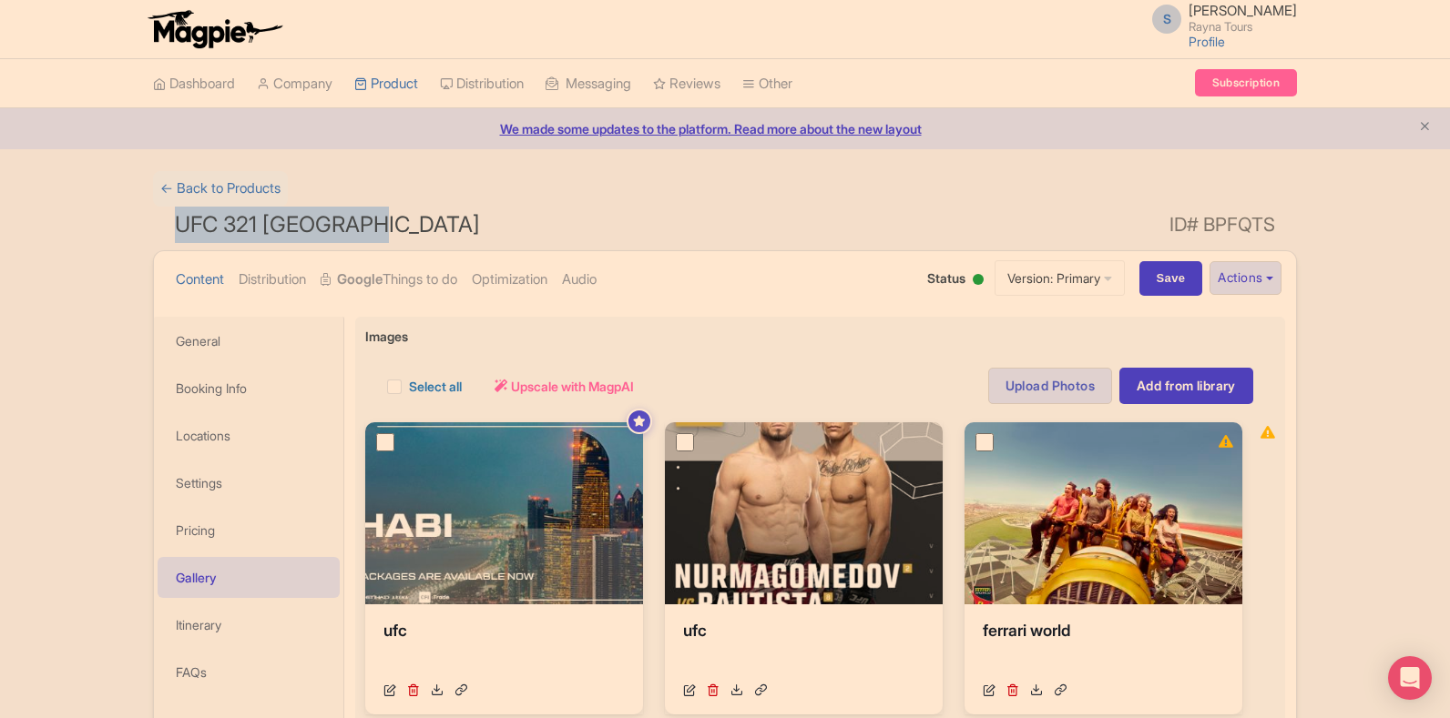
click at [379, 229] on h1 "UFC 321 Abu Dhabi ID# BPFQTS" at bounding box center [725, 229] width 1144 height 44
copy span "UFC 321 [GEOGRAPHIC_DATA]"
click at [219, 337] on link "General" at bounding box center [249, 341] width 182 height 41
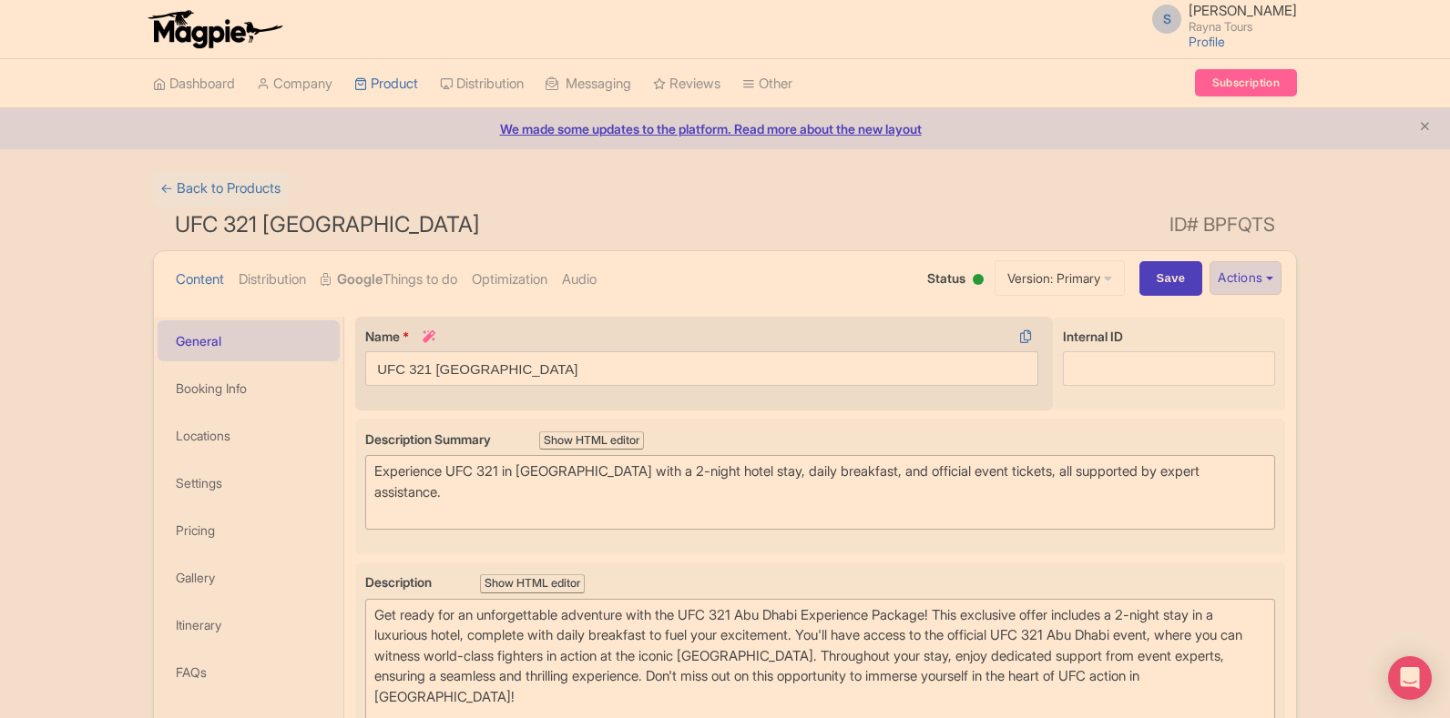
type trix-editor "<div>Get ready for an unforgettable adventure with the UFC 321 Abu Dhabi Experi…"
